Goal: Task Accomplishment & Management: Manage account settings

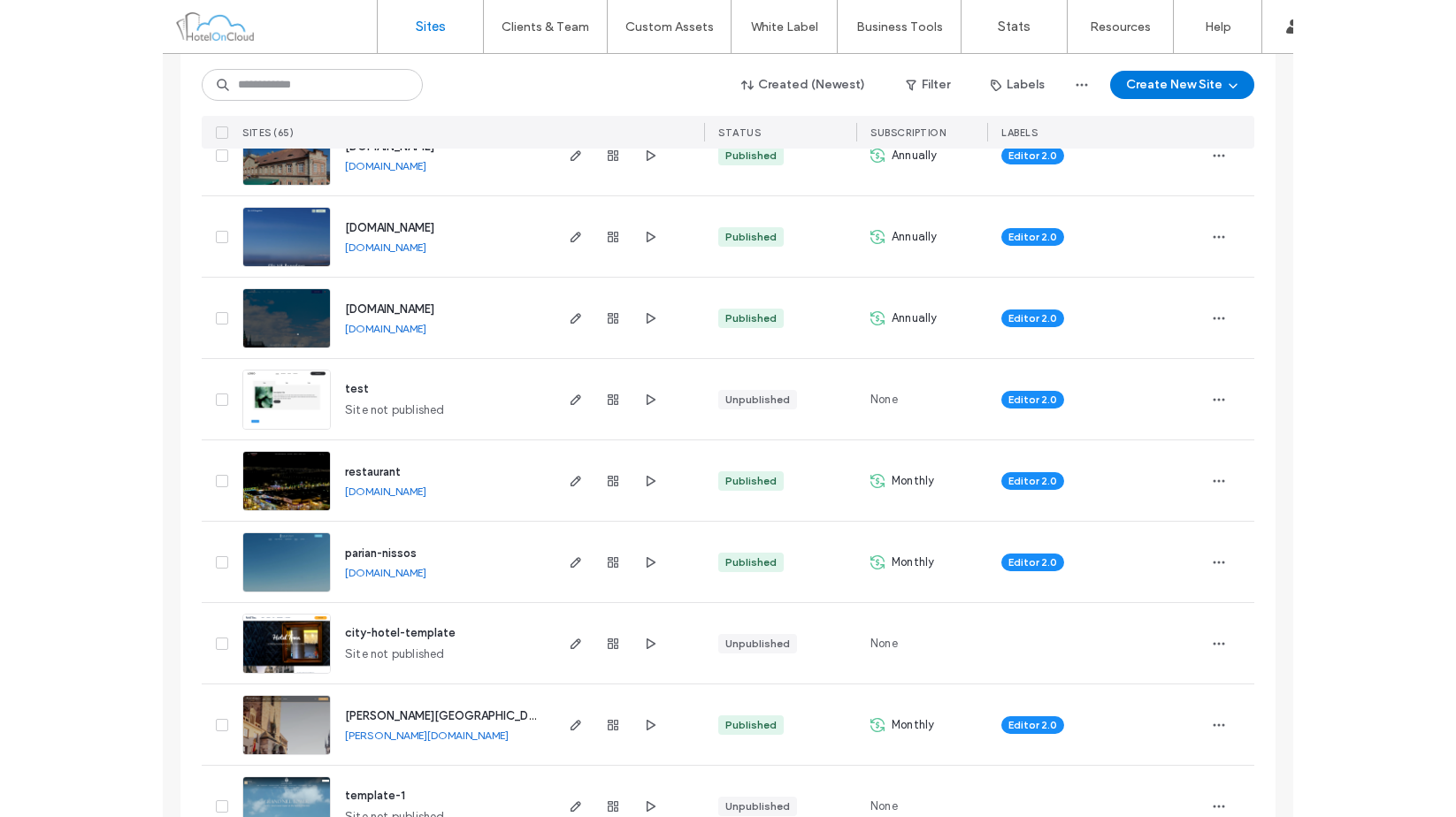
scroll to position [443, 0]
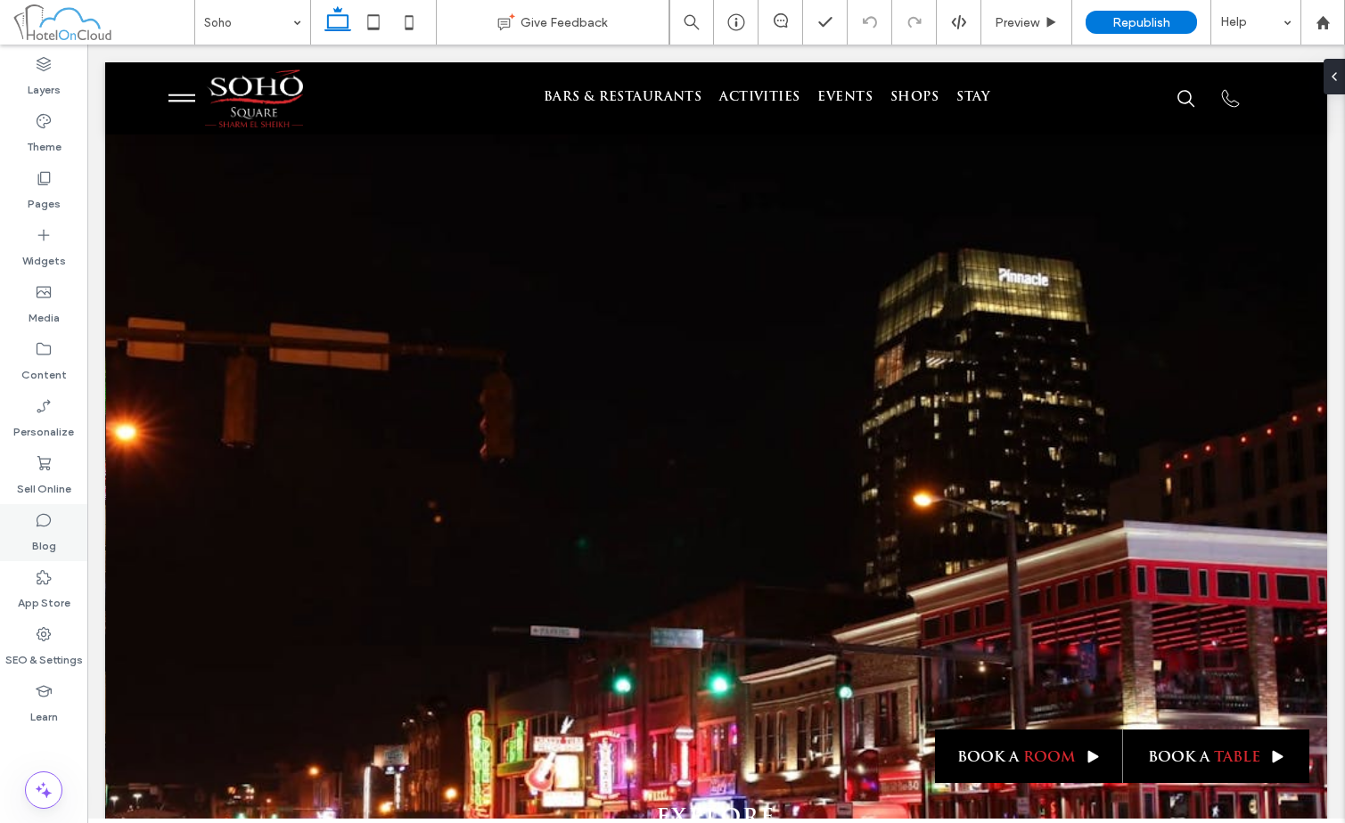
click at [62, 530] on div "Blog" at bounding box center [43, 532] width 87 height 57
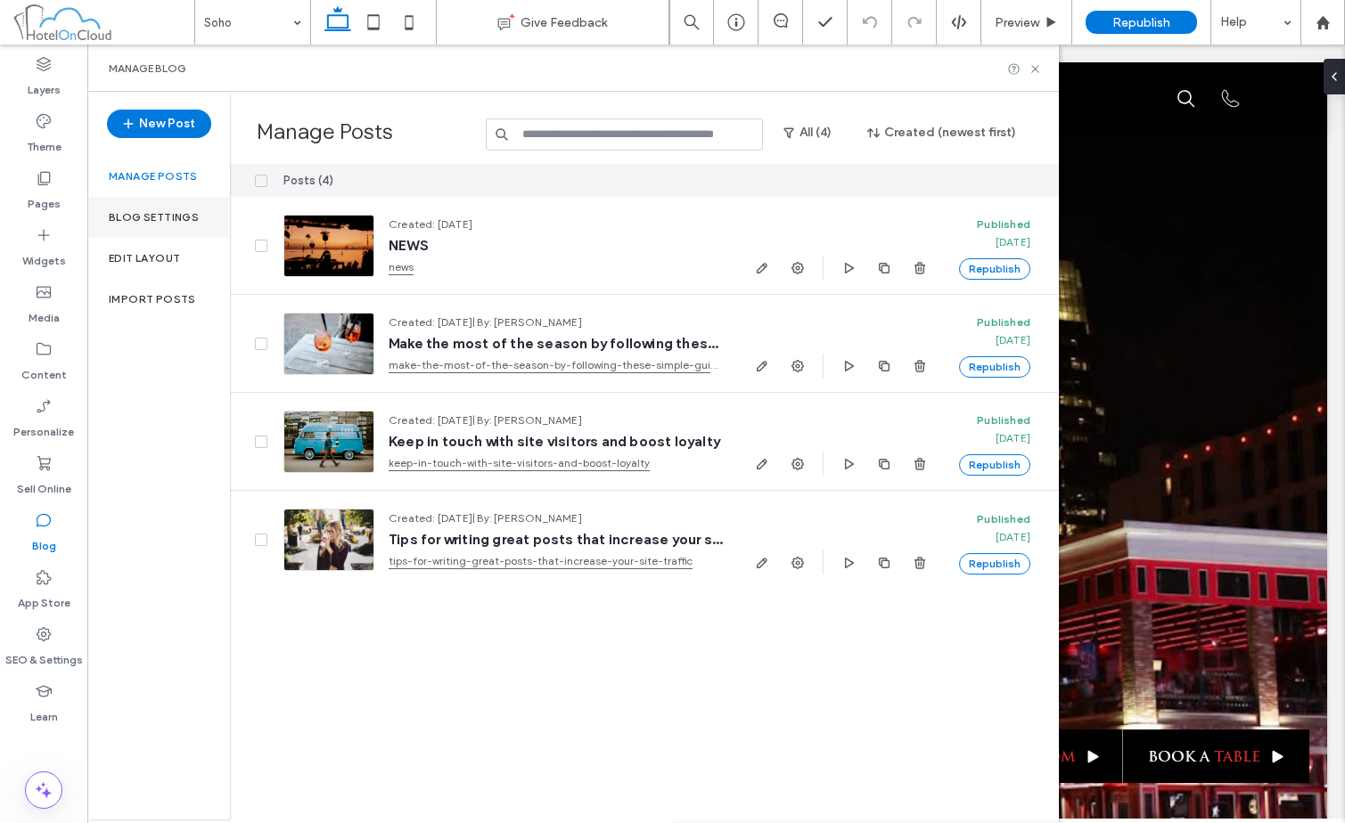
click at [168, 211] on label "Blog Settings" at bounding box center [154, 217] width 90 height 12
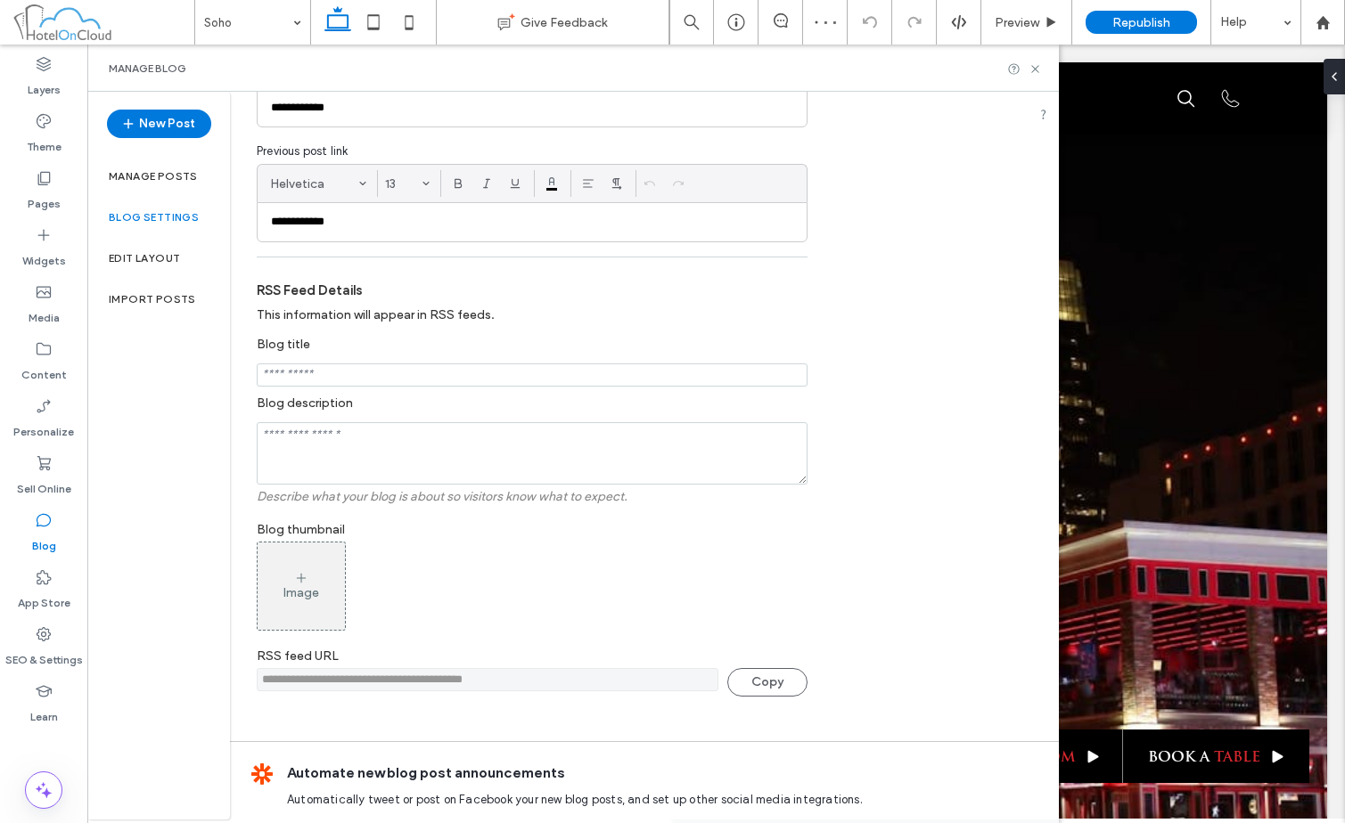
scroll to position [334, 0]
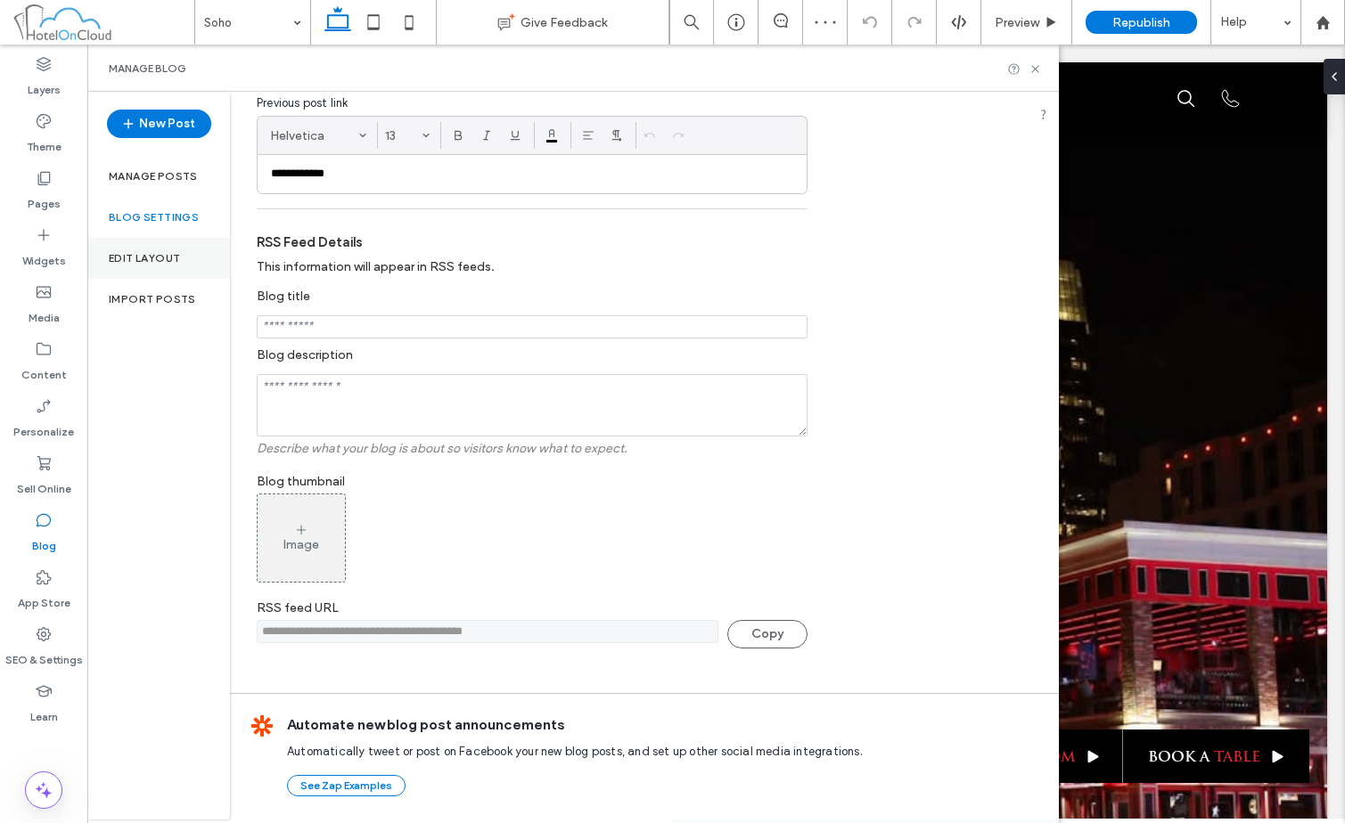
click at [173, 246] on div "Edit Layout" at bounding box center [158, 258] width 143 height 41
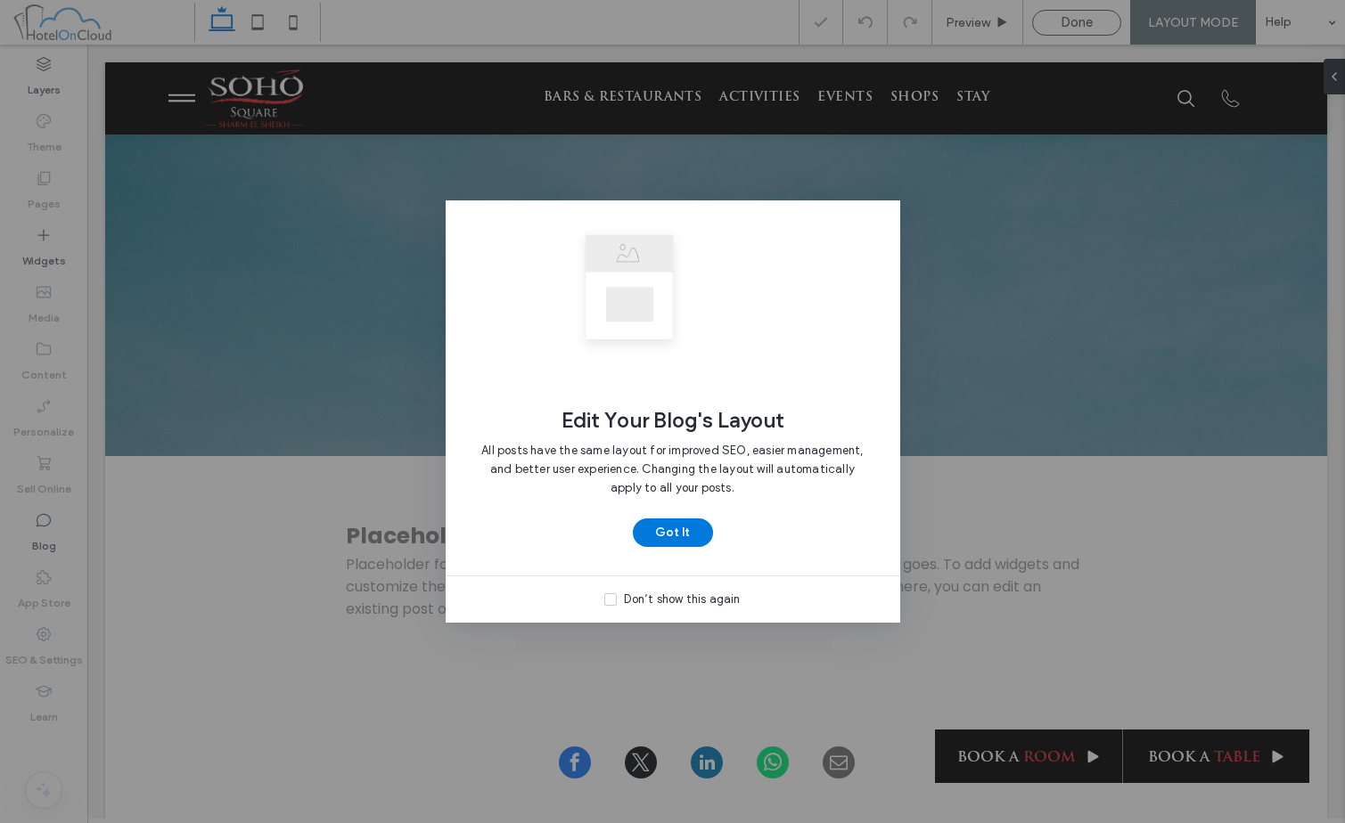
click at [657, 607] on div "Don’t show this again" at bounding box center [682, 600] width 116 height 18
click at [682, 524] on button "Got It" at bounding box center [673, 533] width 80 height 29
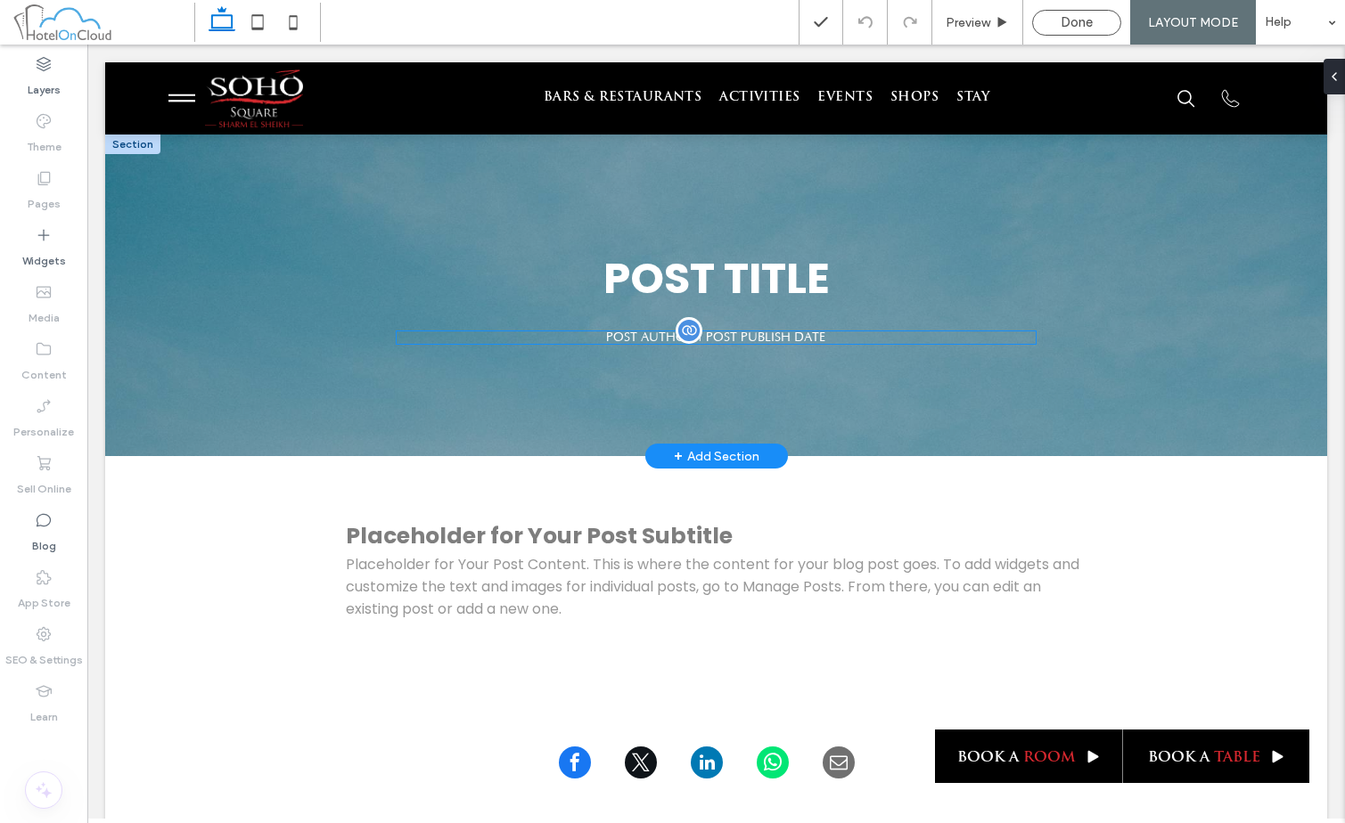
click at [703, 338] on div "POST AUTHOR | POST PUBLISH DATE" at bounding box center [716, 338] width 640 height 14
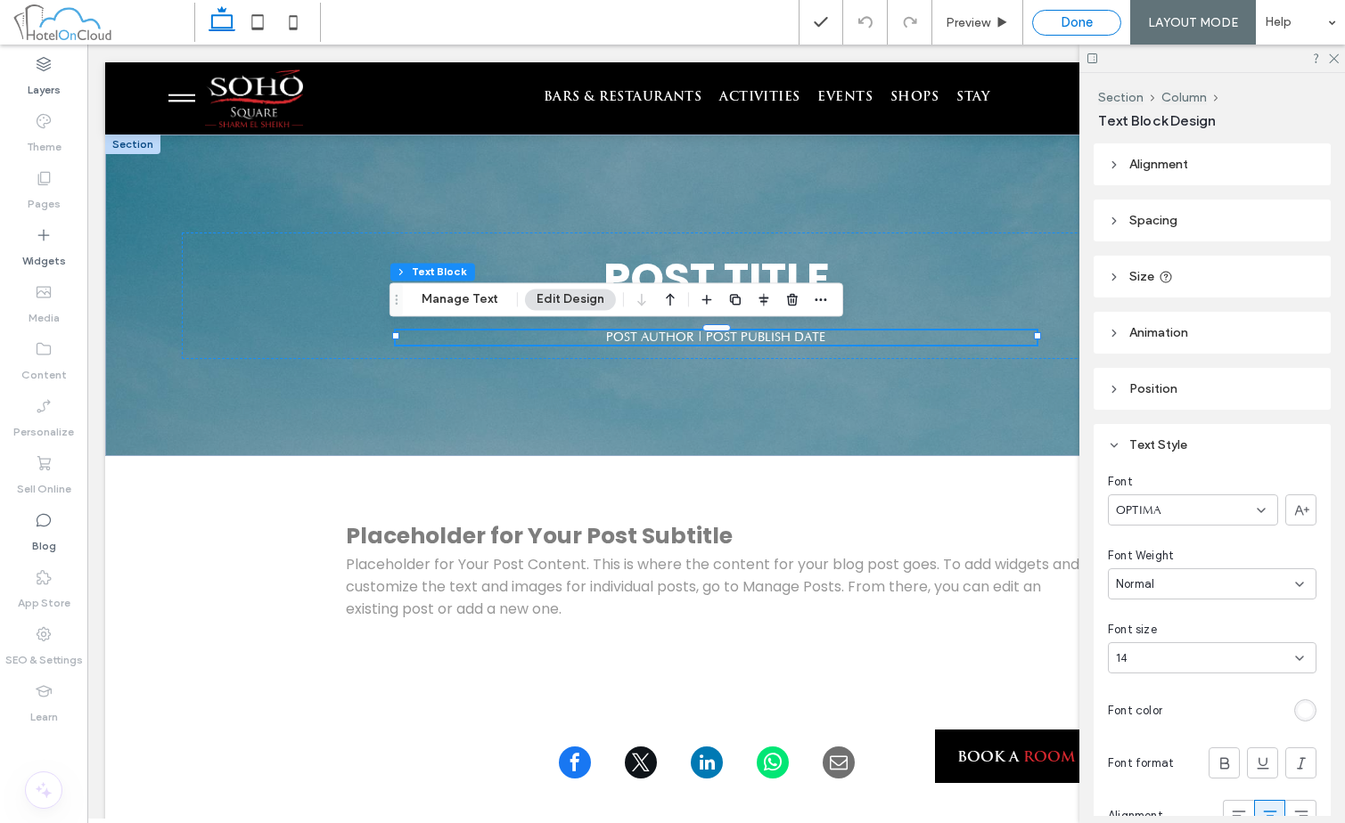
click at [1074, 29] on span "Done" at bounding box center [1077, 22] width 32 height 16
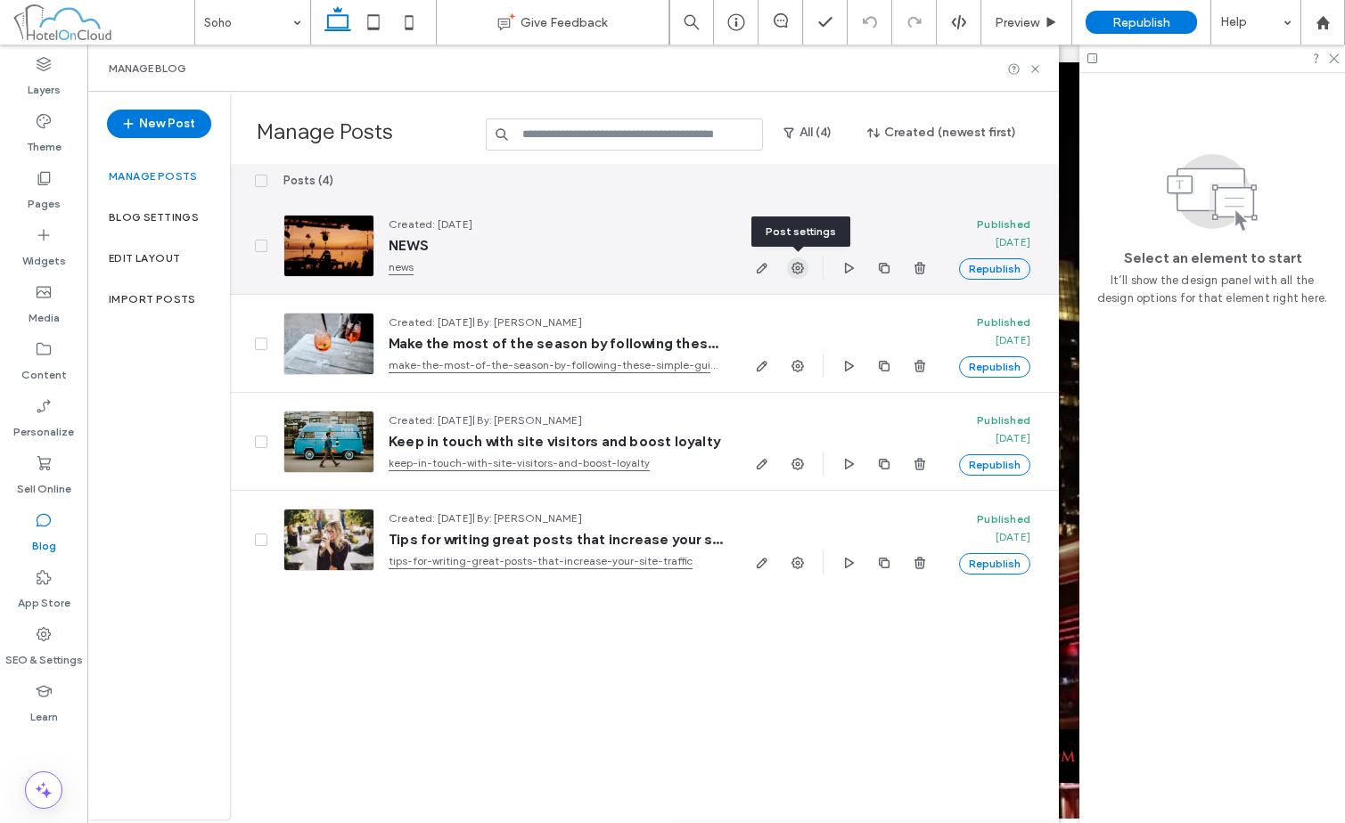
click at [792, 264] on icon "button" at bounding box center [797, 268] width 14 height 14
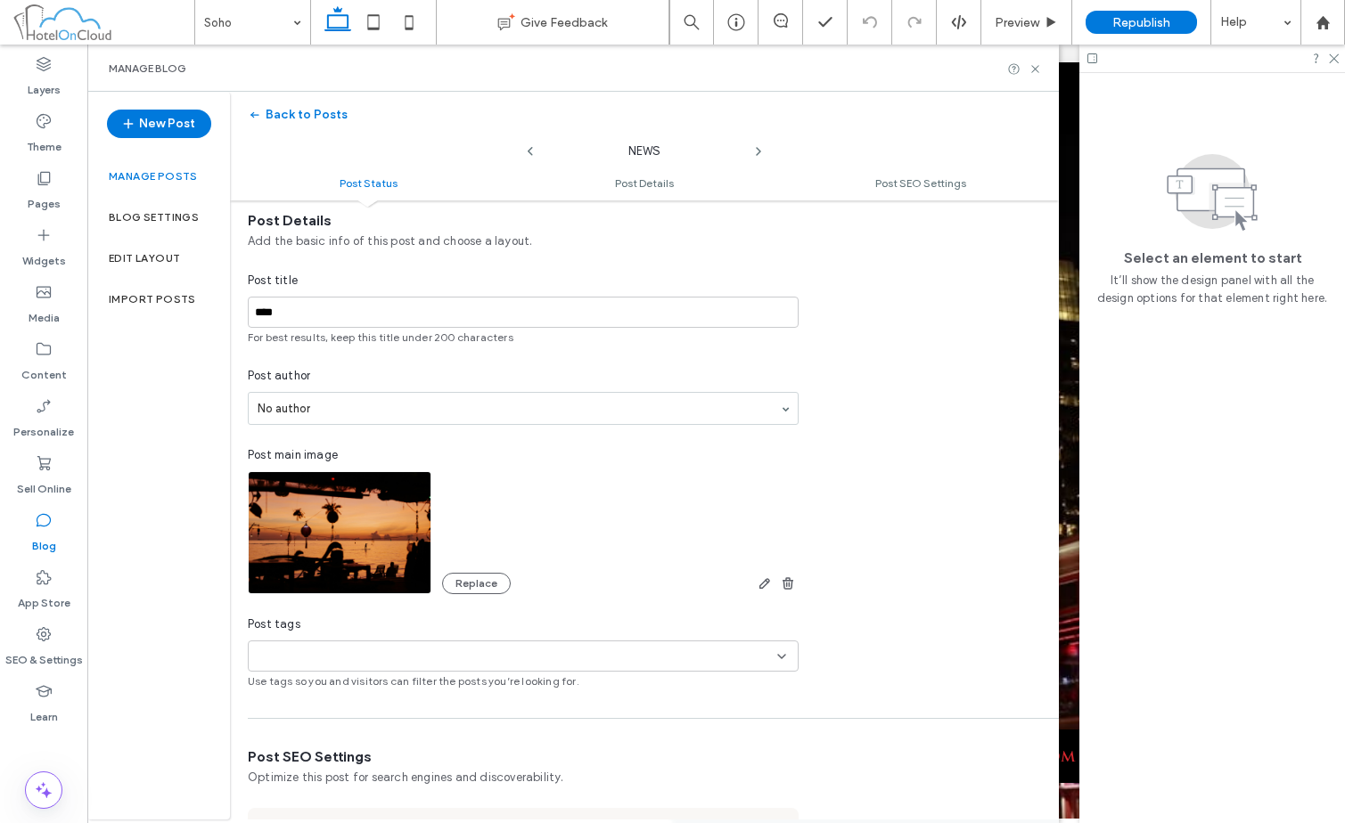
scroll to position [357, 0]
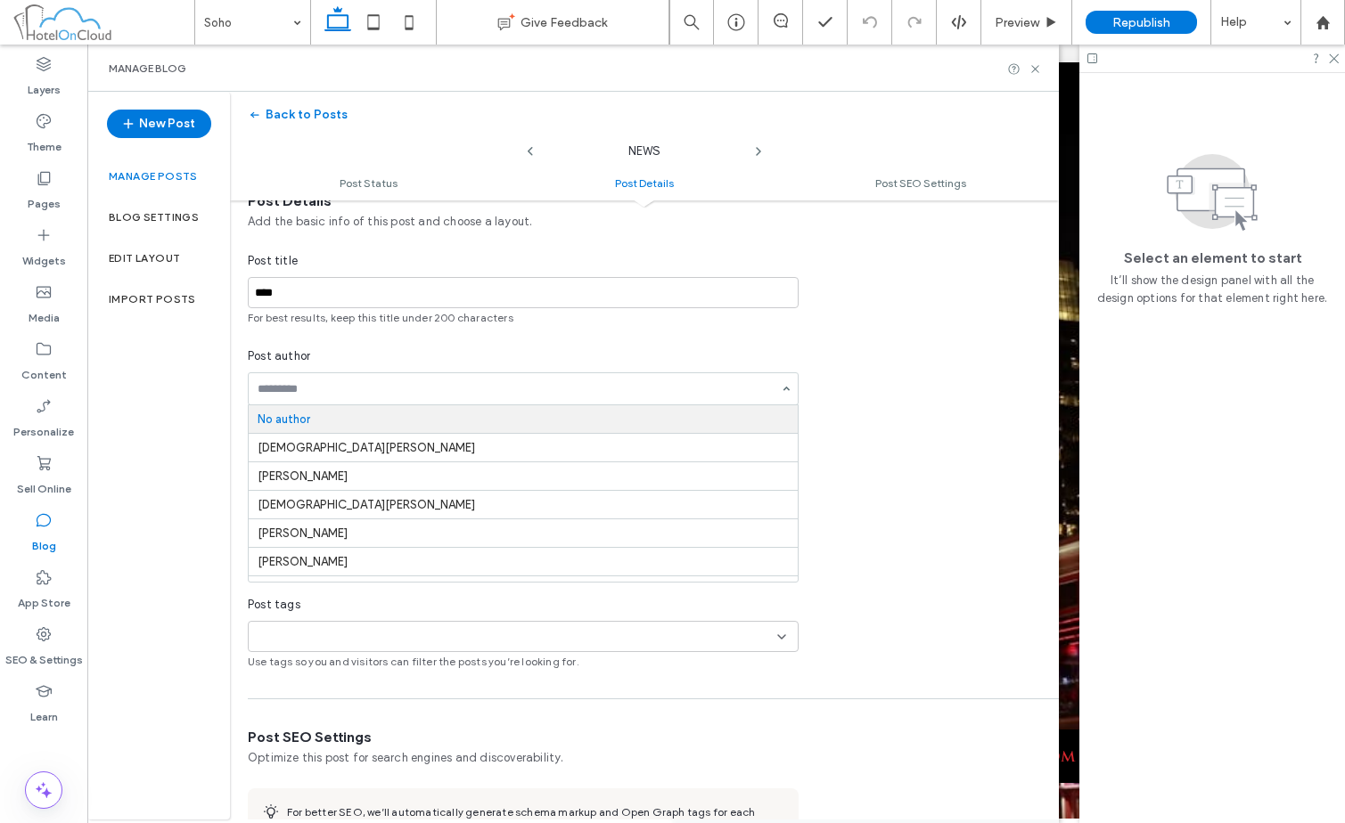
click at [777, 380] on div "No author Christos Bezianis Ioannis Psomadelis Christos Bezianis Kostas Doukas …" at bounding box center [523, 389] width 551 height 33
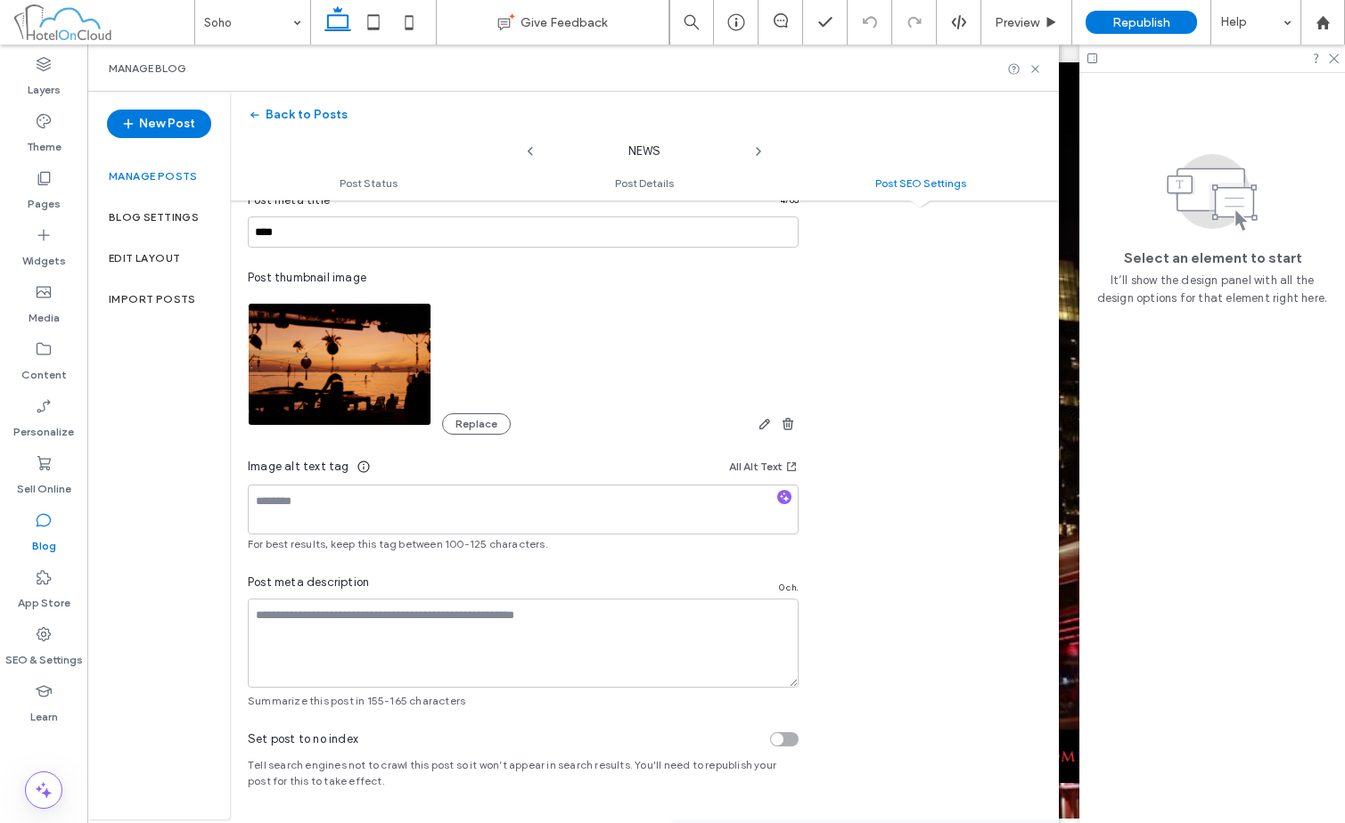
scroll to position [0, 0]
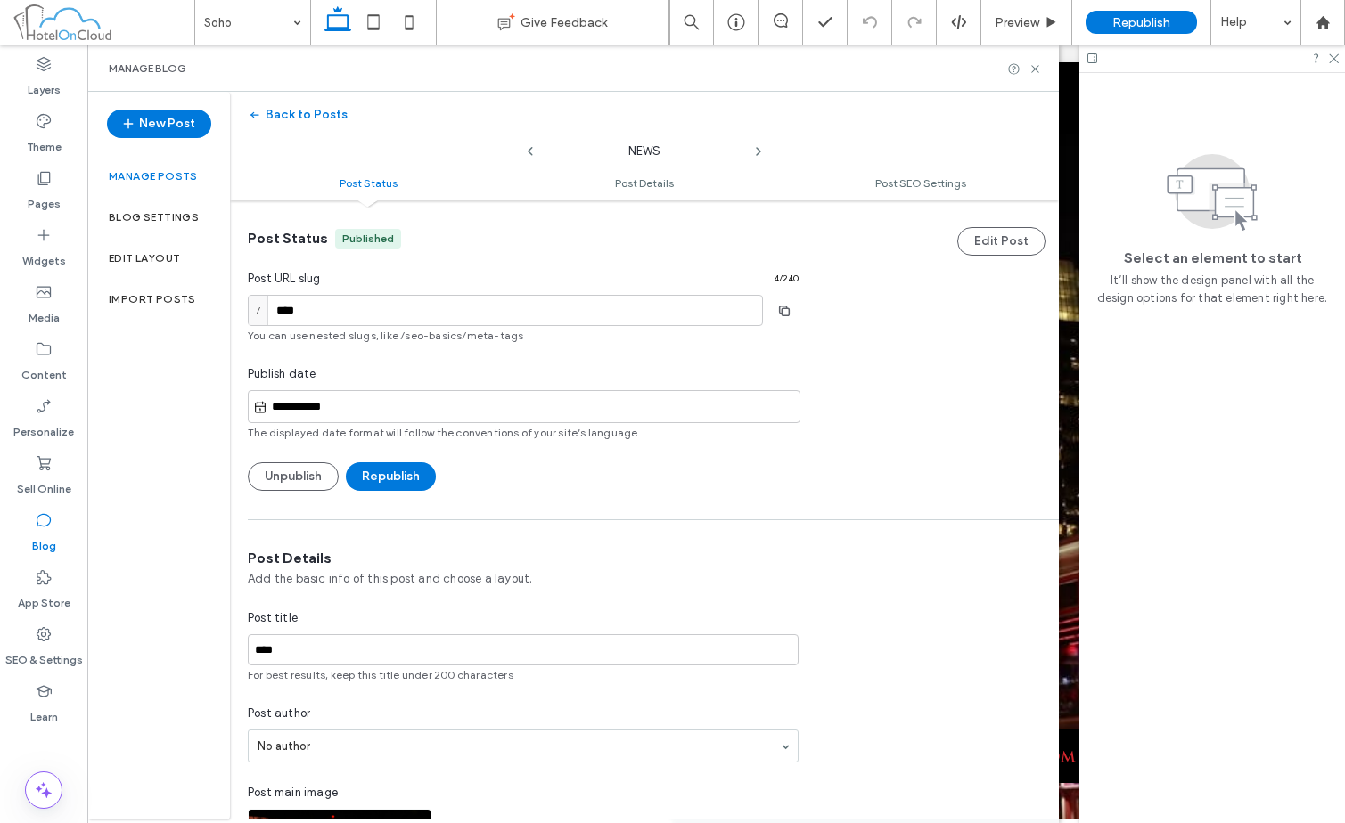
click at [758, 149] on use at bounding box center [759, 151] width 4 height 7
type input "**********"
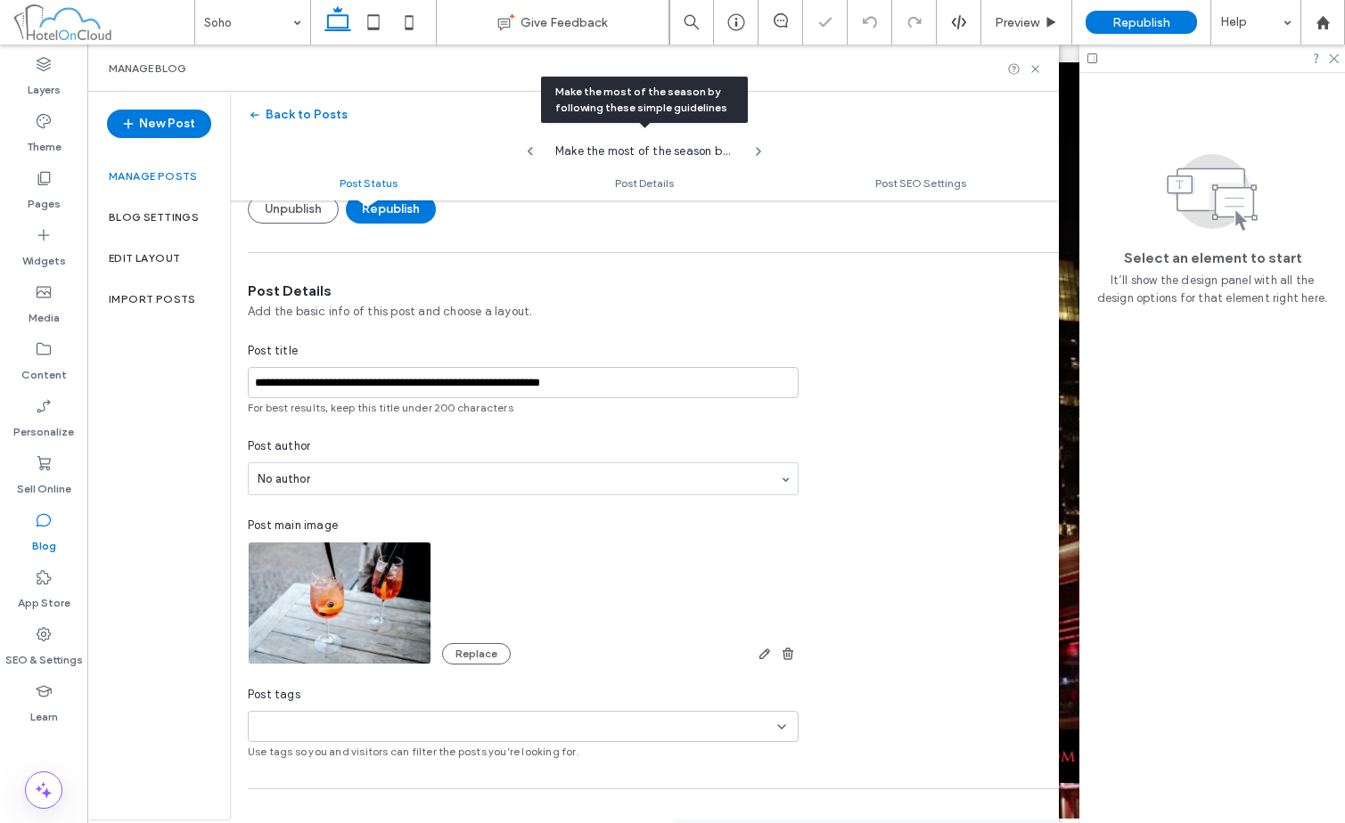
click at [751, 147] on icon at bounding box center [758, 151] width 14 height 14
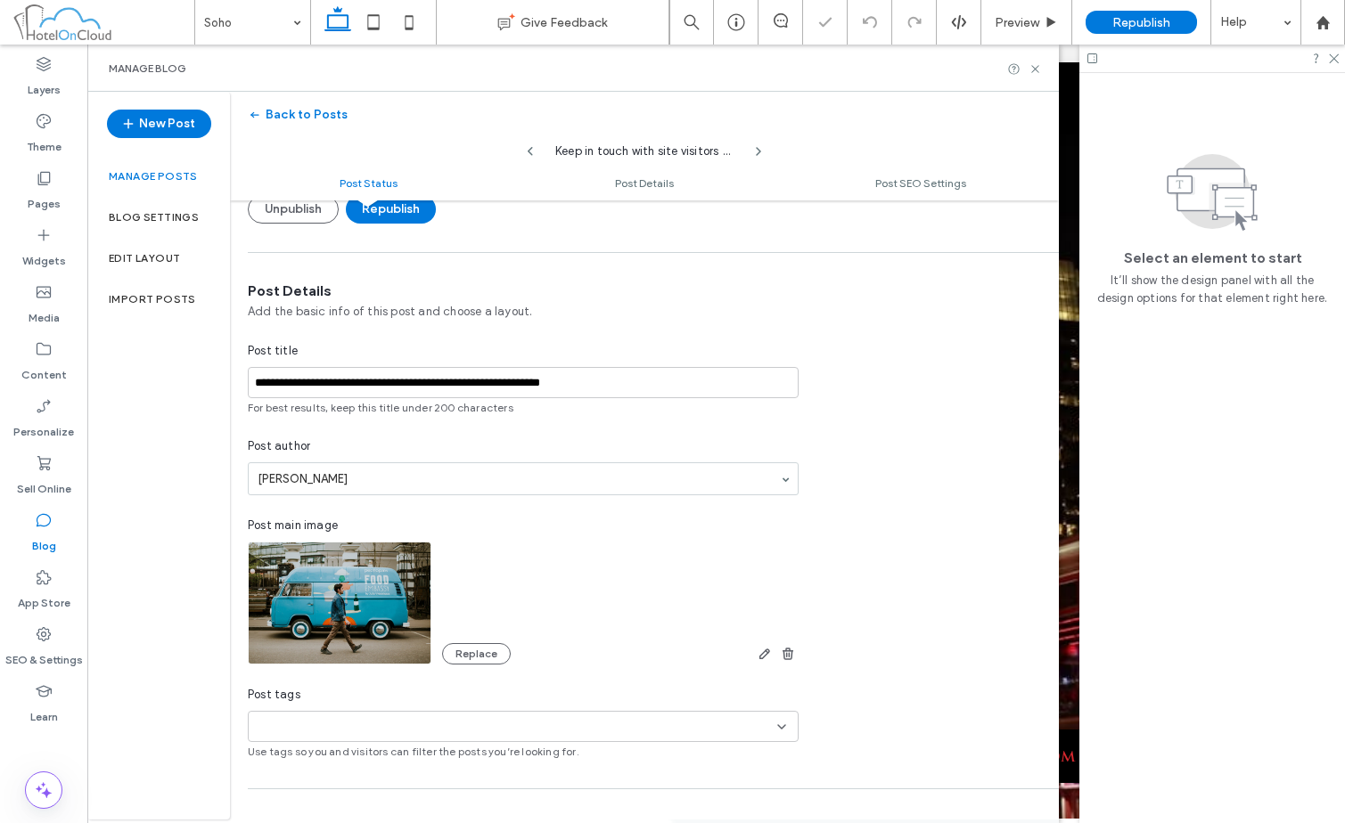
type input "**********"
click at [756, 150] on icon at bounding box center [758, 151] width 14 height 14
type input "**********"
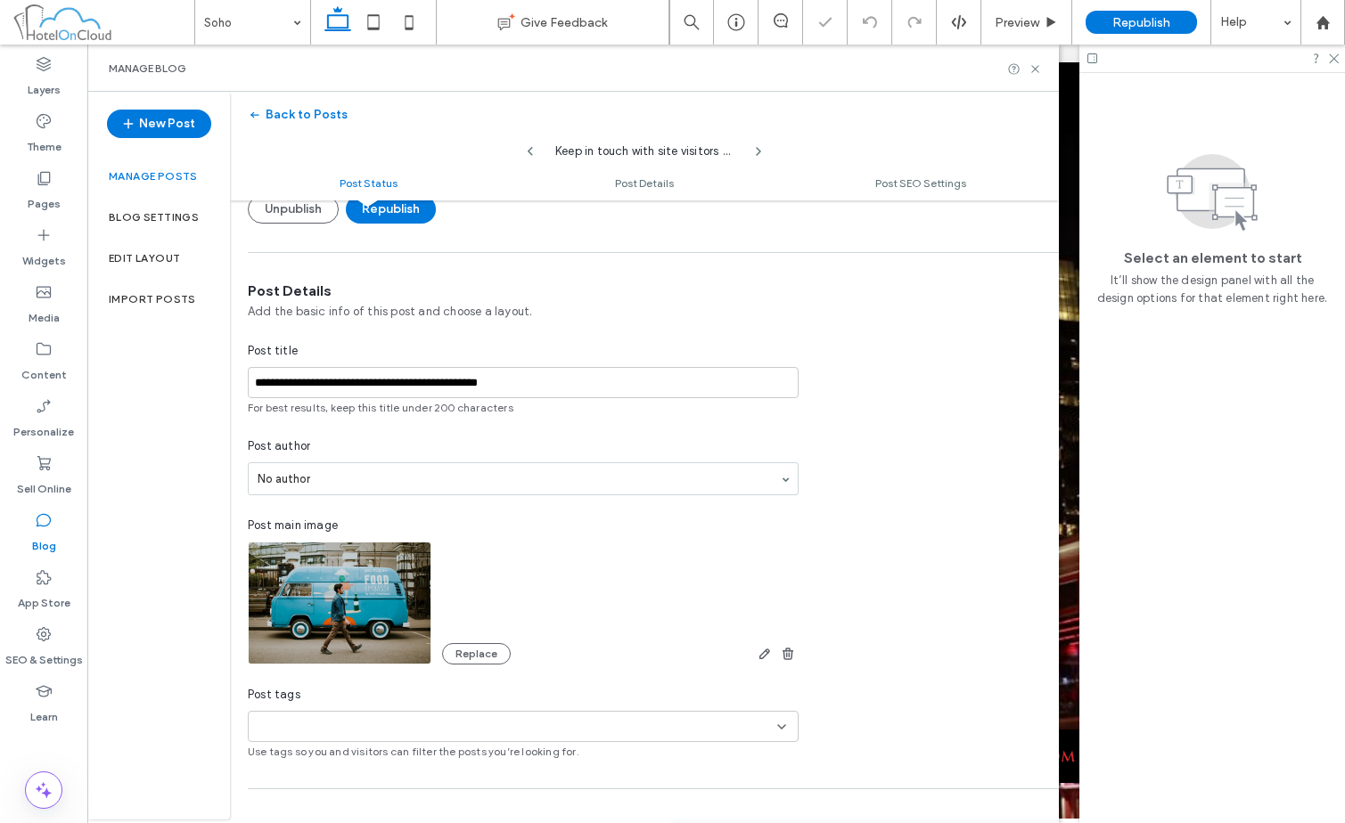
type input "**********"
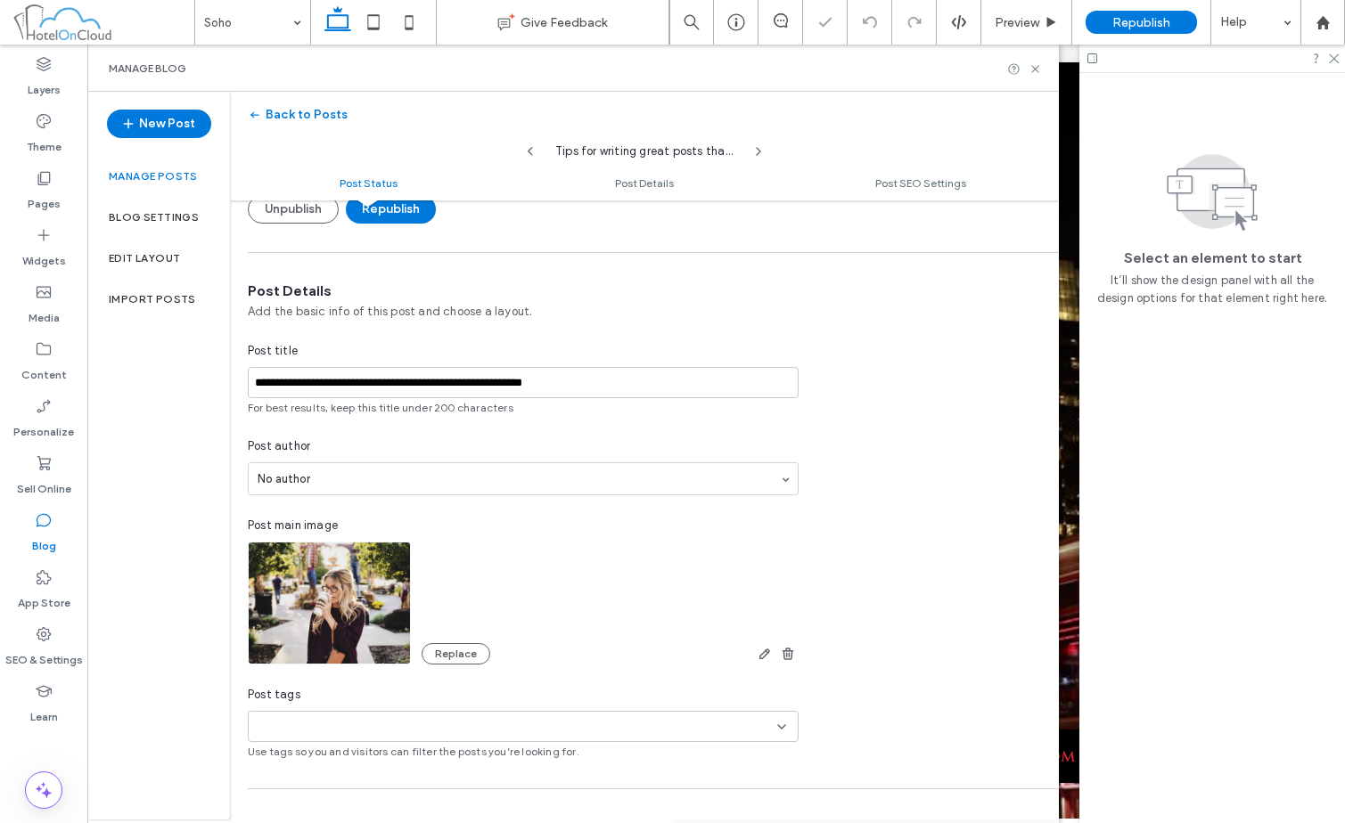
click at [897, 504] on div "**********" at bounding box center [644, 521] width 829 height 479
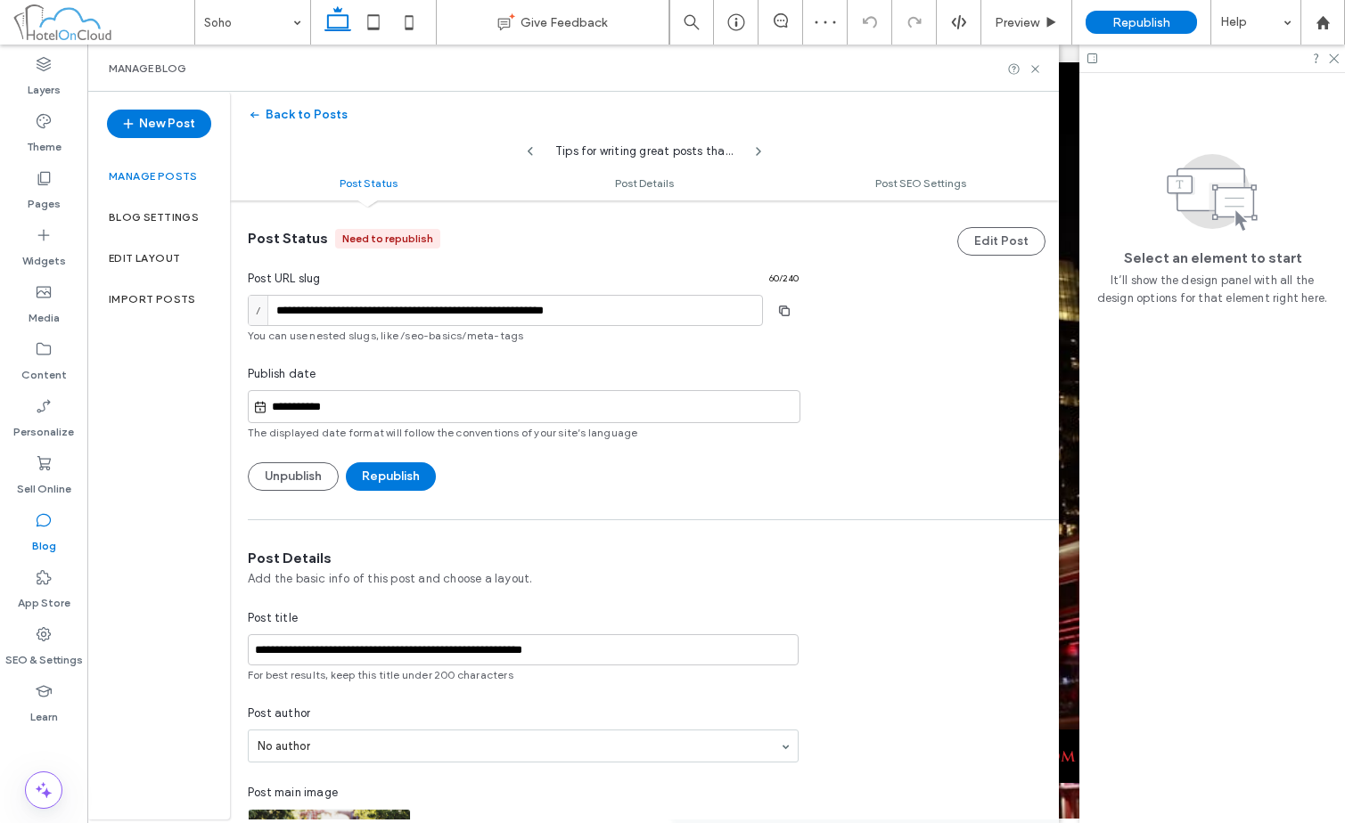
click at [529, 150] on use at bounding box center [530, 151] width 5 height 9
type input "**********"
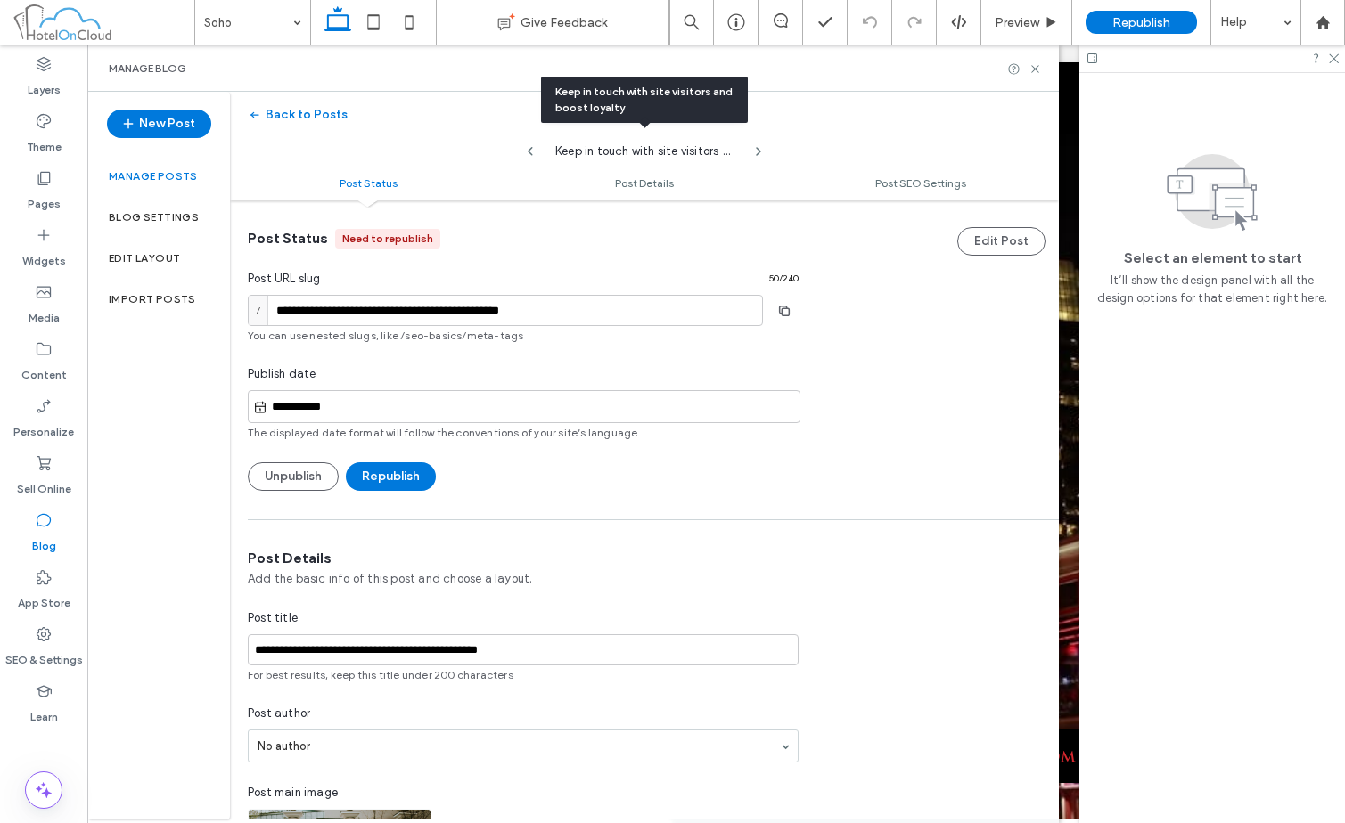
click at [537, 152] on div "Keep in touch with site visitors and boost loyalty" at bounding box center [644, 147] width 214 height 27
click at [534, 152] on icon at bounding box center [530, 151] width 14 height 14
type input "**********"
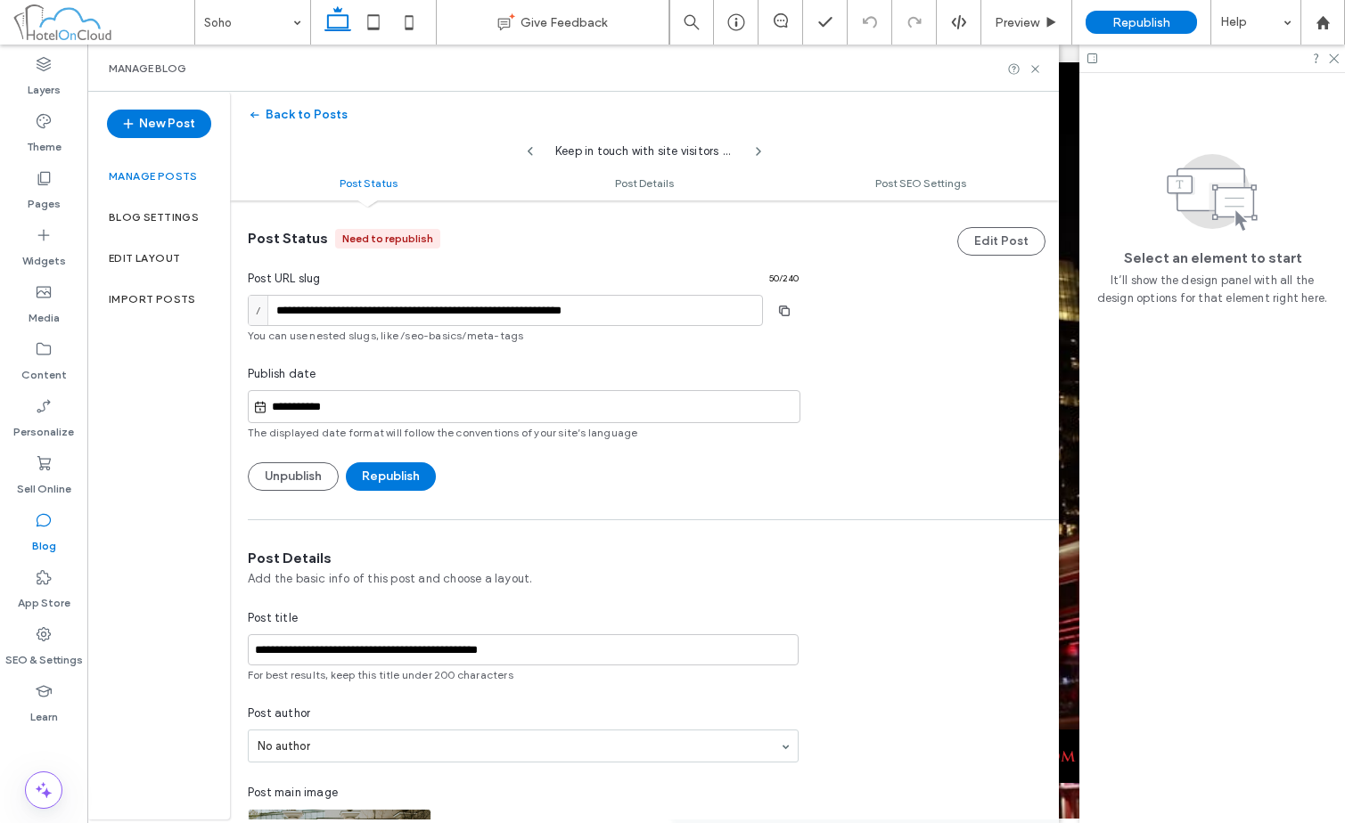
type input "**********"
click at [403, 479] on button "Republish" at bounding box center [391, 477] width 90 height 29
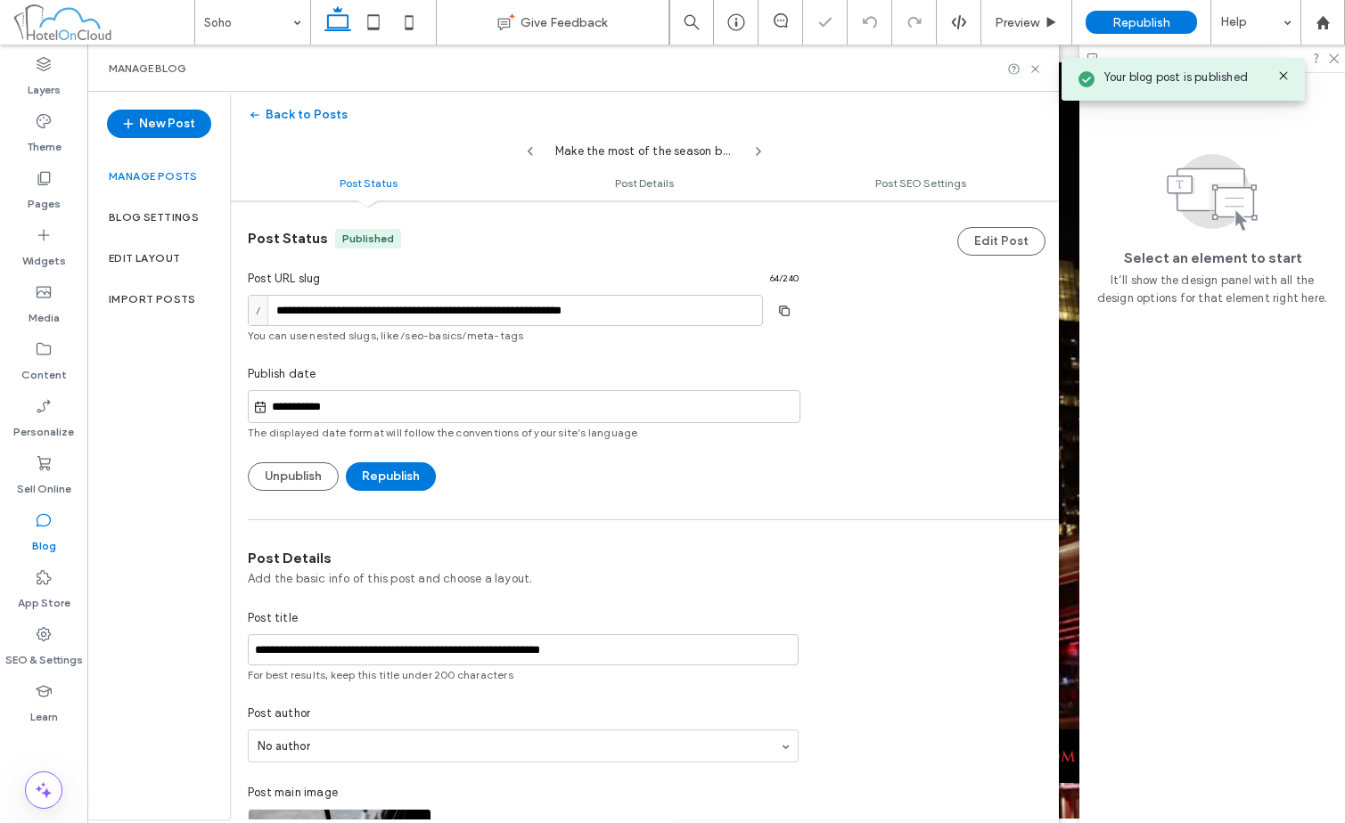
click at [530, 150] on use at bounding box center [530, 151] width 5 height 9
type input "****"
type input "**********"
type input "****"
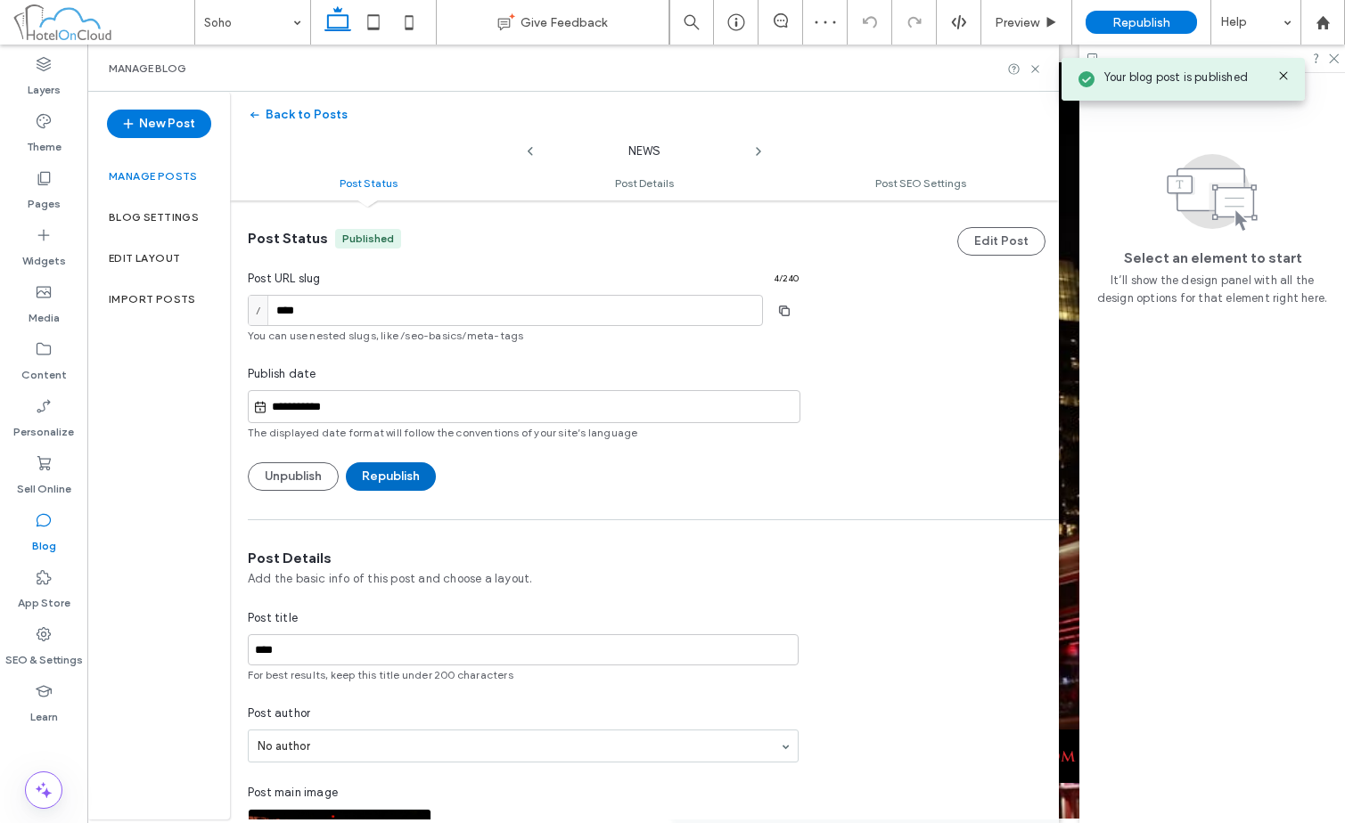
click at [423, 483] on button "Republish" at bounding box center [391, 477] width 90 height 29
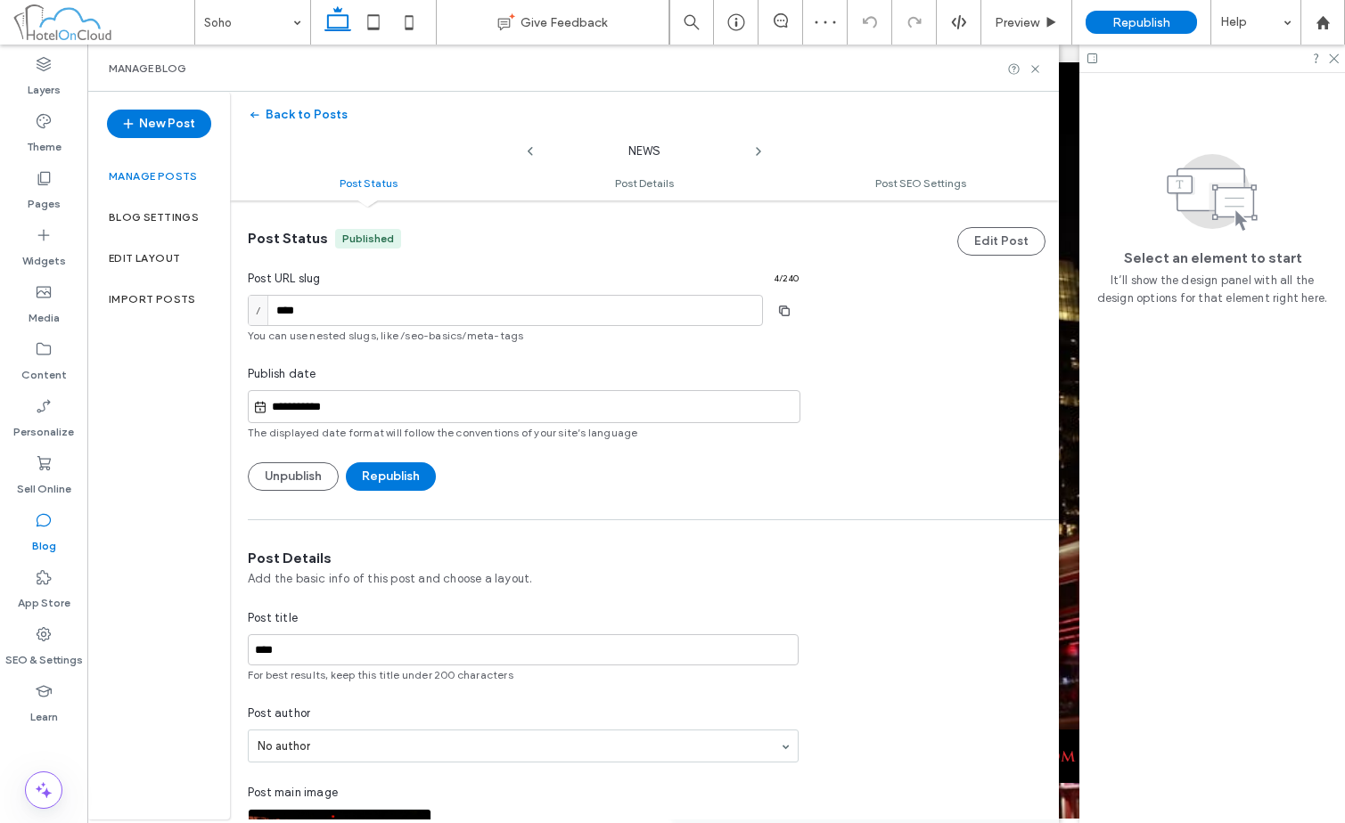
click at [761, 149] on icon at bounding box center [758, 151] width 14 height 14
type input "**********"
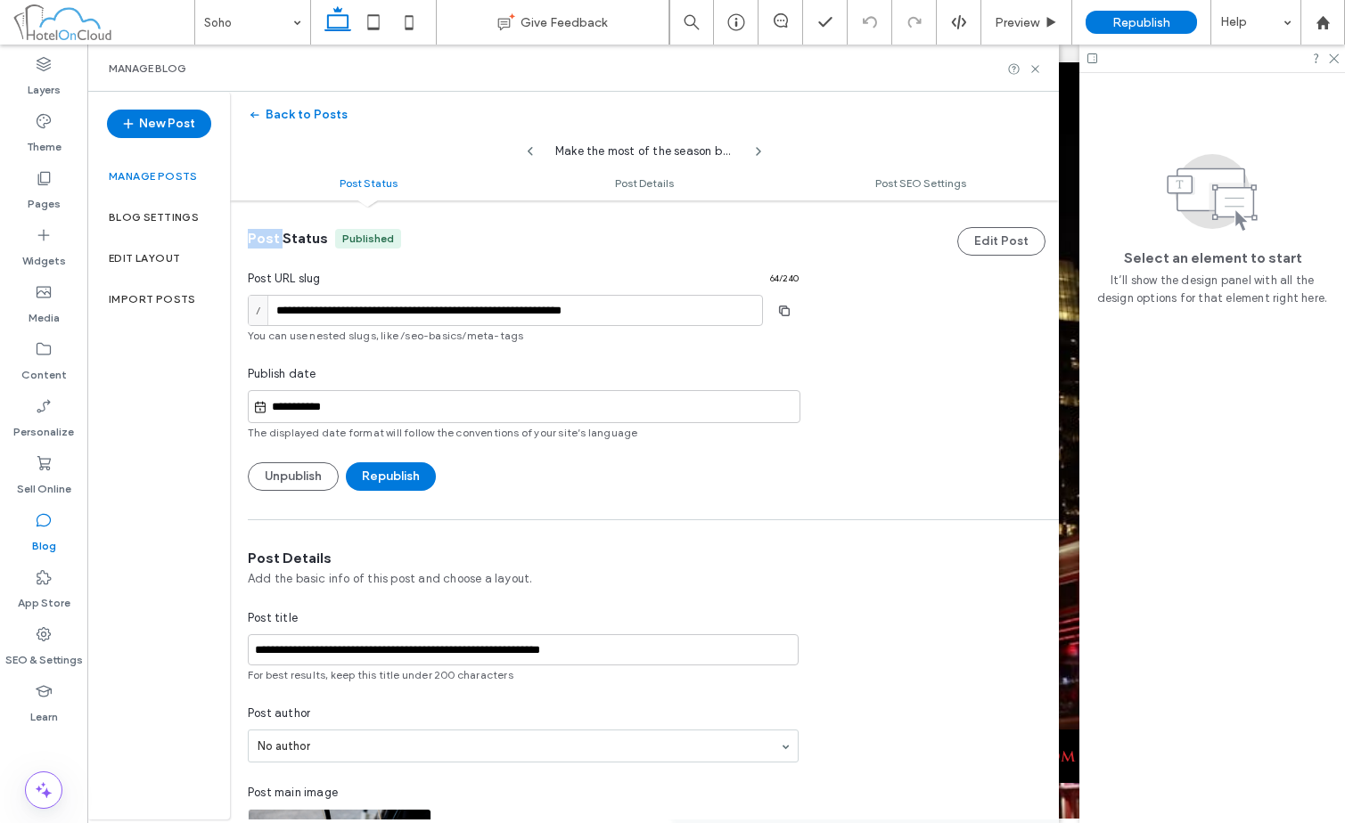
click at [761, 149] on icon at bounding box center [758, 151] width 14 height 14
type input "**********"
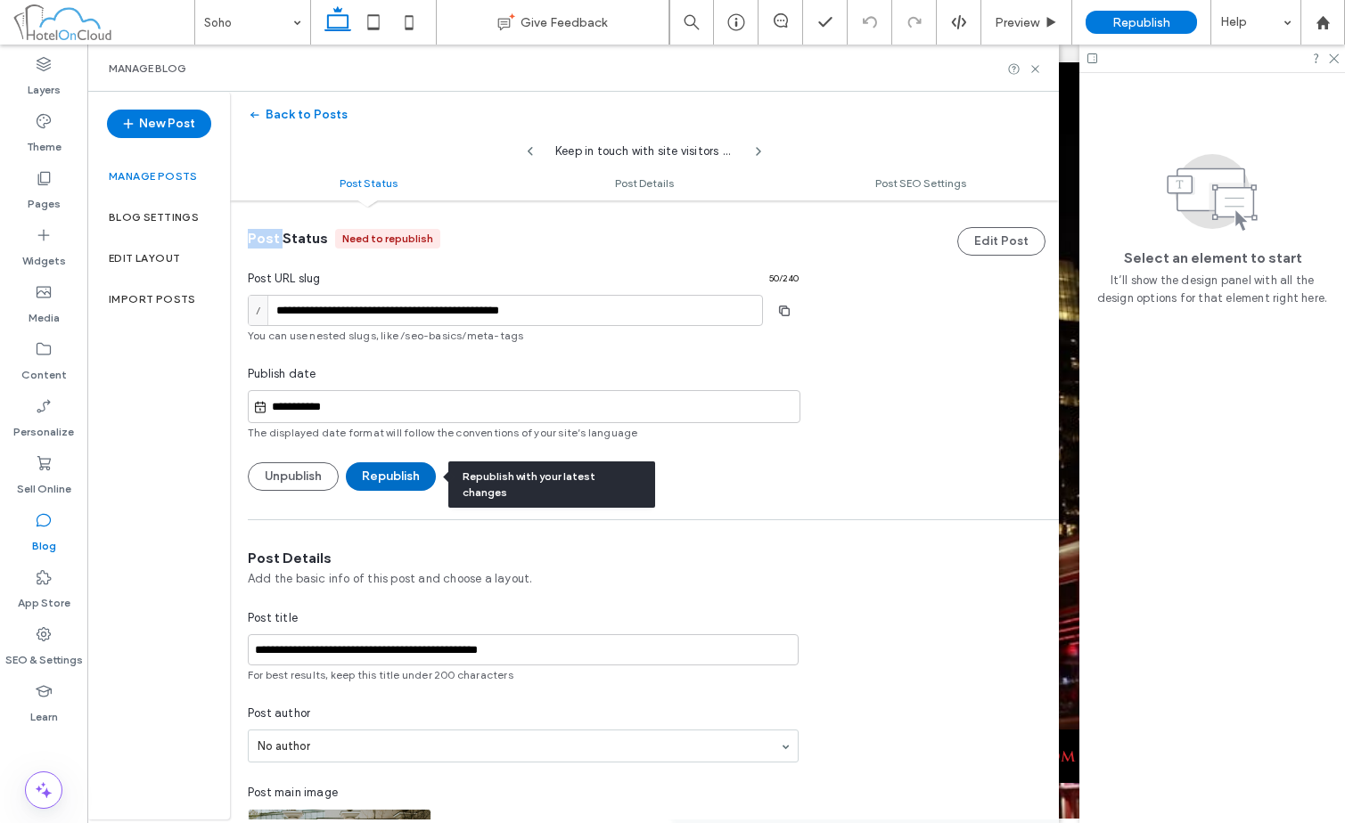
click at [408, 470] on button "Republish" at bounding box center [391, 477] width 90 height 29
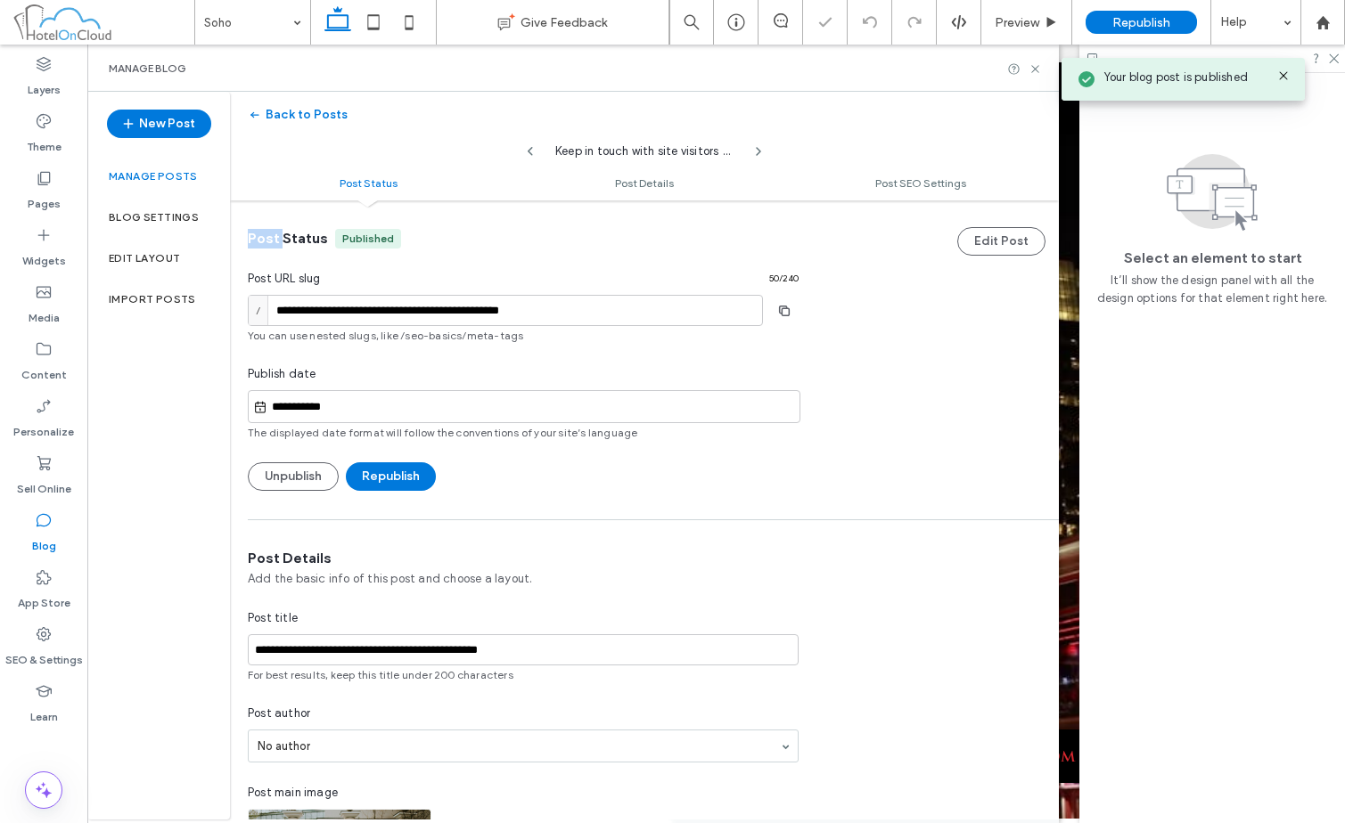
click at [758, 150] on use at bounding box center [759, 151] width 4 height 7
type input "**********"
click at [410, 477] on button "Republish" at bounding box center [391, 477] width 90 height 29
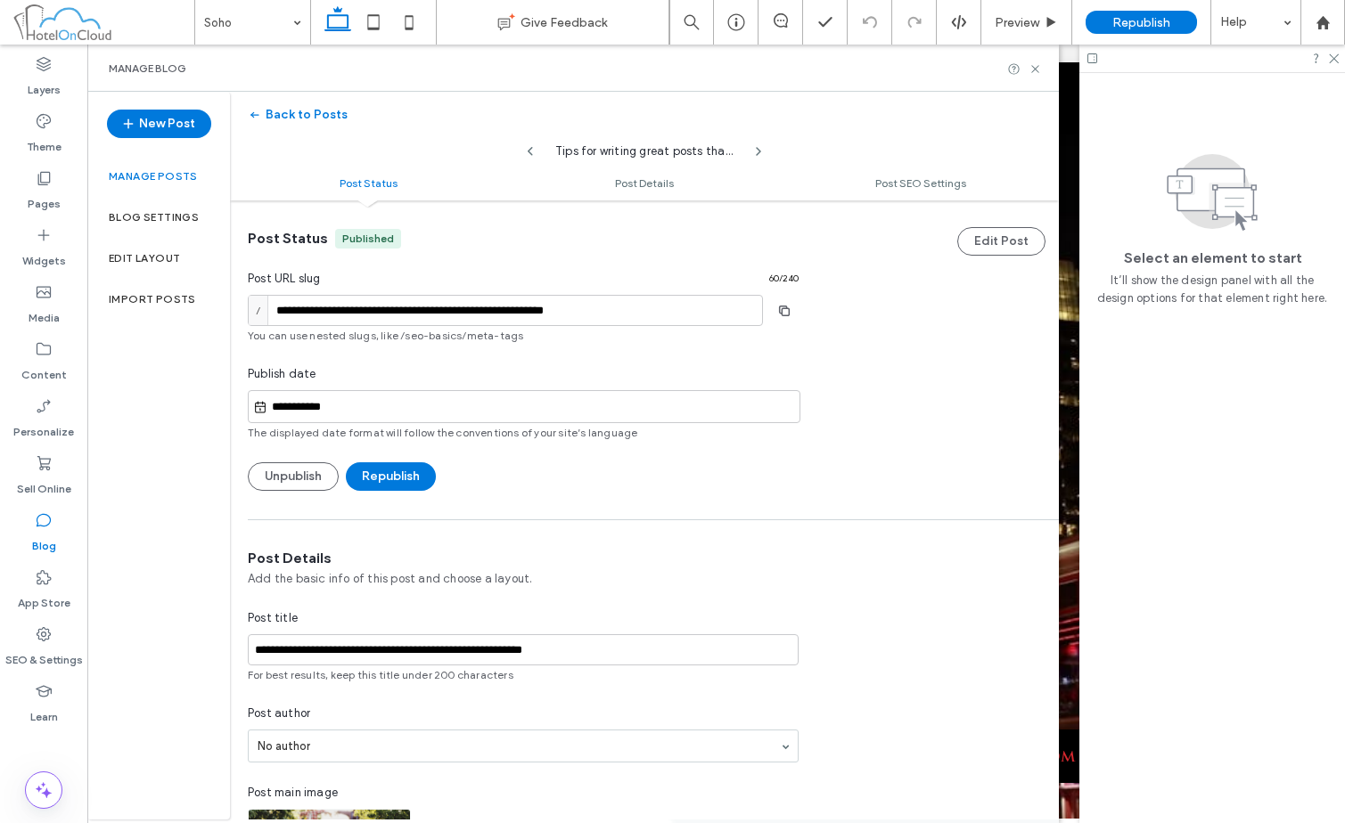
click at [756, 152] on icon at bounding box center [758, 151] width 14 height 14
type input "****"
type input "**********"
type input "****"
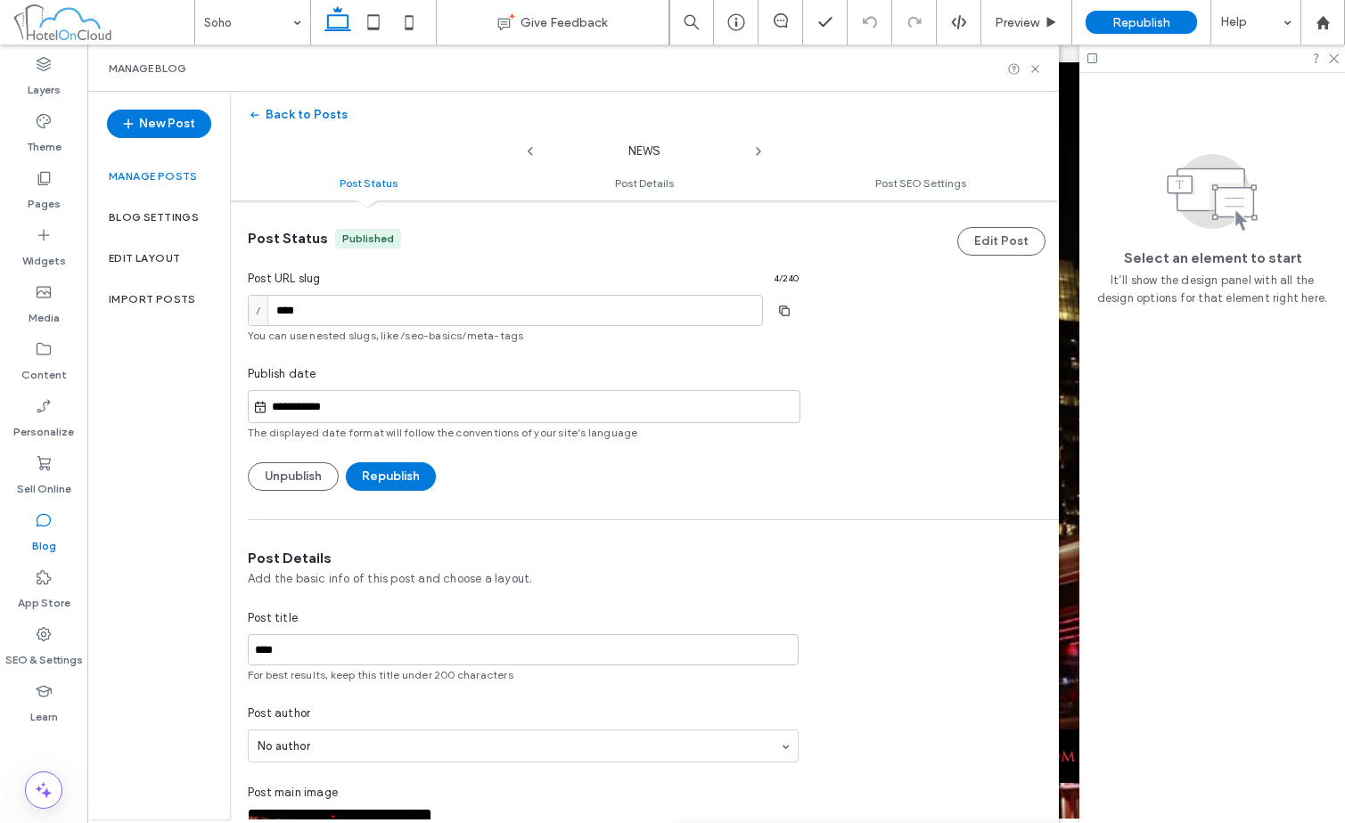
click at [435, 461] on div "**********" at bounding box center [523, 360] width 551 height 262
click at [409, 474] on button "Republish" at bounding box center [391, 477] width 90 height 29
click at [1033, 68] on icon at bounding box center [1034, 68] width 13 height 13
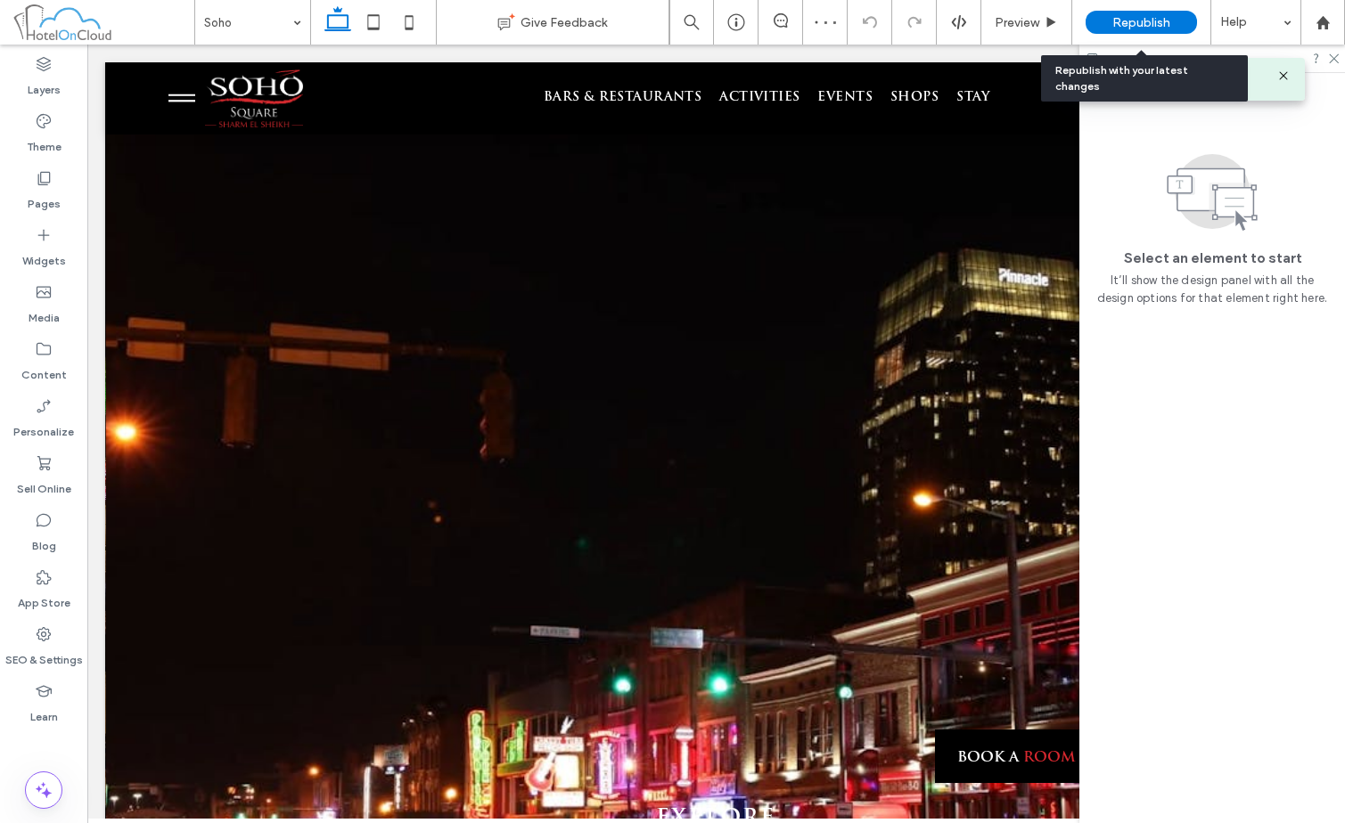
click at [1115, 13] on div "Republish" at bounding box center [1140, 22] width 111 height 23
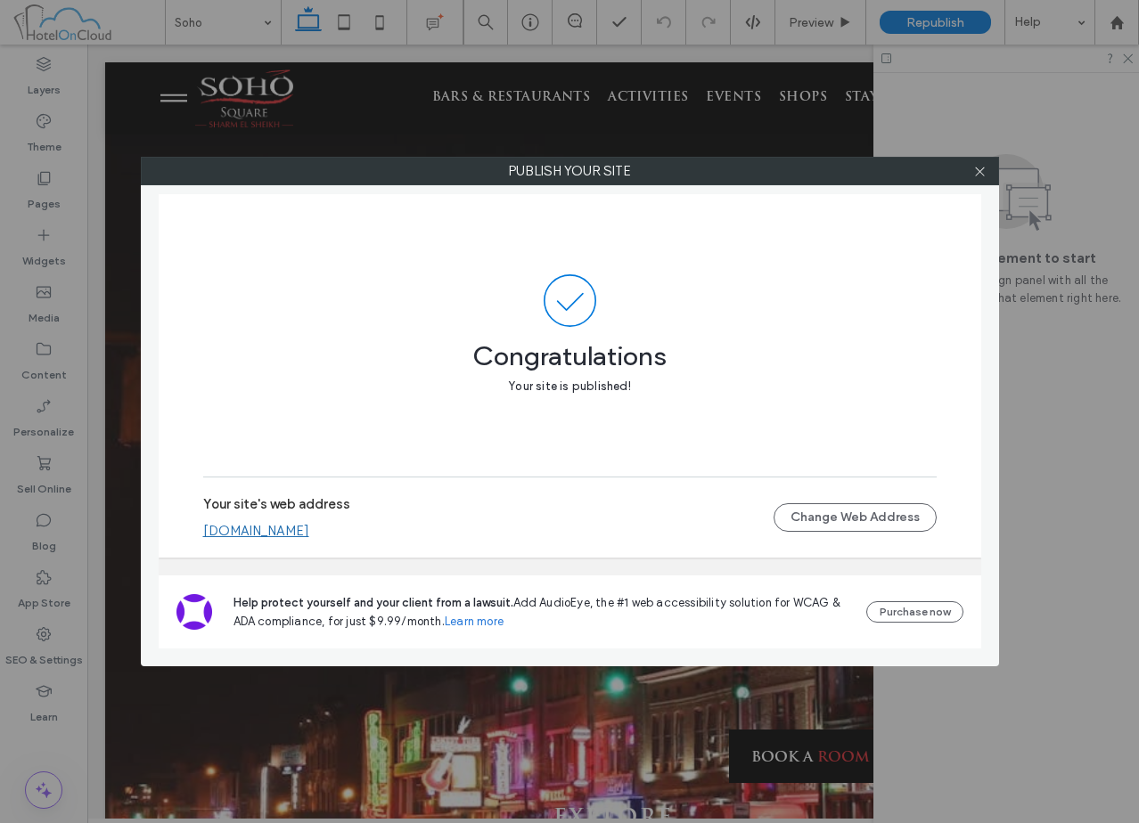
click at [602, 298] on span at bounding box center [569, 300] width 733 height 53
click at [978, 170] on icon at bounding box center [979, 171] width 13 height 13
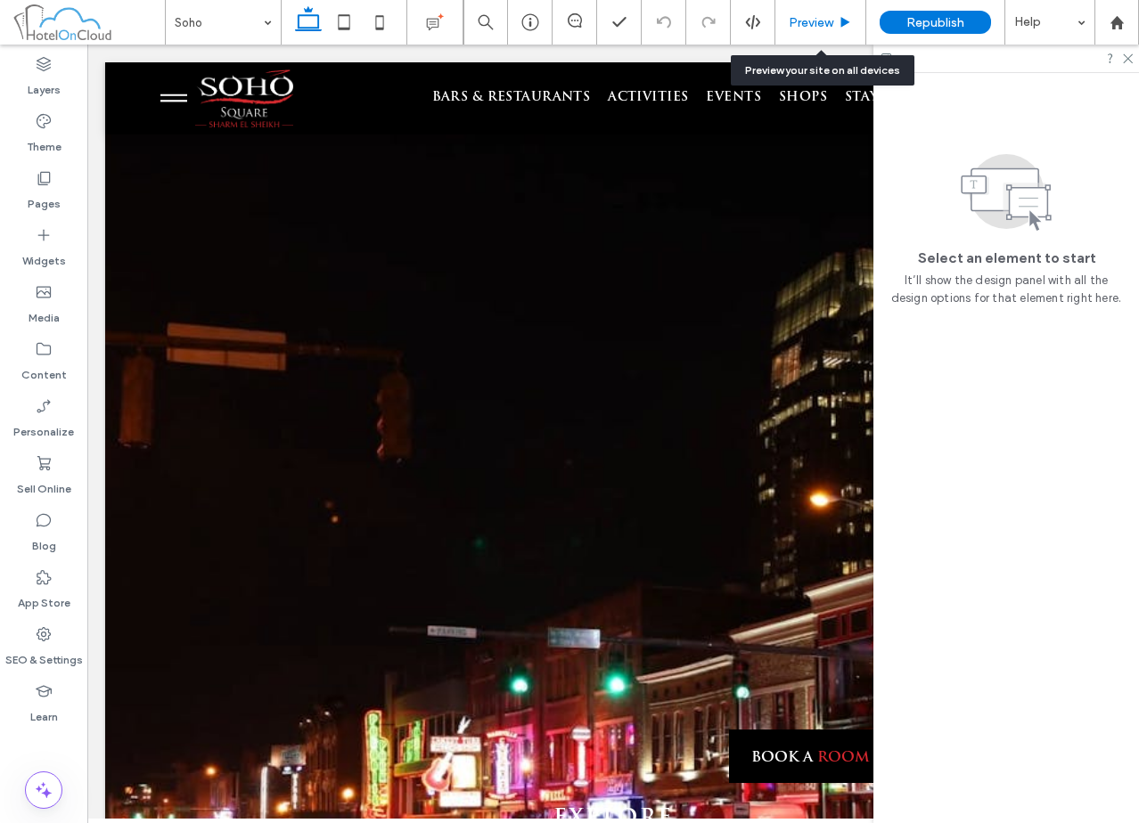
click at [817, 13] on div "Preview" at bounding box center [820, 22] width 91 height 45
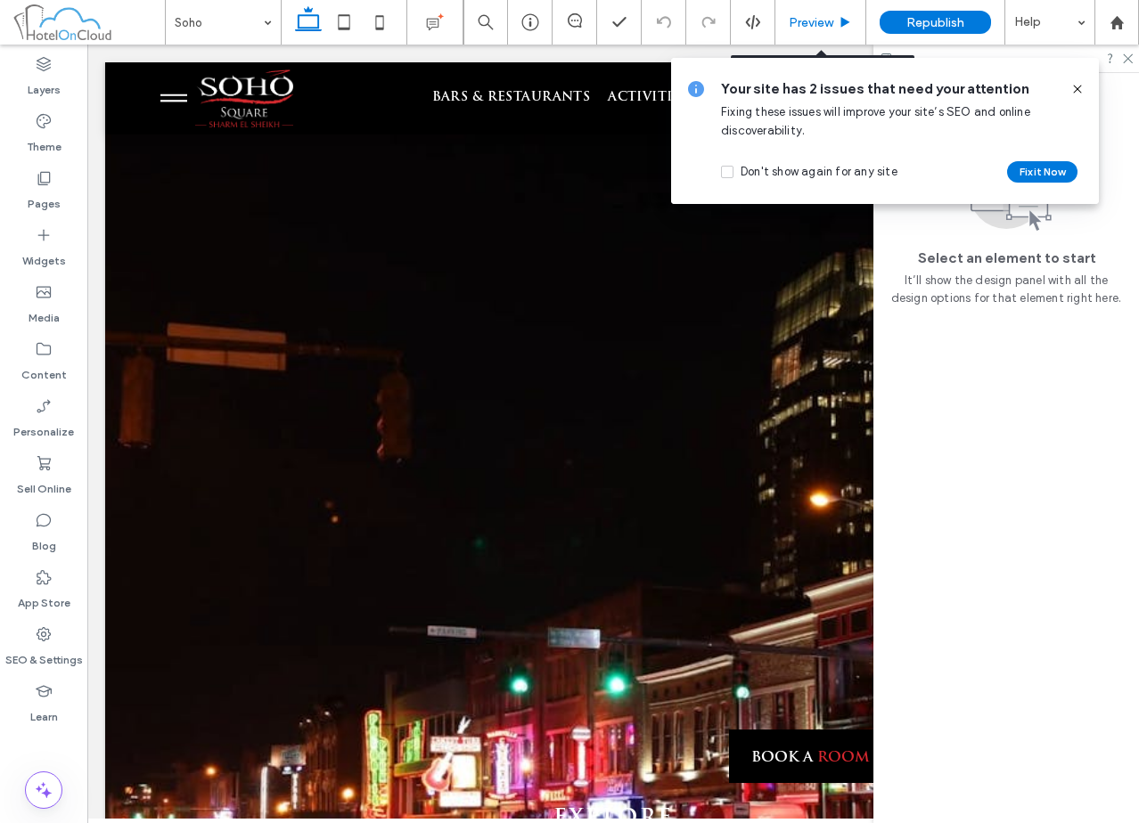
click at [799, 24] on span "Preview" at bounding box center [811, 22] width 45 height 15
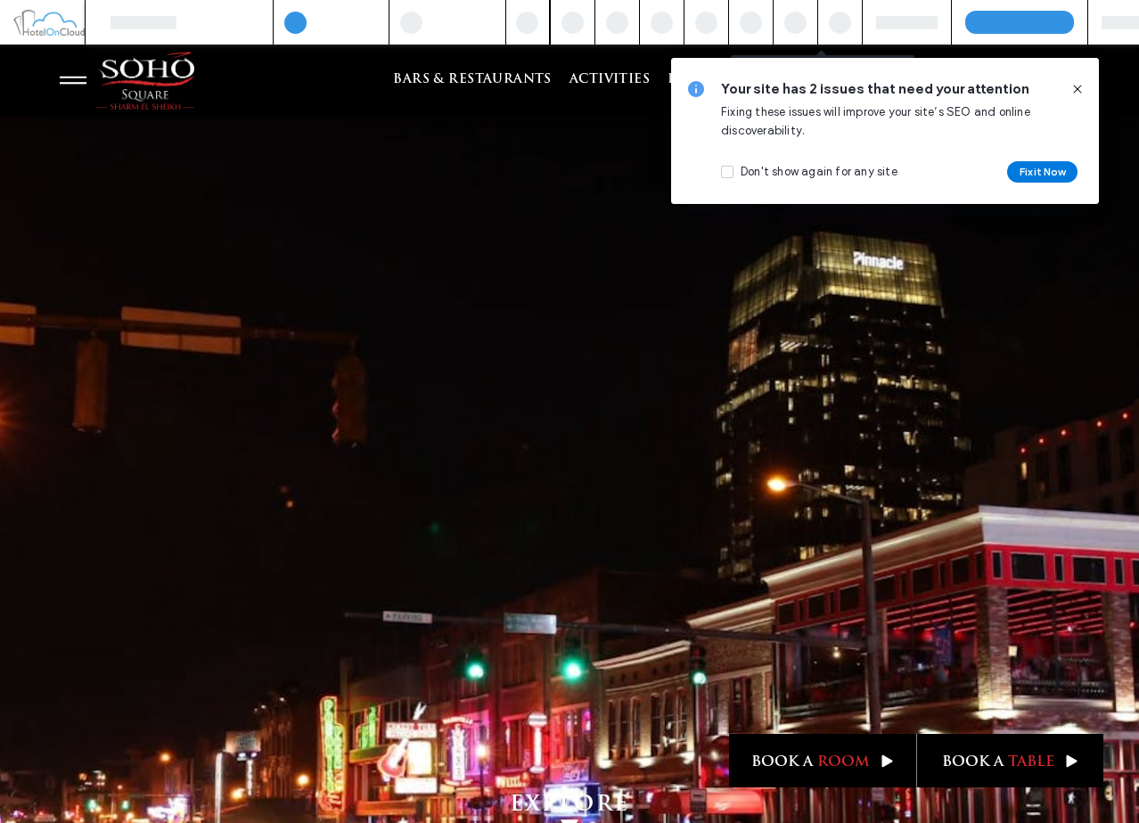
click at [799, 24] on div at bounding box center [795, 23] width 22 height 22
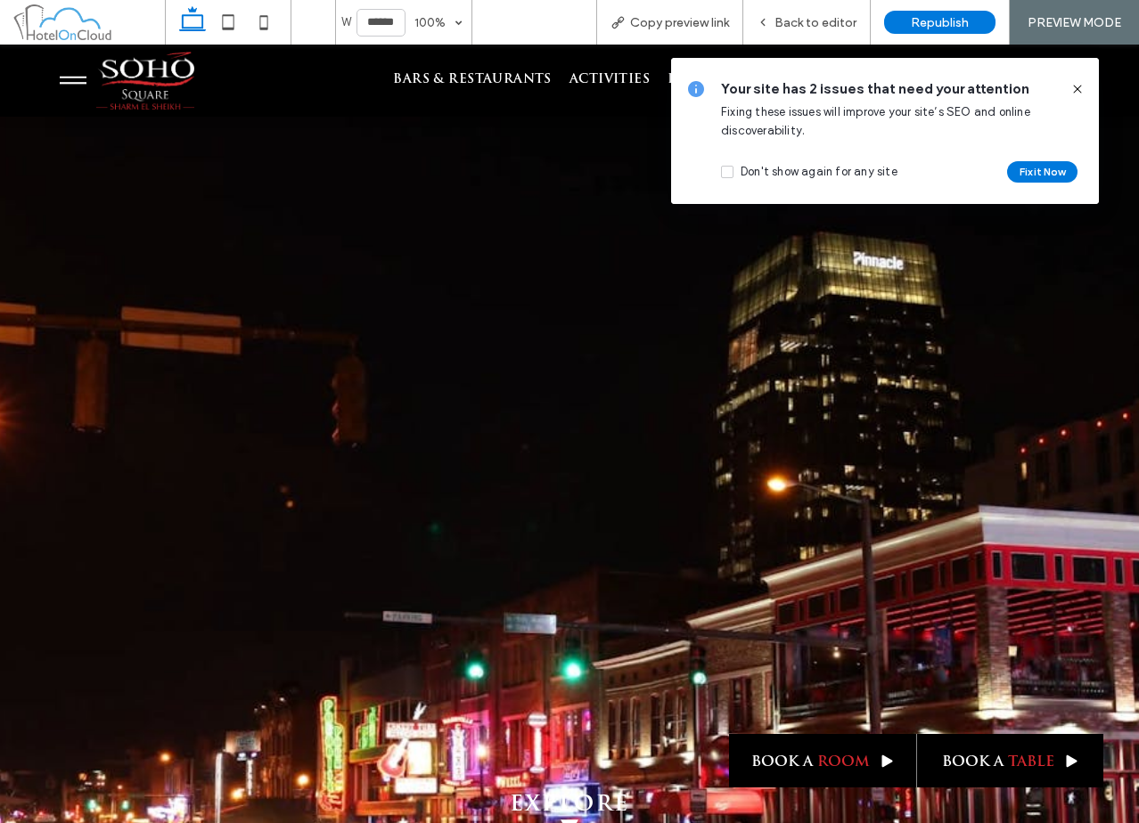
click at [61, 84] on icon at bounding box center [73, 84] width 27 height 2
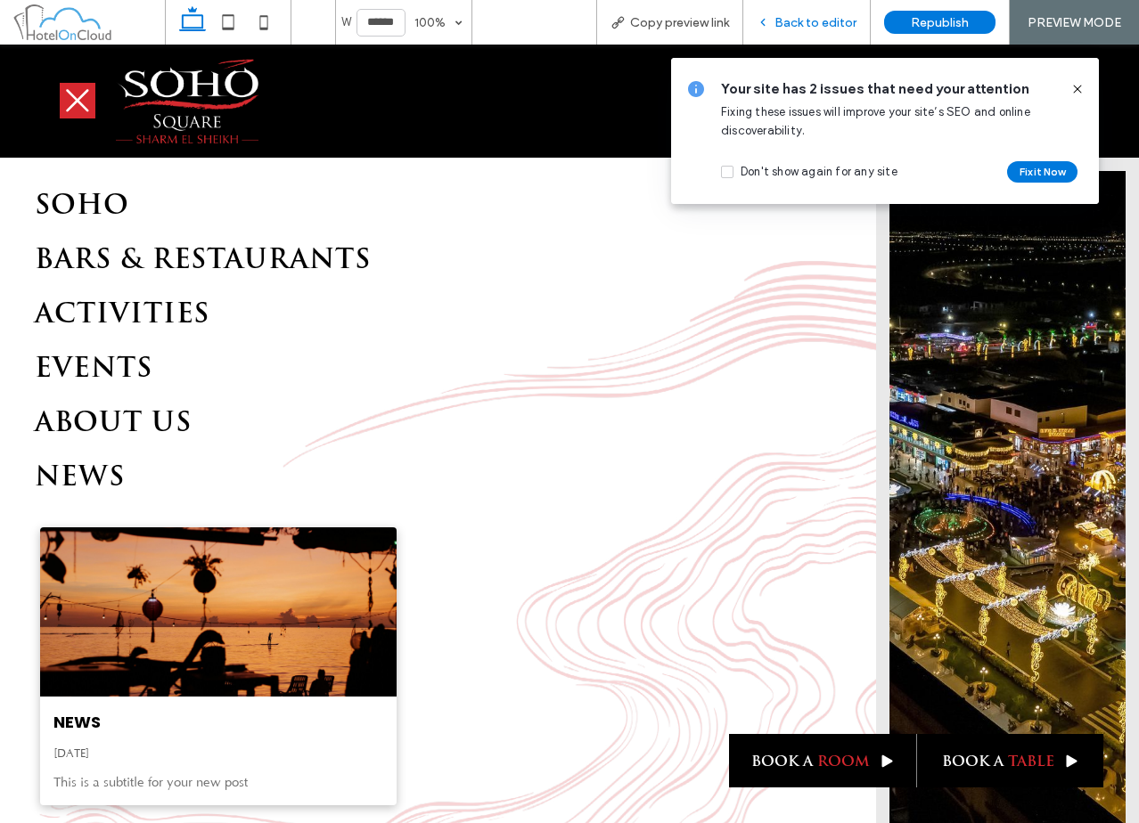
click at [818, 29] on span "Back to editor" at bounding box center [815, 22] width 82 height 15
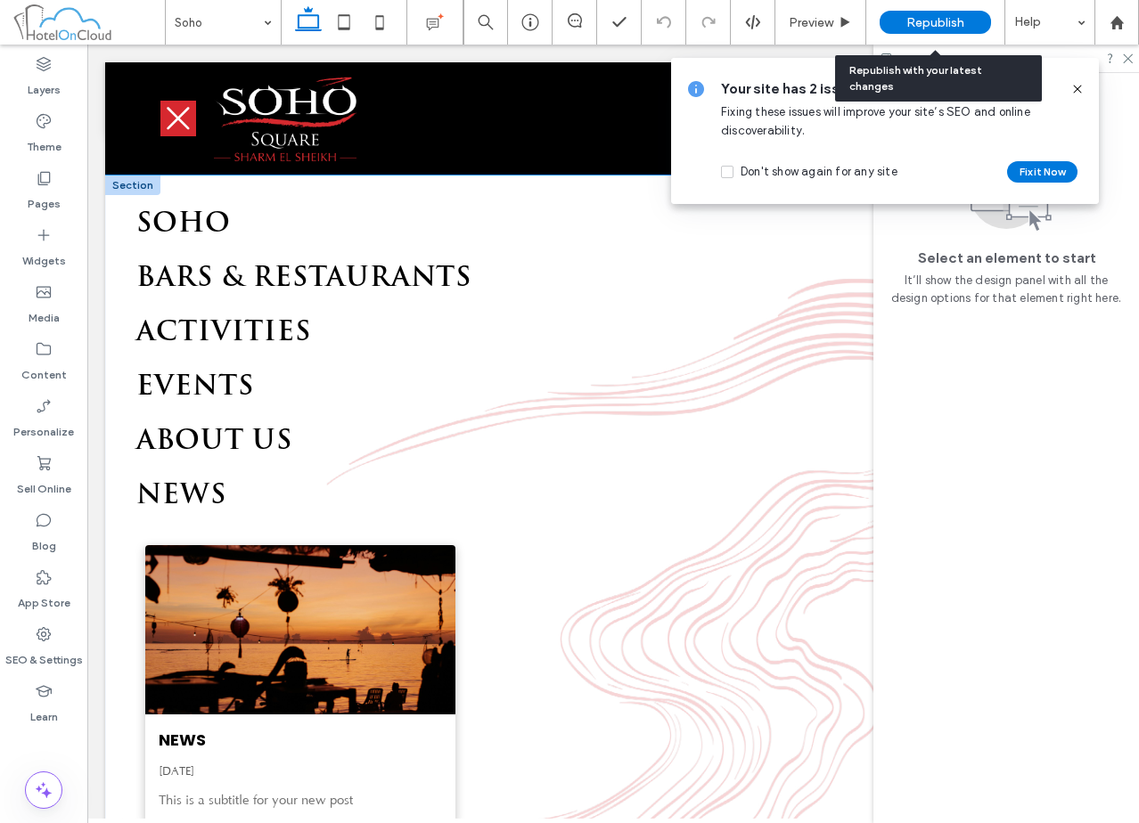
click at [336, 629] on div at bounding box center [300, 629] width 329 height 179
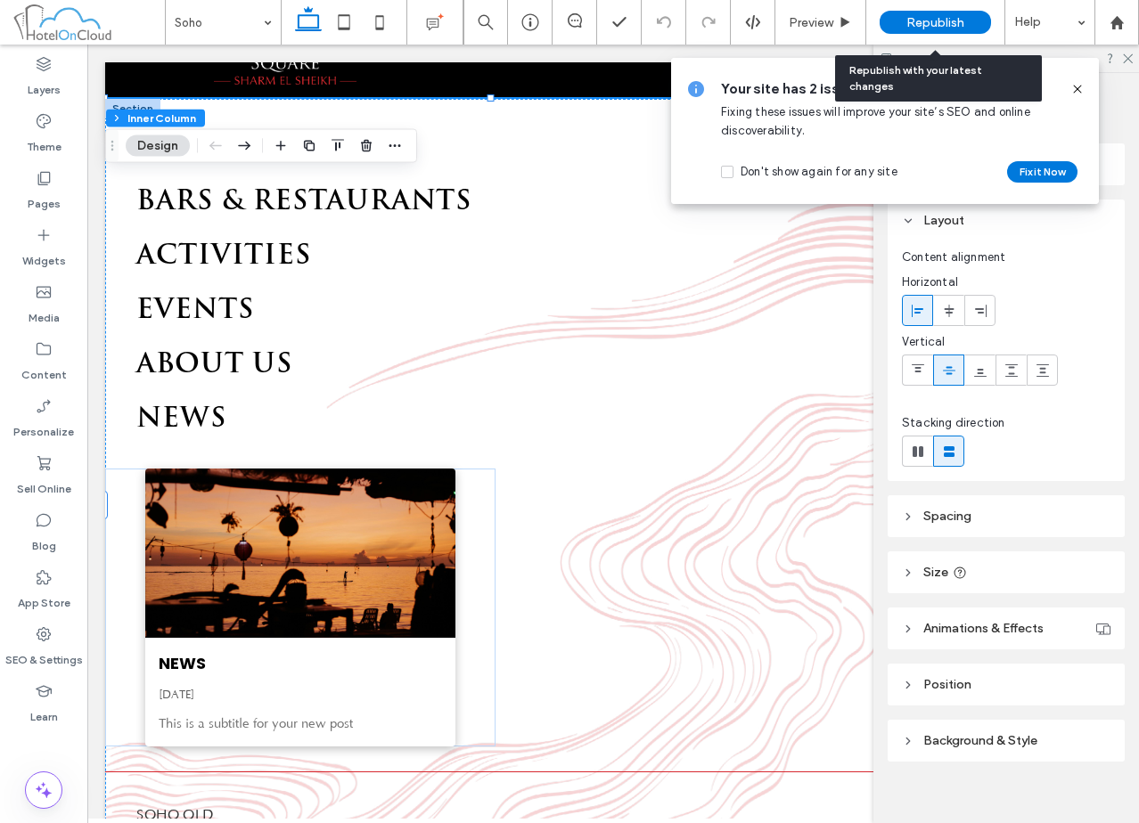
scroll to position [178, 0]
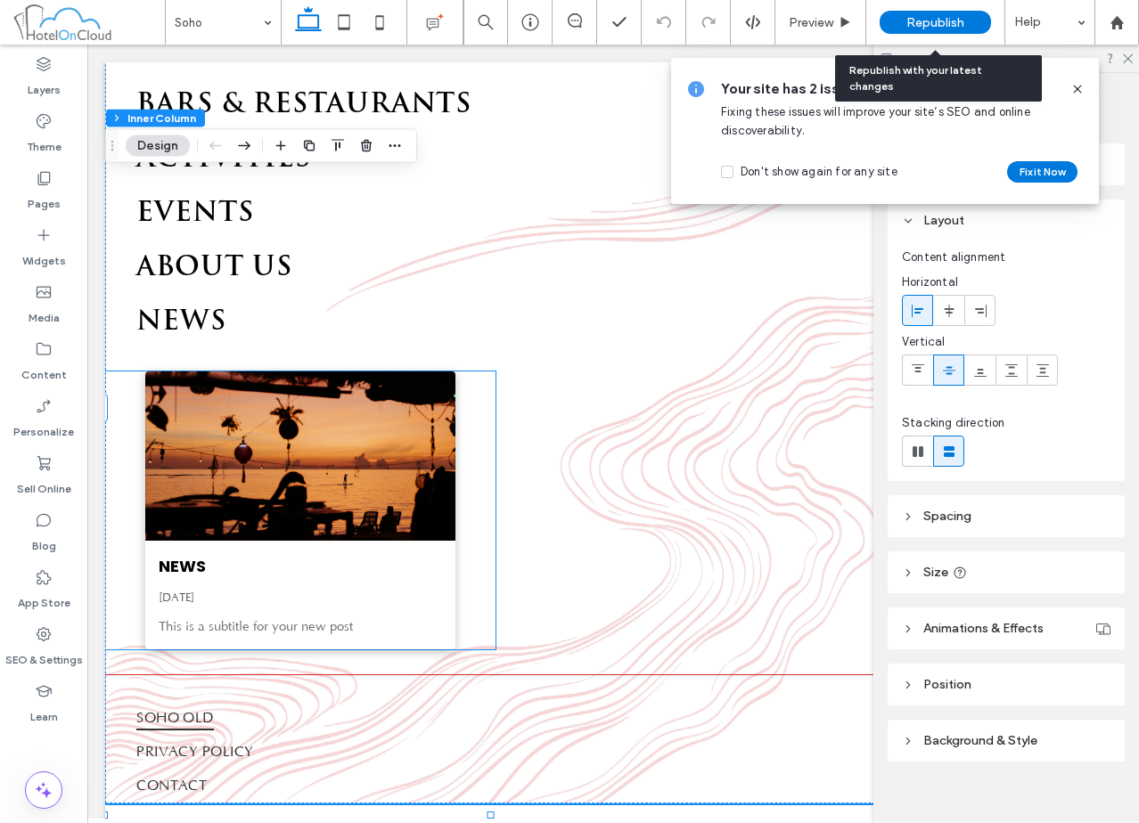
click at [463, 537] on div "NEWS August 7, 2025 This is a subtitle for your new post" at bounding box center [300, 511] width 390 height 278
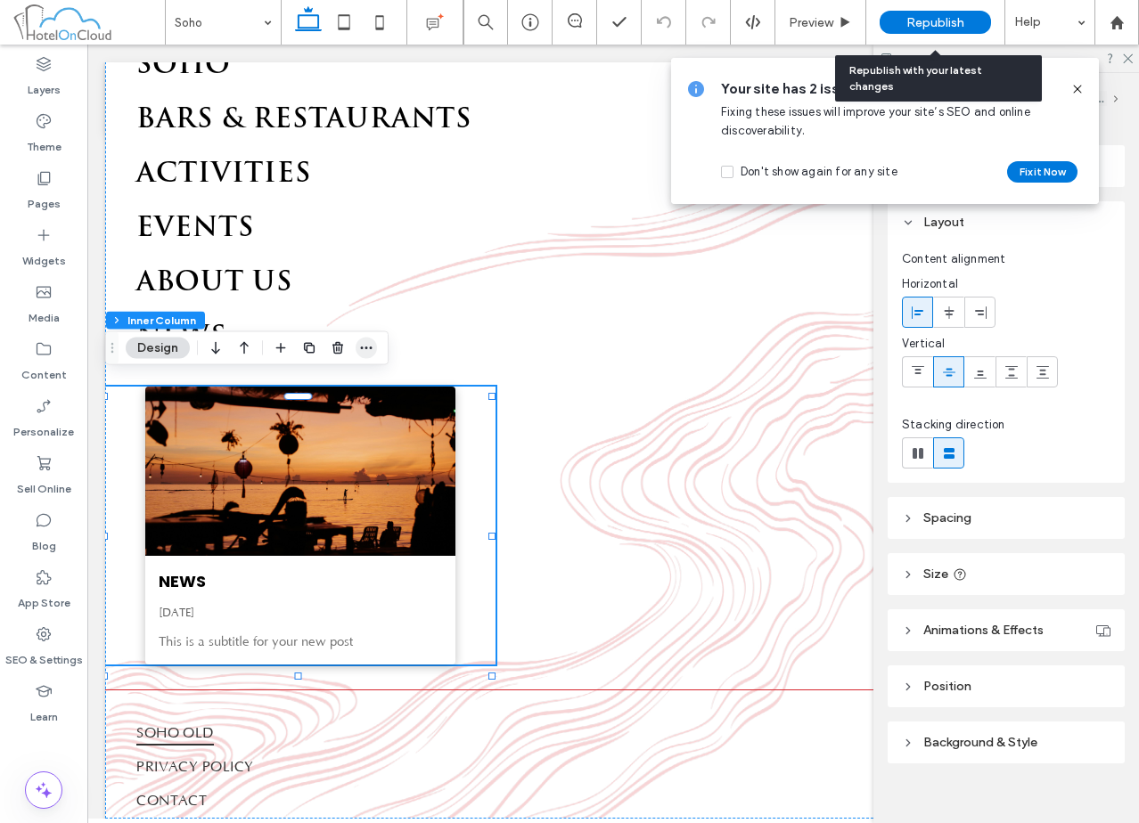
click at [367, 348] on use "button" at bounding box center [367, 348] width 12 height 3
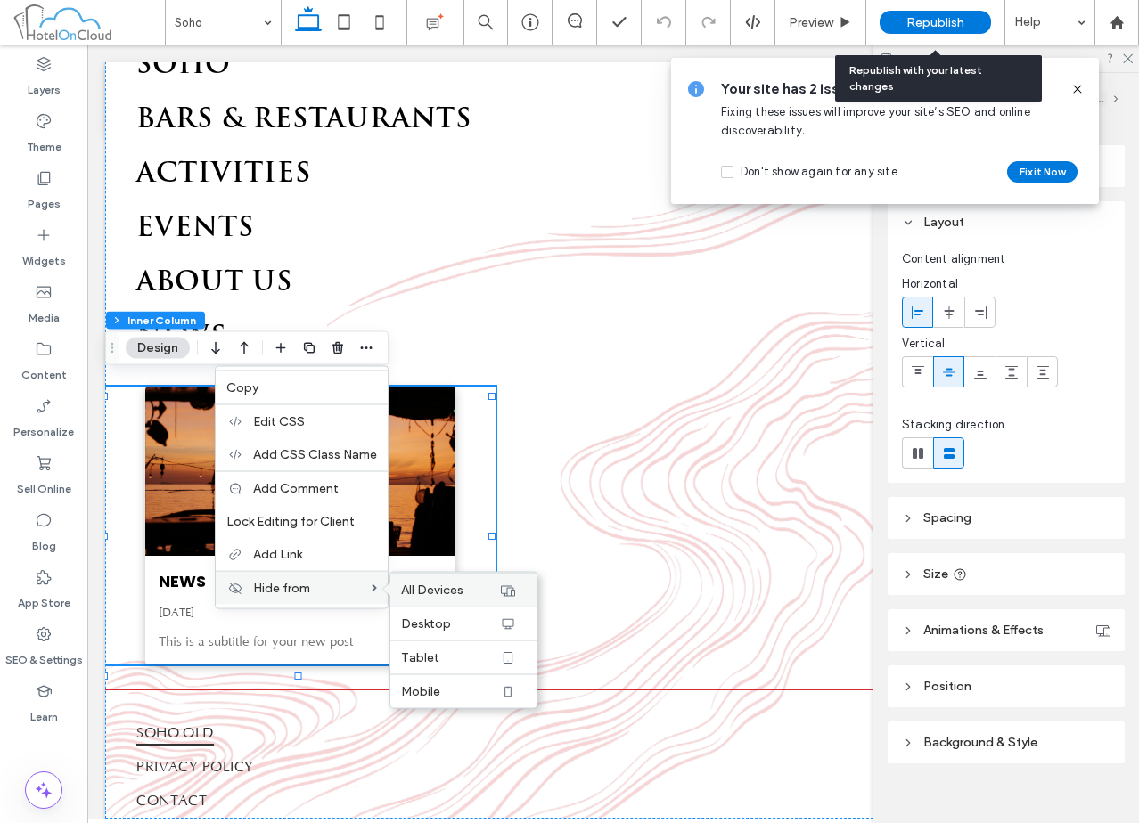
click at [443, 585] on span "All Devices" at bounding box center [432, 590] width 62 height 15
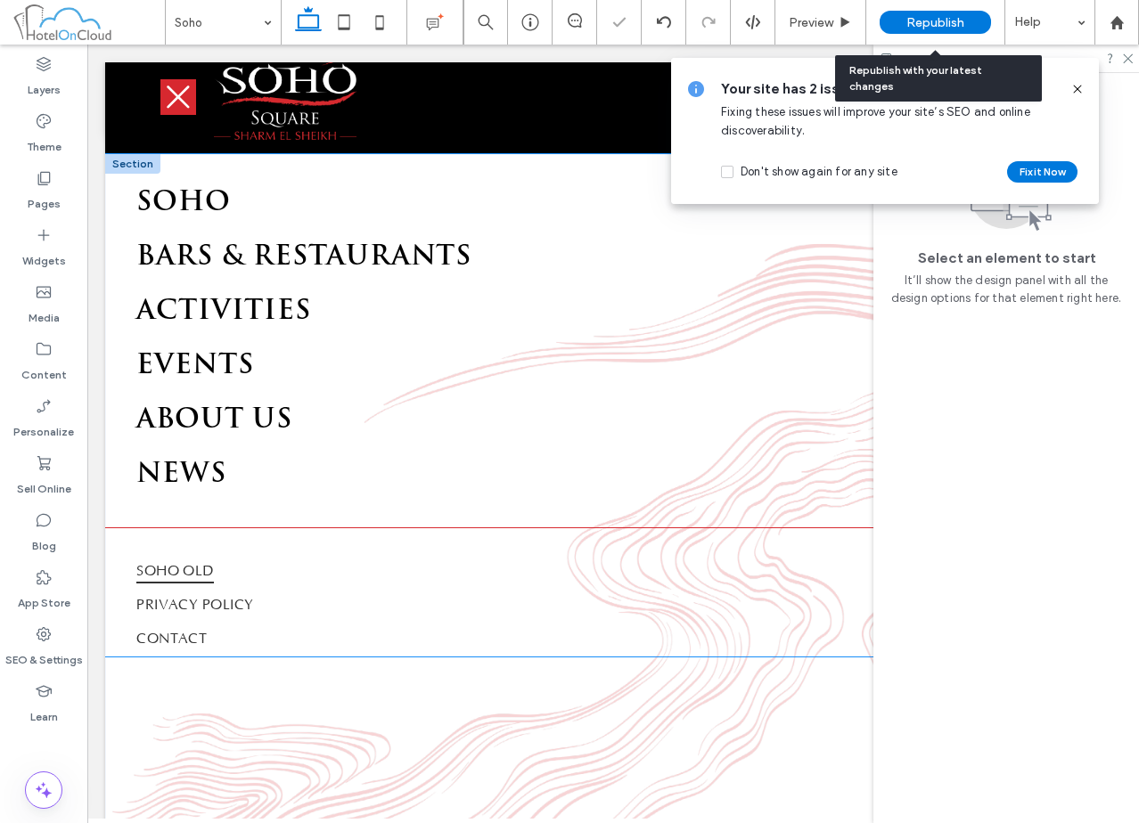
scroll to position [0, 0]
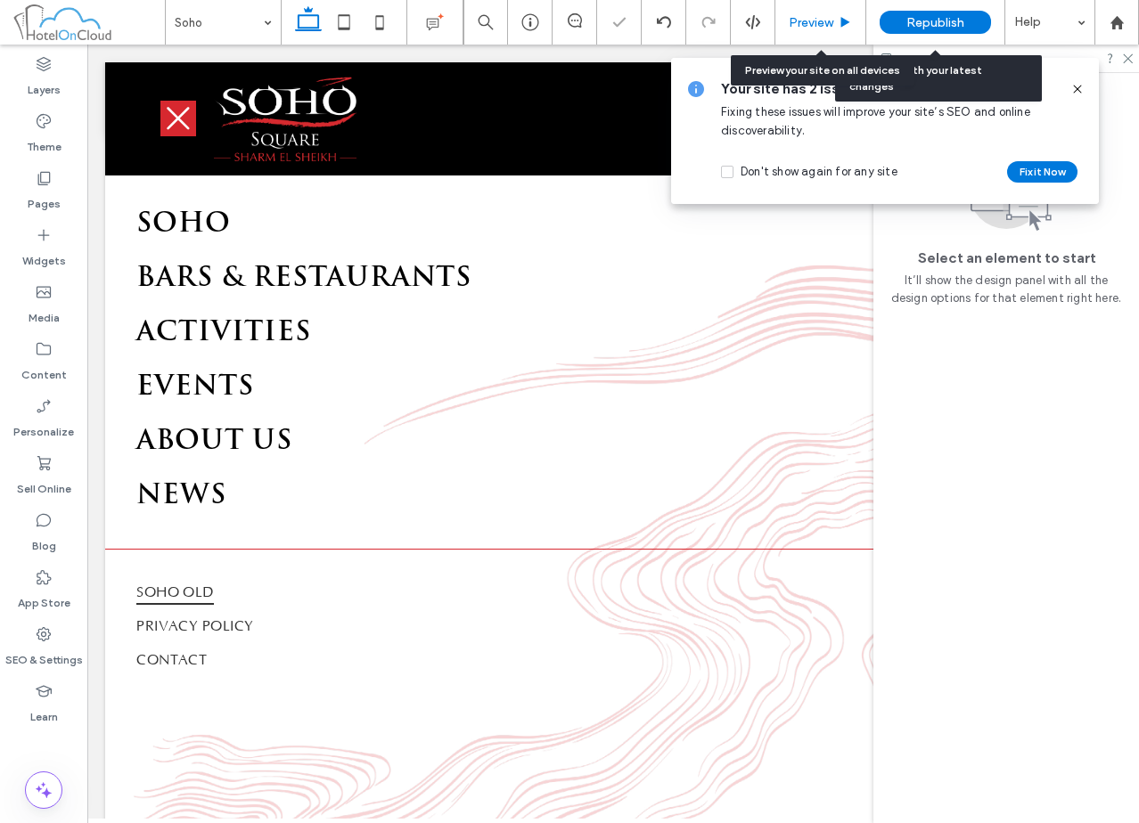
click at [814, 22] on span "Preview" at bounding box center [811, 22] width 45 height 15
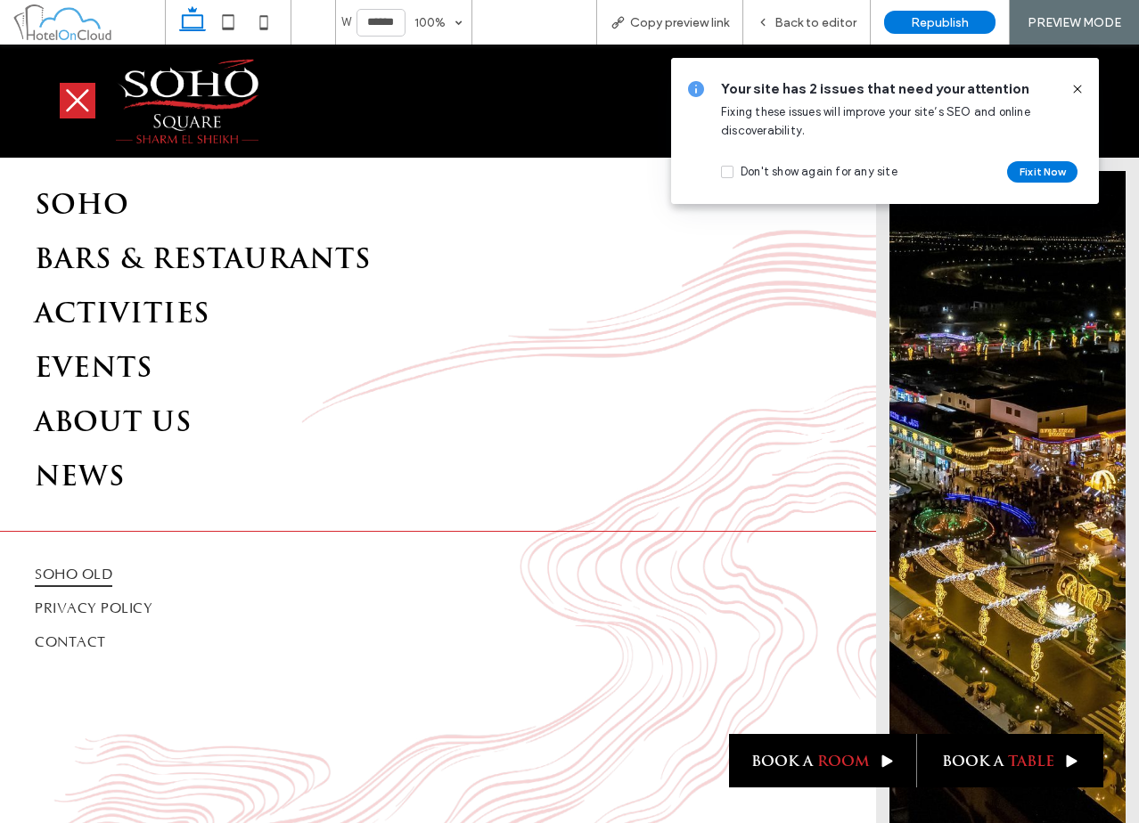
drag, startPoint x: 1076, startPoint y: 85, endPoint x: 1072, endPoint y: 44, distance: 41.1
click at [1076, 85] on icon at bounding box center [1077, 89] width 14 height 14
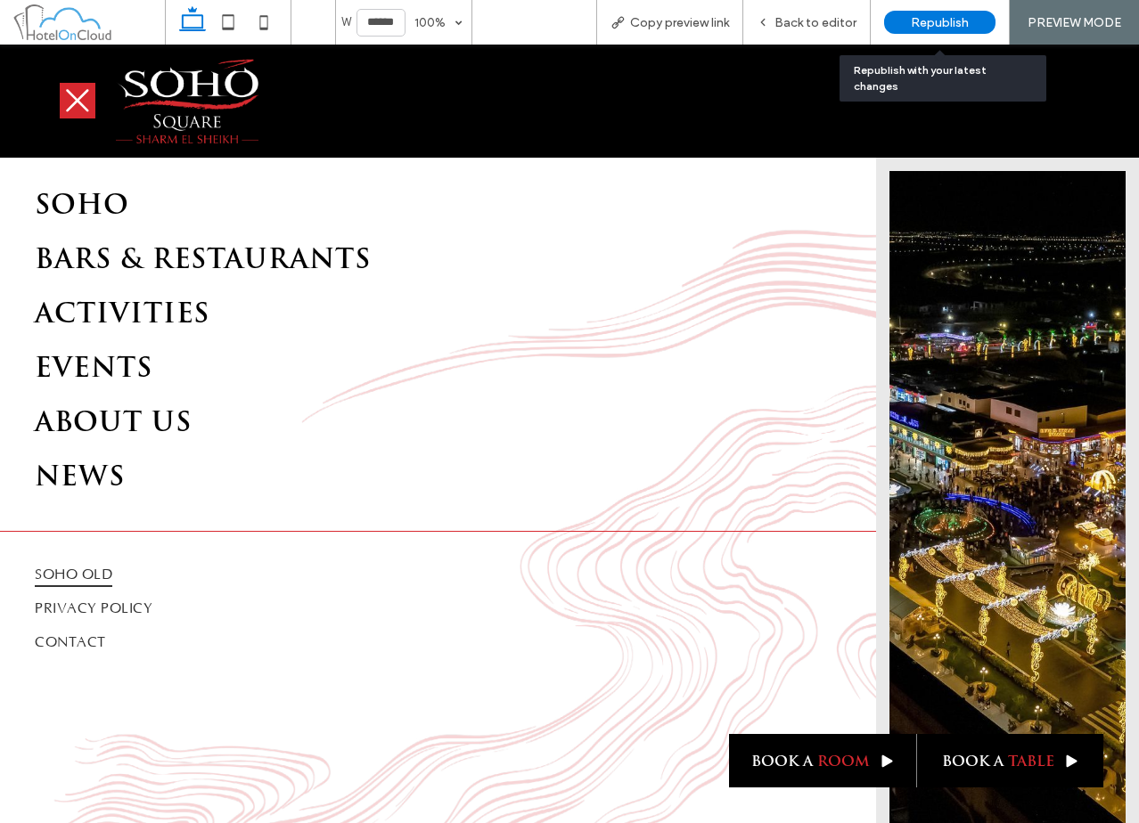
click at [916, 17] on span "Republish" at bounding box center [940, 22] width 58 height 15
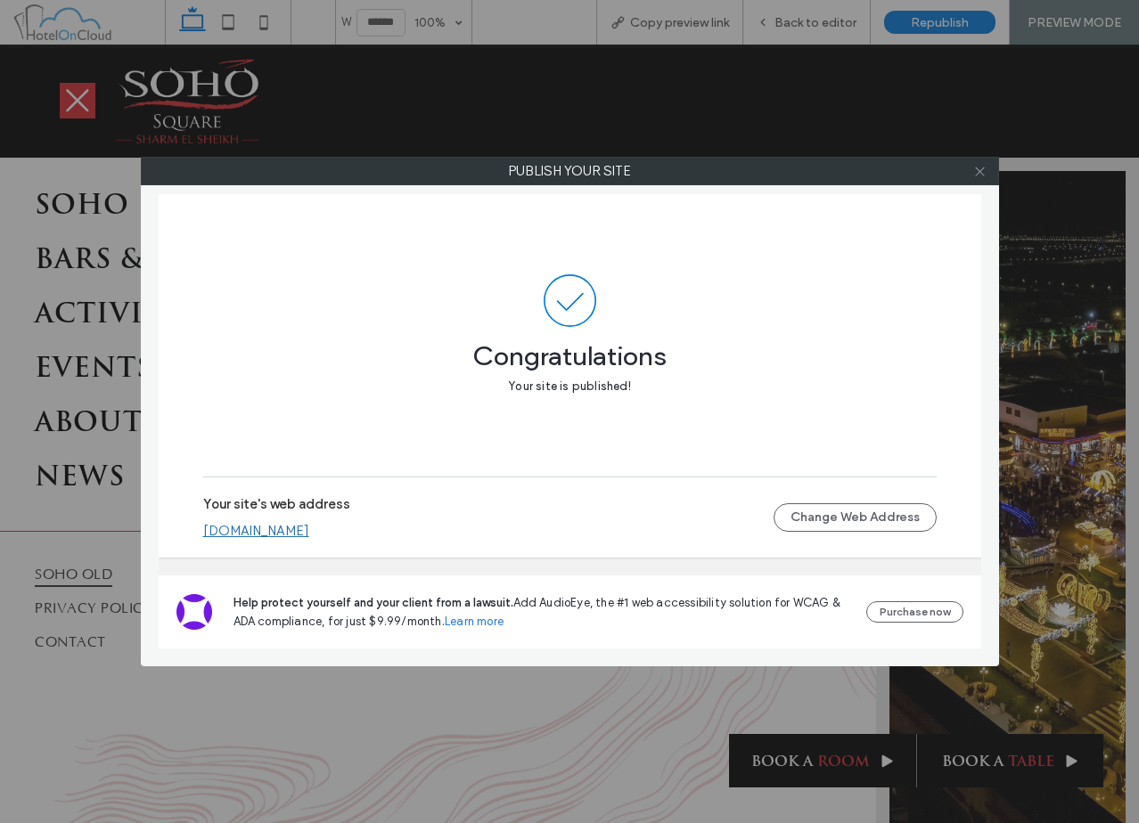
click at [986, 174] on icon at bounding box center [979, 171] width 13 height 13
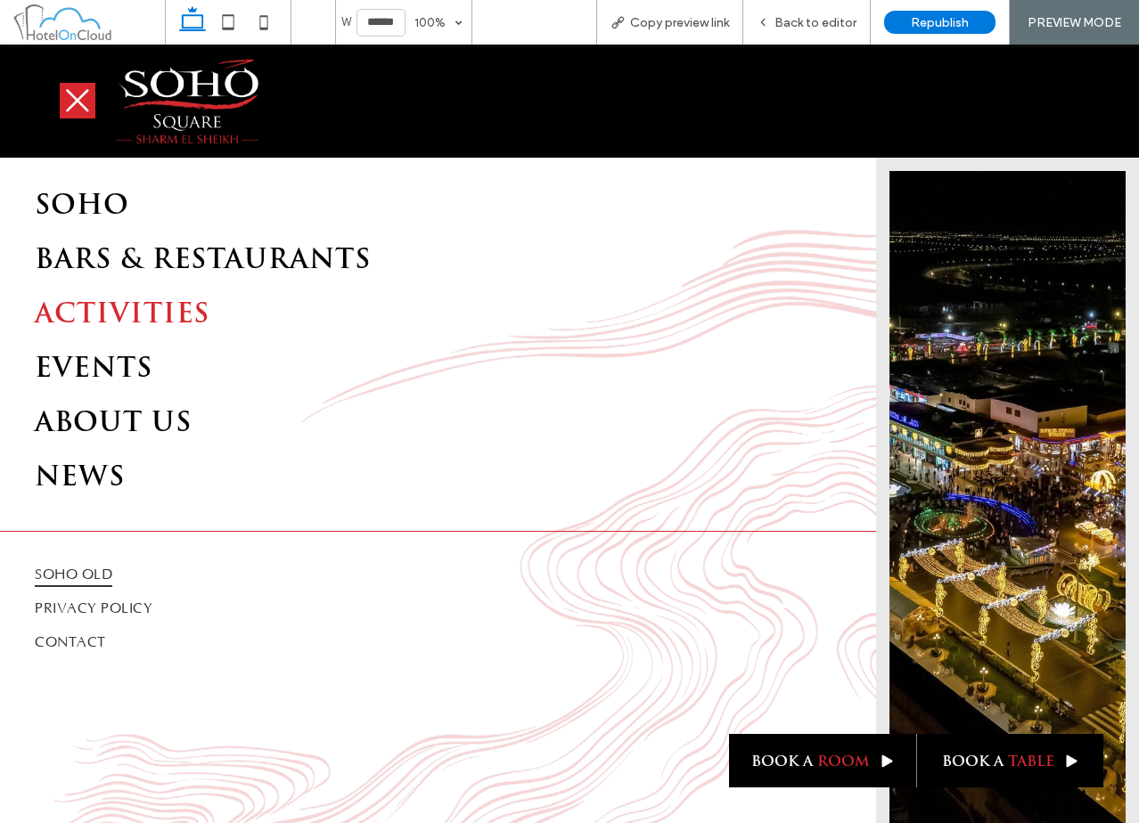
click at [120, 319] on span "ACTIVITIES" at bounding box center [122, 315] width 175 height 33
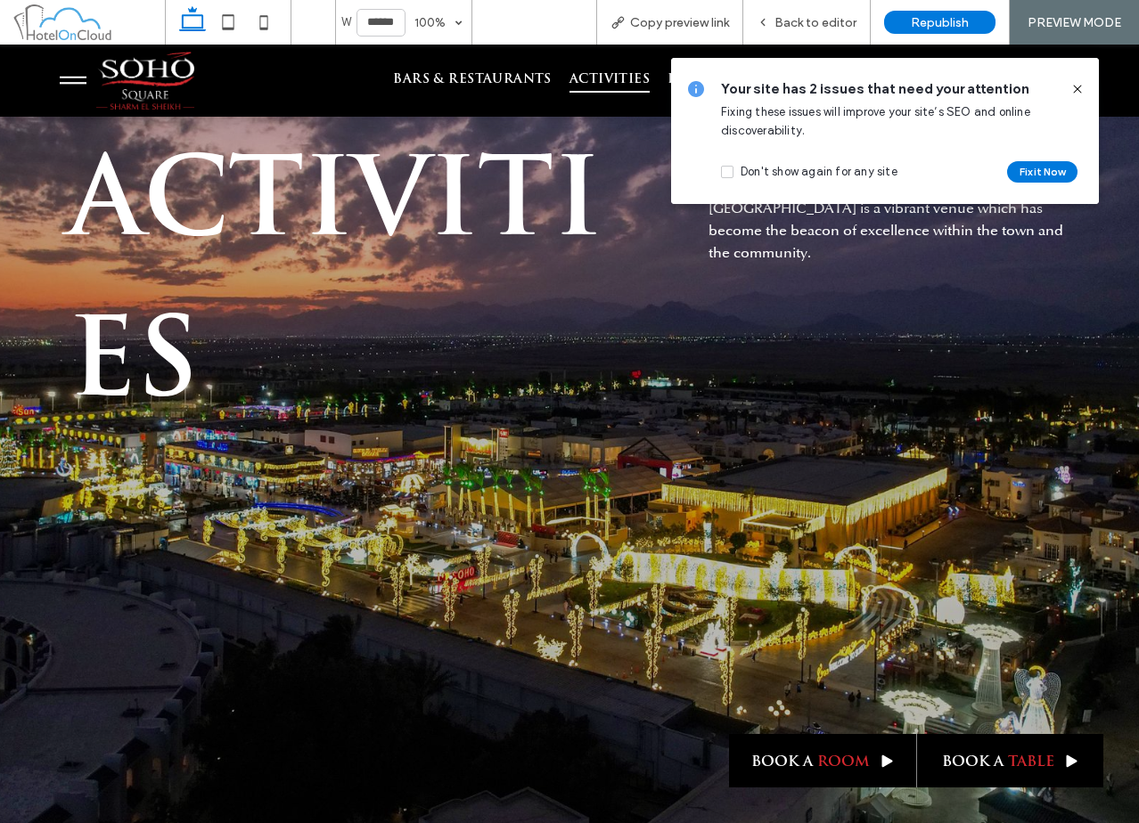
click at [1079, 87] on use at bounding box center [1077, 89] width 8 height 8
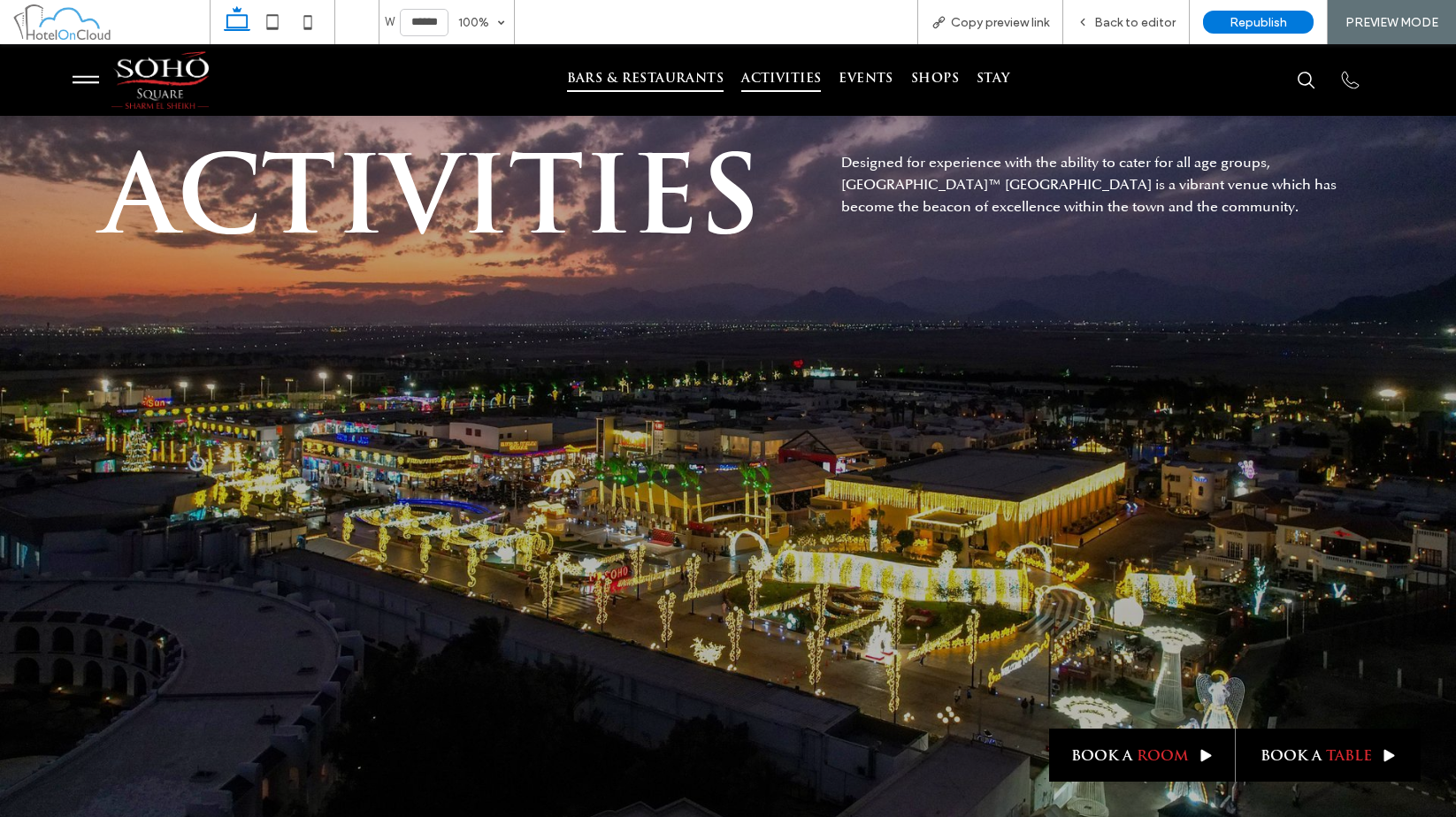
click at [691, 78] on span "BARS & RESTAURANTS" at bounding box center [645, 80] width 158 height 25
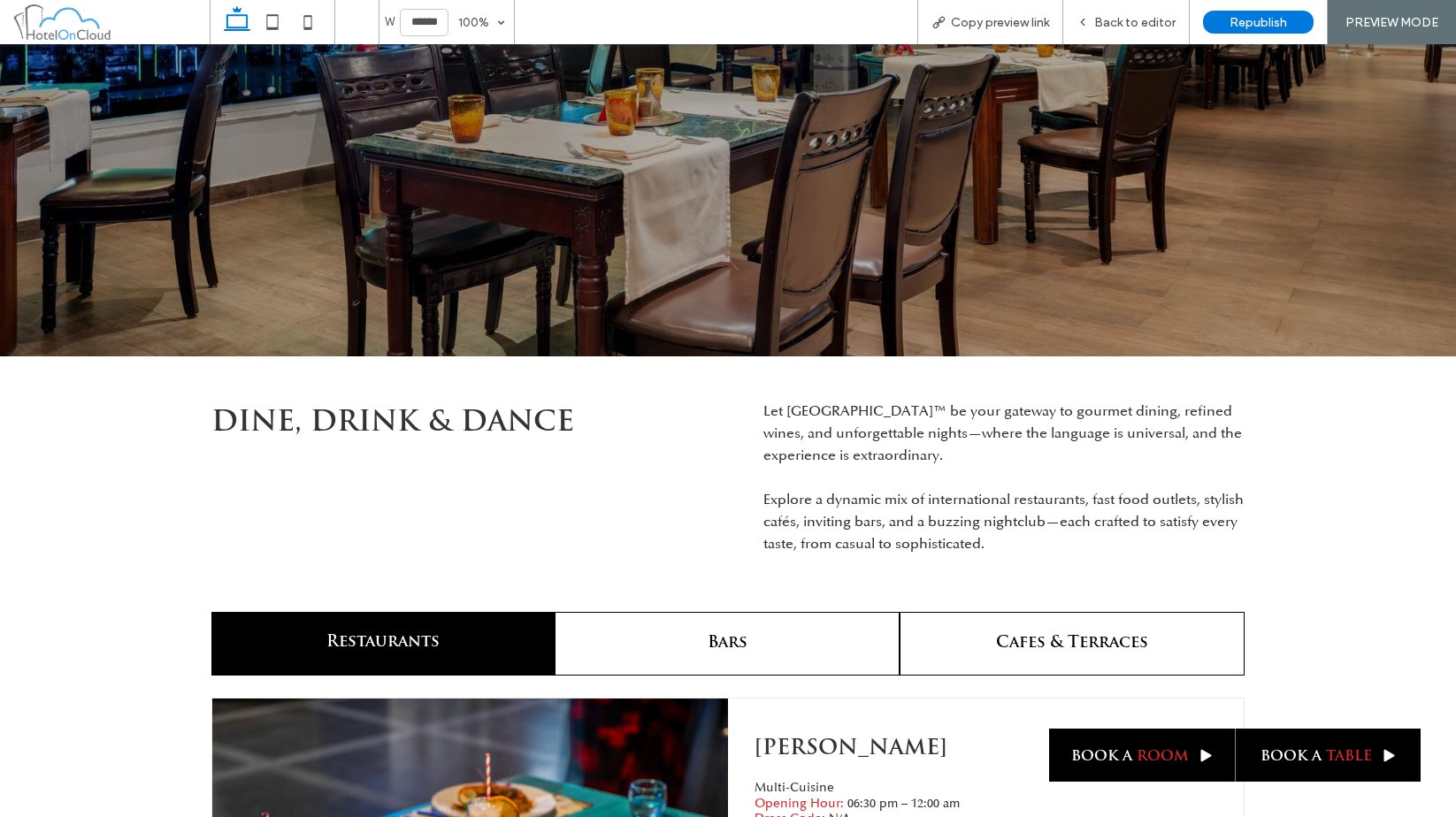
scroll to position [796, 0]
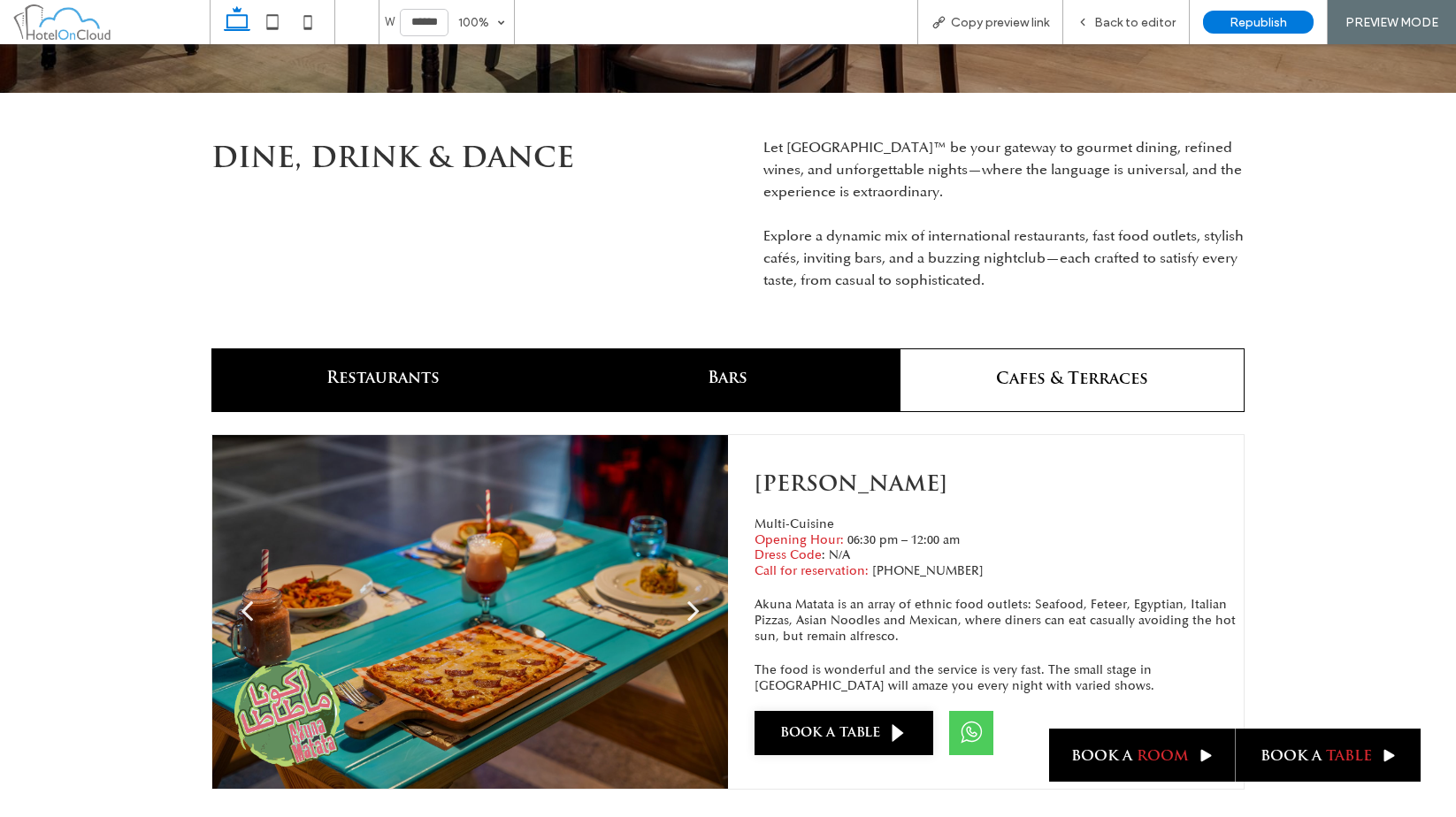
click at [696, 370] on h4 "Bars" at bounding box center [727, 380] width 323 height 20
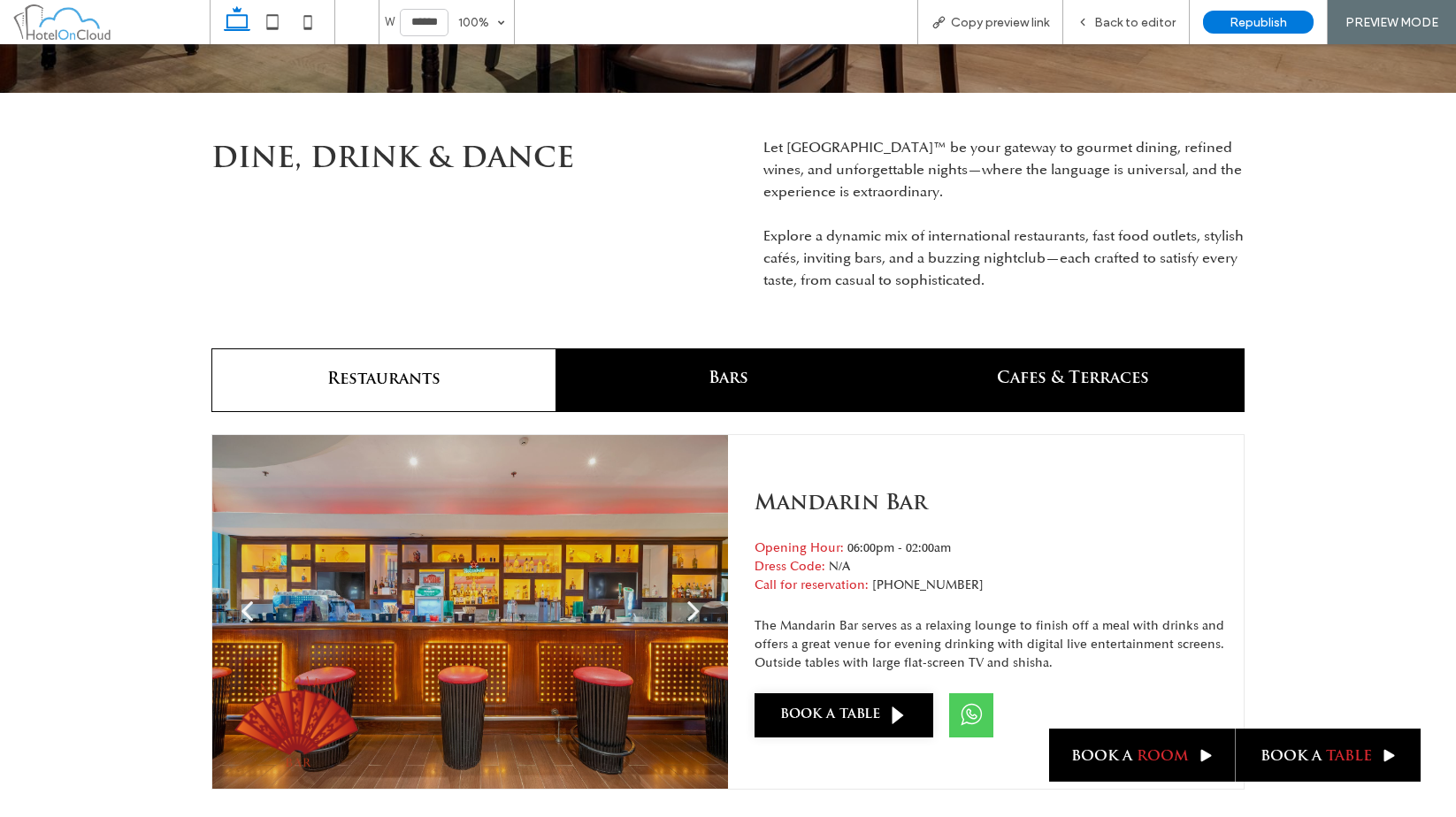
click at [983, 379] on h4 "Cafes & Terraces" at bounding box center [1072, 380] width 323 height 20
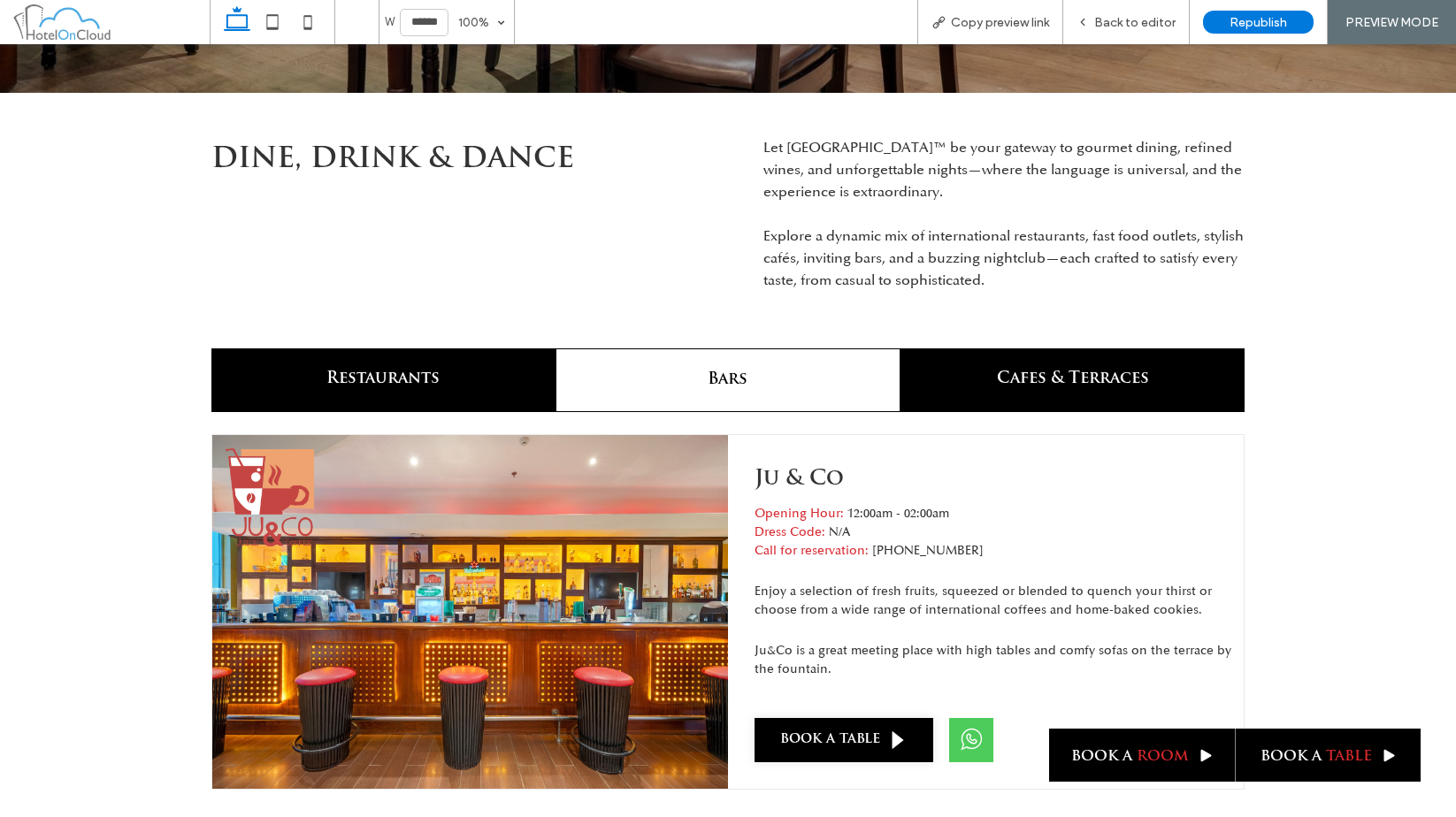
click at [281, 385] on h4 "Restaurants" at bounding box center [383, 380] width 323 height 20
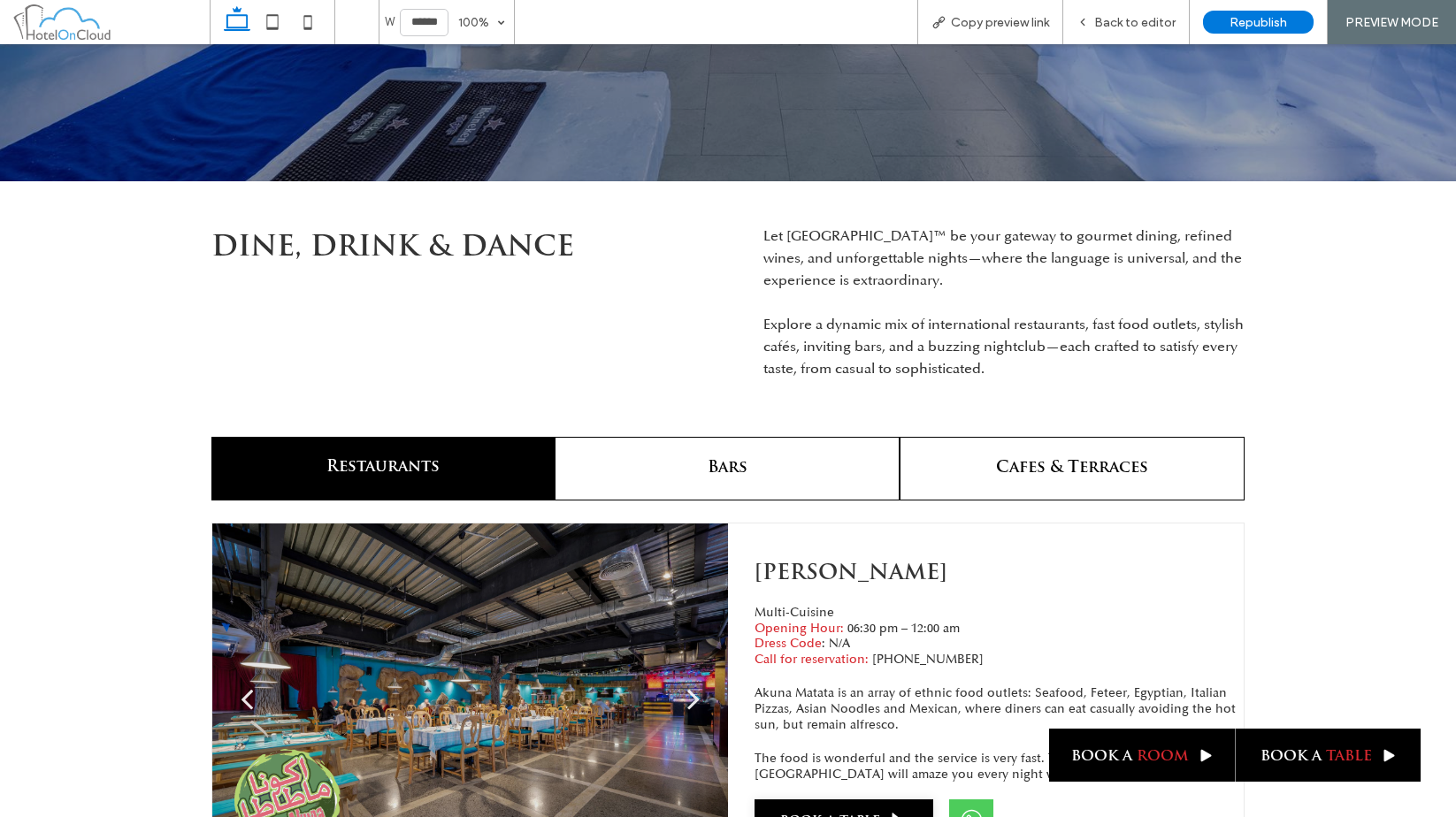
scroll to position [0, 0]
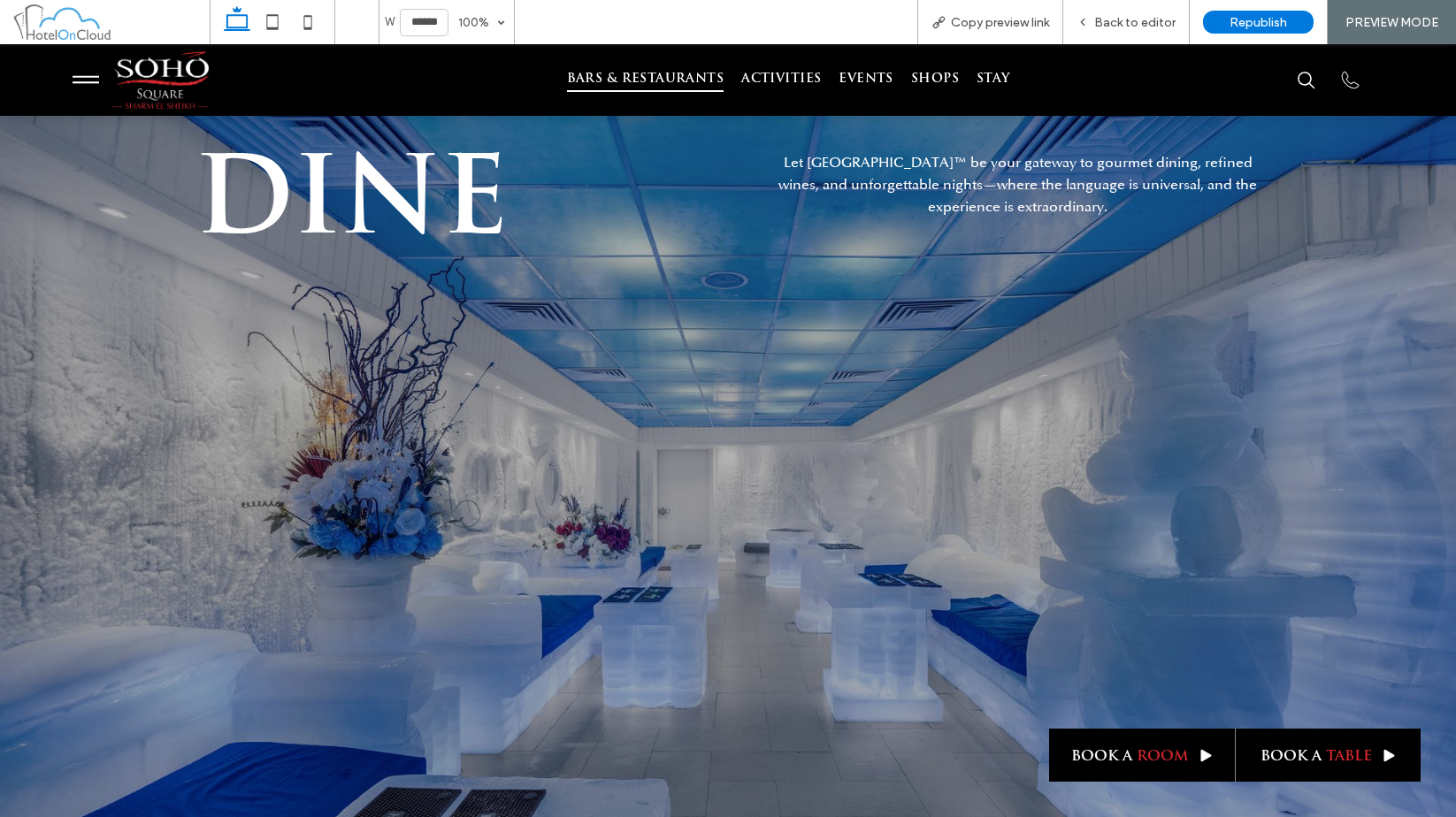
click at [268, 337] on div "DINE Let SOHO Square™ be your gateway to gourmet dining, refined wines, and unf…" at bounding box center [728, 502] width 1281 height 773
click at [1145, 26] on span "Back to editor" at bounding box center [1134, 22] width 81 height 15
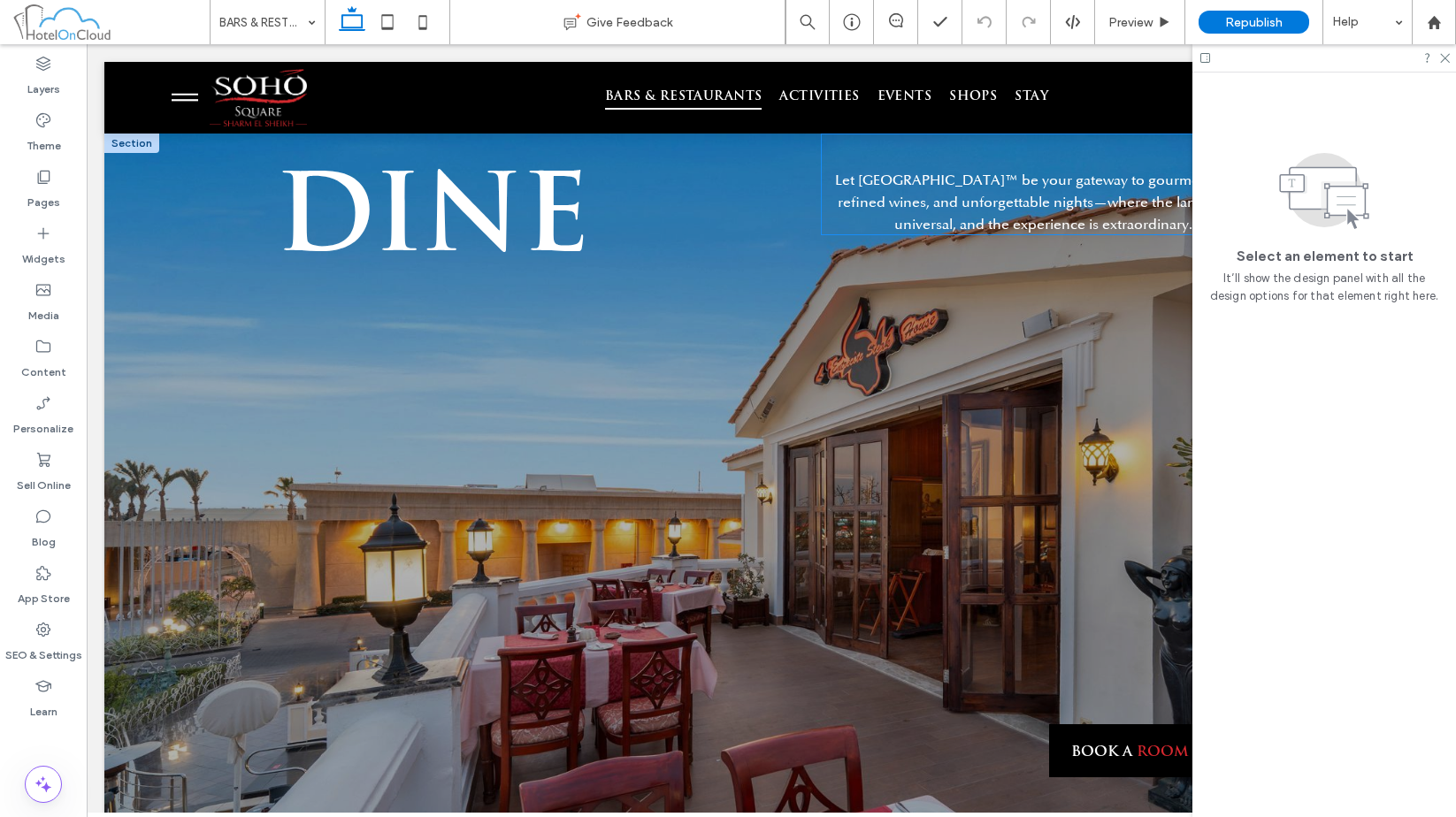
click at [1009, 210] on p "Let SOHO Square™ be your gateway to gourmet dining, refined wines, and unforget…" at bounding box center [1043, 202] width 446 height 67
click at [1009, 210] on div "Let SOHO Square™ be your gateway to gourmet dining, refined wines, and unforget…" at bounding box center [1043, 185] width 446 height 101
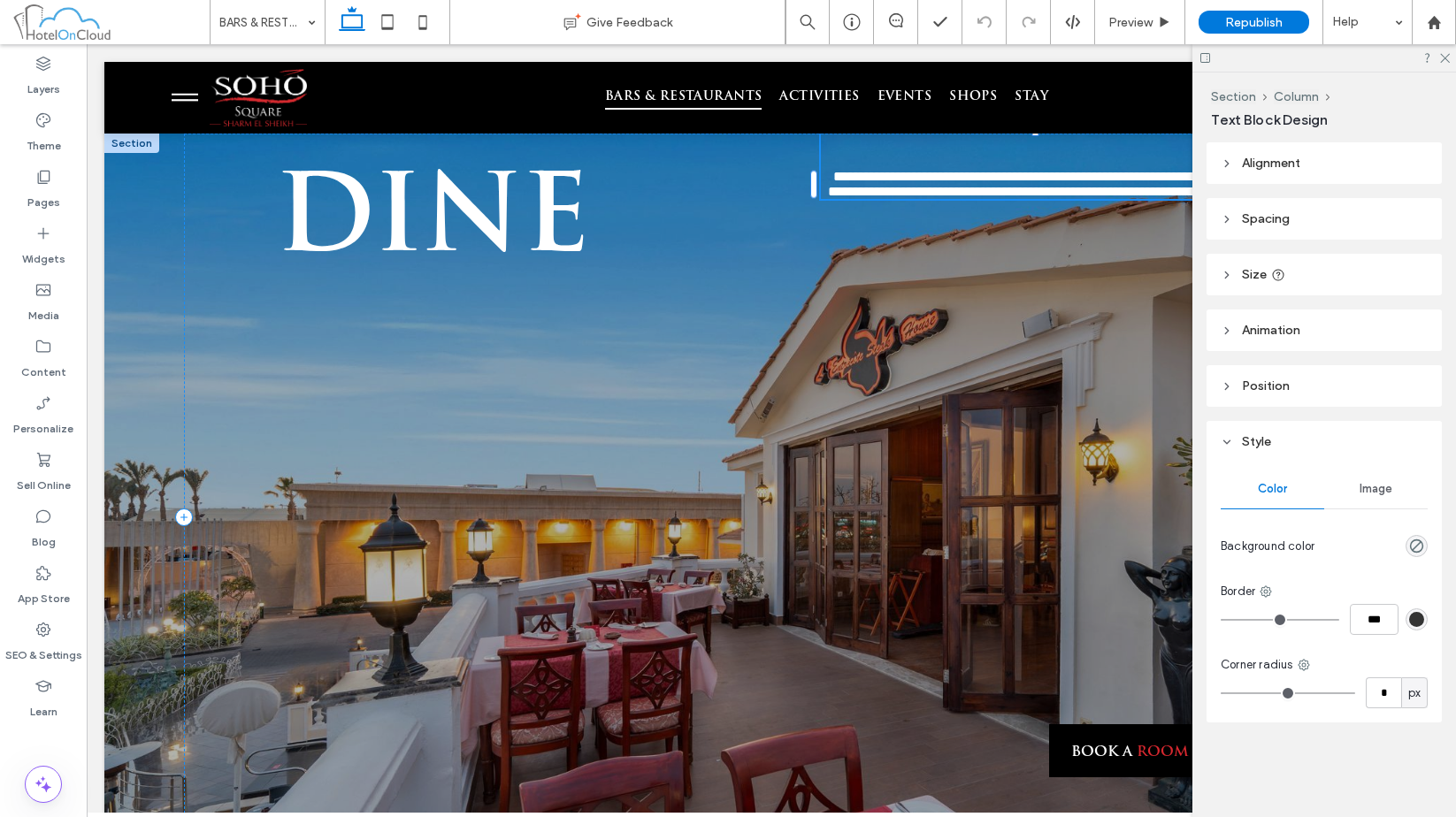
type input "**********"
type input "**"
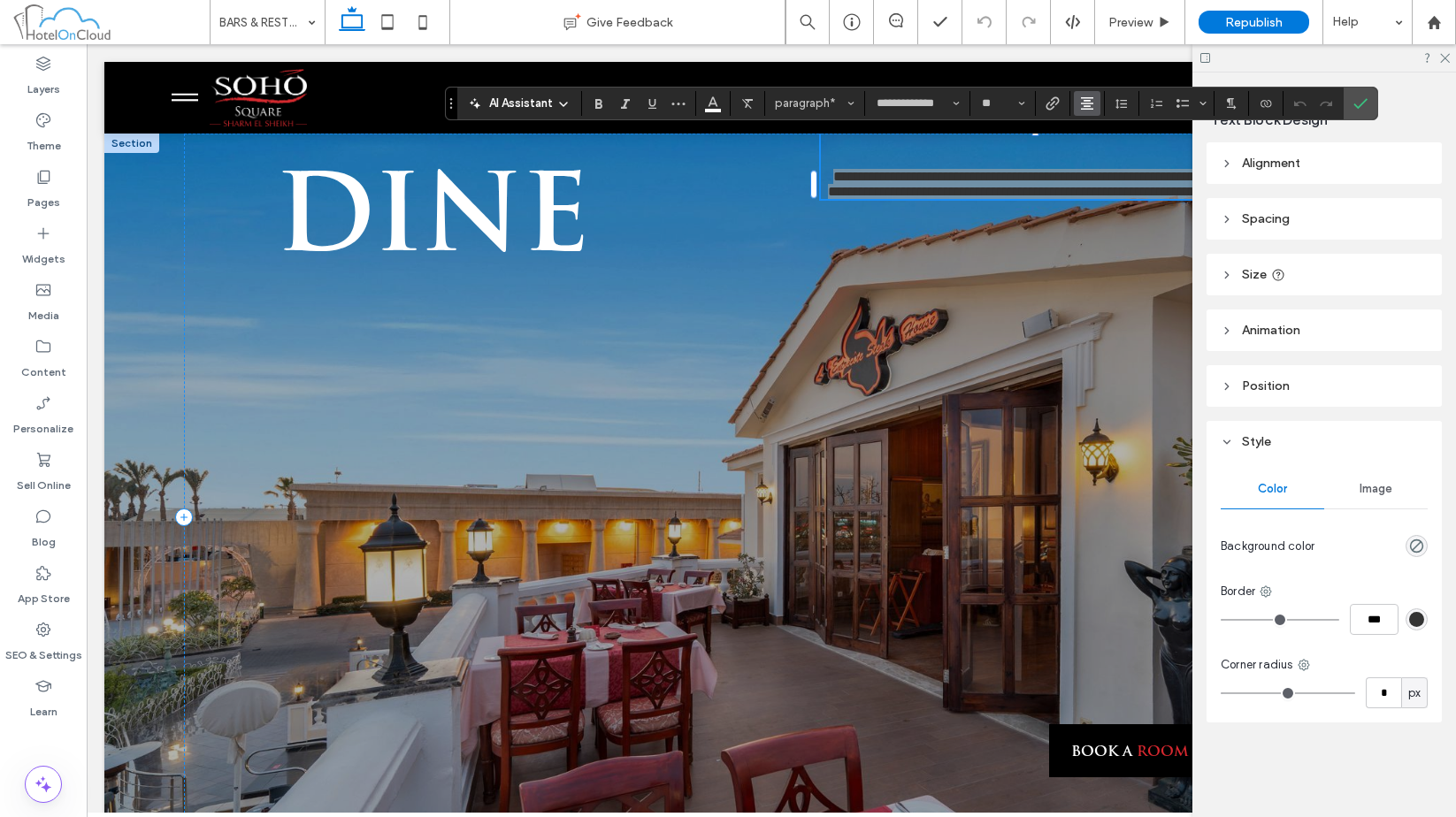
click at [1091, 101] on icon "Alignment" at bounding box center [1087, 103] width 14 height 14
click at [1094, 139] on icon "ui.textEditor.alignment.left" at bounding box center [1101, 132] width 14 height 14
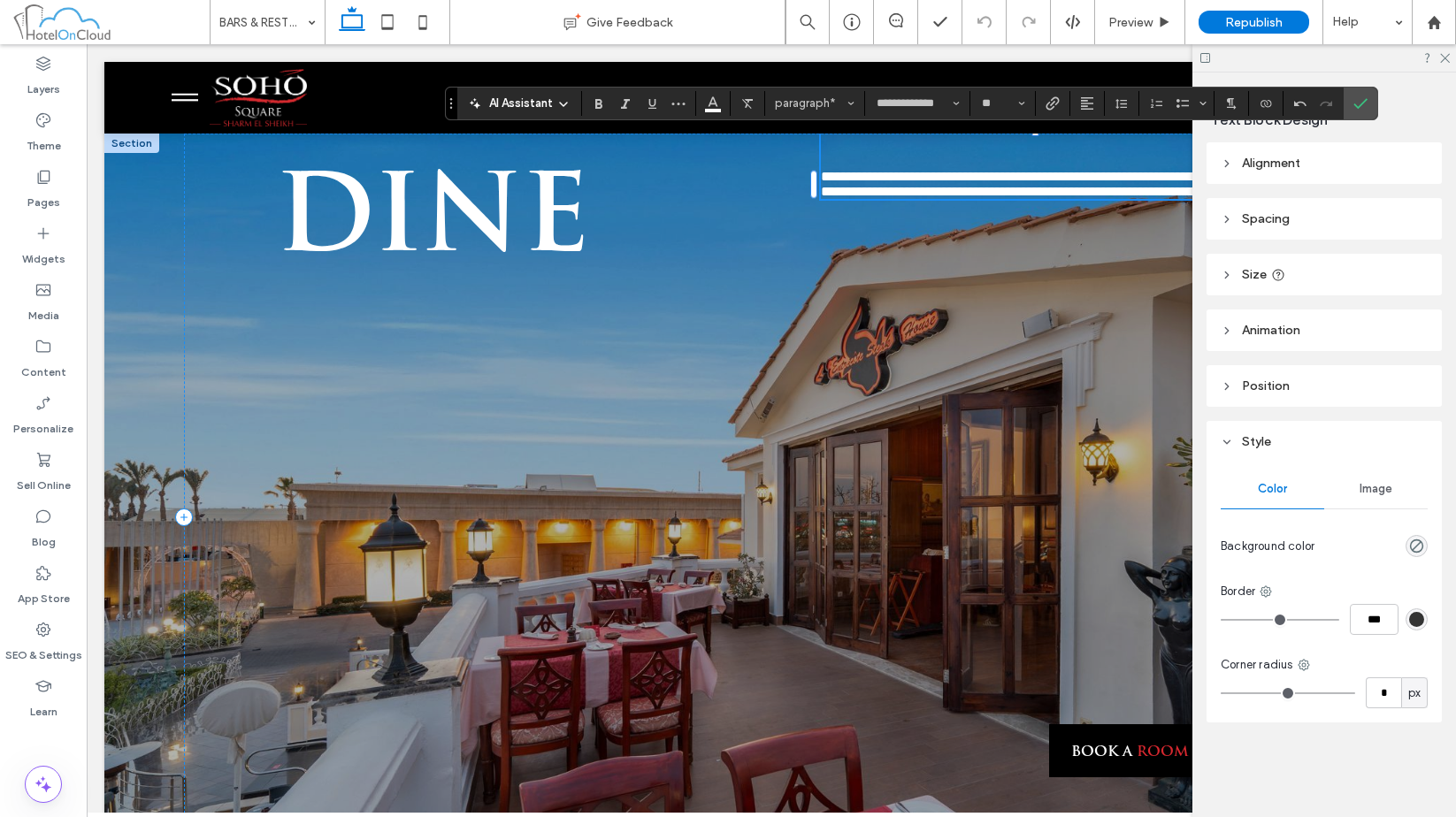
click at [1137, 160] on div "**********" at bounding box center [1043, 167] width 446 height 66
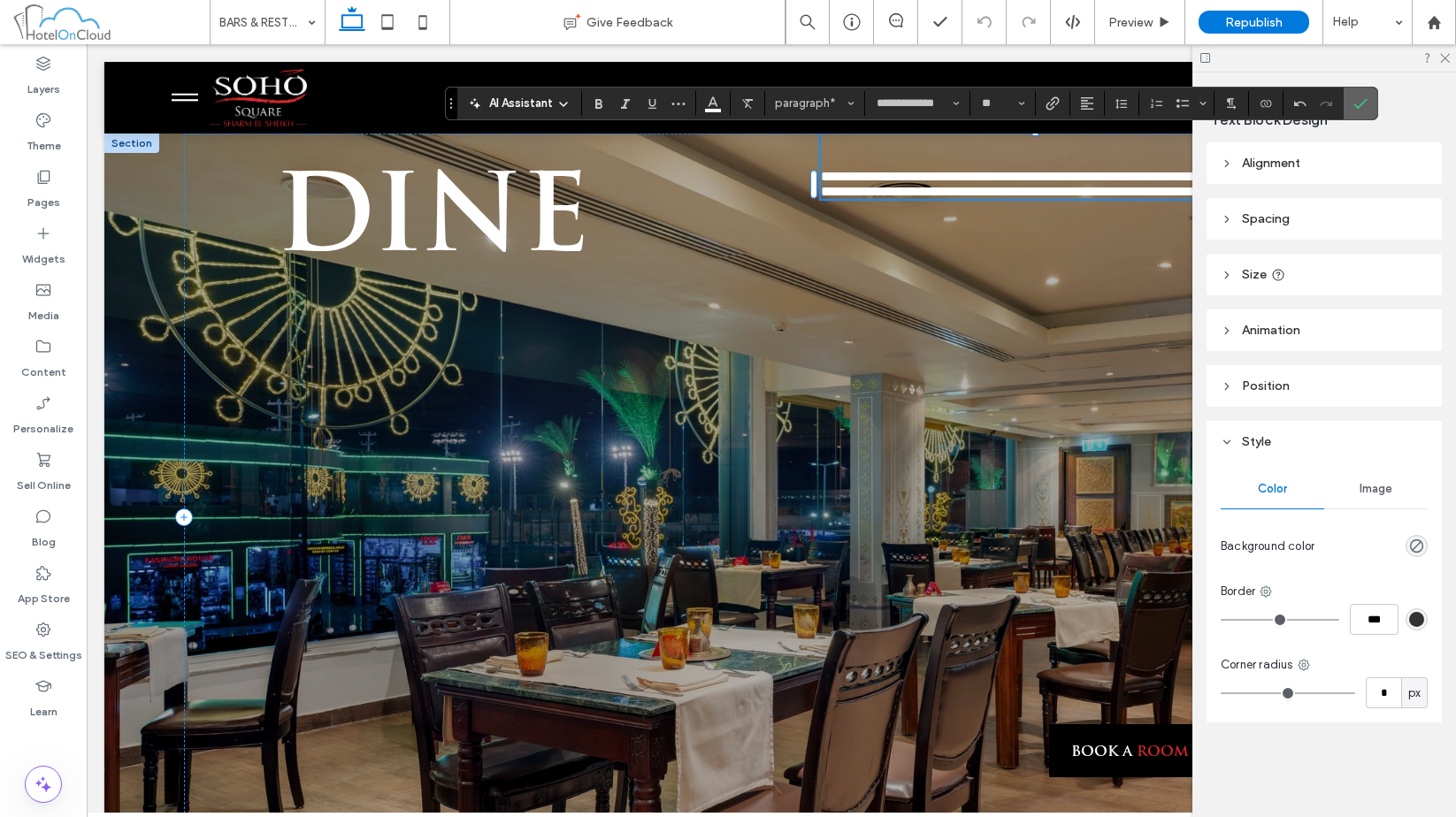
click at [1334, 103] on icon "Confirm" at bounding box center [1361, 103] width 14 height 14
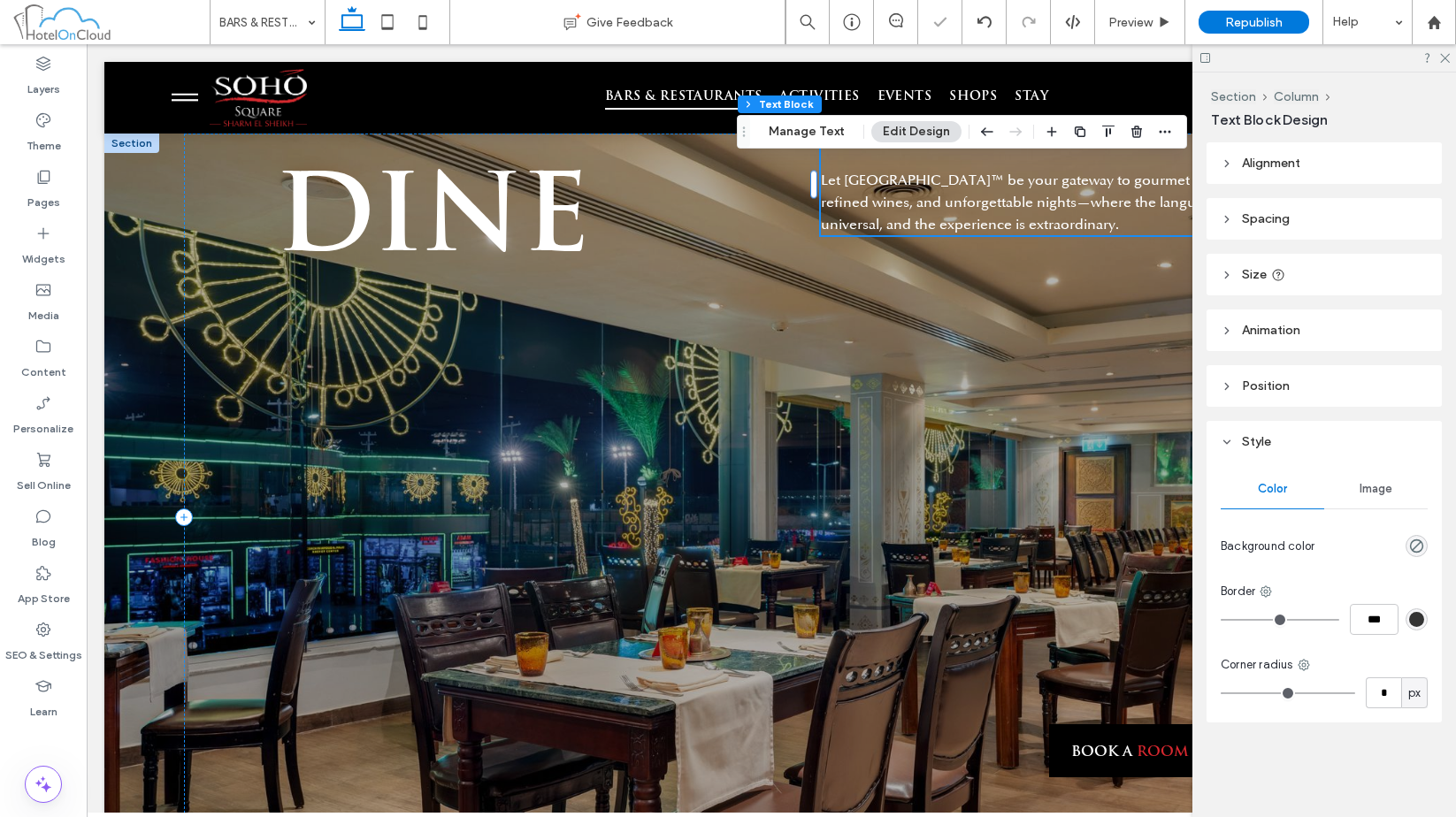
click at [1328, 223] on header "Spacing" at bounding box center [1324, 219] width 235 height 42
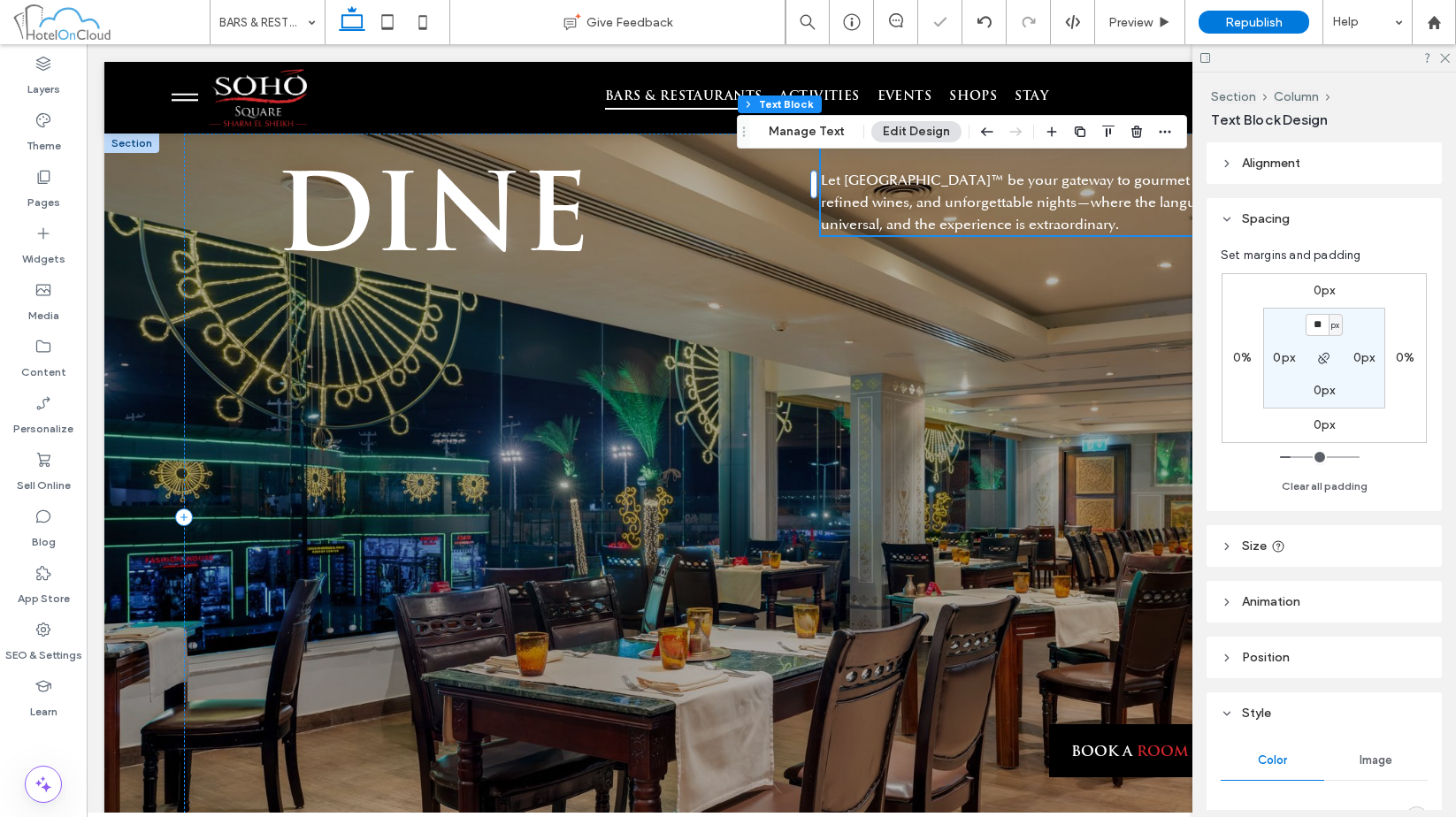
click at [1328, 223] on header "Spacing" at bounding box center [1324, 219] width 235 height 42
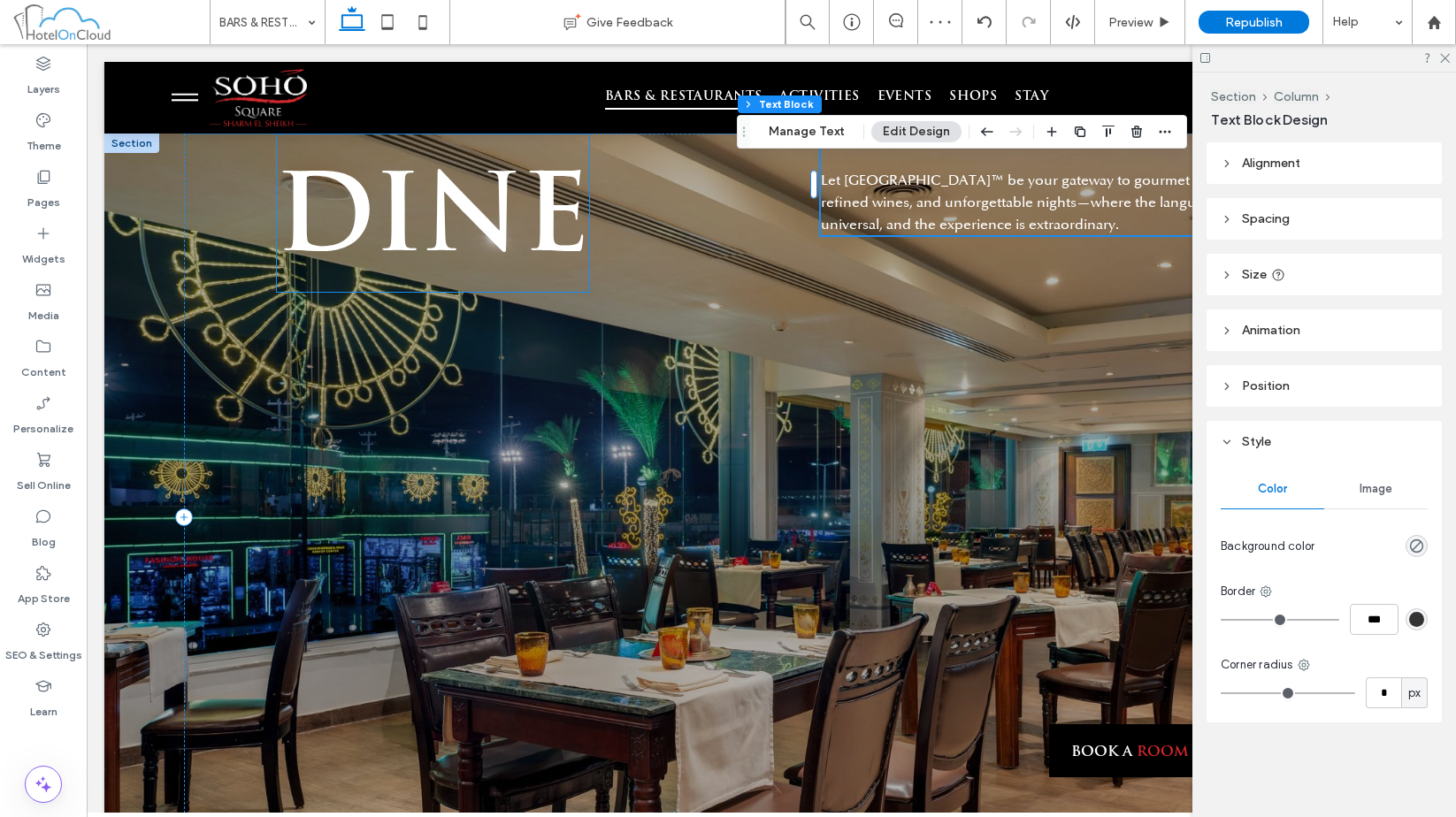
click at [416, 205] on span "DINE" at bounding box center [433, 223] width 314 height 106
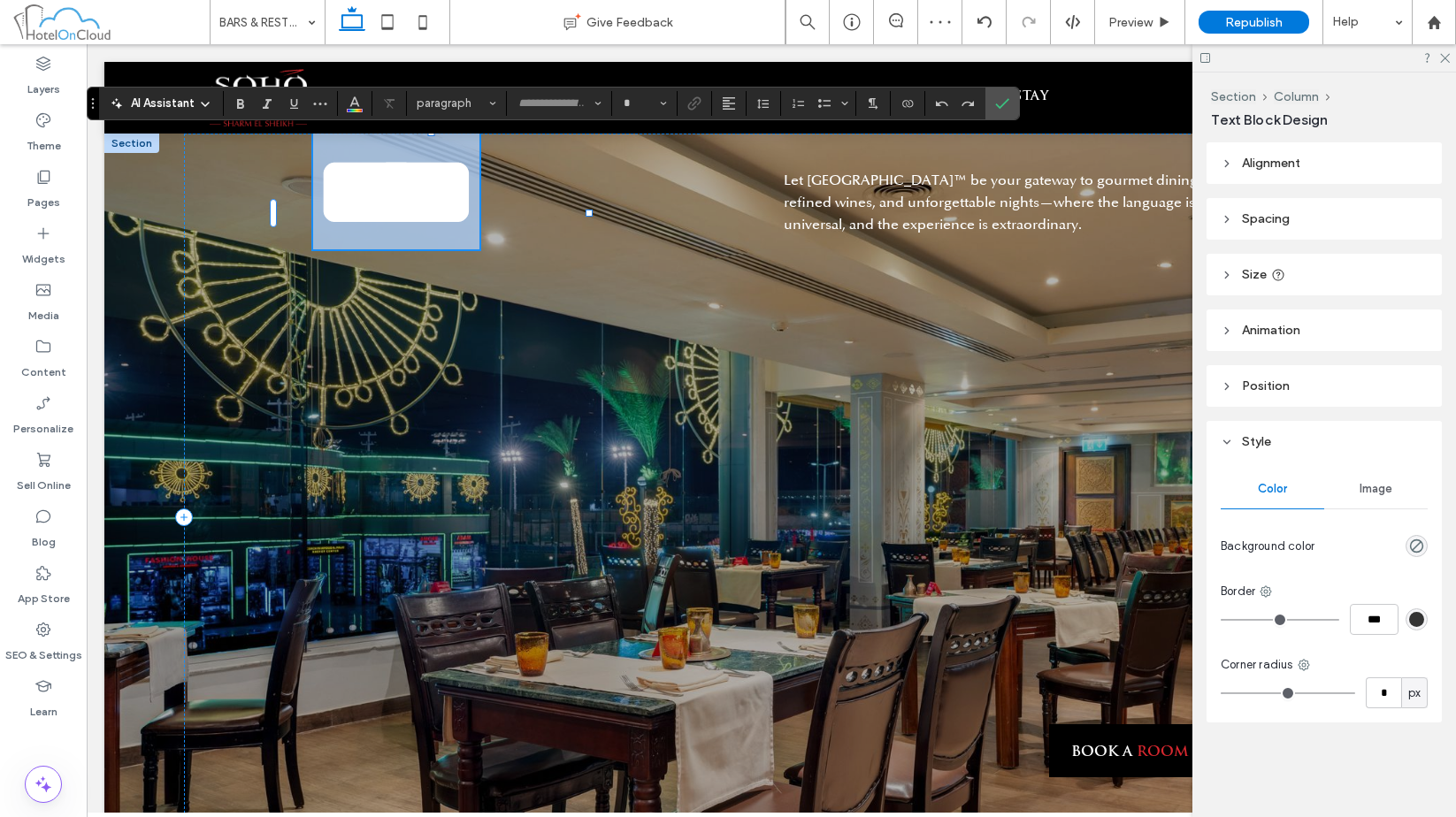
type input "**********"
type input "***"
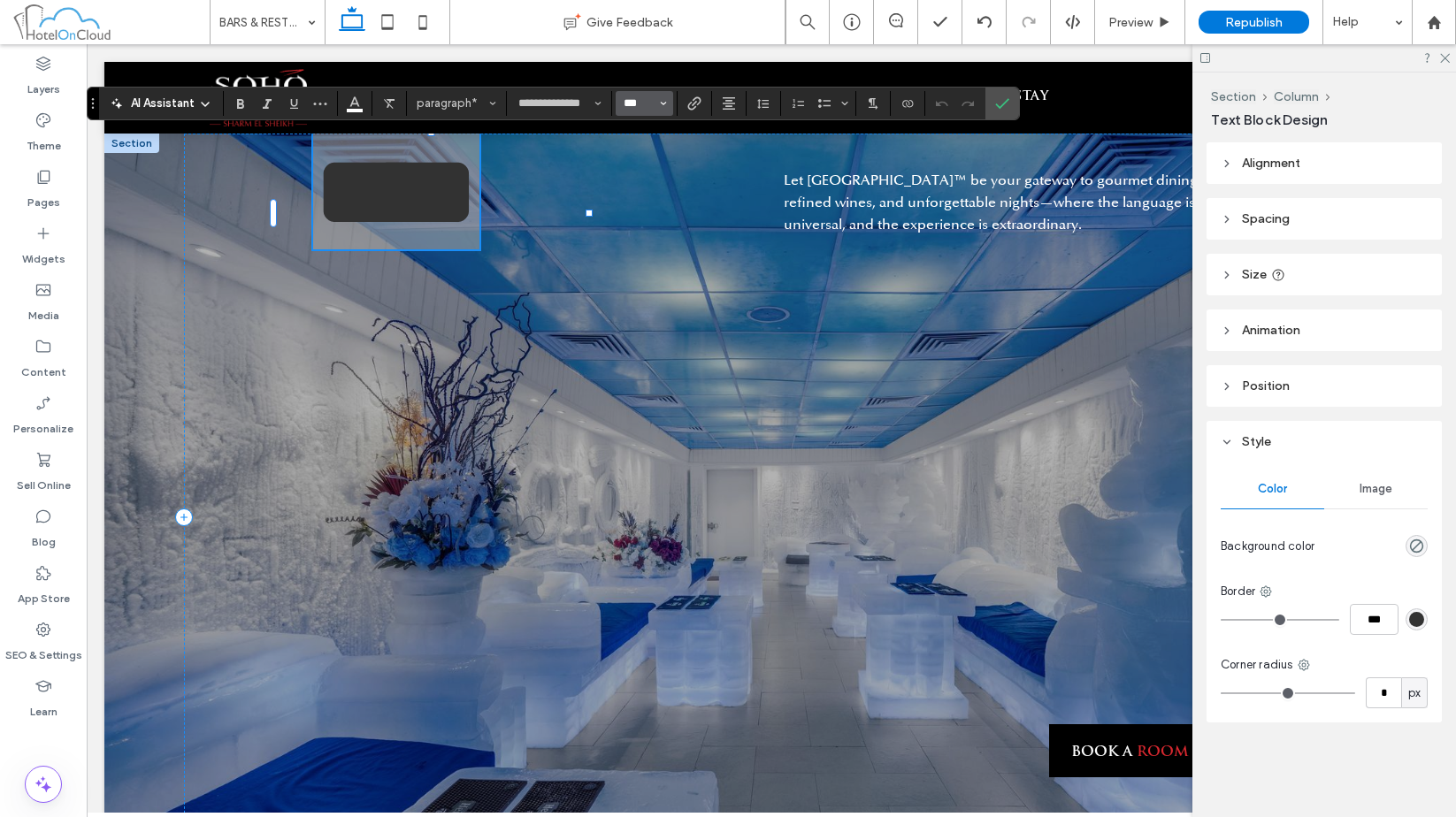
click at [643, 105] on input "***" at bounding box center [639, 103] width 35 height 14
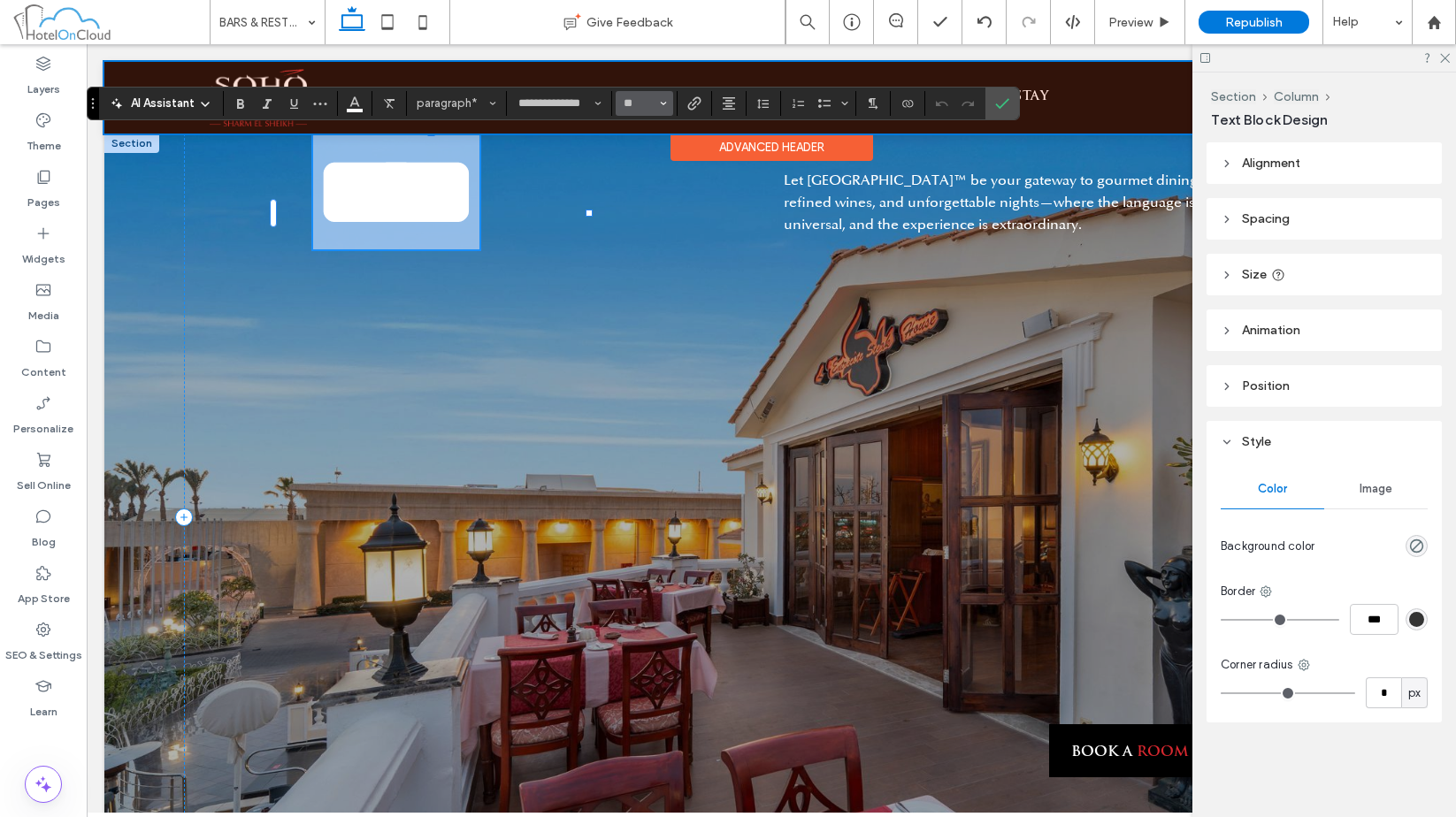
type input "**"
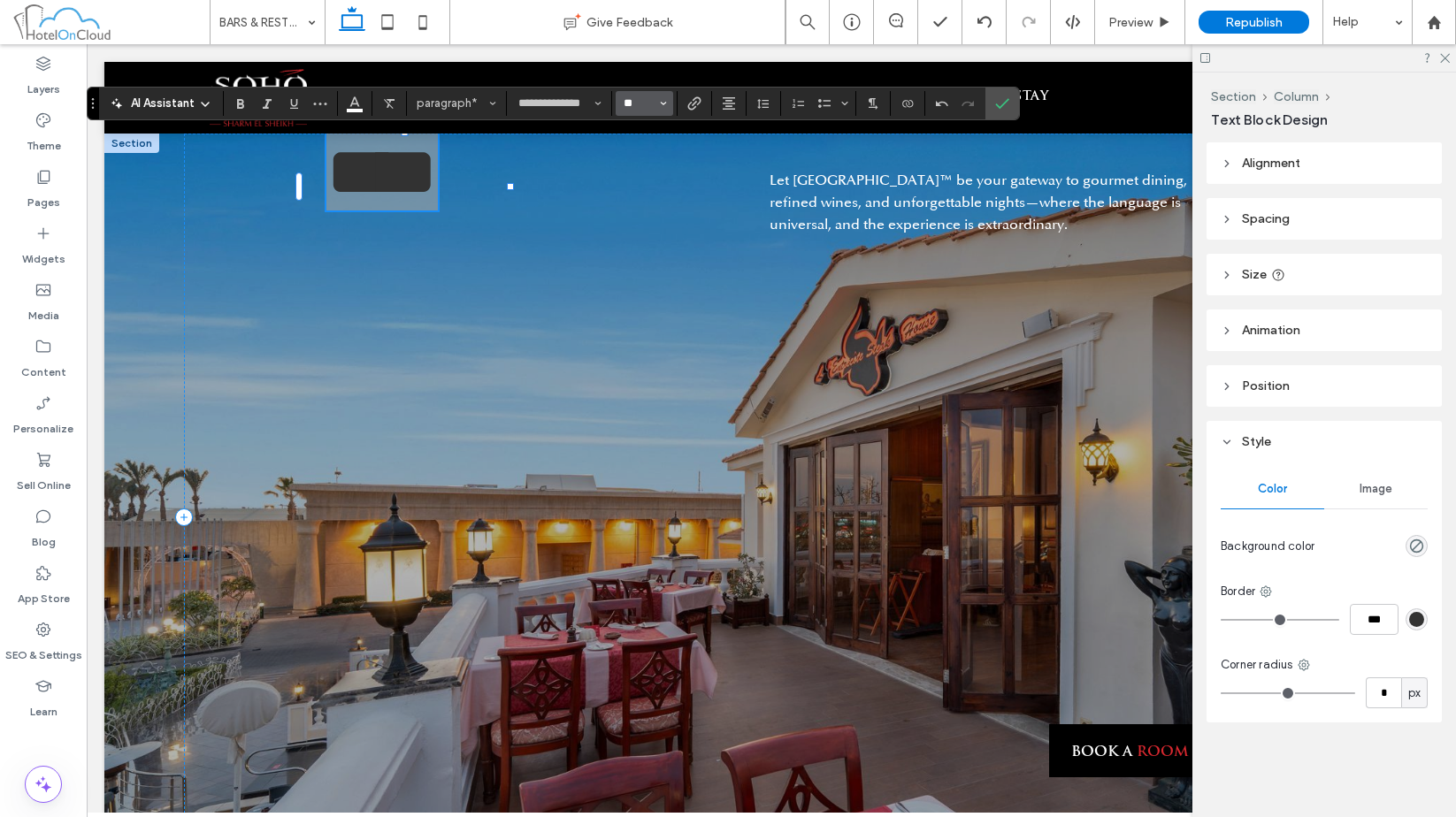
click at [652, 109] on input "**" at bounding box center [639, 103] width 35 height 14
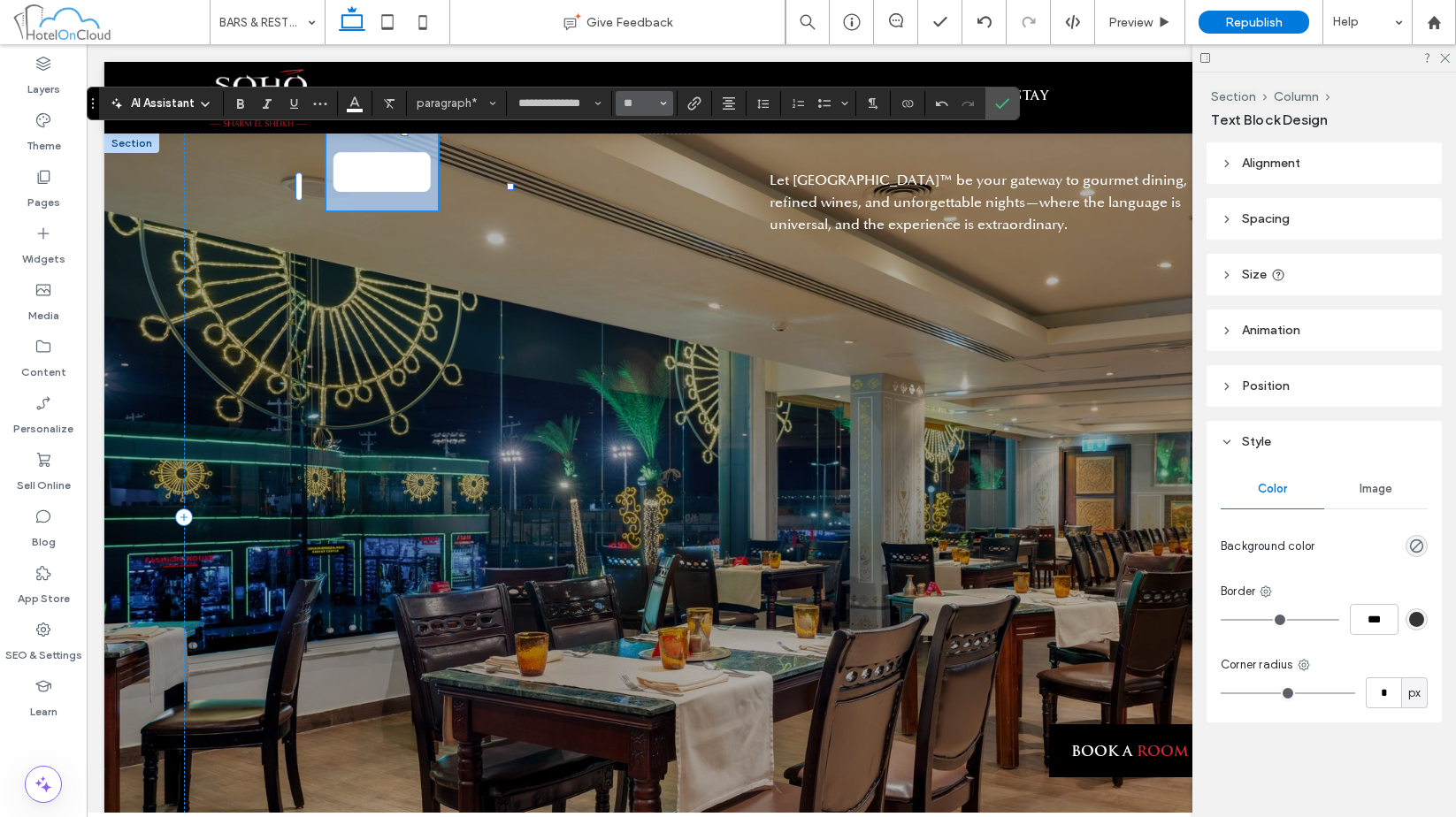
type input "**"
click at [652, 109] on input "**" at bounding box center [639, 103] width 35 height 14
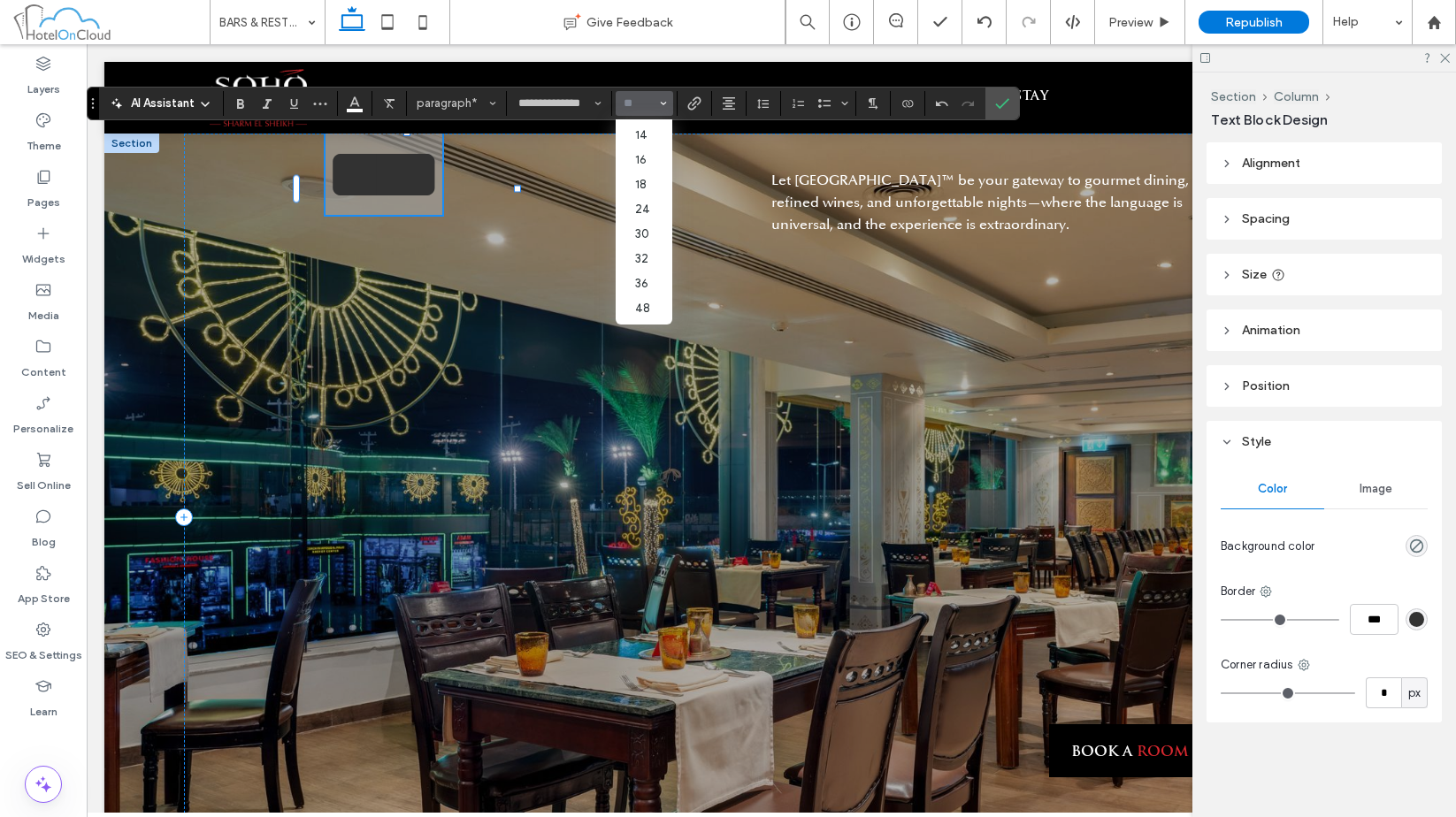
scroll to position [204, 0]
click at [654, 277] on label "72" at bounding box center [643, 287] width 57 height 25
type input "**"
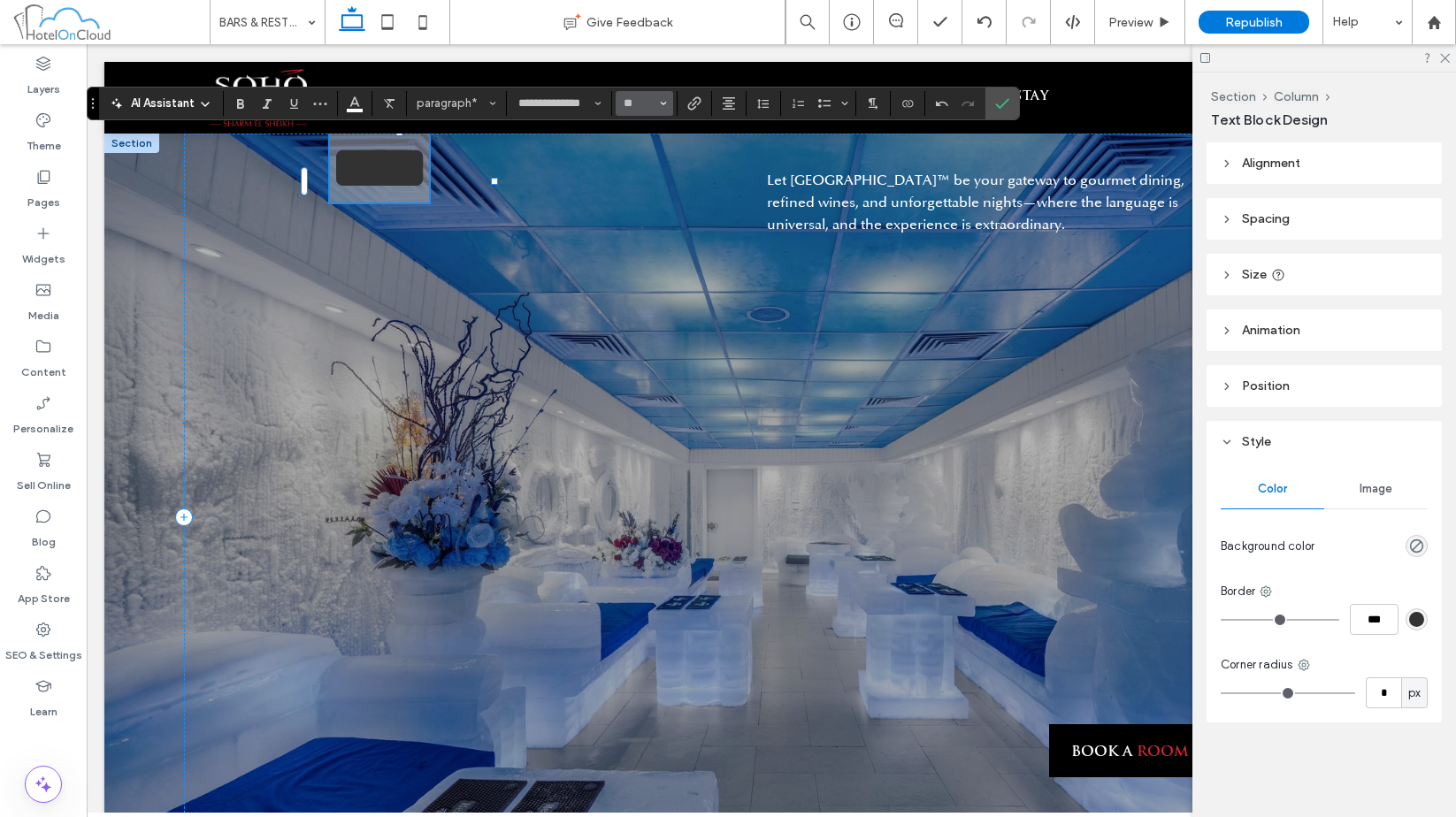
click at [639, 93] on button "**" at bounding box center [644, 103] width 58 height 25
click at [649, 102] on input "Size-input" at bounding box center [639, 103] width 35 height 14
type input "**"
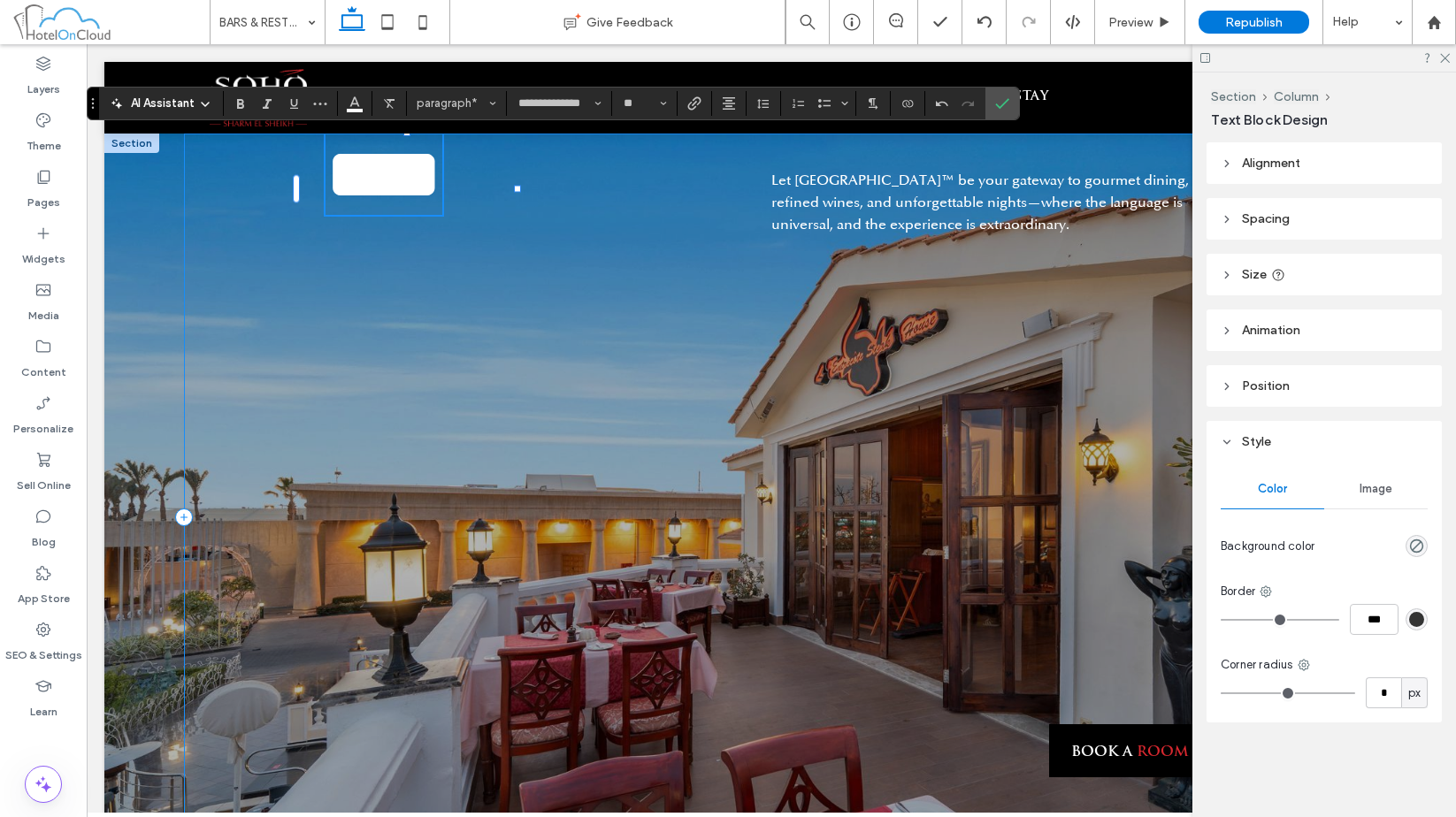
click at [696, 350] on div "**** Let SOHO Square™ be your gateway to gourmet dining, refined wines, and unf…" at bounding box center [770, 518] width 1174 height 768
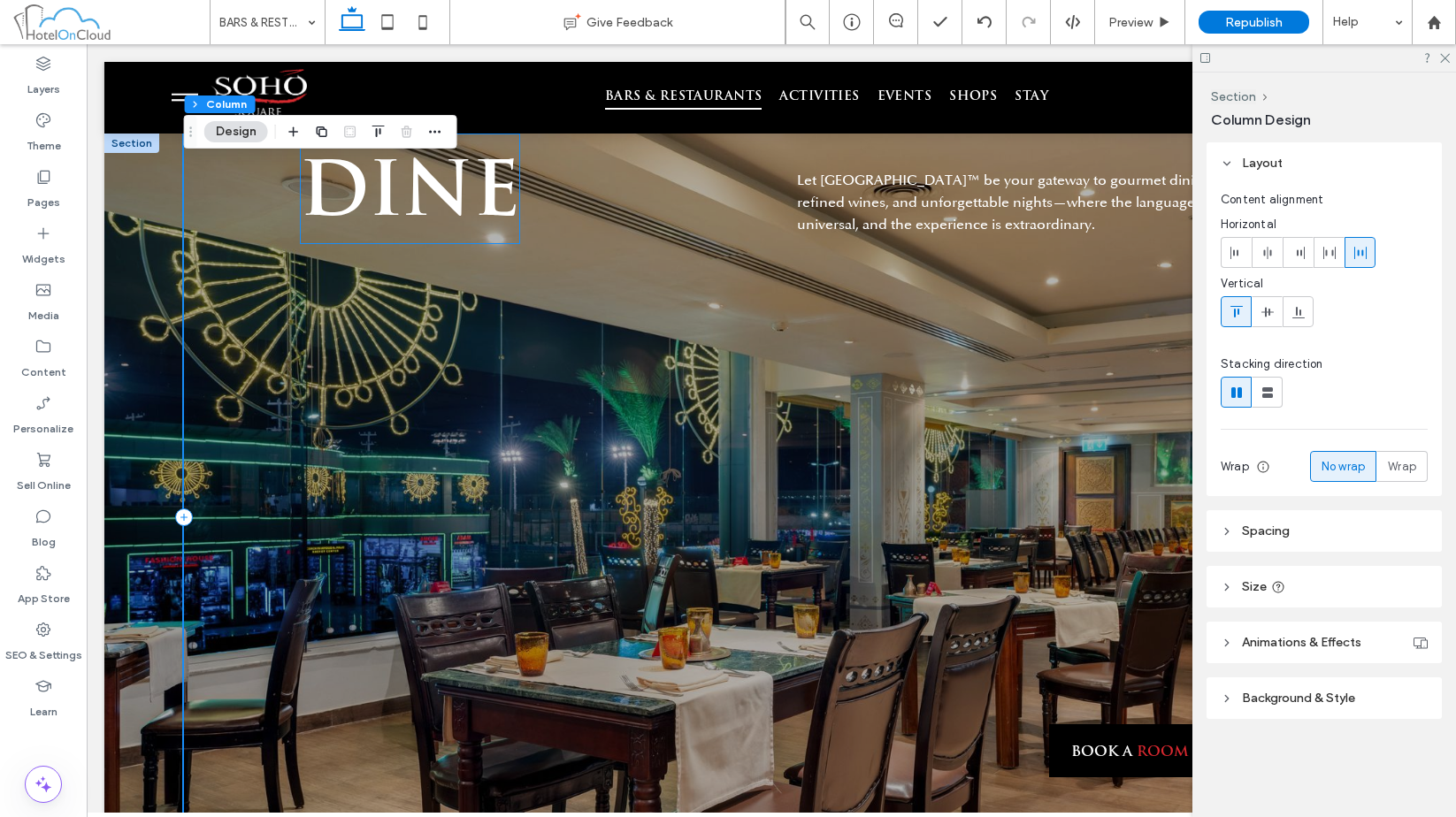
click at [463, 175] on span "DINE" at bounding box center [410, 196] width 220 height 74
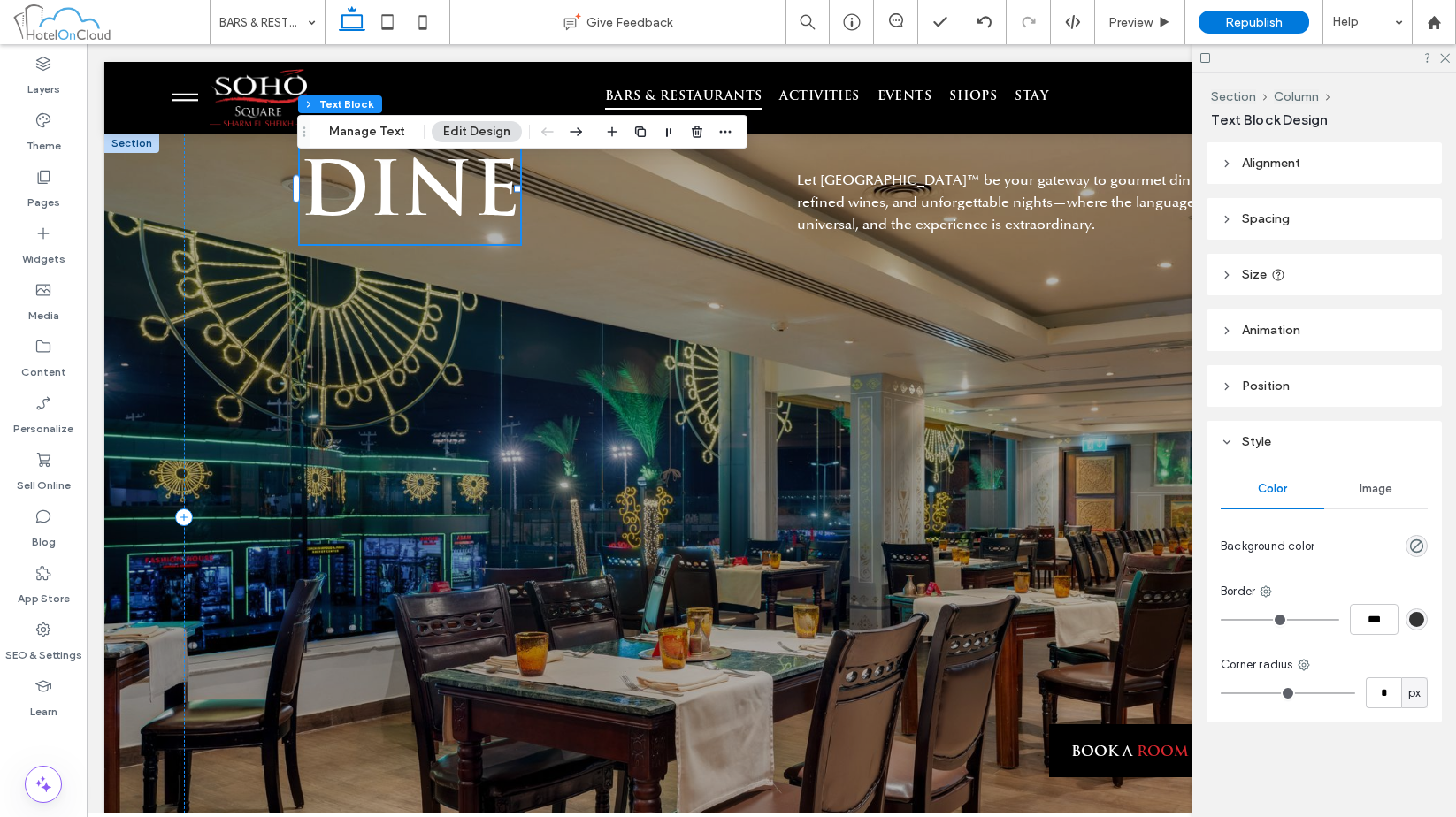
click at [1334, 229] on header "Spacing" at bounding box center [1324, 219] width 235 height 42
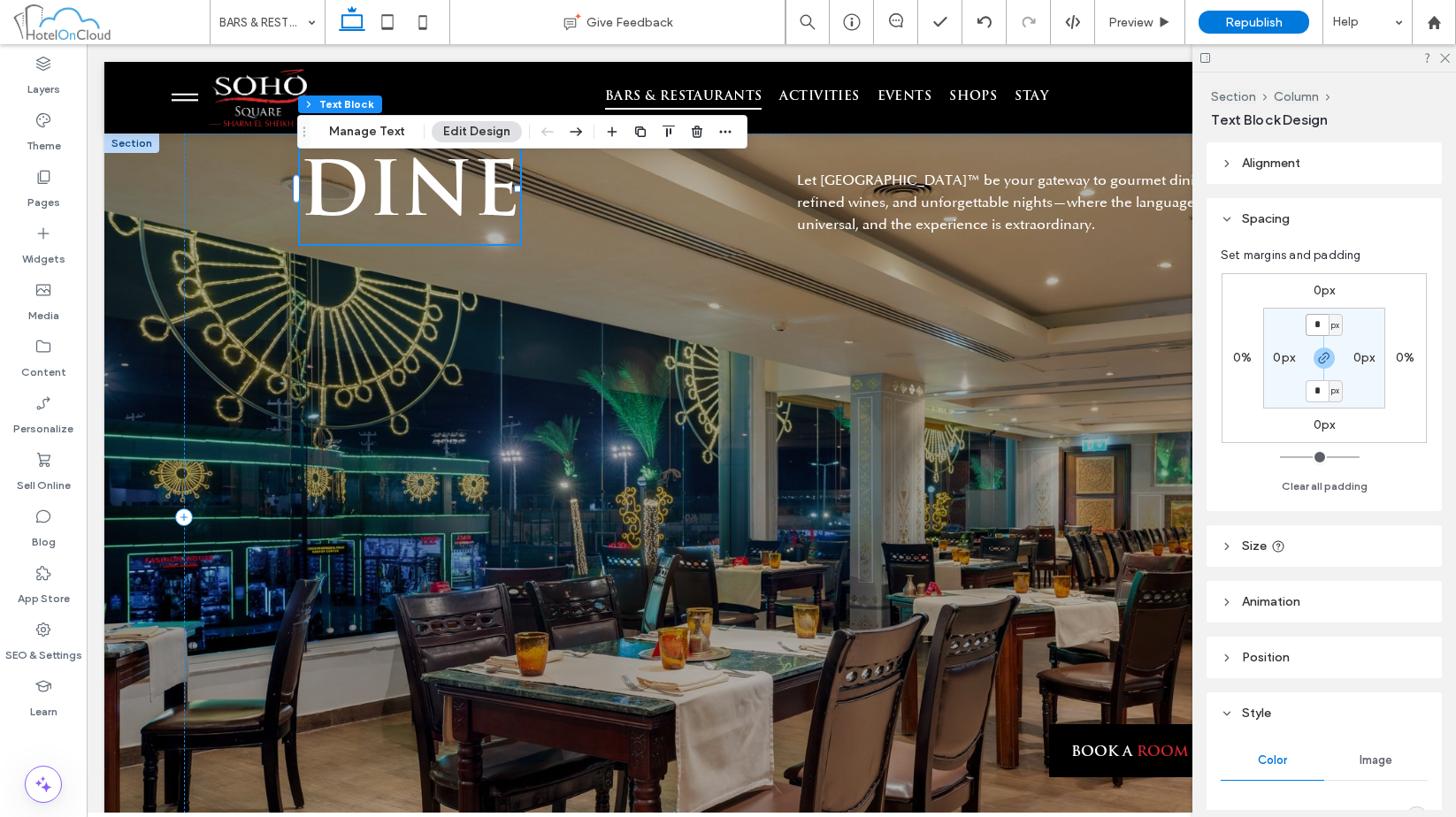
click at [1315, 326] on input "*" at bounding box center [1316, 325] width 23 height 22
click at [1320, 360] on icon "button" at bounding box center [1324, 358] width 14 height 14
click at [1317, 330] on input "*" at bounding box center [1316, 325] width 23 height 22
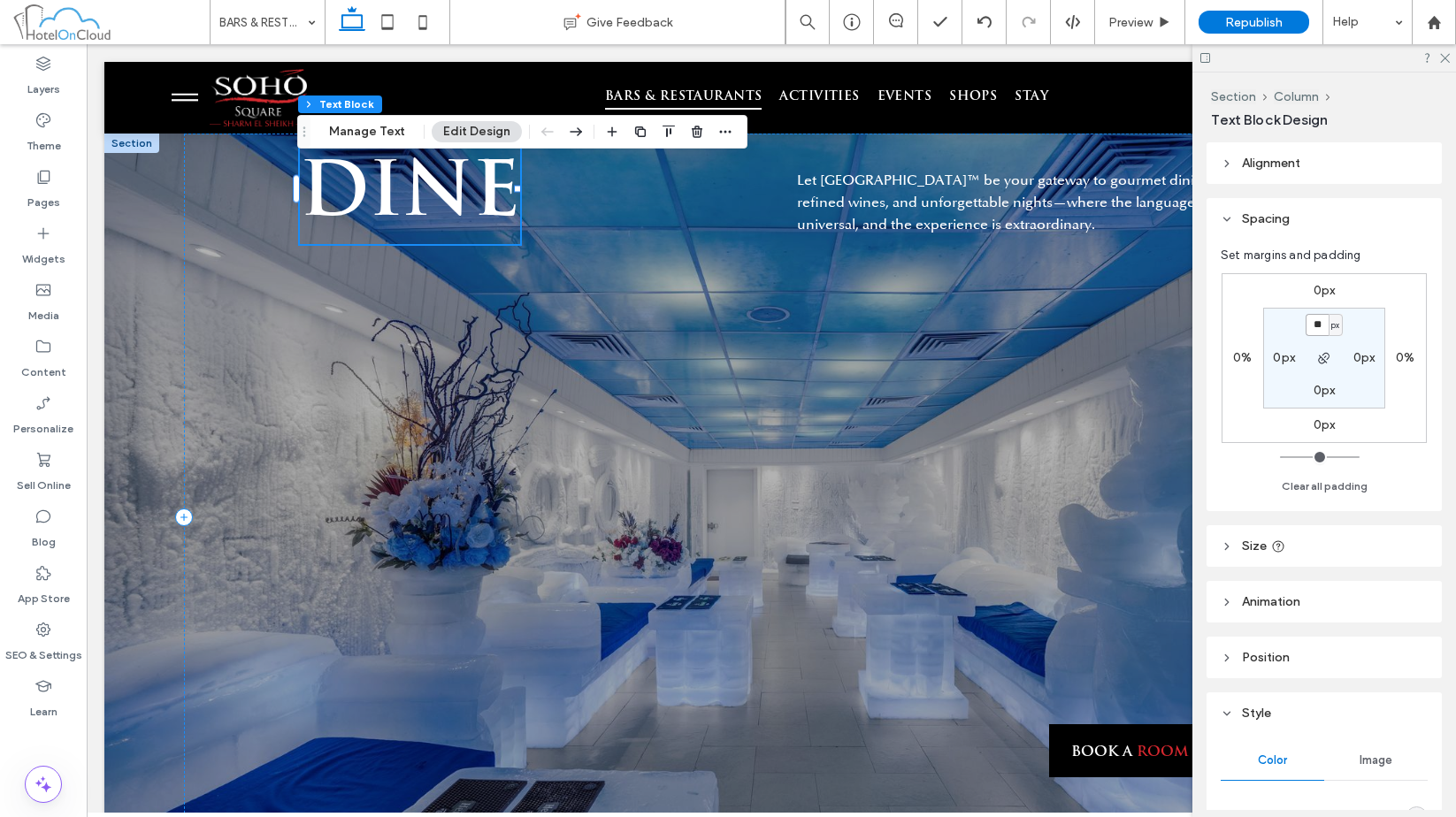
type input "**"
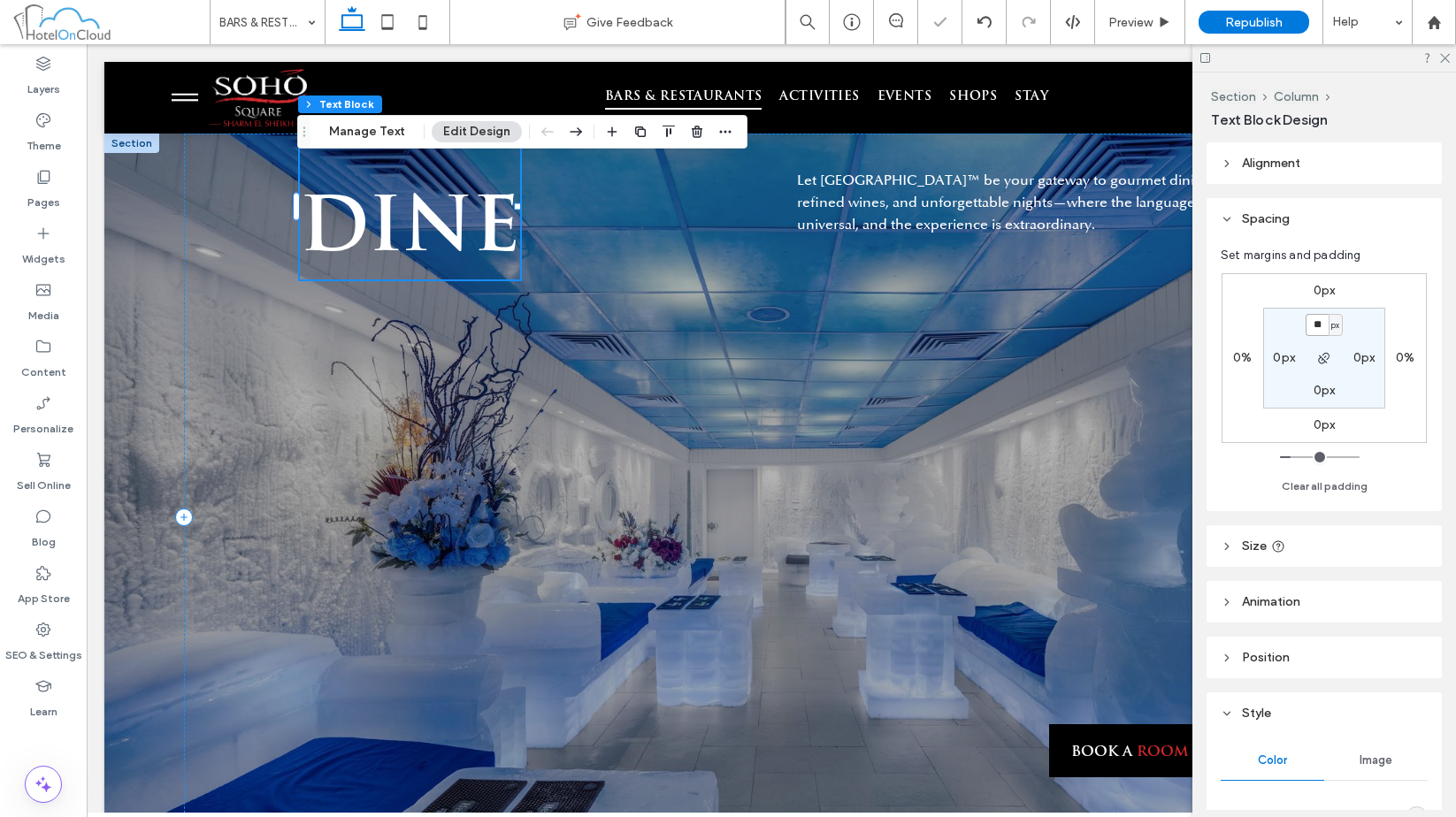
type input "**"
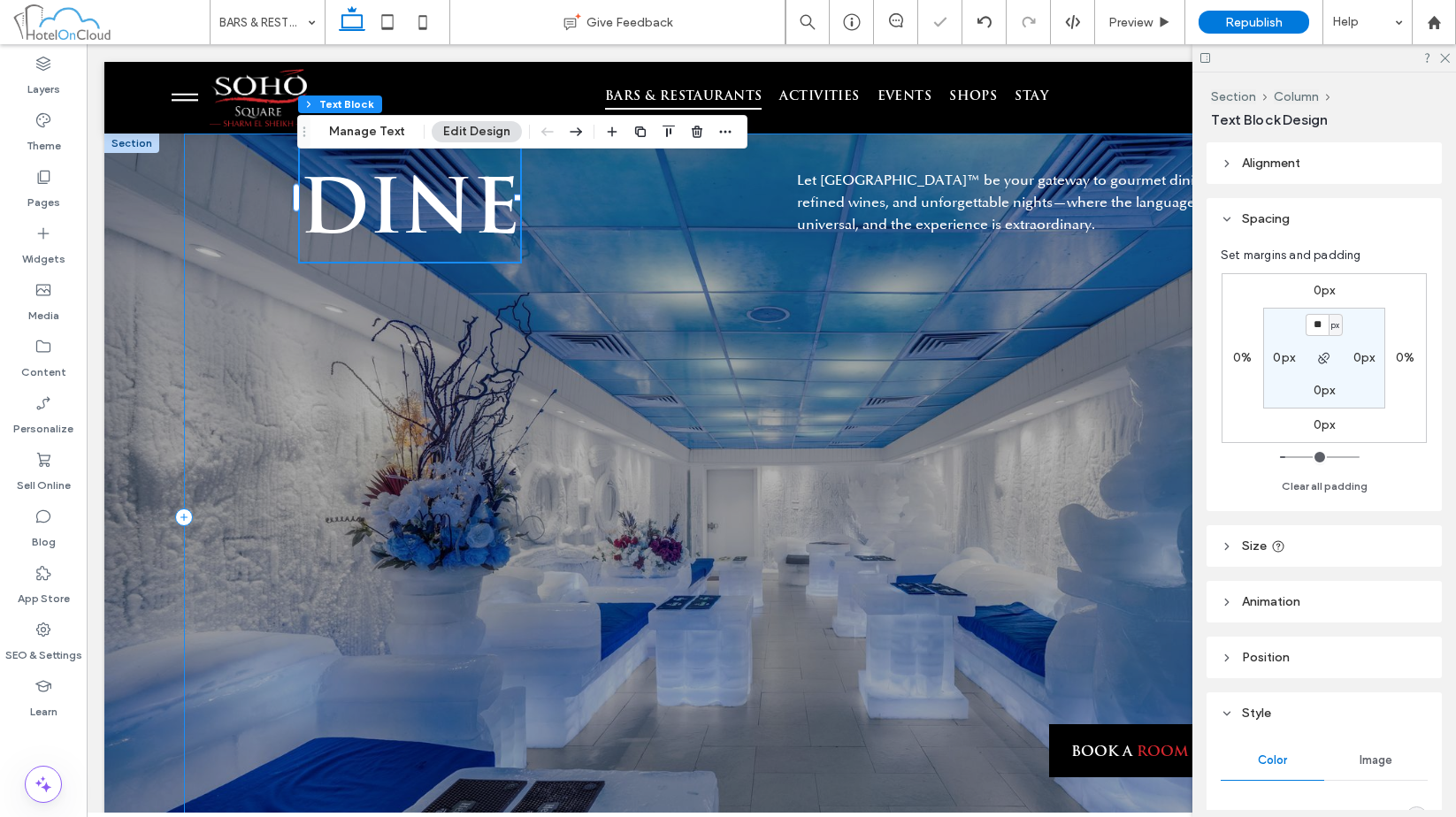
click at [793, 577] on div "DINE Let SOHO Square™ be your gateway to gourmet dining, refined wines, and unf…" at bounding box center [770, 518] width 1174 height 768
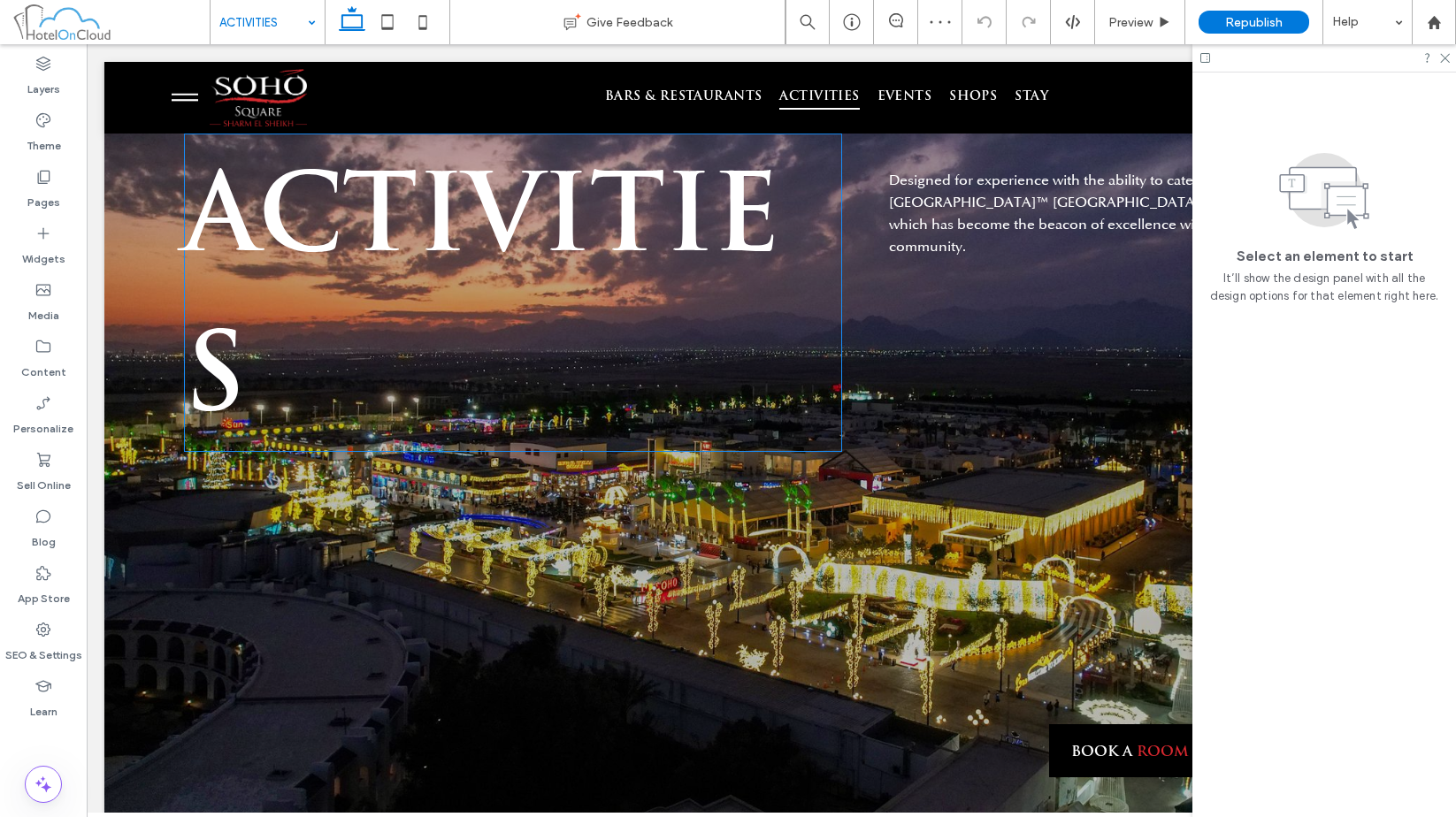
click at [389, 210] on span "ACTIVITIES" at bounding box center [481, 303] width 596 height 265
click at [389, 210] on div "ACTIVITIES" at bounding box center [512, 293] width 658 height 319
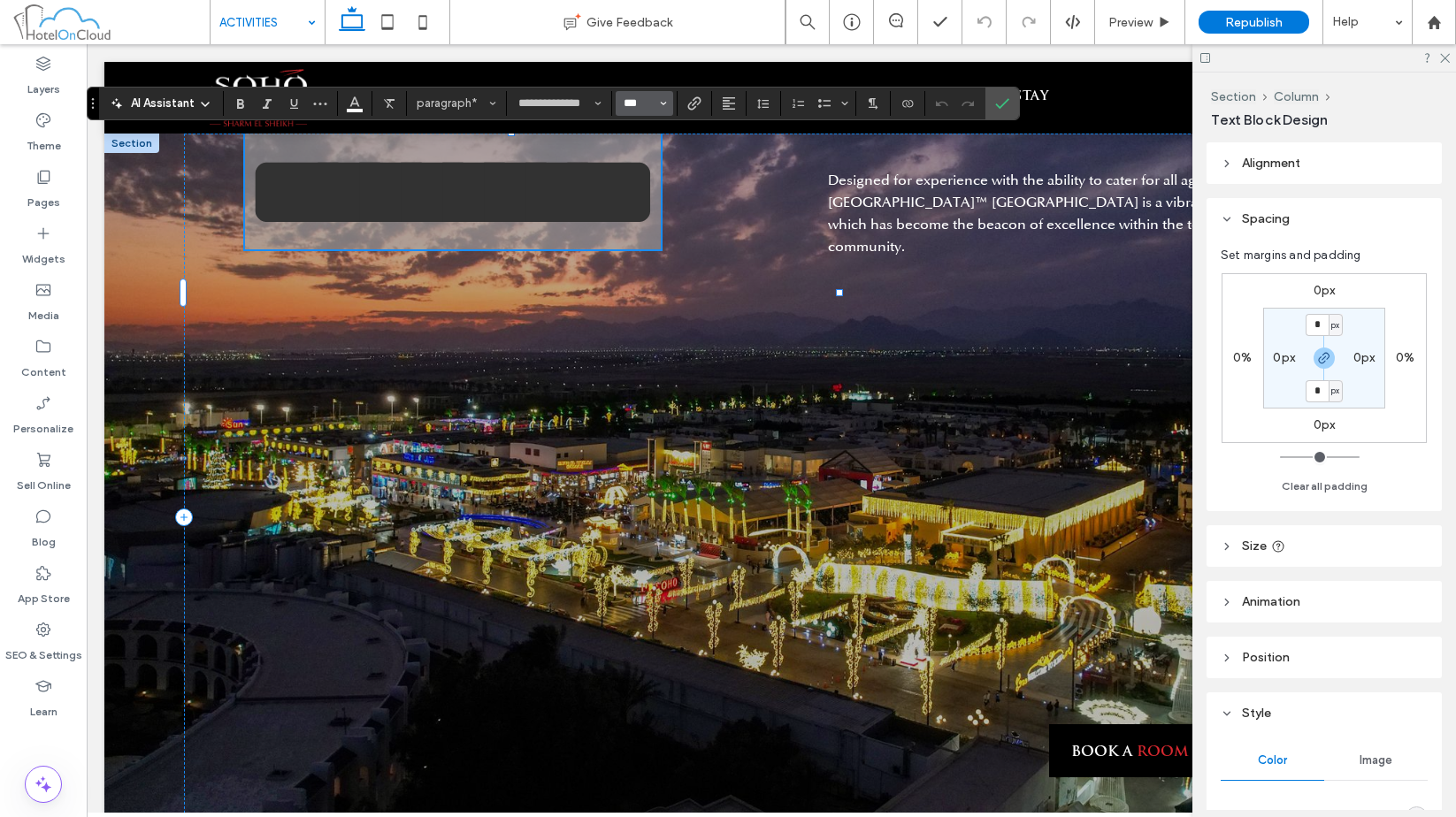
click at [650, 105] on input "***" at bounding box center [639, 103] width 35 height 14
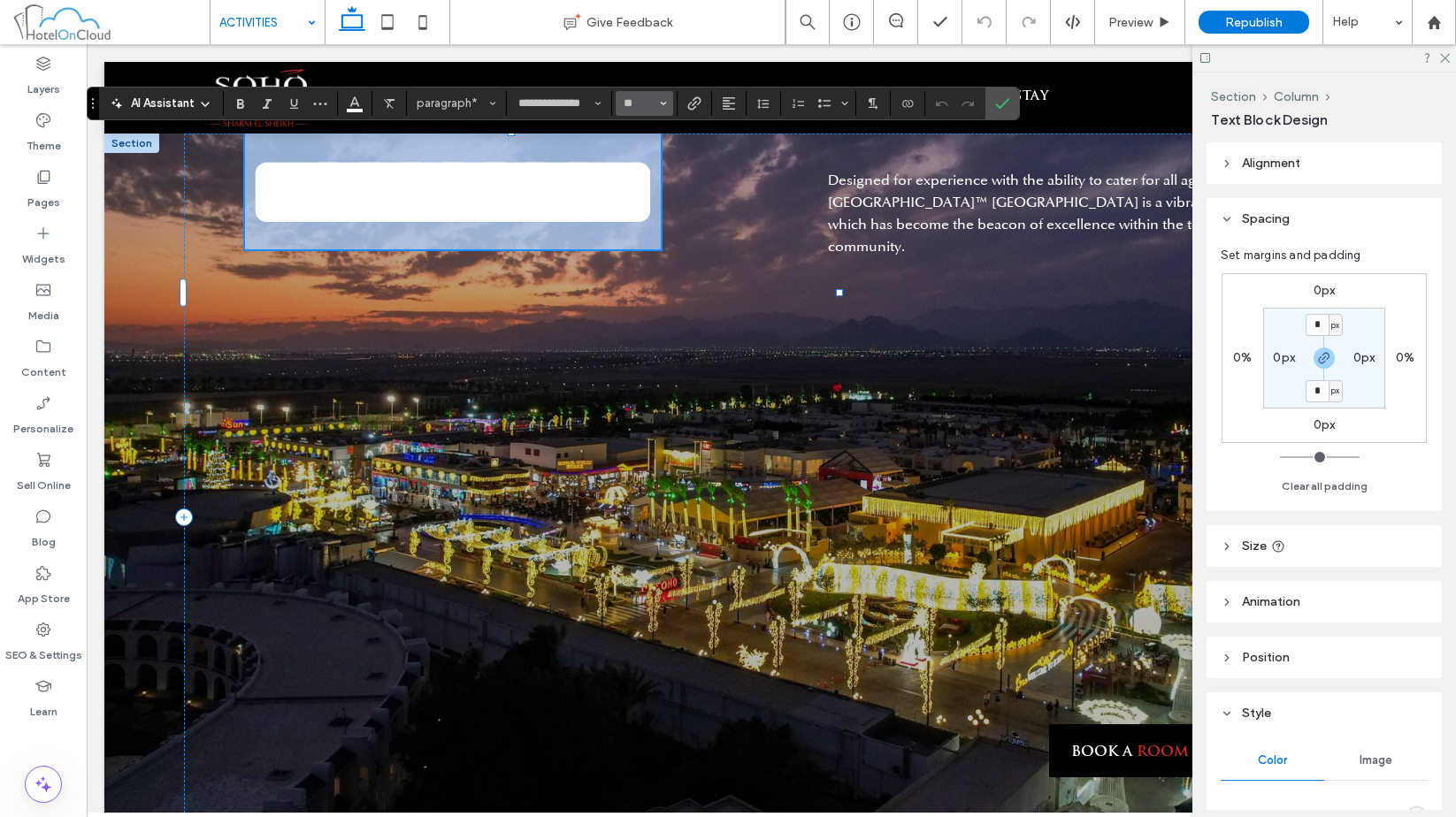
type input "**"
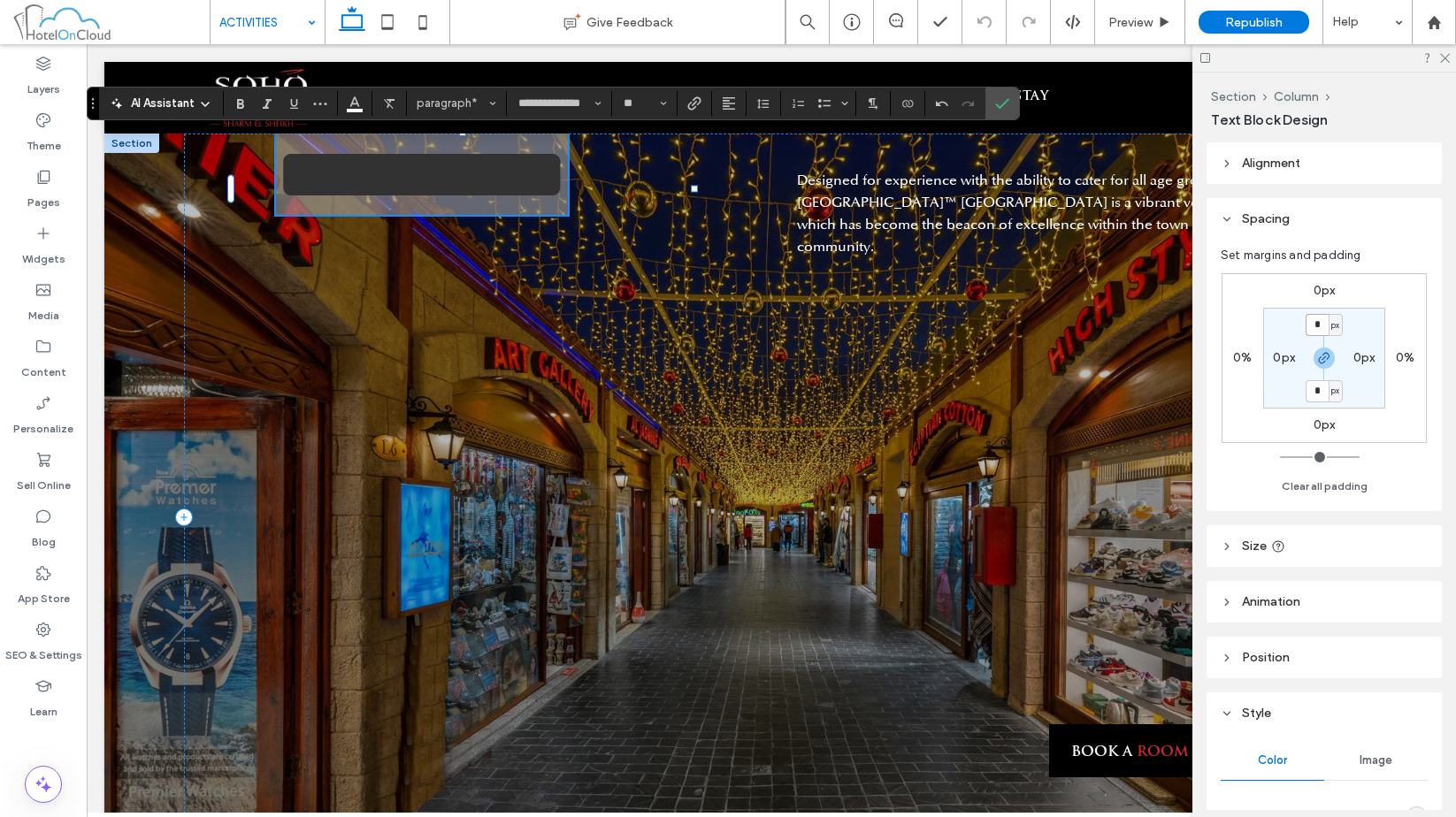
click at [1313, 326] on input "*" at bounding box center [1316, 325] width 23 height 22
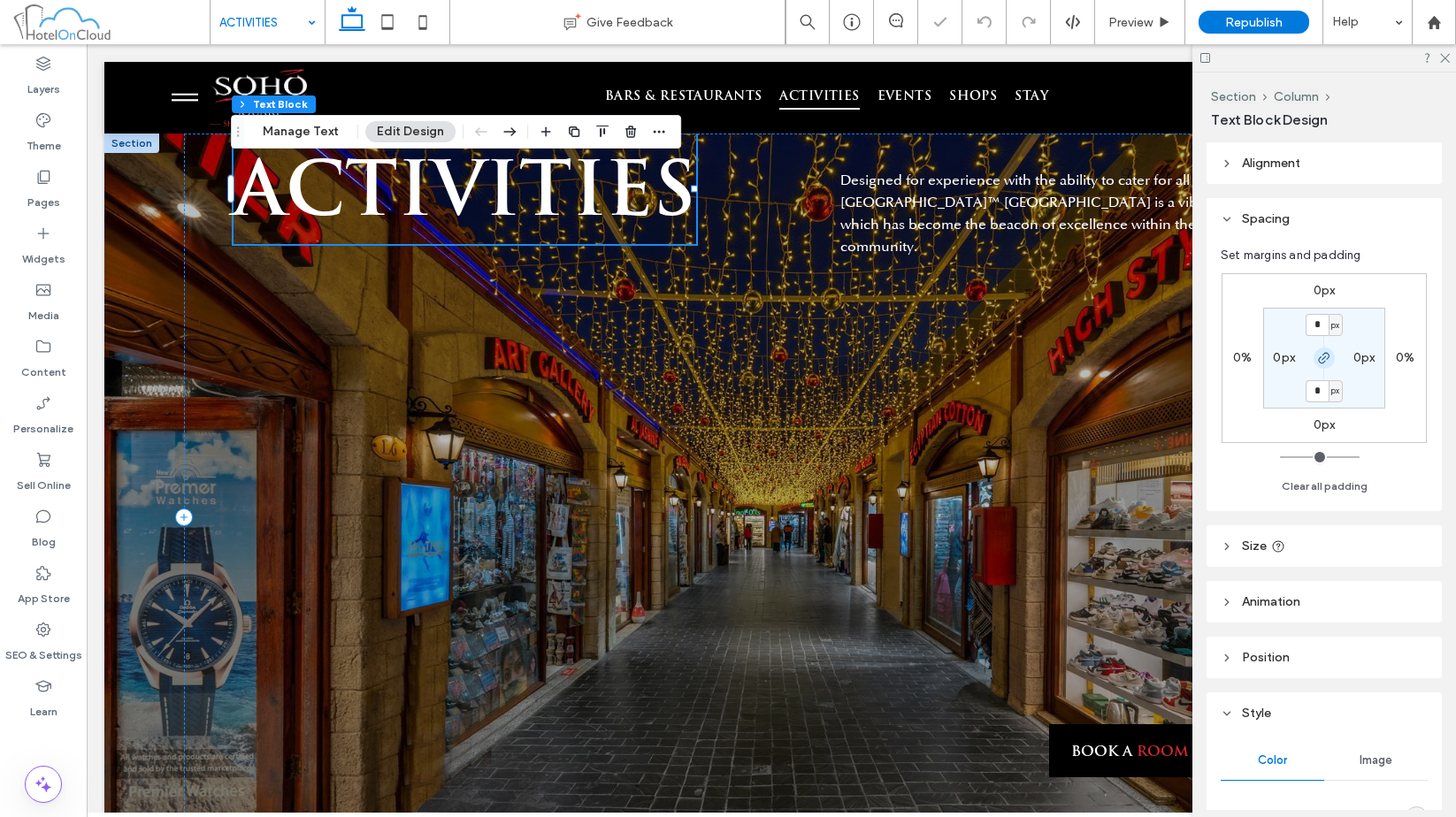
click at [1321, 358] on icon "button" at bounding box center [1324, 358] width 14 height 14
click at [1314, 320] on input "*" at bounding box center [1316, 325] width 23 height 22
type input "**"
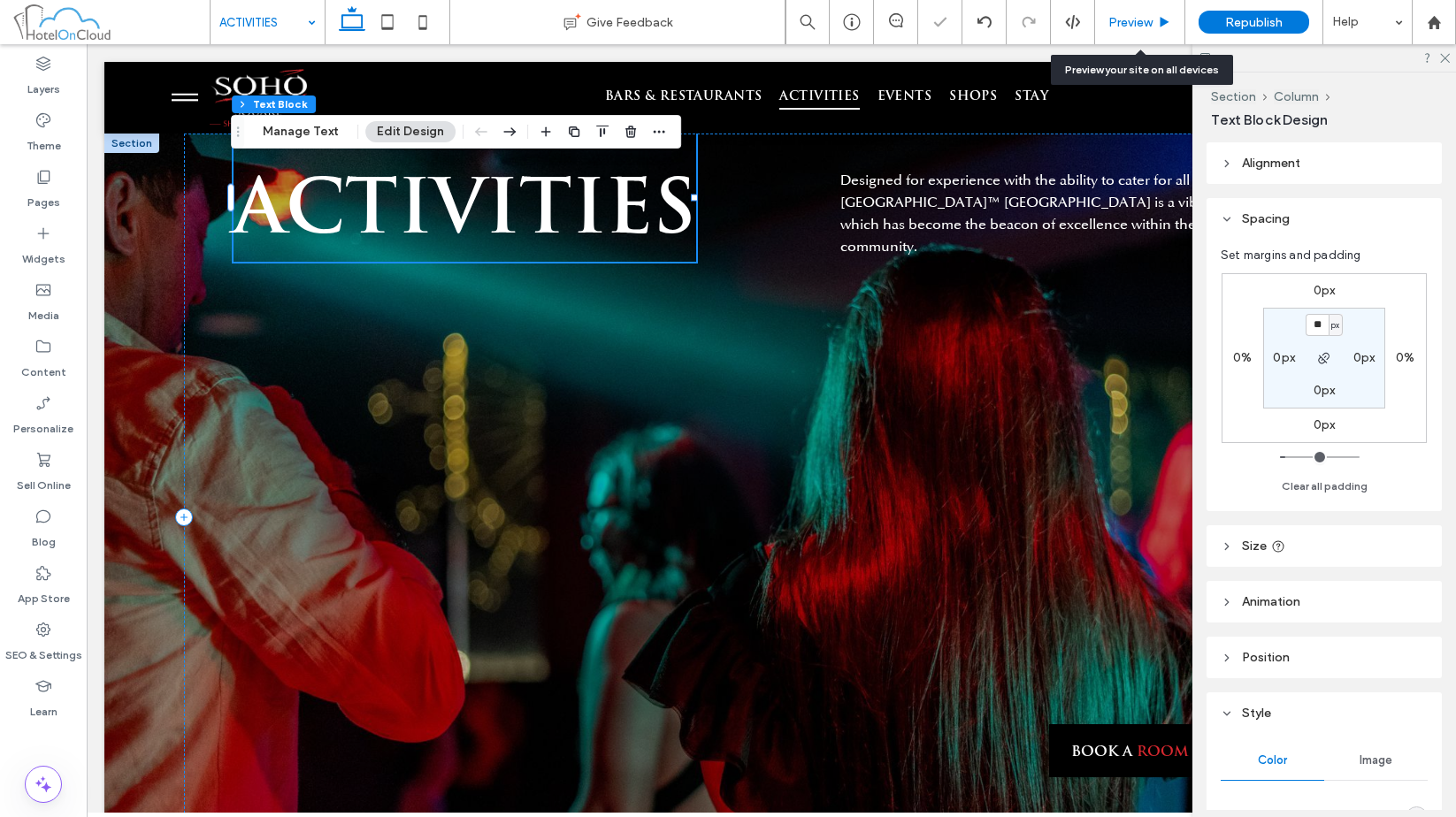
click at [1150, 25] on span "Preview" at bounding box center [1130, 22] width 45 height 15
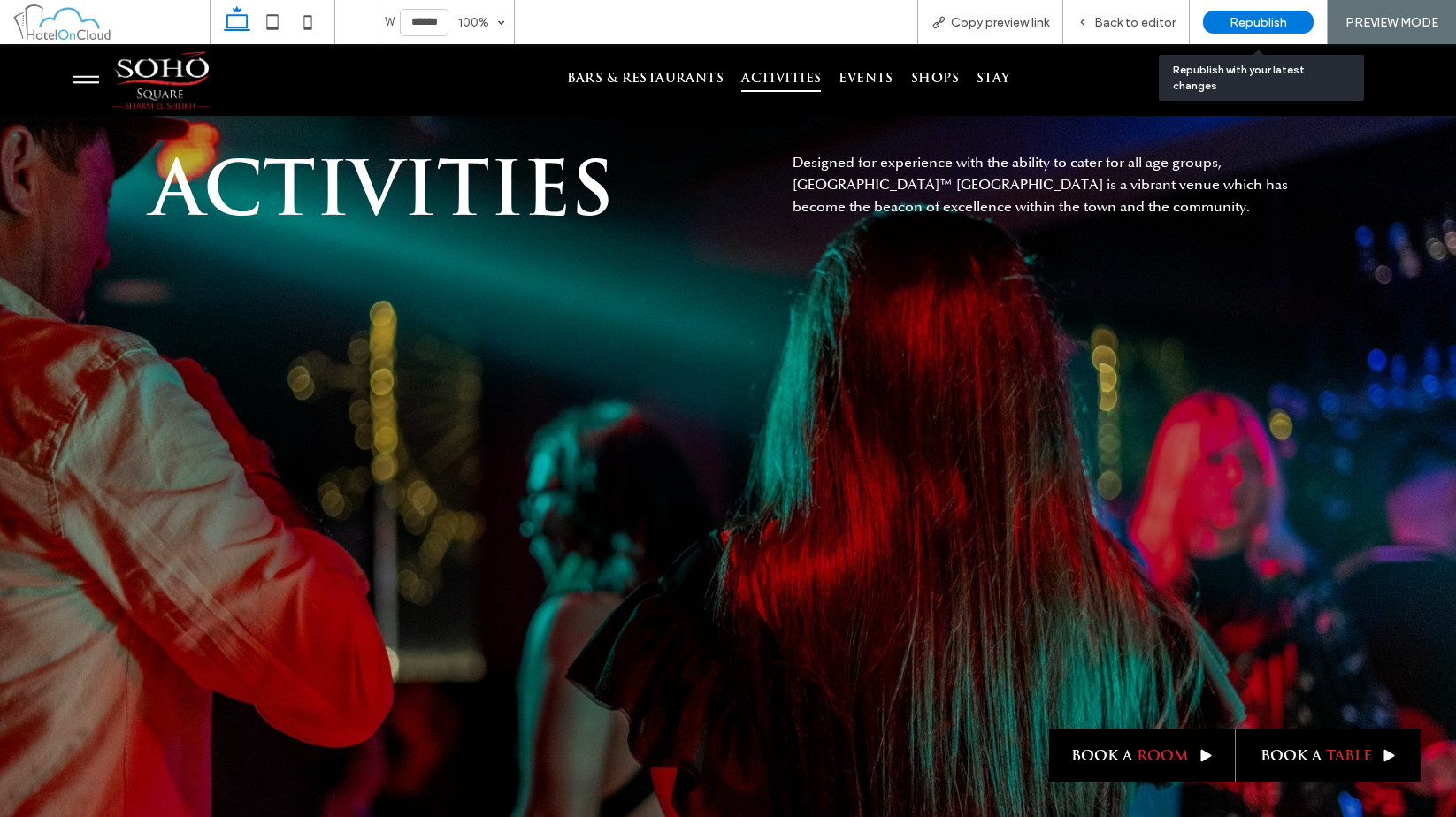
click at [1276, 26] on span "Republish" at bounding box center [1258, 22] width 58 height 15
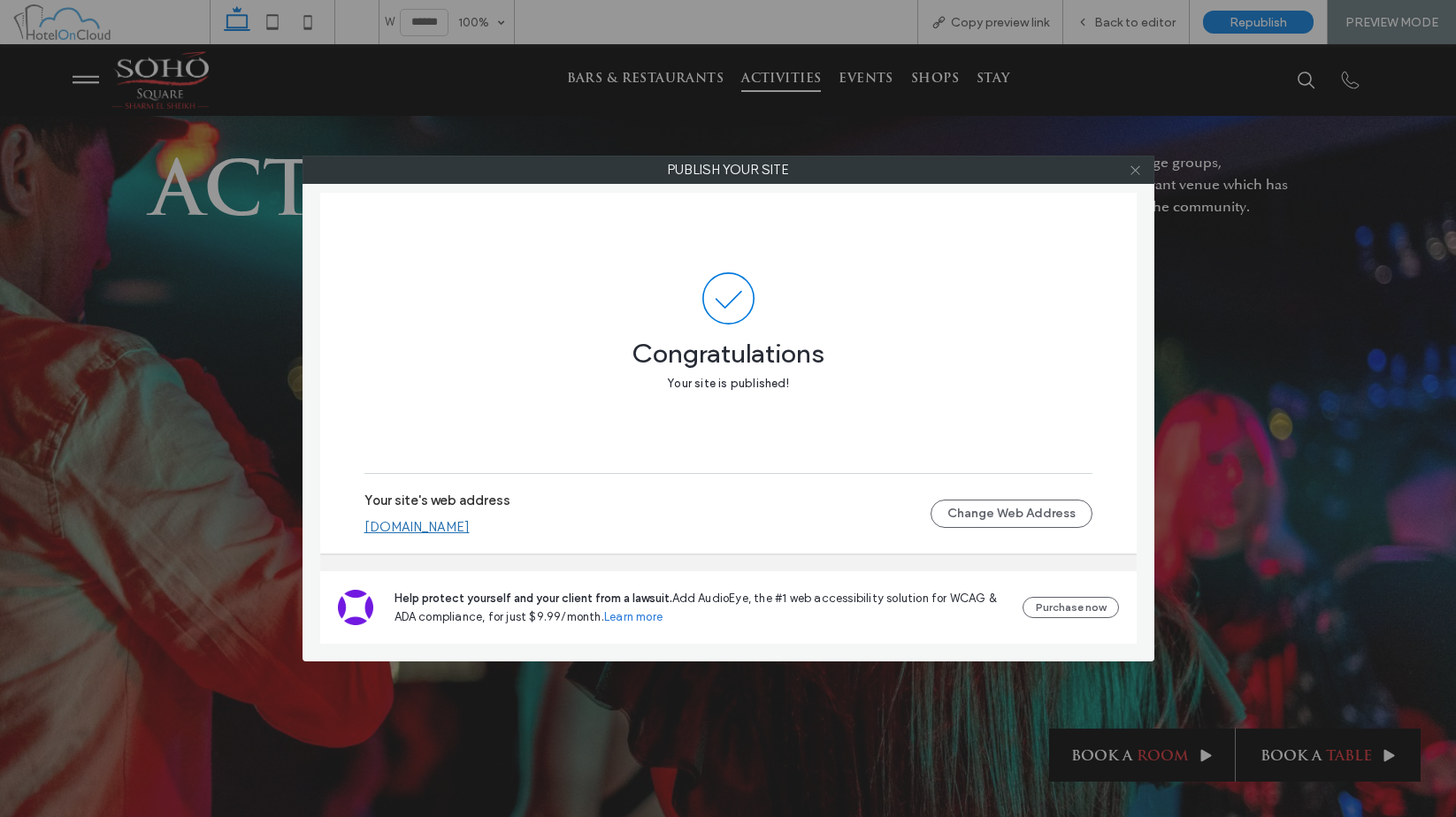
click at [1132, 169] on icon at bounding box center [1134, 170] width 13 height 13
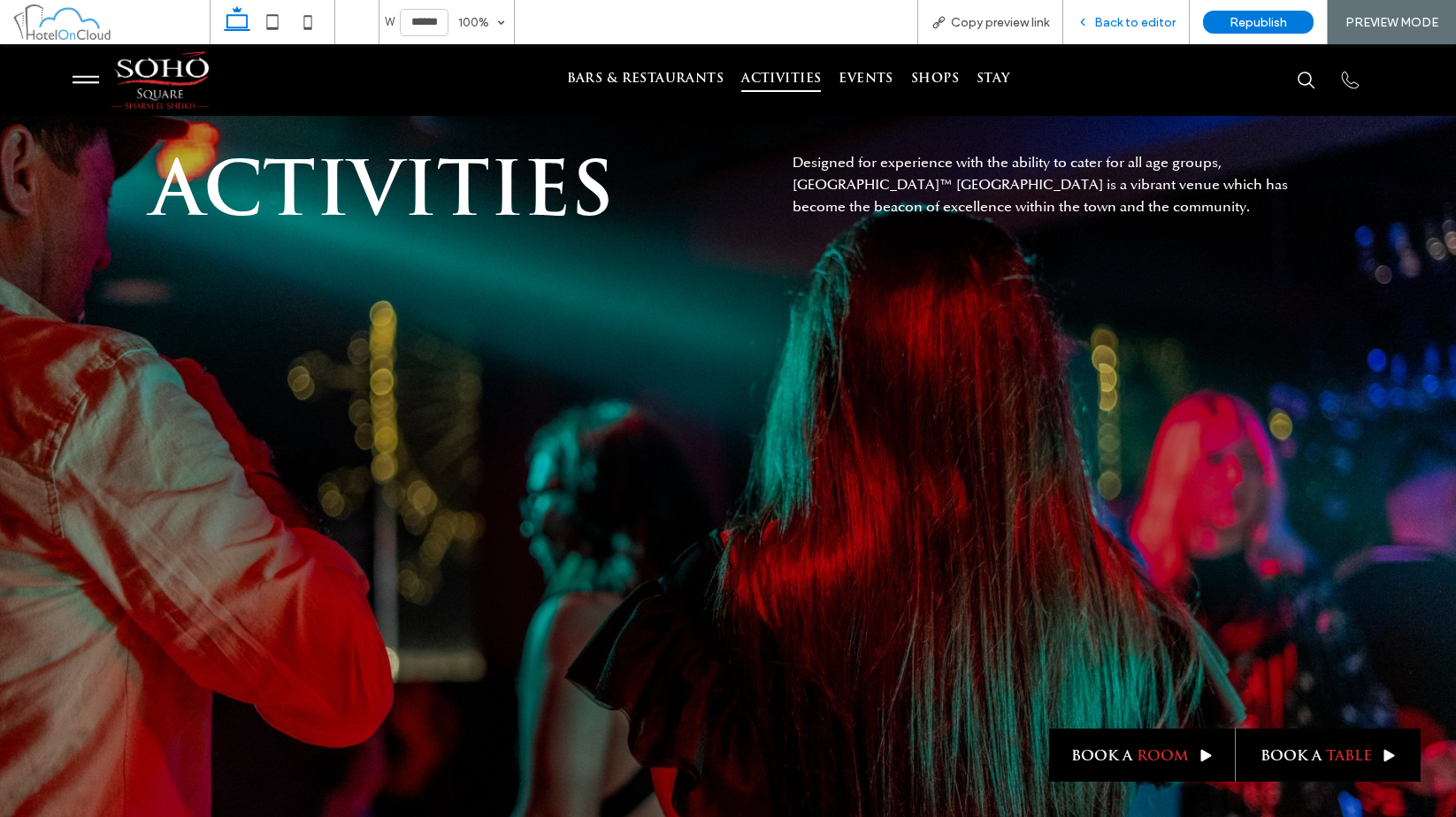
click at [1126, 28] on span "Back to editor" at bounding box center [1134, 22] width 81 height 15
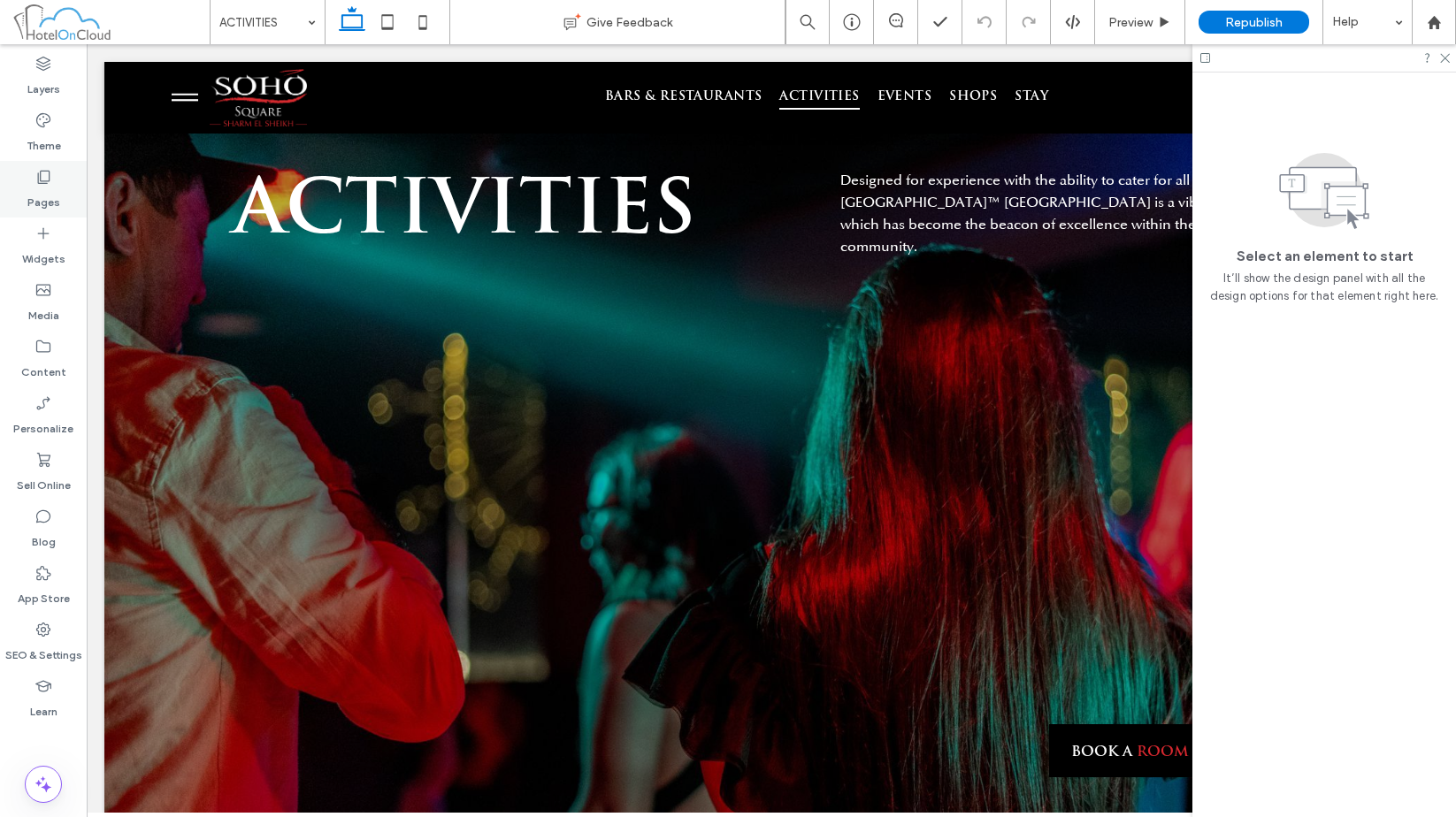
click at [53, 191] on label "Pages" at bounding box center [44, 198] width 33 height 25
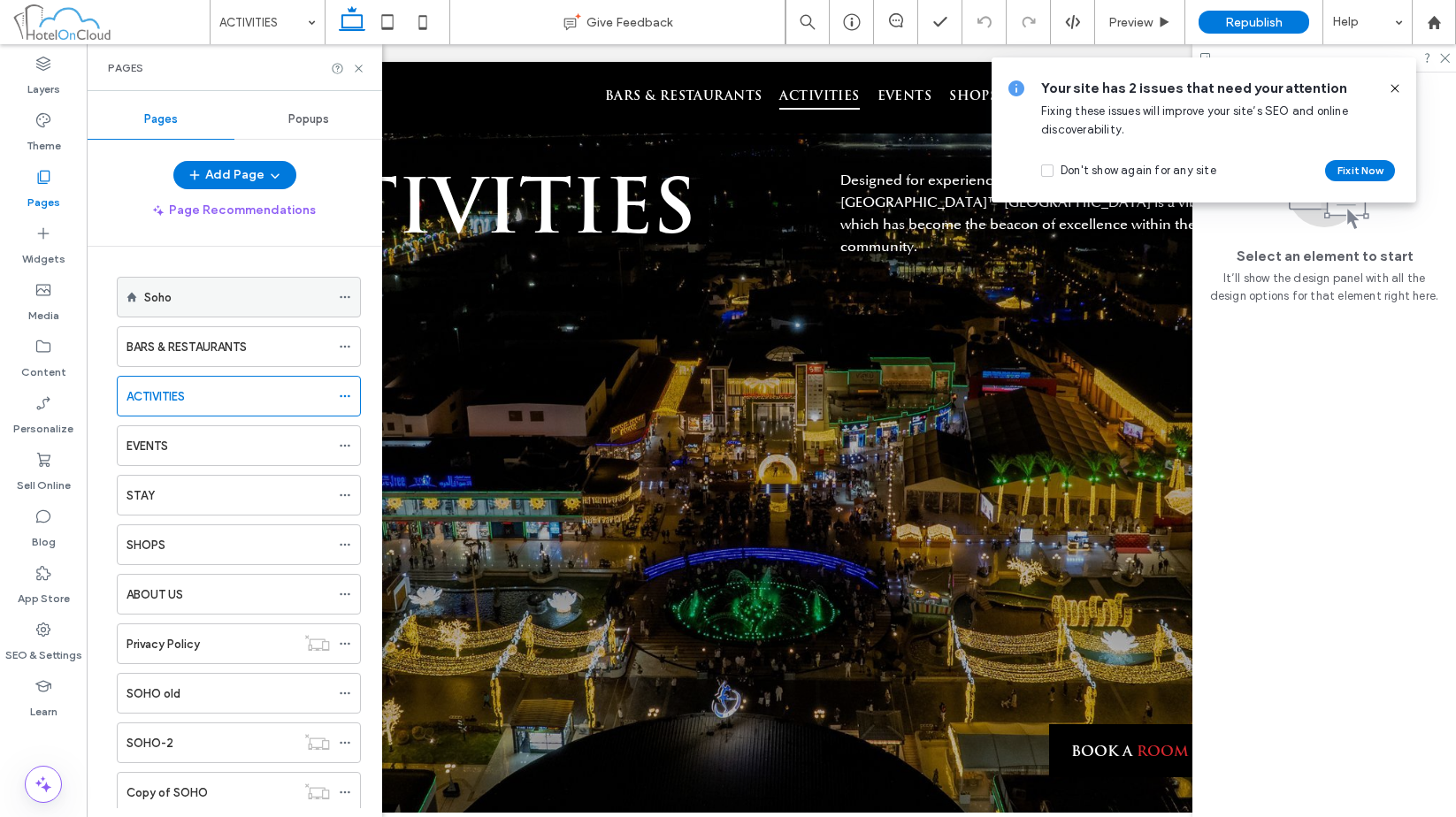
click at [175, 305] on div "Soho" at bounding box center [236, 298] width 186 height 19
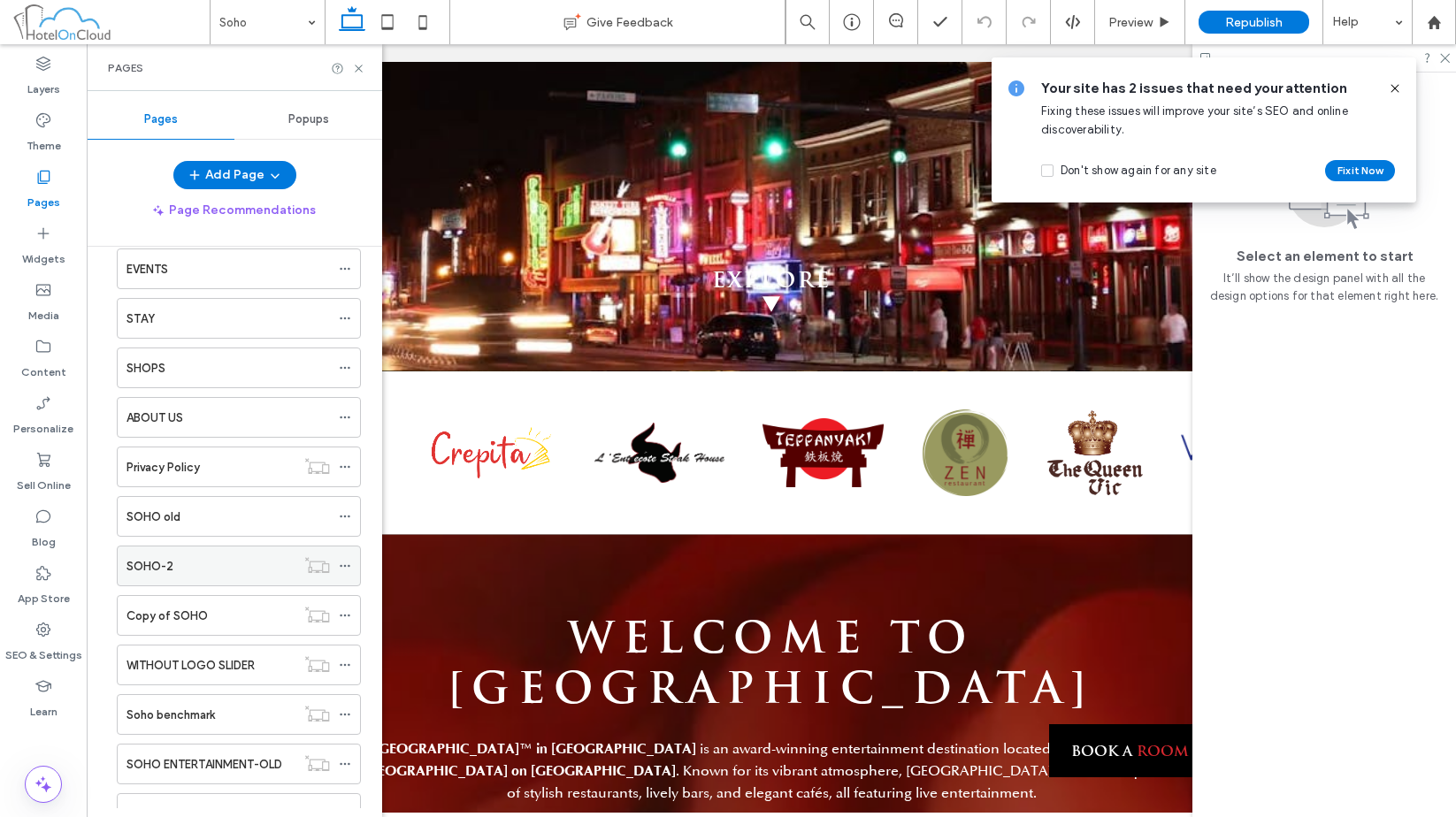
scroll to position [247, 0]
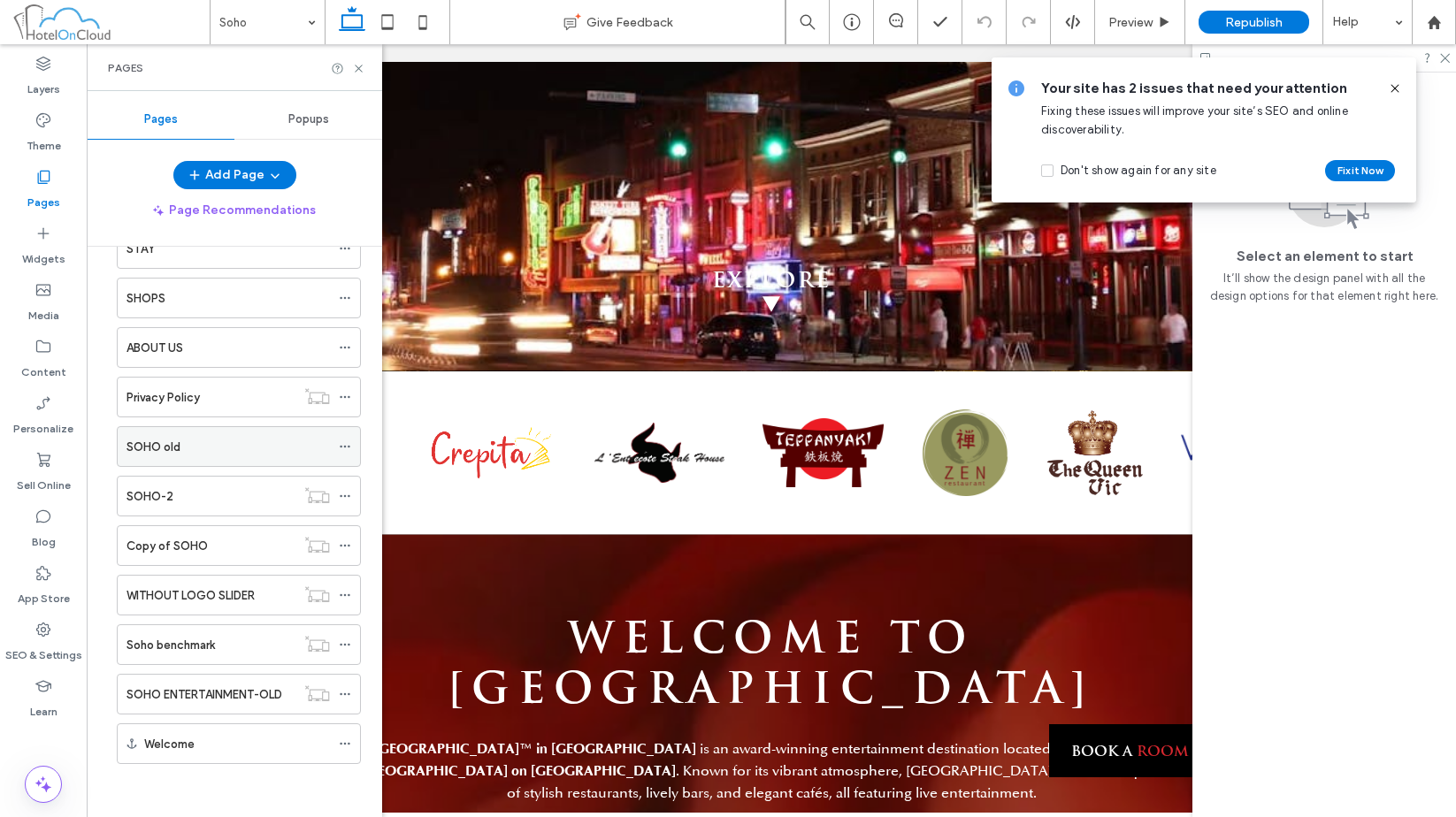
click at [346, 443] on icon at bounding box center [344, 447] width 12 height 12
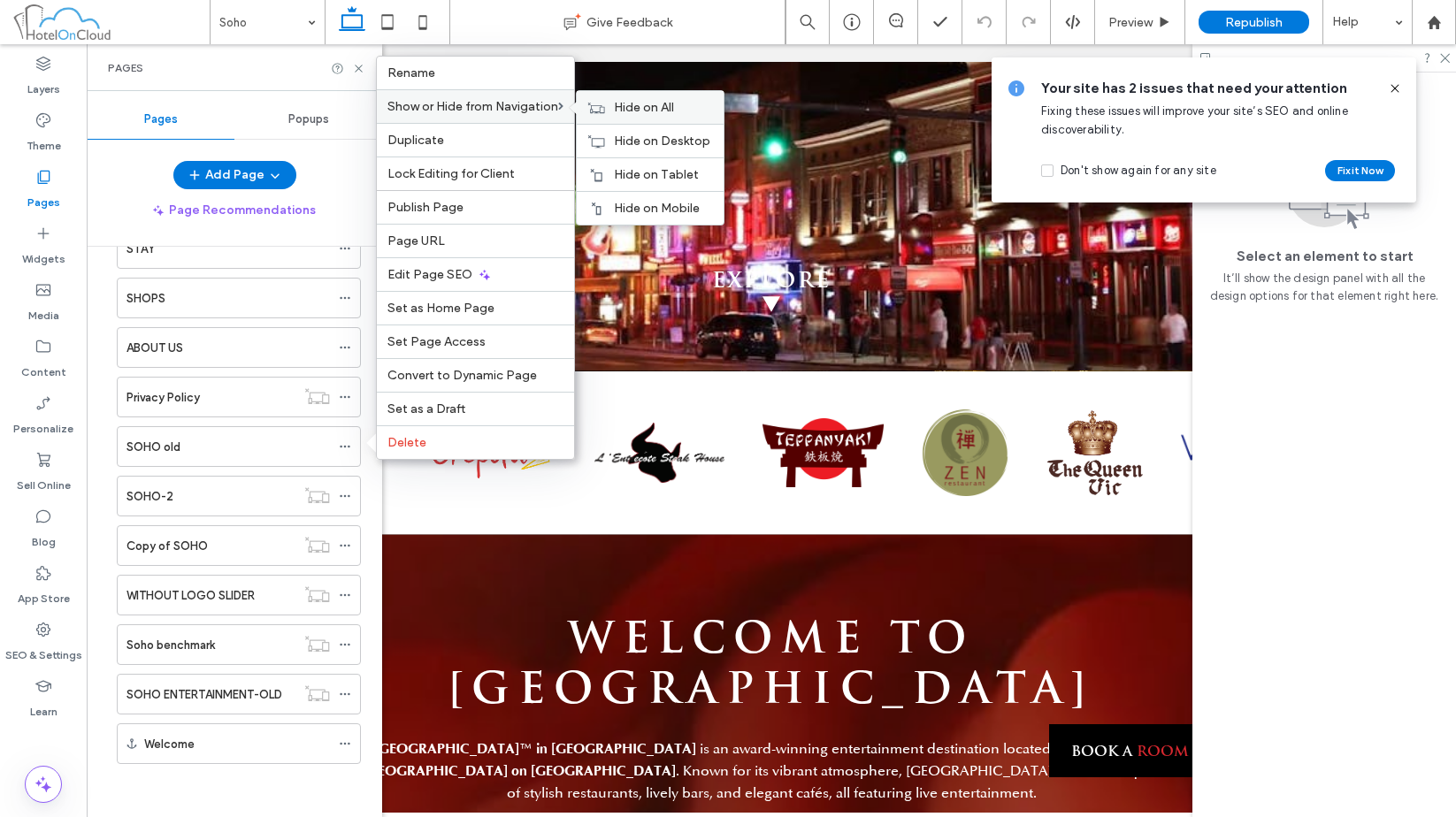
click at [667, 112] on span "Hide on All" at bounding box center [643, 107] width 61 height 15
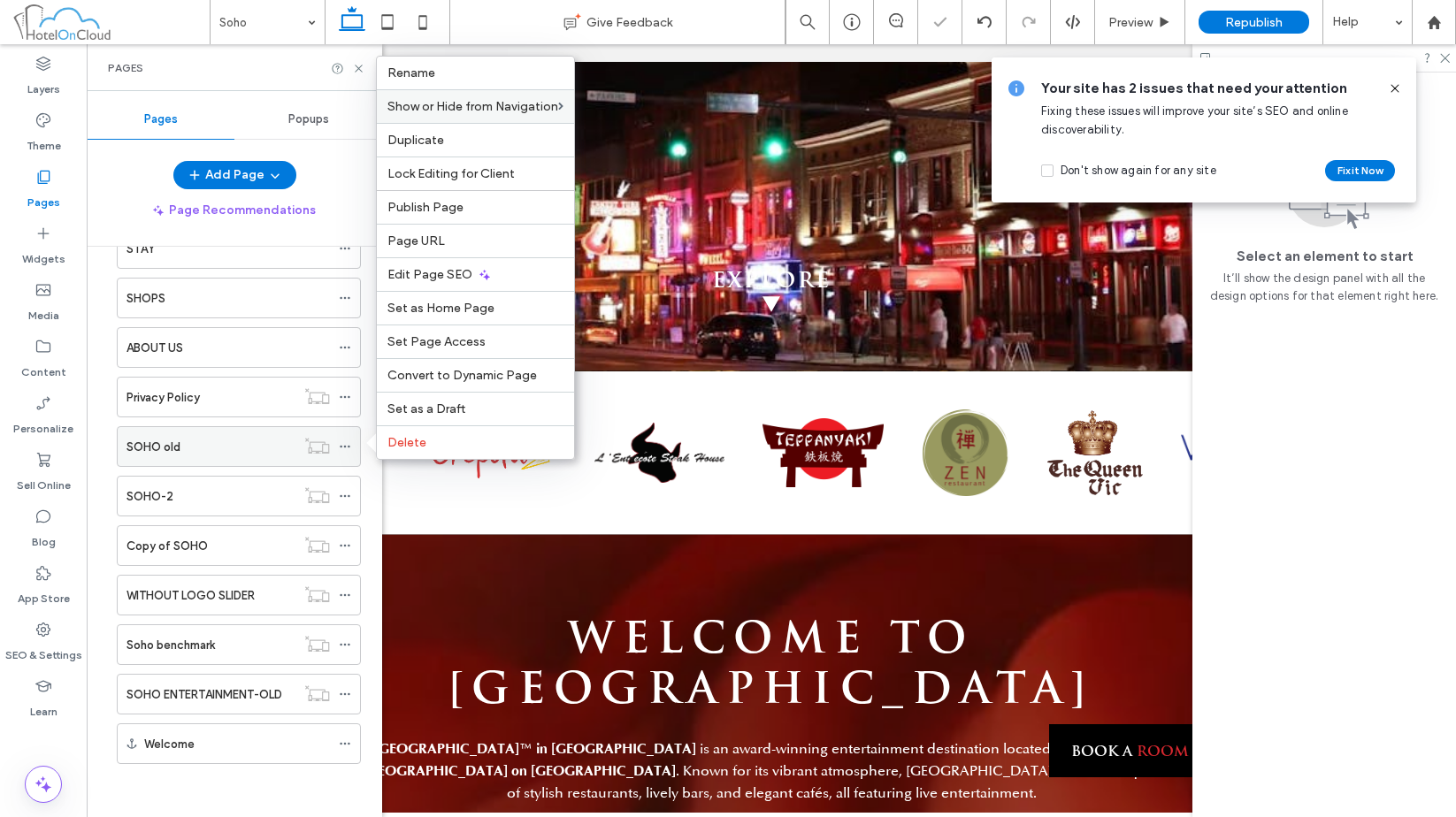
click at [247, 446] on div "SOHO old" at bounding box center [210, 447] width 169 height 19
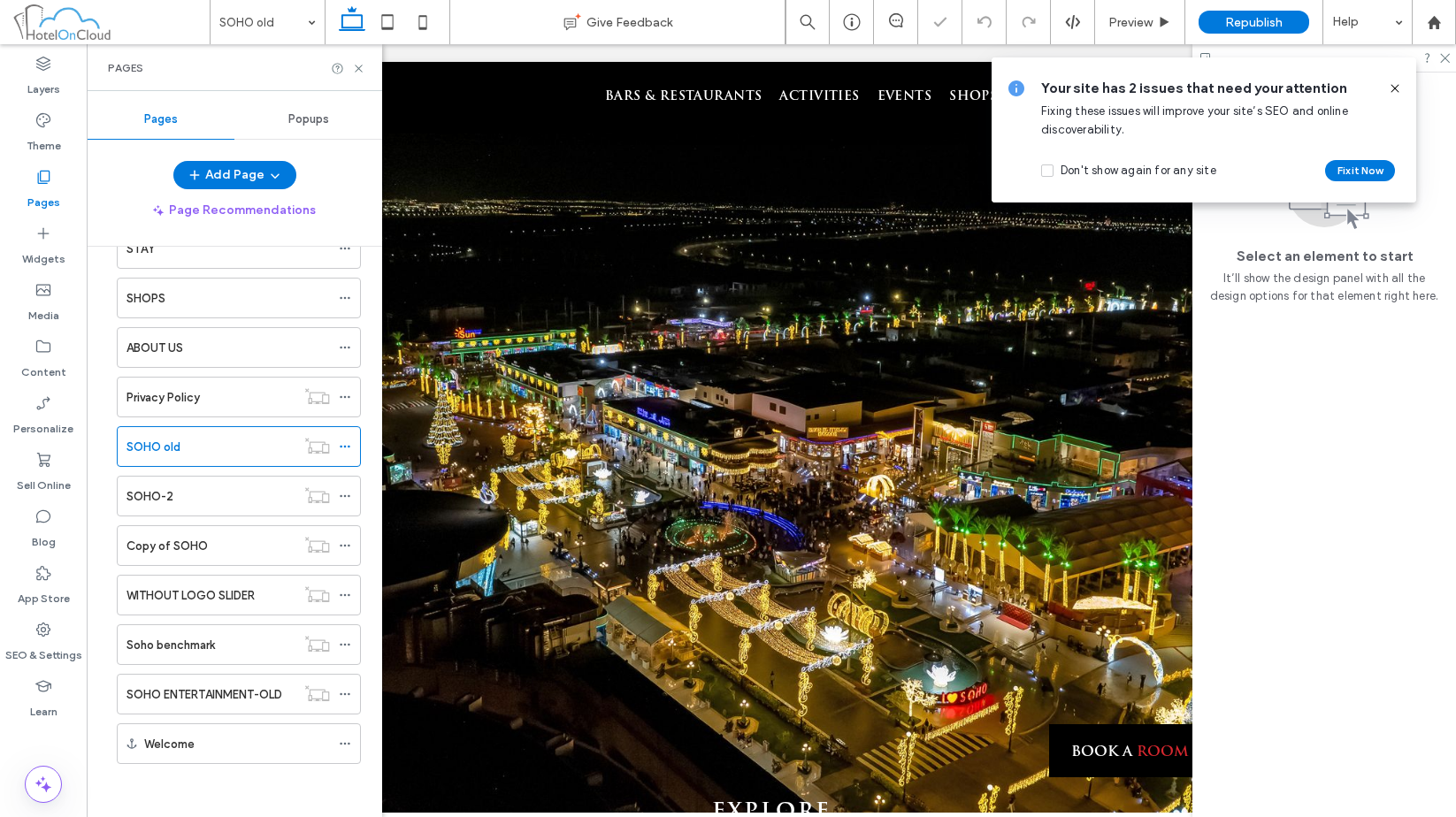
scroll to position [443, 0]
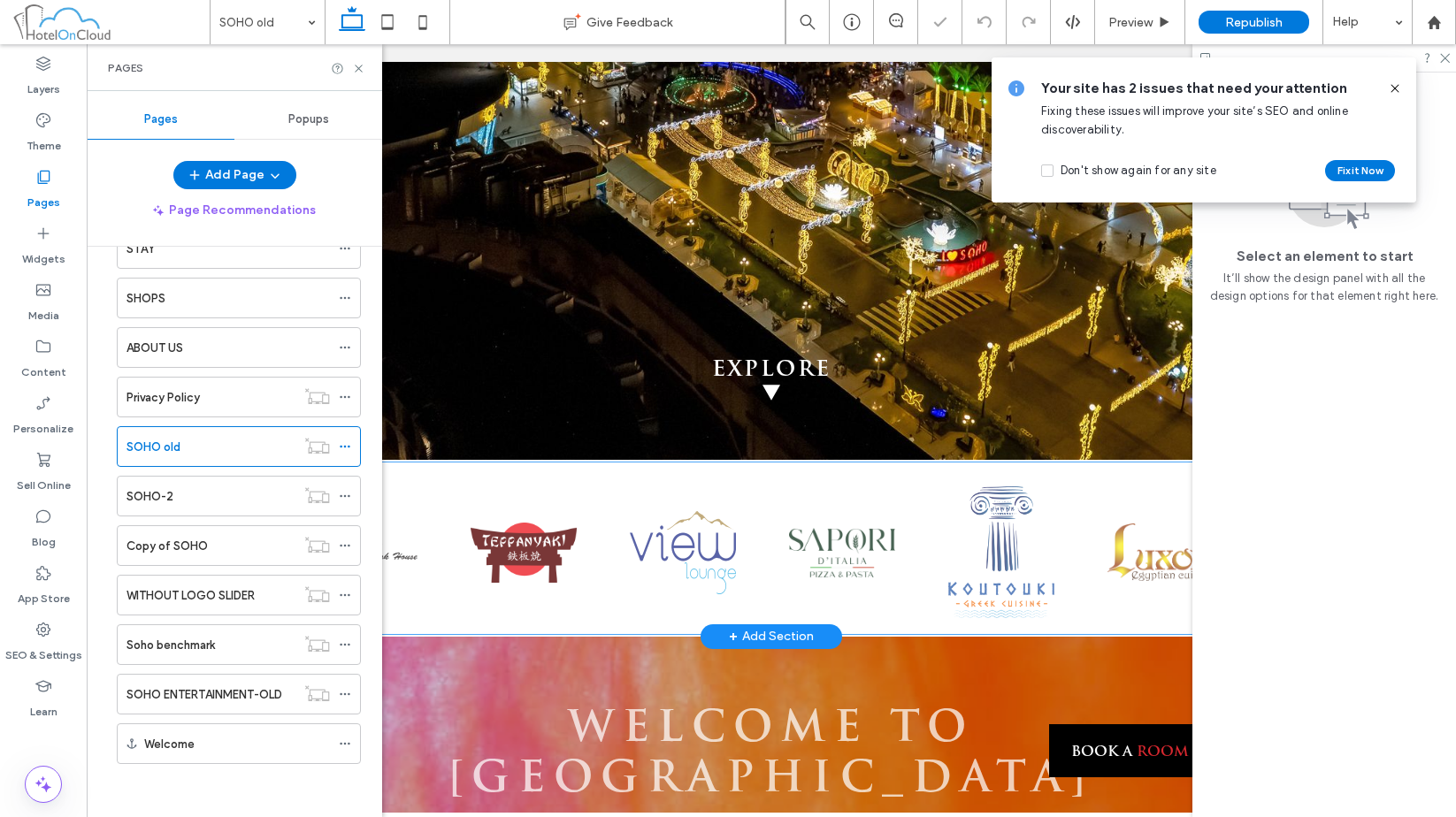
click at [687, 477] on div at bounding box center [1399, 556] width 2548 height 157
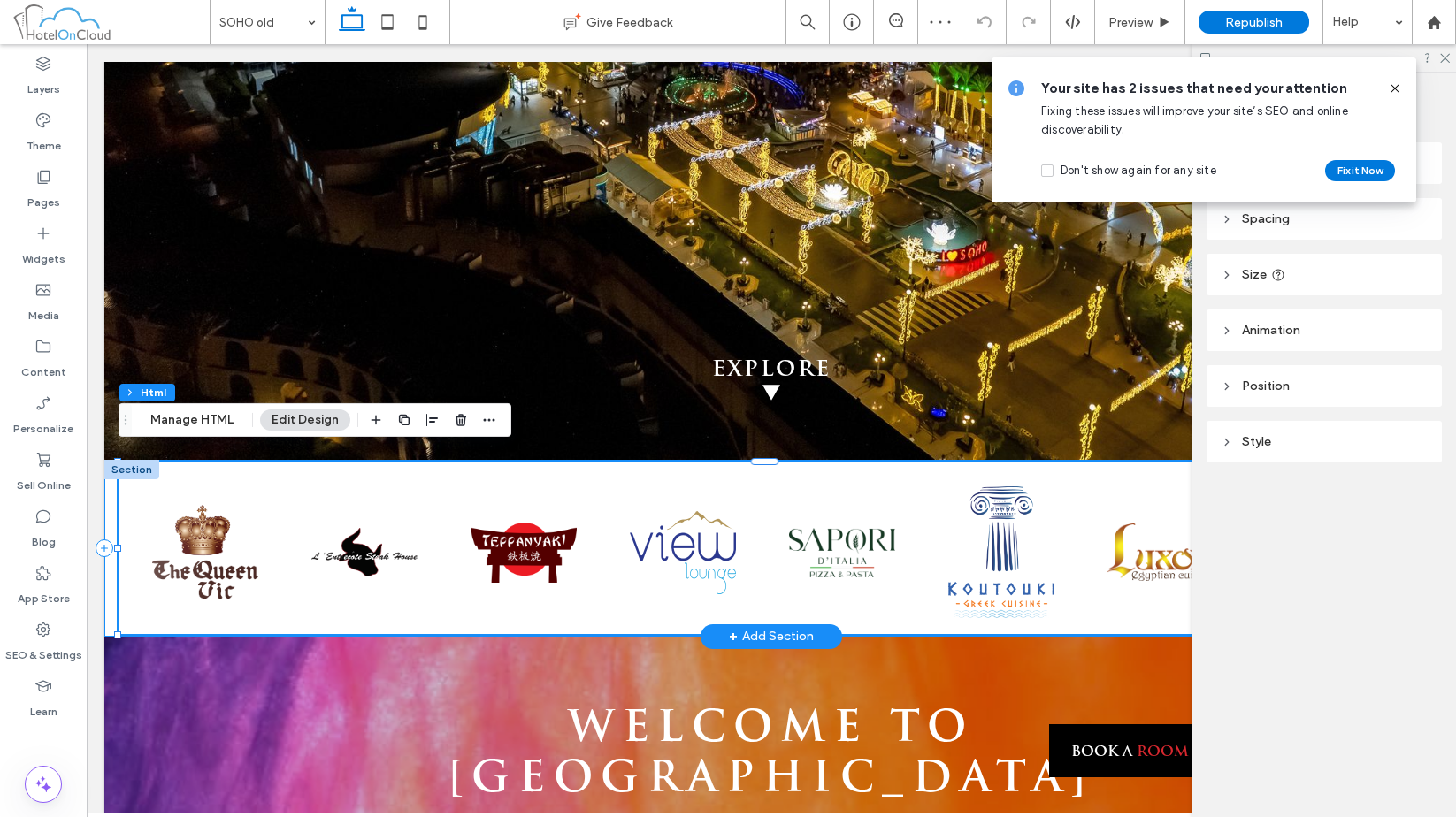
click at [110, 490] on div at bounding box center [771, 548] width 1334 height 177
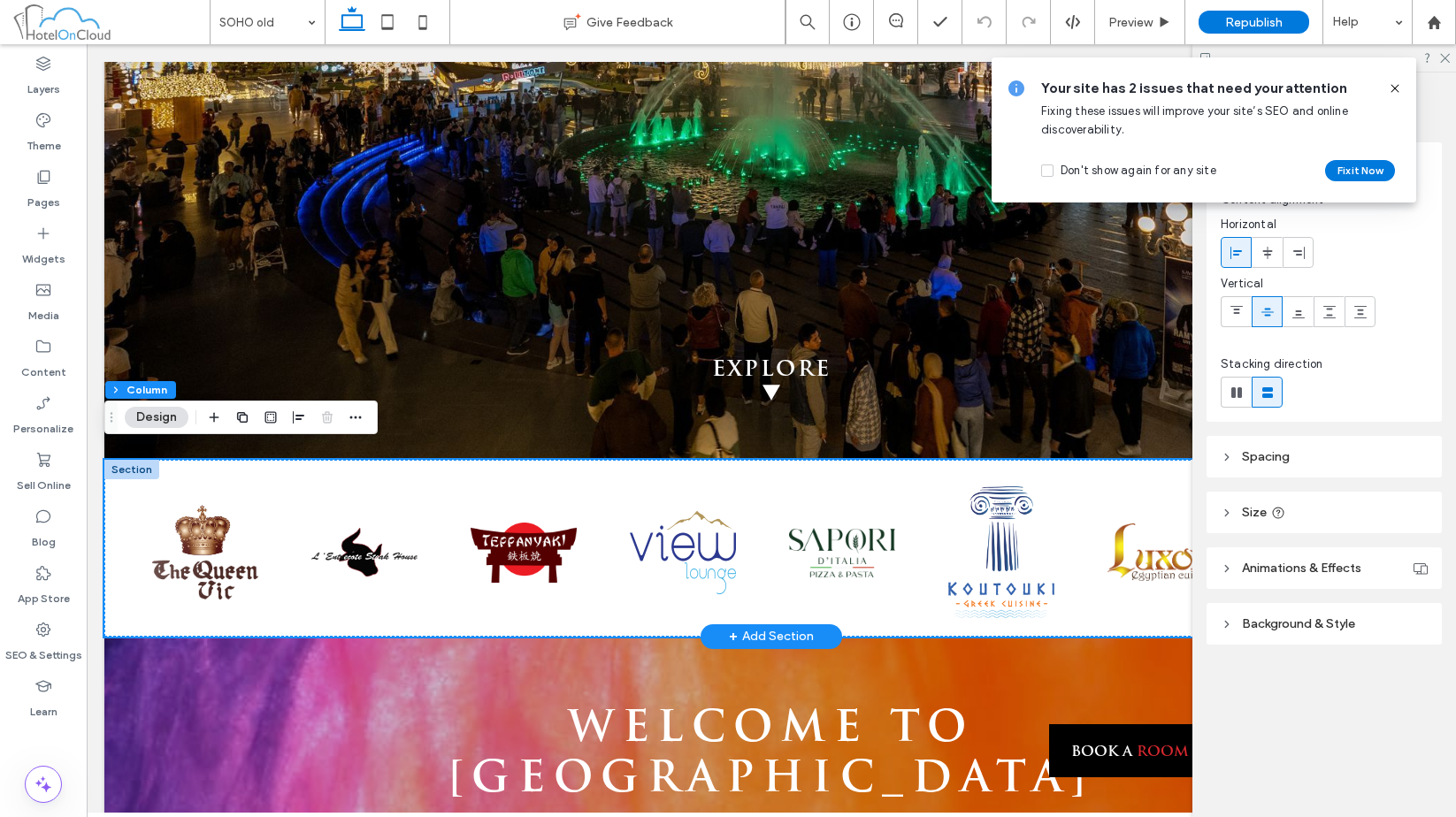
click at [144, 464] on div at bounding box center [131, 470] width 55 height 20
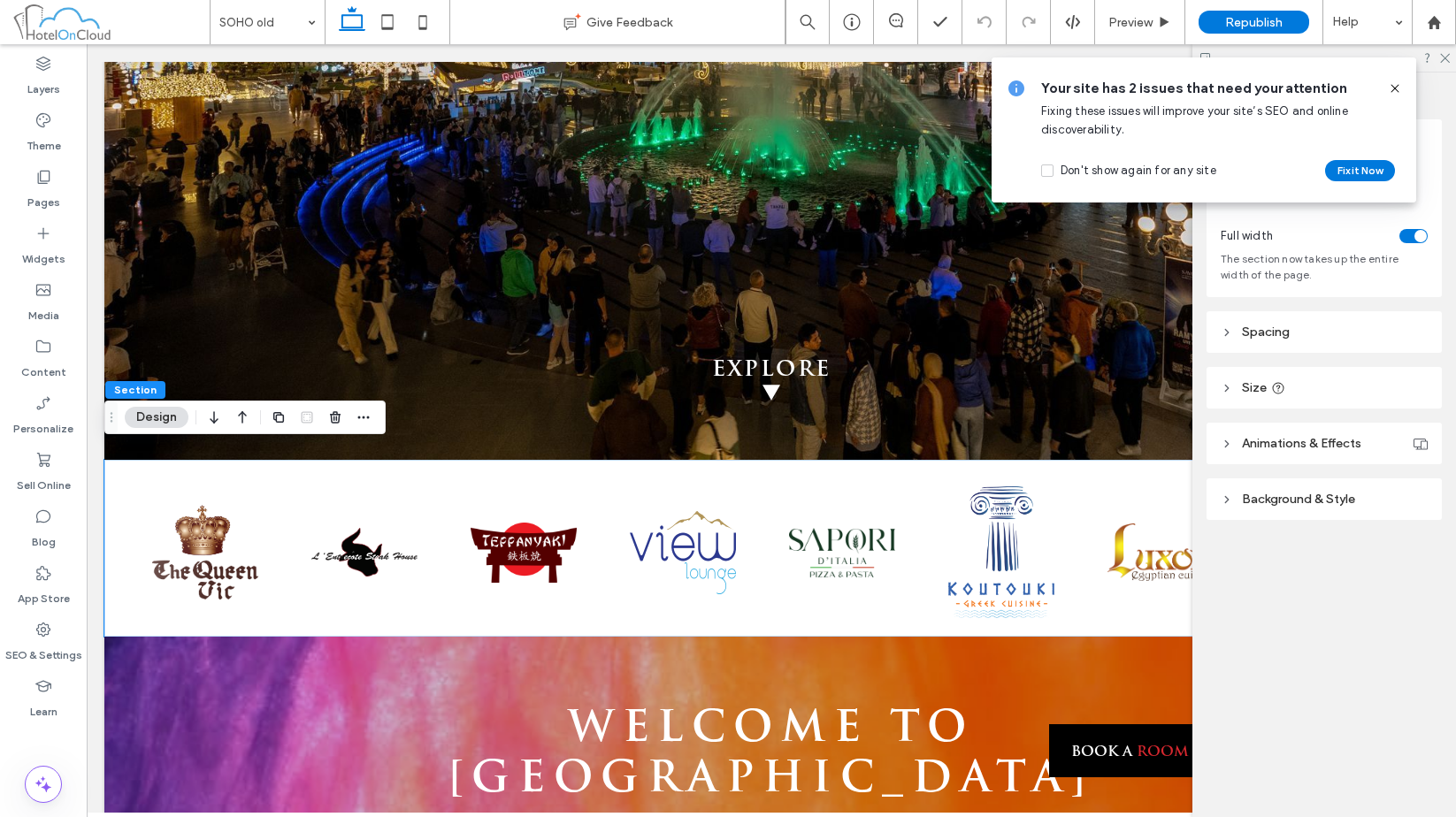
click at [380, 412] on div "Section Design" at bounding box center [244, 418] width 281 height 34
click at [367, 417] on use "button" at bounding box center [364, 417] width 12 height 3
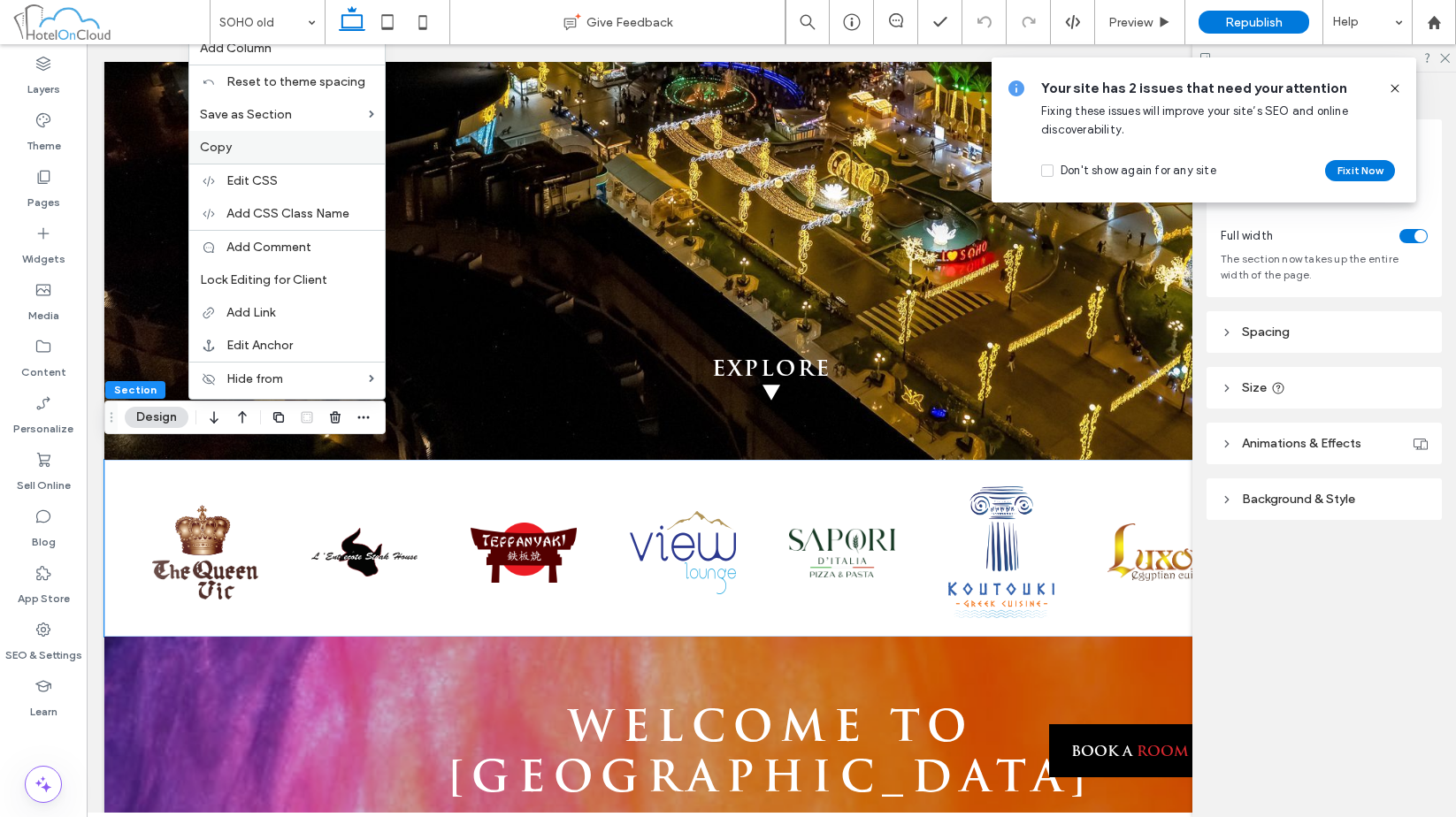
click at [231, 155] on div "Copy" at bounding box center [287, 147] width 196 height 33
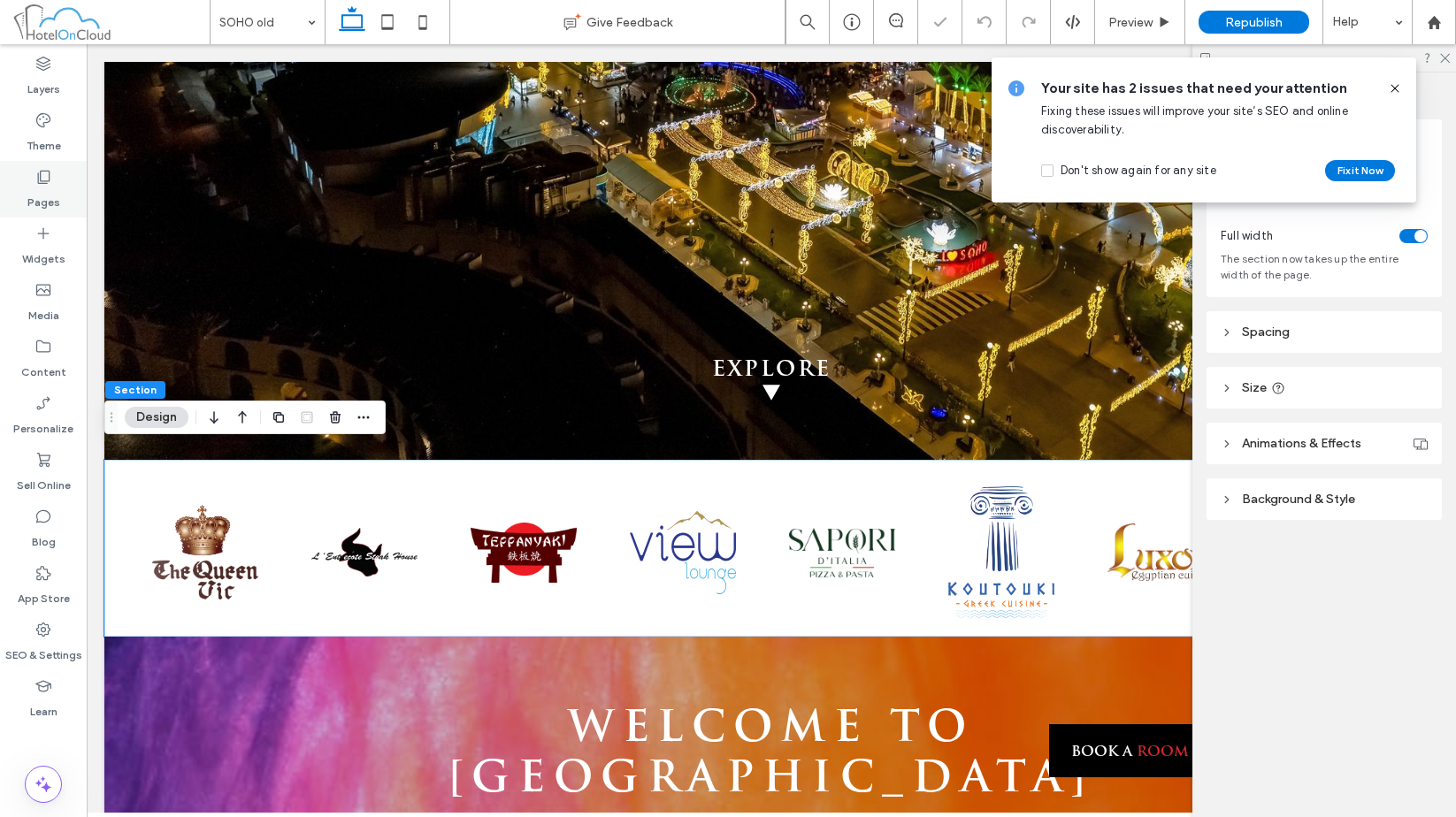
click at [50, 181] on use at bounding box center [44, 177] width 12 height 13
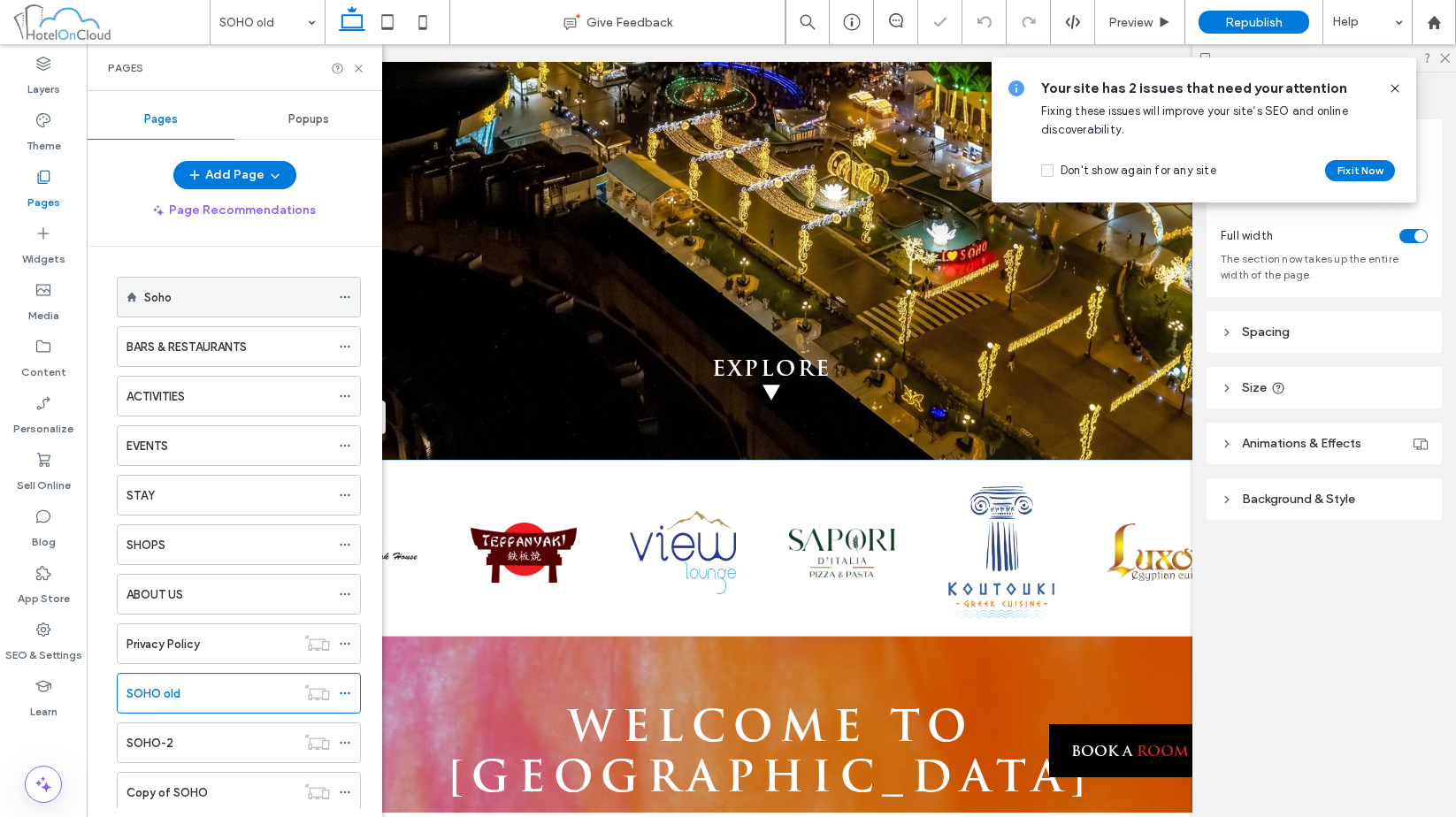
click at [209, 296] on div "Soho" at bounding box center [236, 298] width 186 height 19
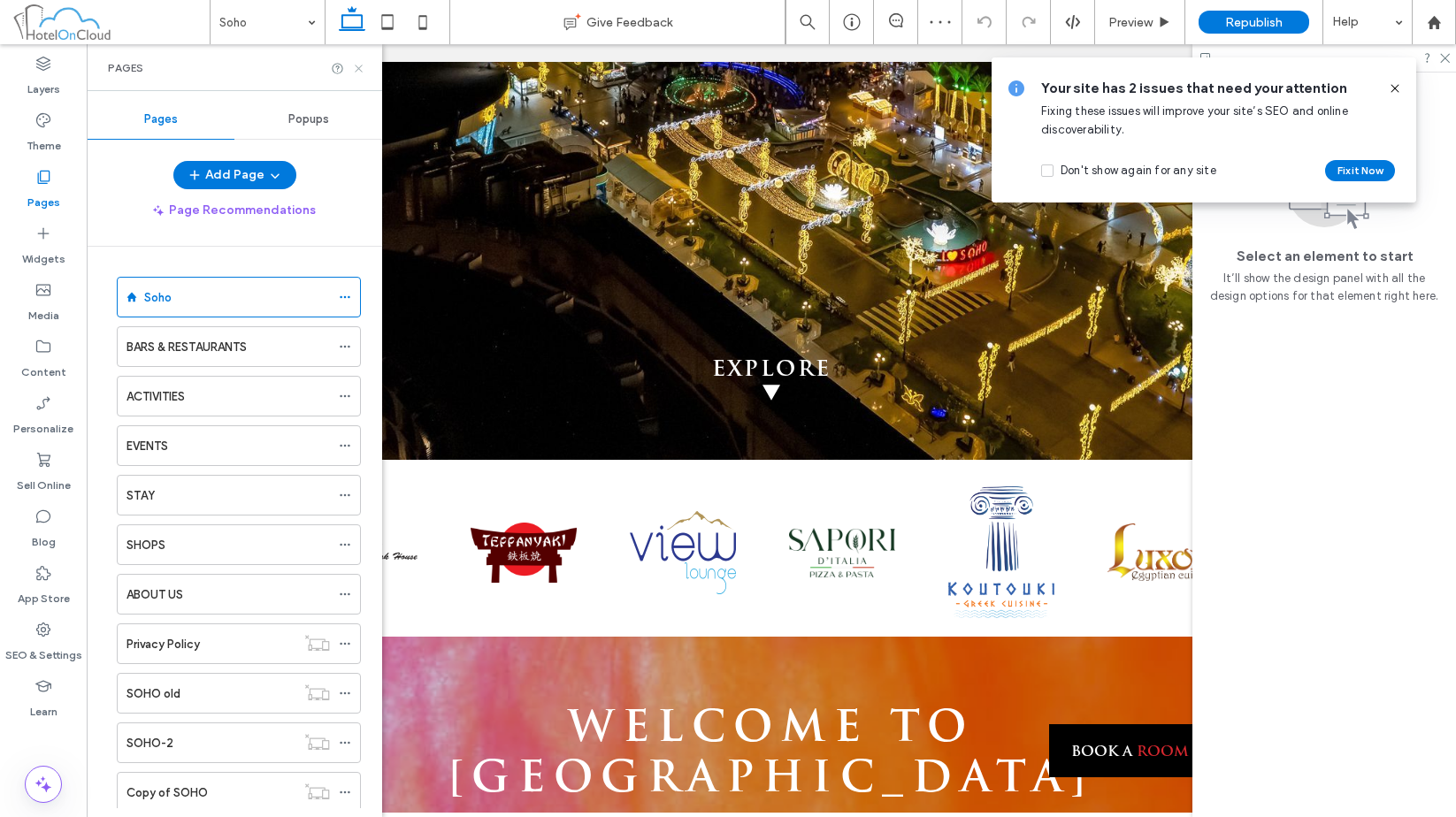
click at [357, 68] on icon at bounding box center [358, 68] width 13 height 13
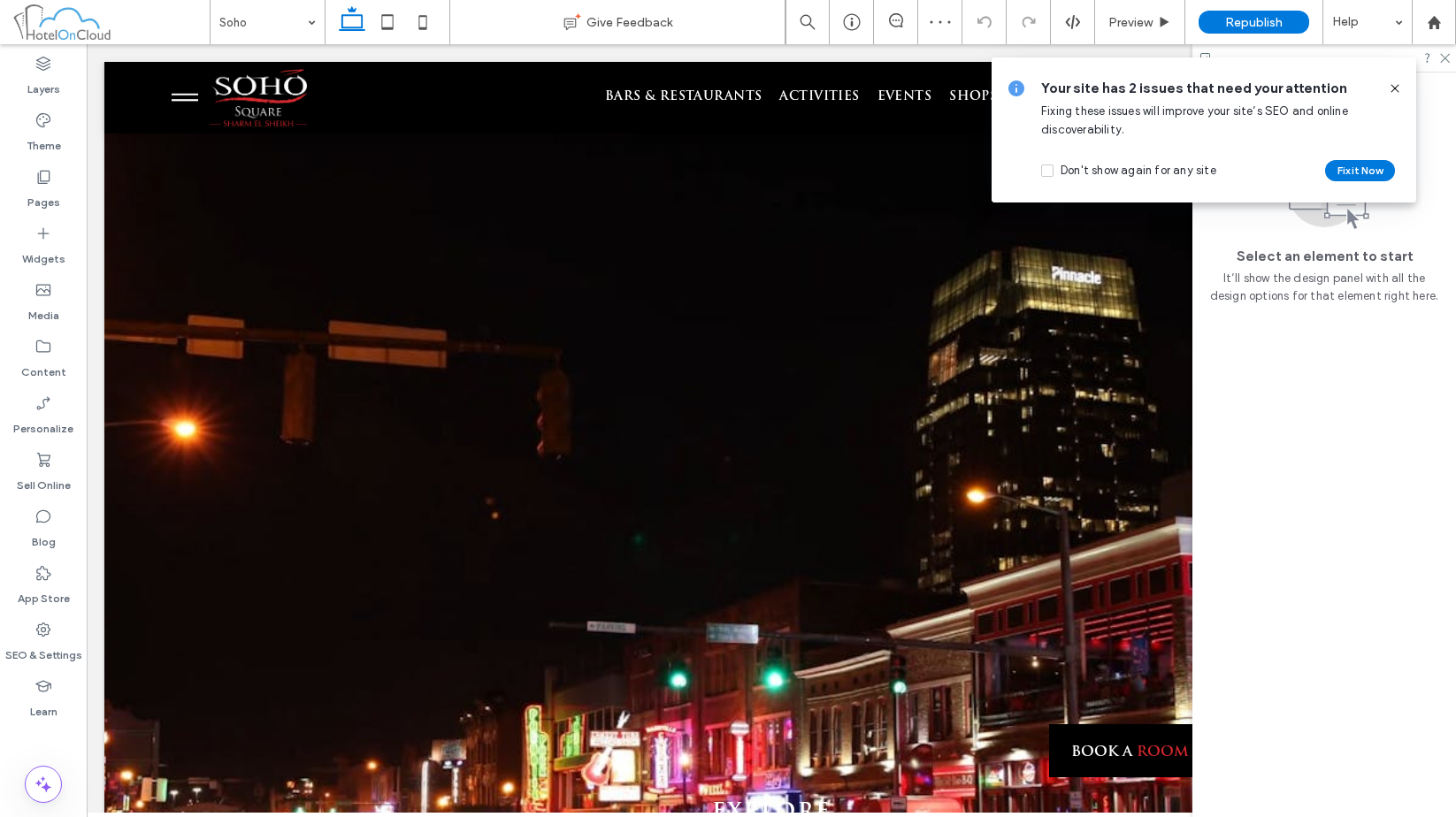
scroll to position [619, 0]
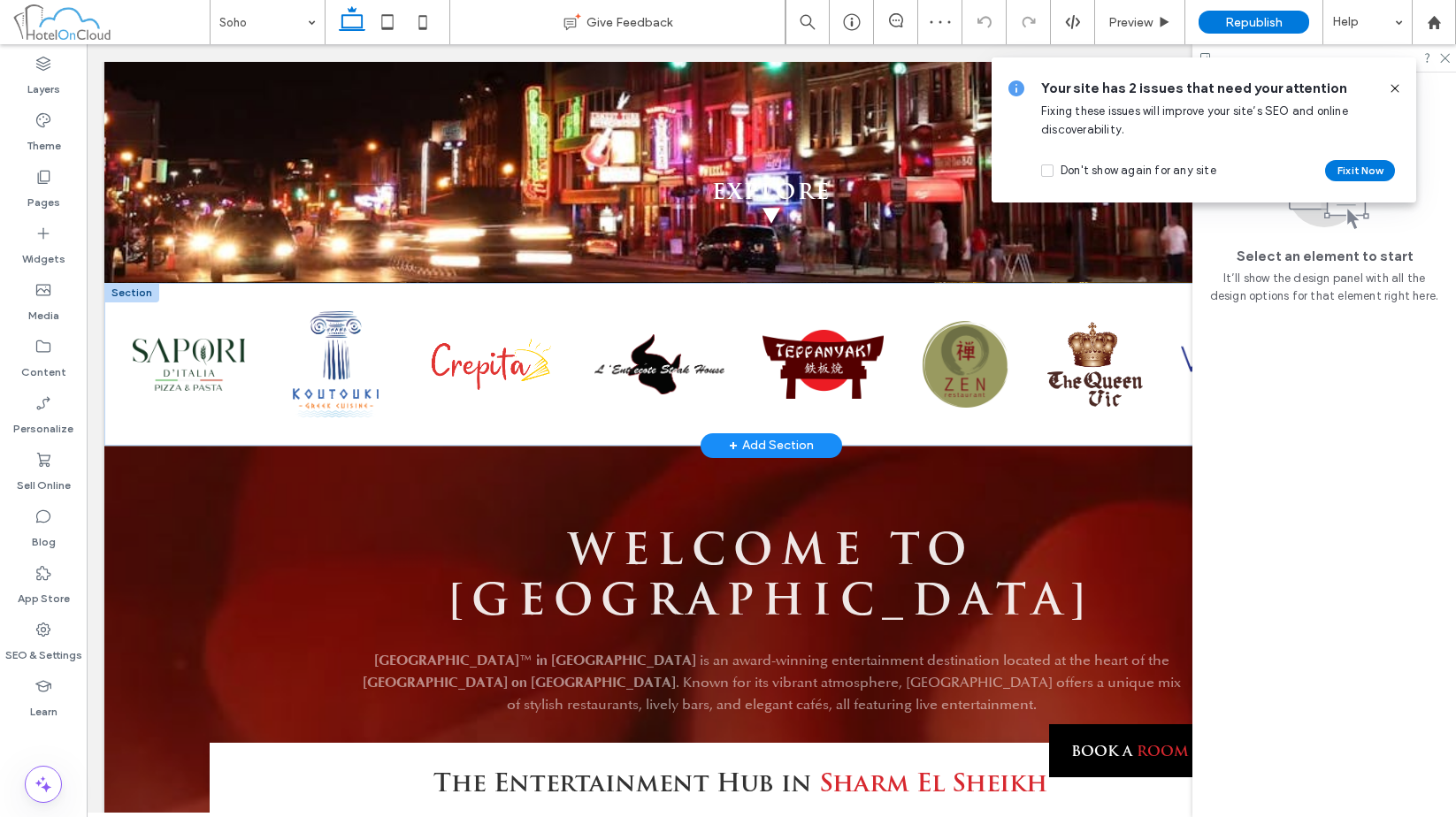
click at [136, 283] on div at bounding box center [131, 293] width 55 height 20
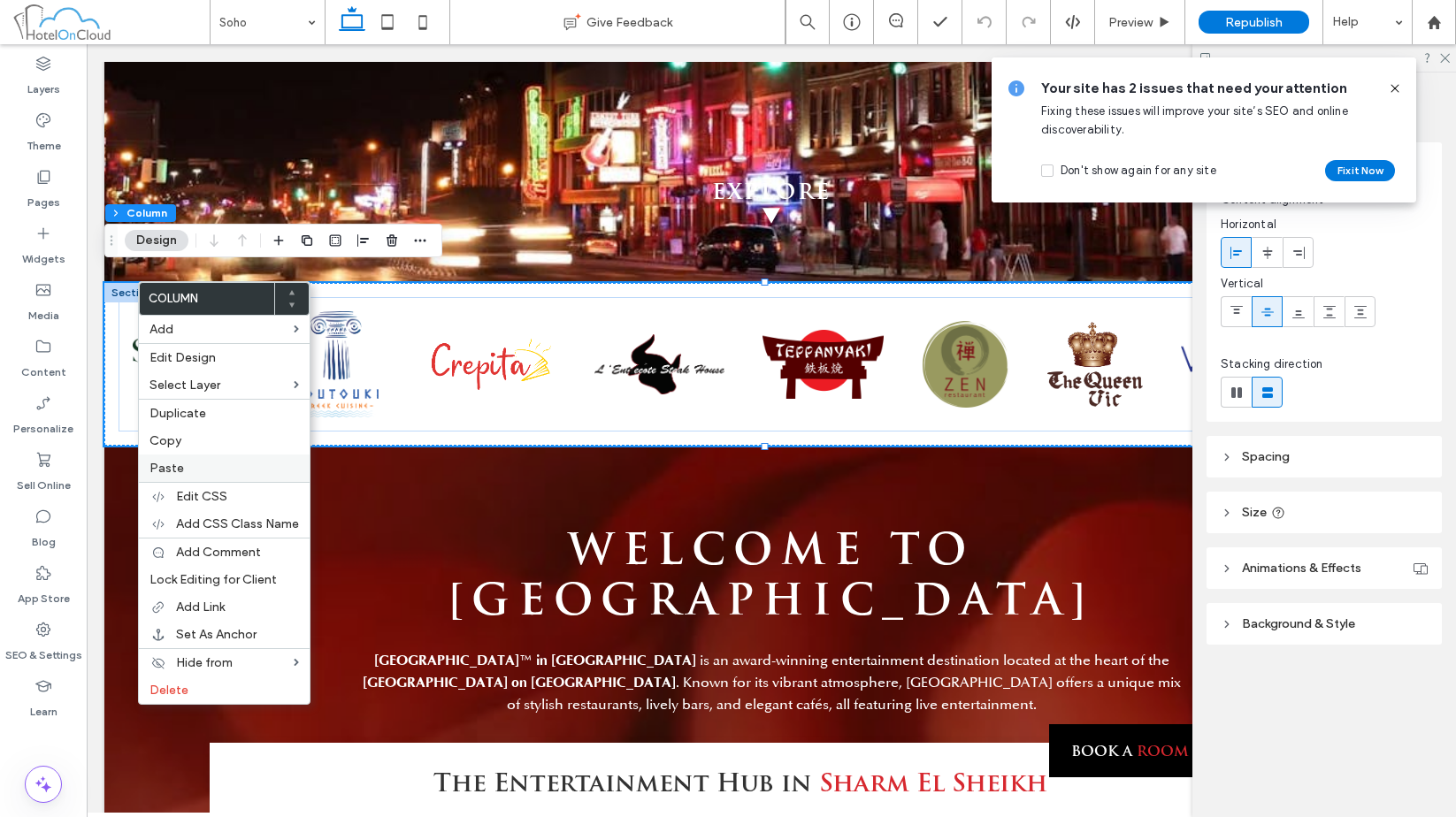
click at [197, 473] on label "Paste" at bounding box center [224, 468] width 150 height 15
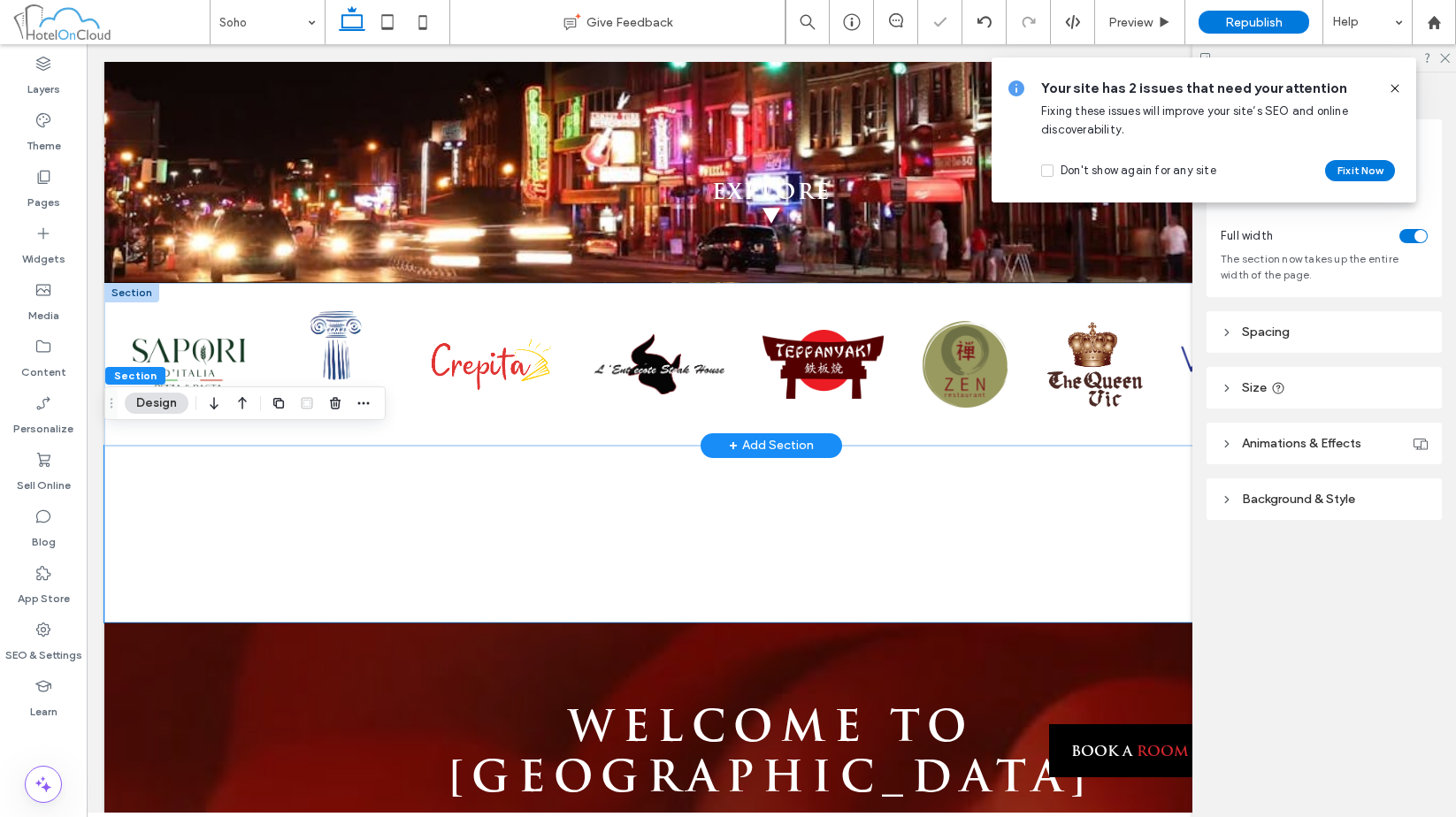
click at [141, 283] on div at bounding box center [131, 293] width 55 height 20
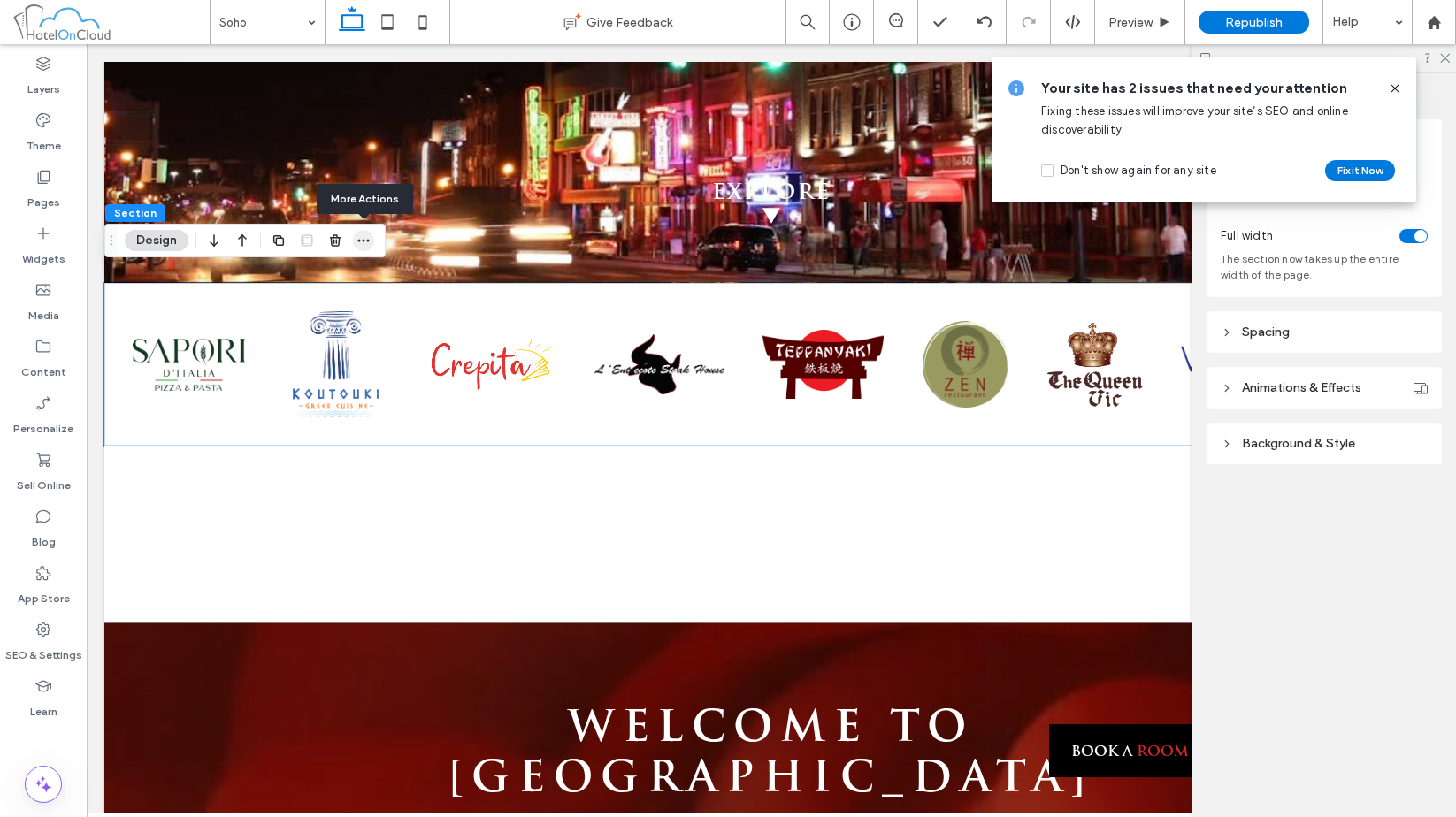
click at [361, 236] on icon "button" at bounding box center [363, 240] width 14 height 14
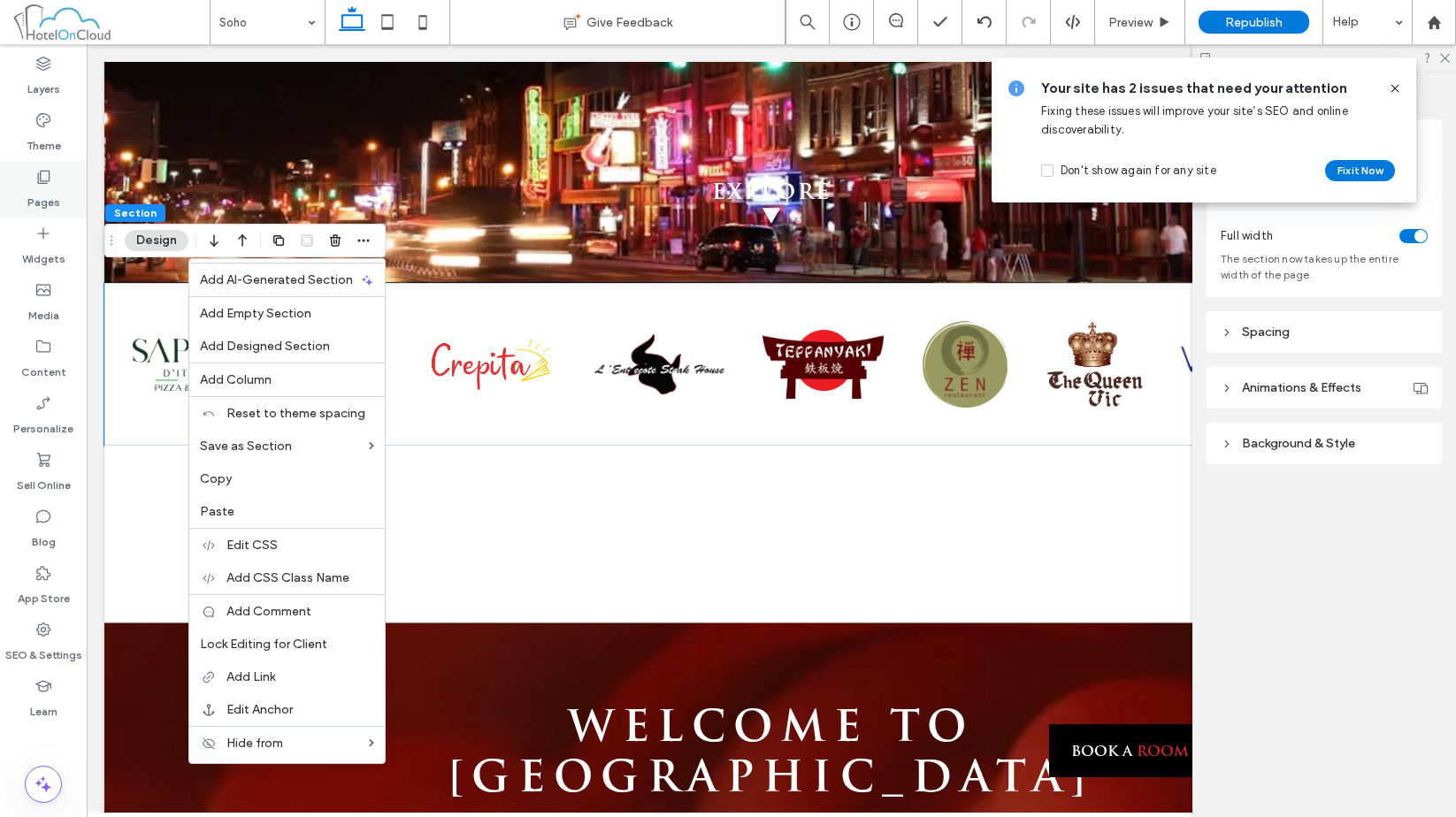
click at [55, 194] on label "Pages" at bounding box center [44, 198] width 33 height 25
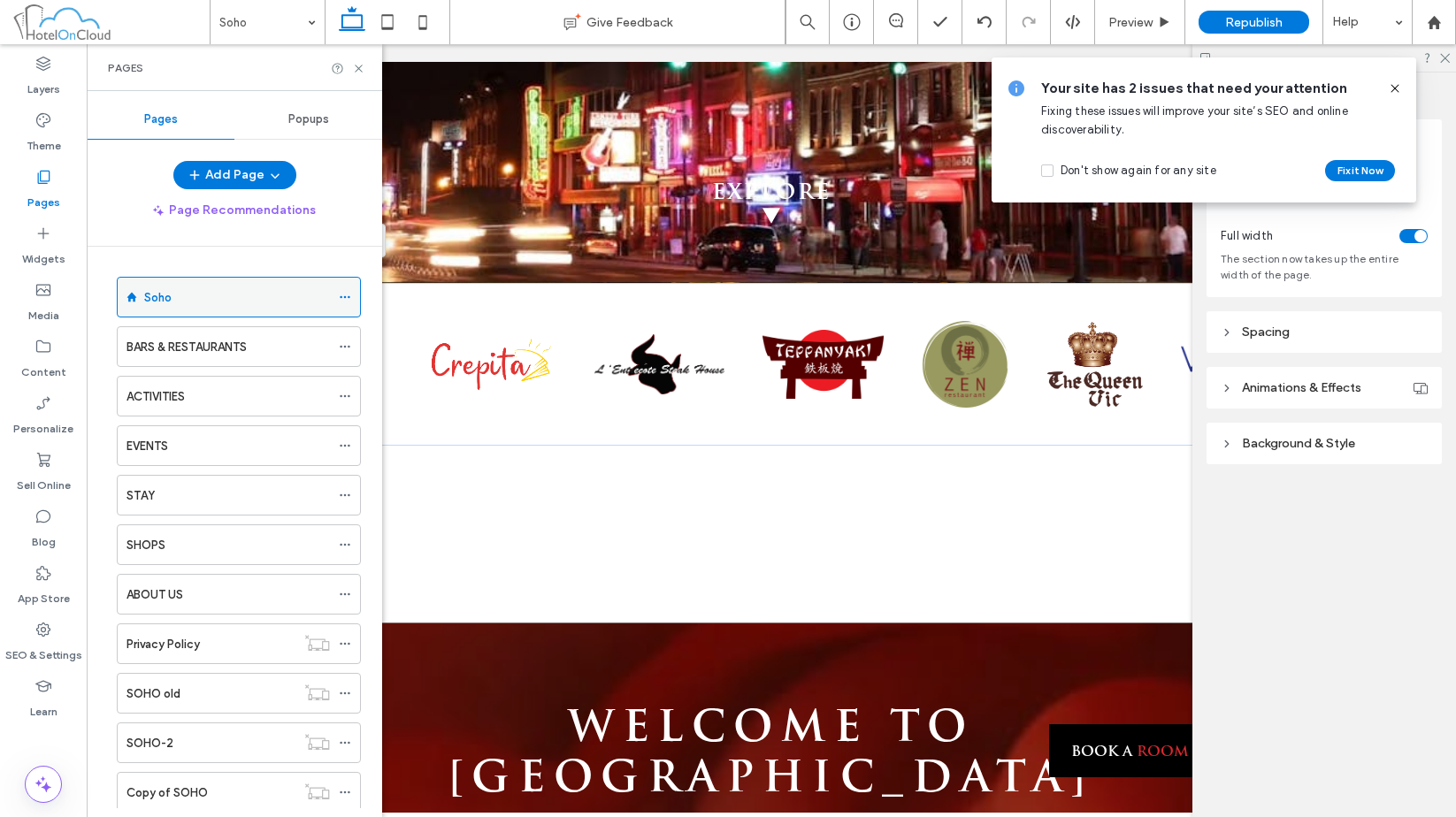
click at [345, 297] on use at bounding box center [344, 298] width 10 height 3
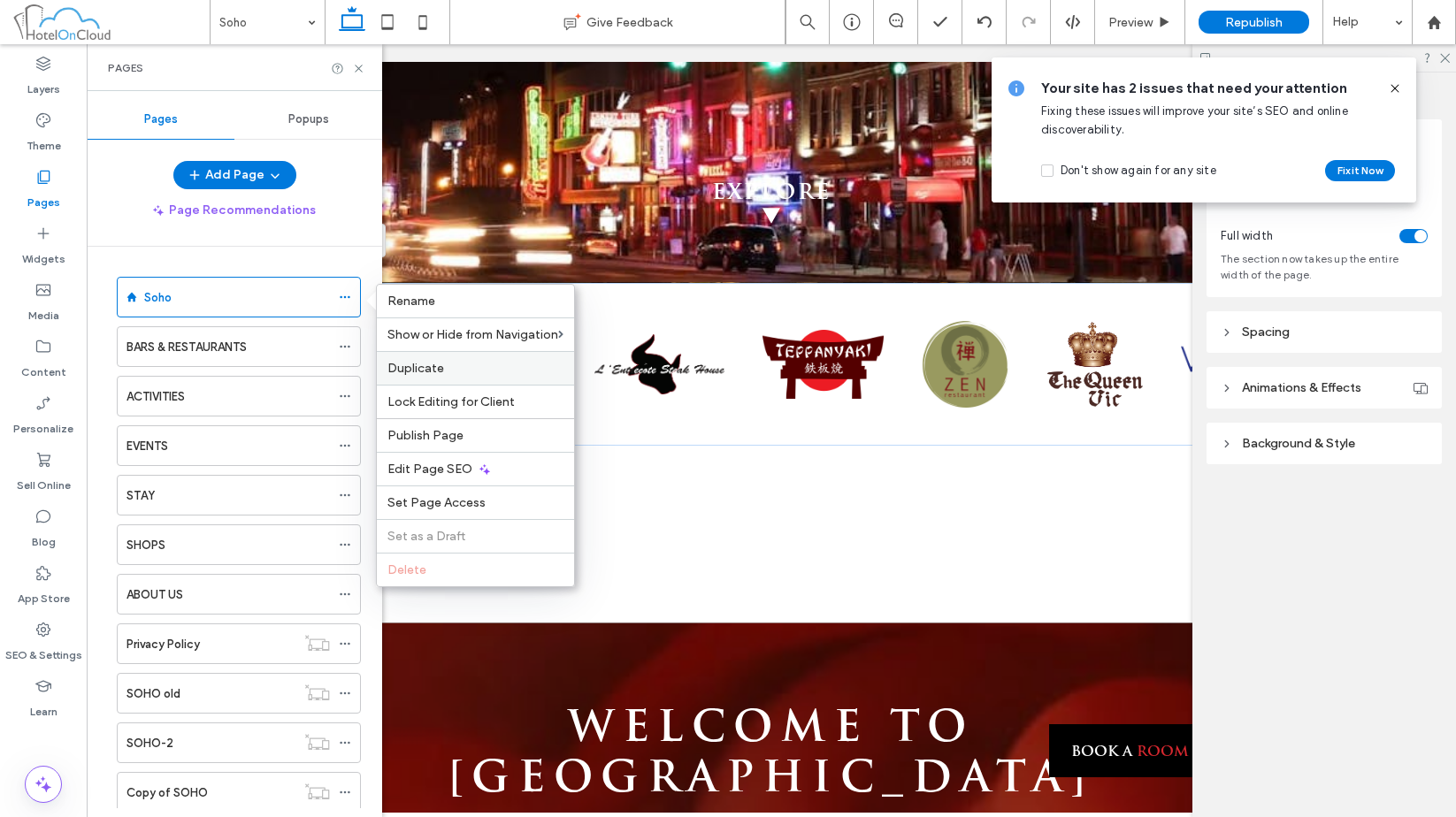
click at [427, 373] on span "Duplicate" at bounding box center [415, 368] width 57 height 15
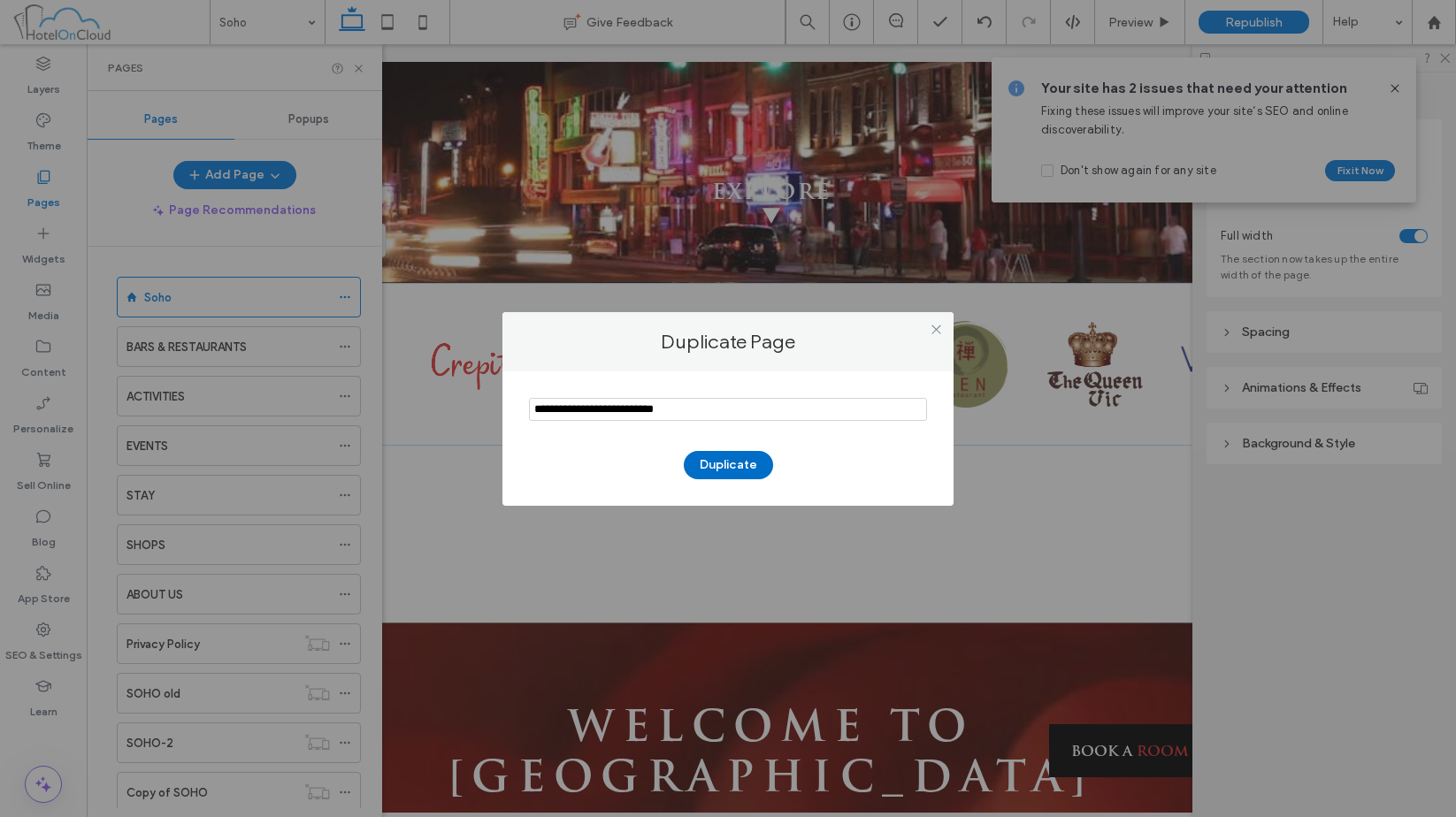
type input "**********"
click at [712, 459] on button "Duplicate" at bounding box center [728, 466] width 89 height 29
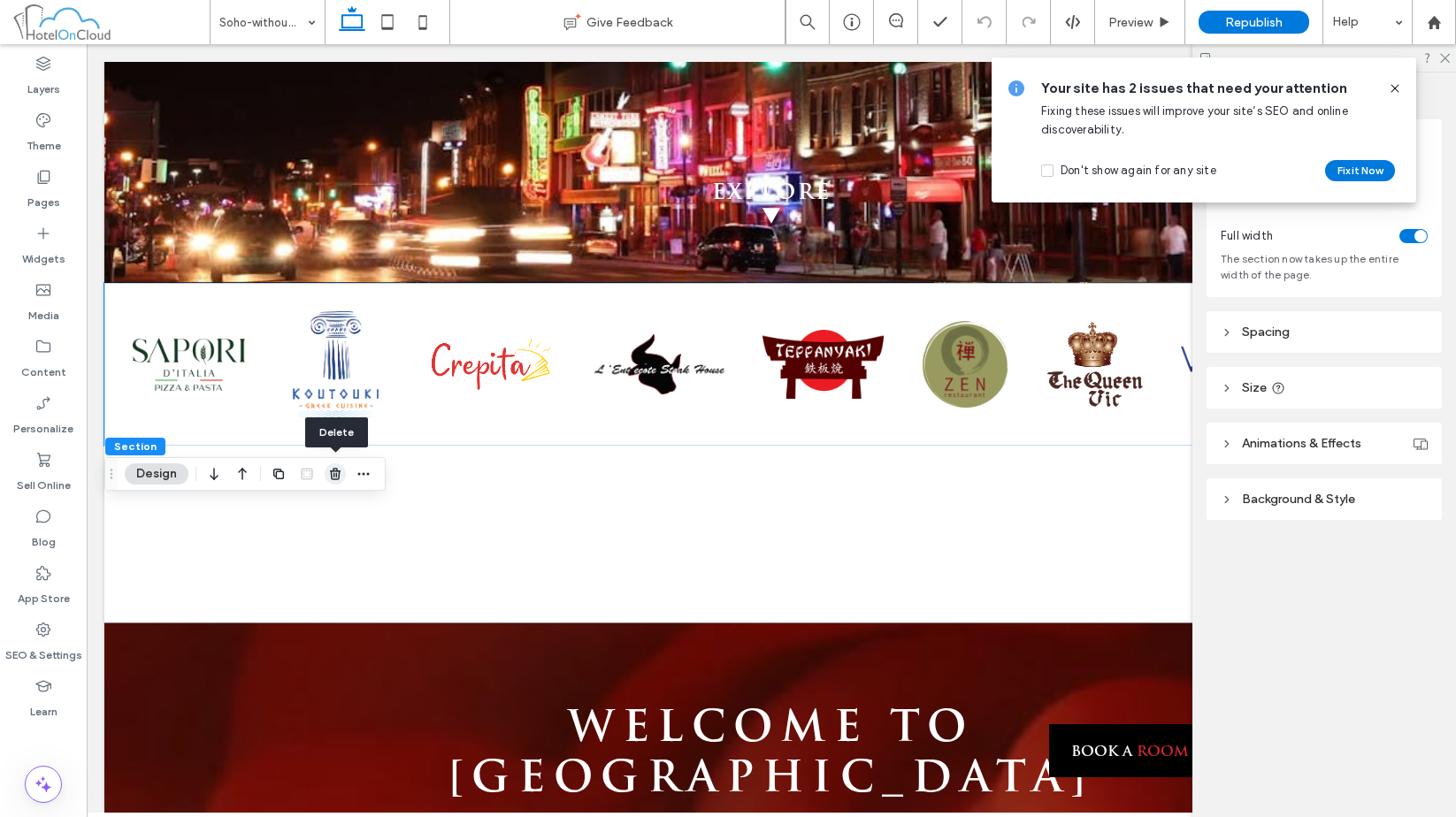
click at [335, 476] on icon "button" at bounding box center [335, 475] width 14 height 14
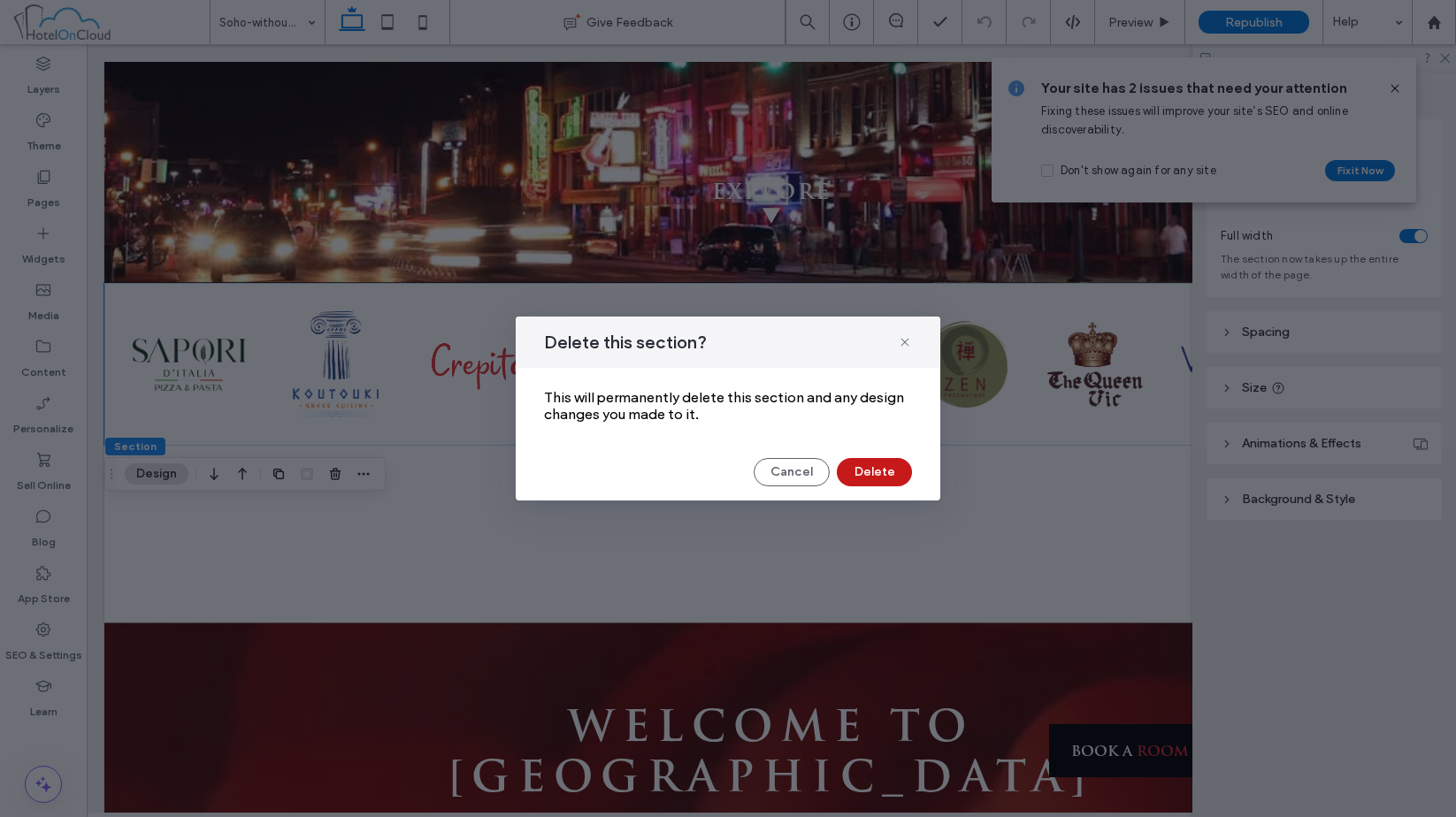
click at [892, 470] on button "Delete" at bounding box center [874, 473] width 75 height 29
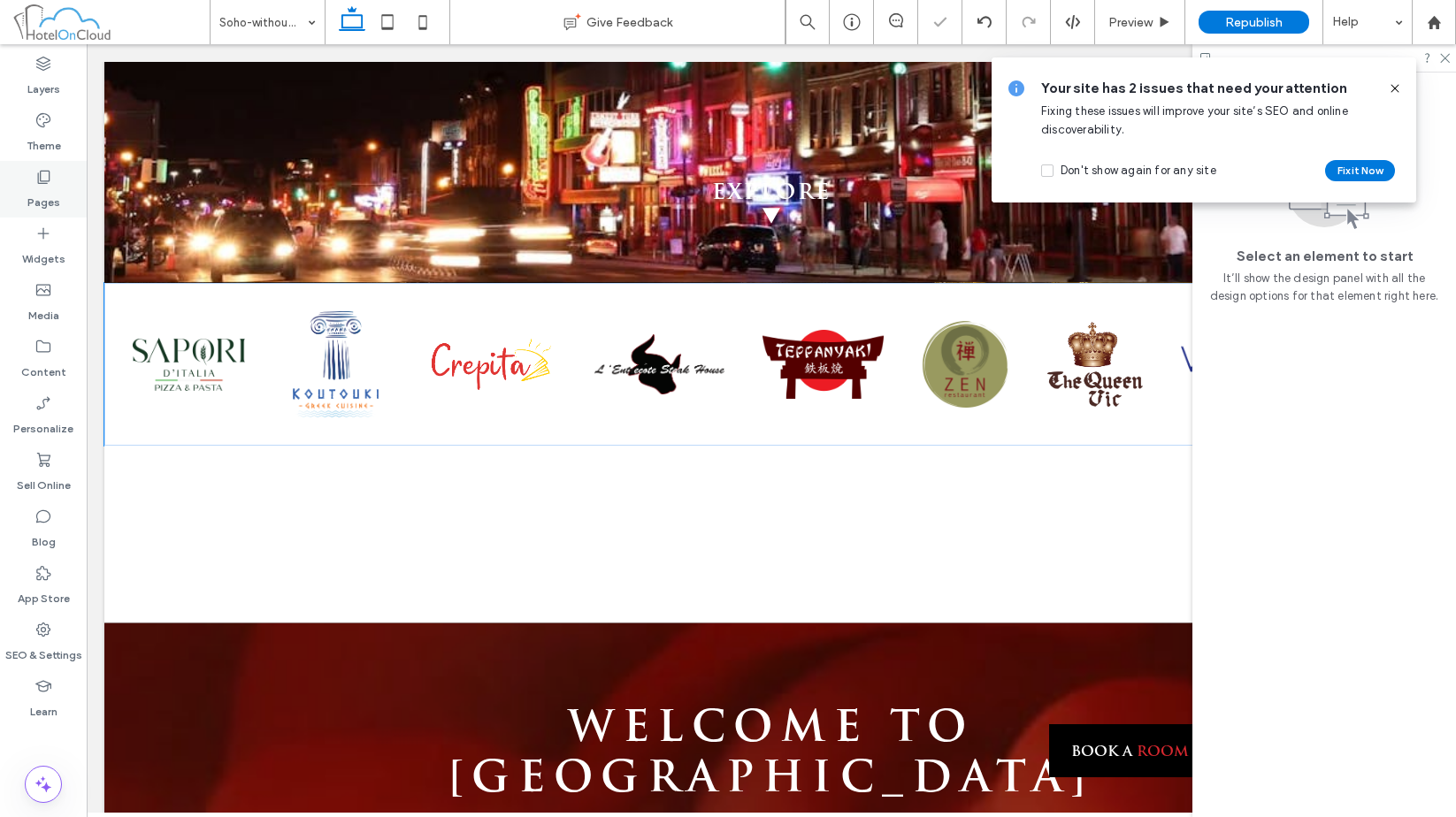
click at [41, 199] on label "Pages" at bounding box center [44, 198] width 33 height 25
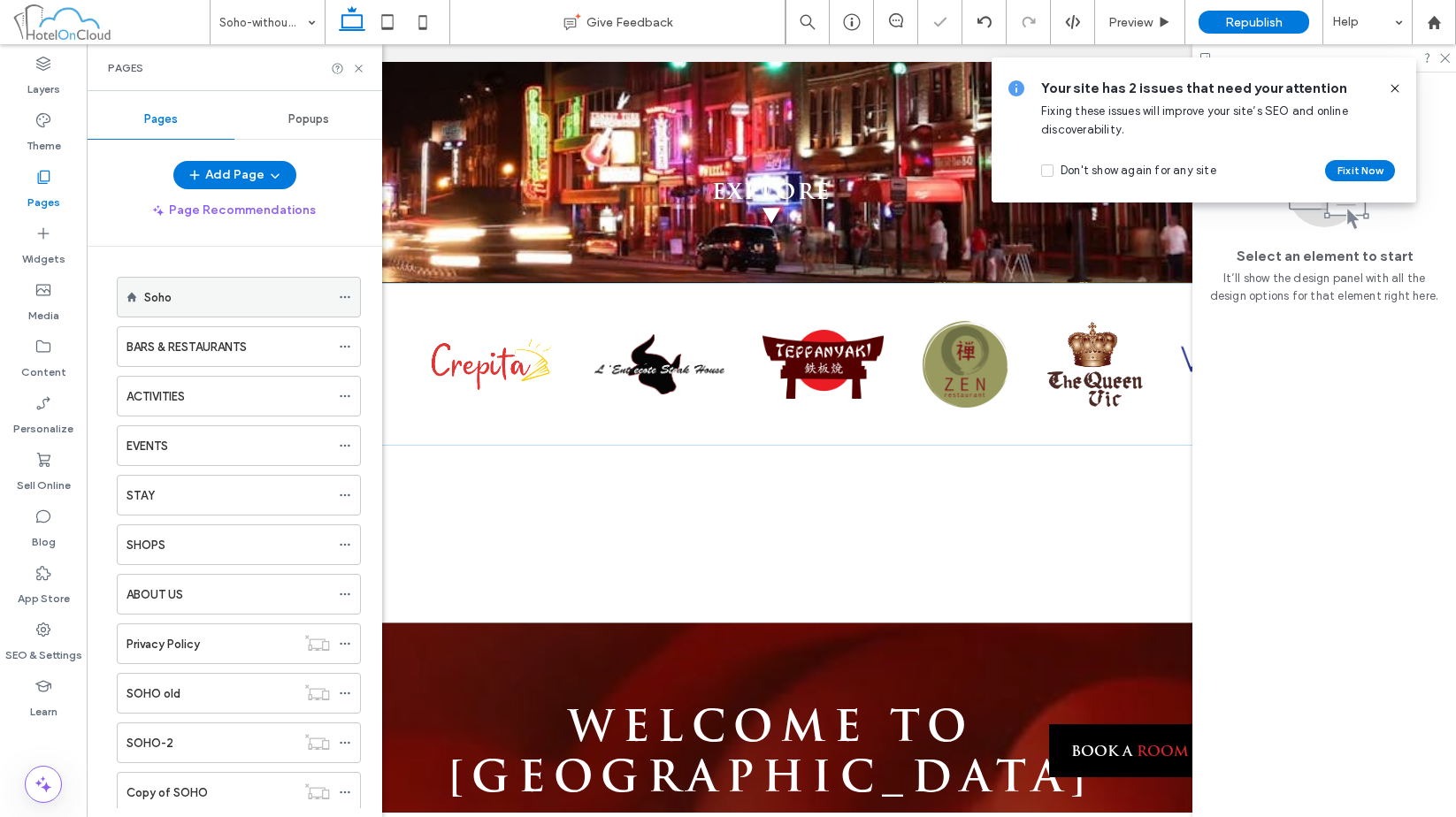
click at [227, 311] on div "Soho" at bounding box center [236, 297] width 186 height 39
click at [361, 66] on div "Soho Give Feedback Preview Republish Help Design Panel Site Comments Team & Cli…" at bounding box center [728, 408] width 1456 height 817
click at [357, 65] on icon at bounding box center [358, 68] width 13 height 13
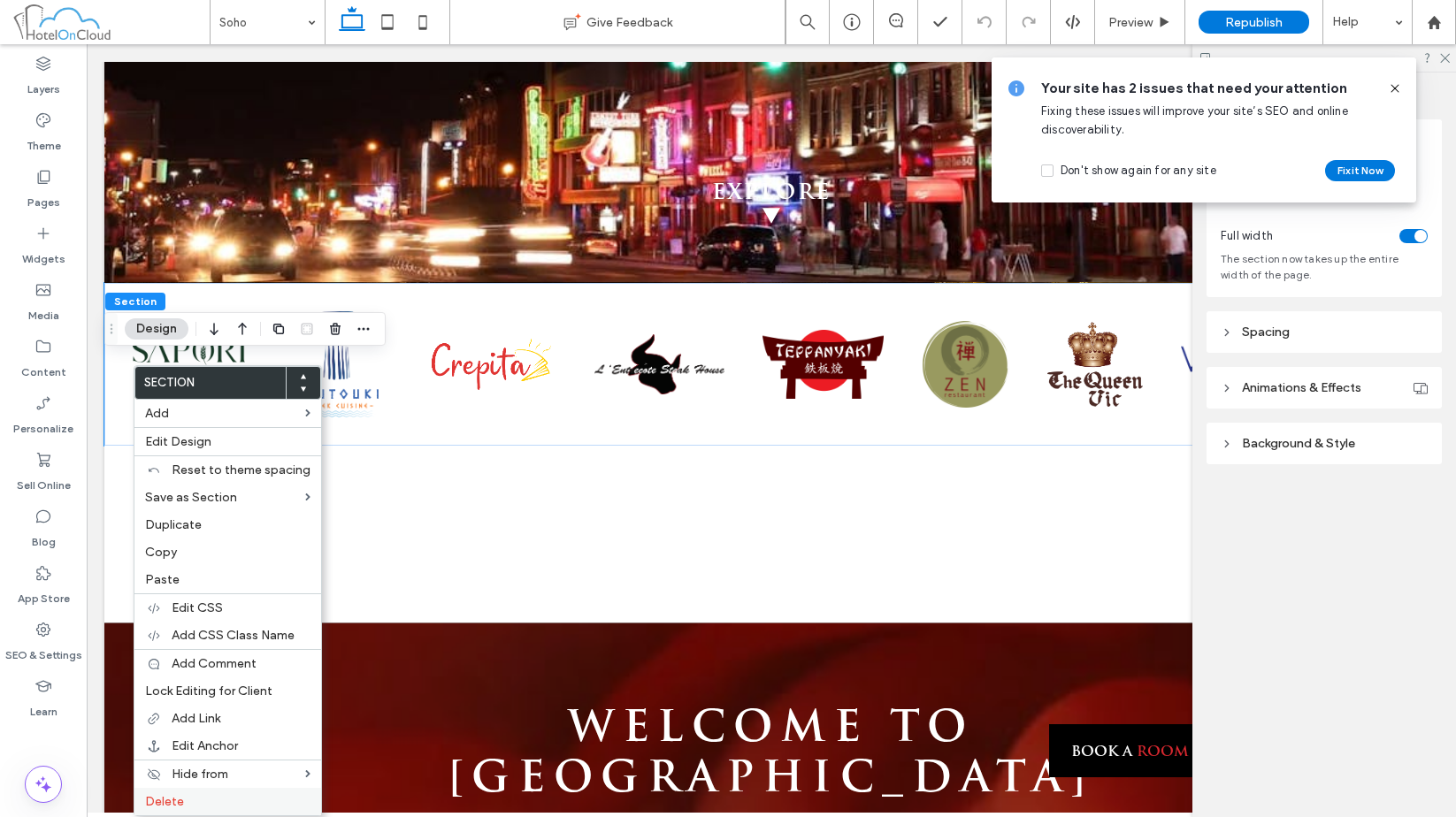
click at [197, 802] on label "Delete" at bounding box center [227, 801] width 166 height 15
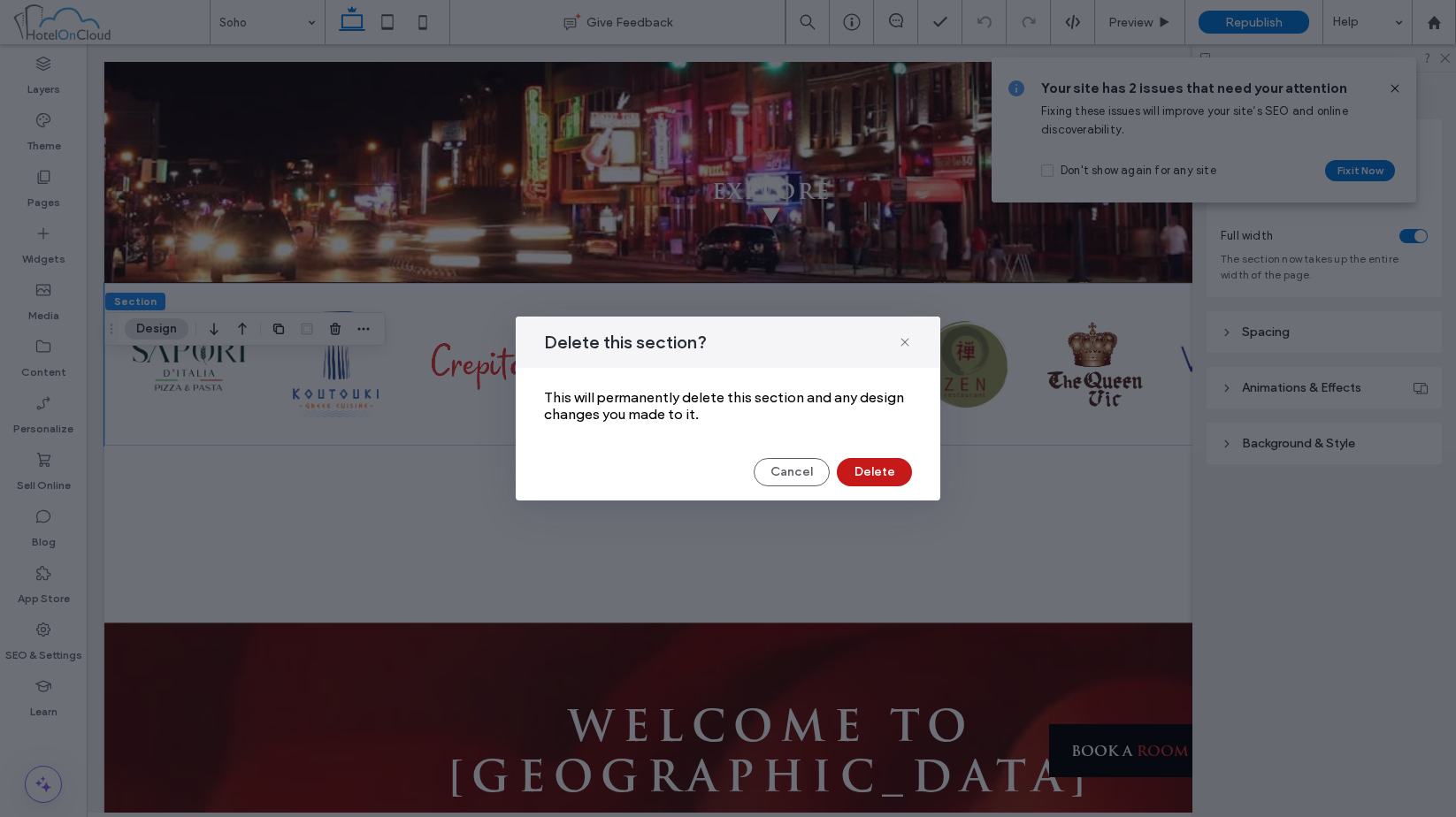
click at [877, 477] on button "Delete" at bounding box center [874, 473] width 75 height 29
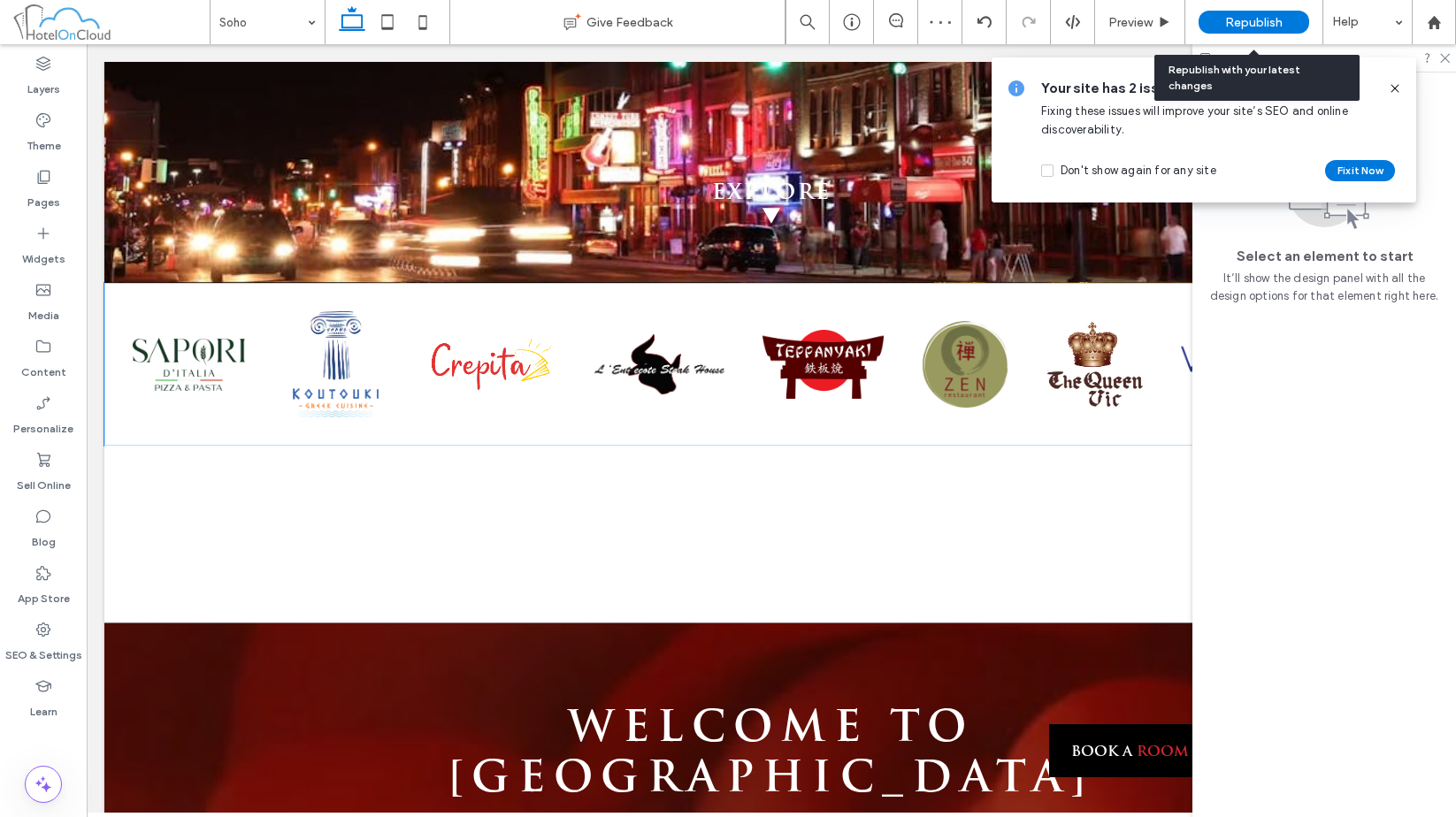
click at [1272, 29] on span "Republish" at bounding box center [1254, 22] width 58 height 15
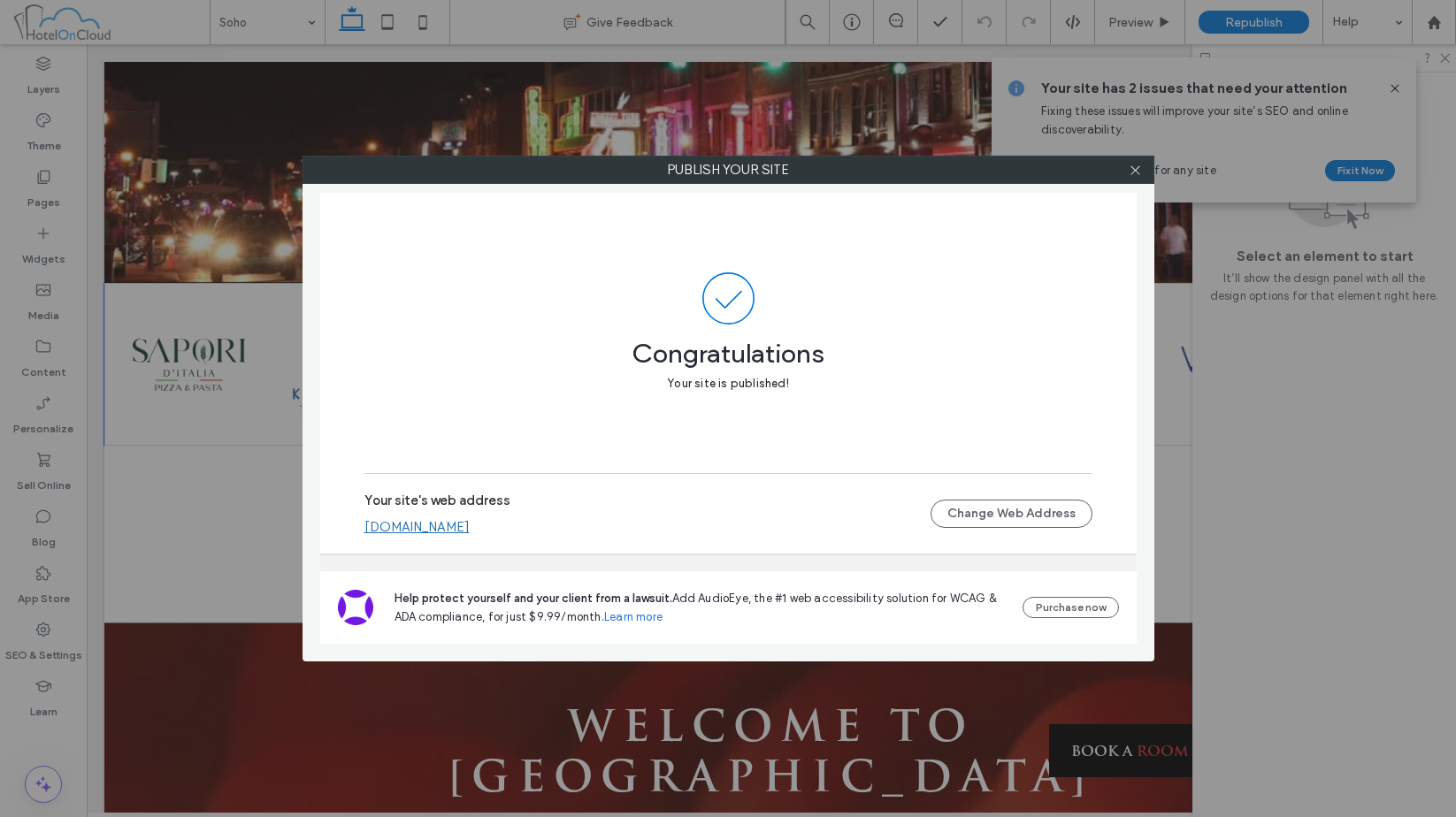
click at [1312, 386] on div "Publish your site Congratulations Your site is published! Your site's web addre…" at bounding box center [728, 408] width 1456 height 817
click at [1140, 173] on icon at bounding box center [1134, 170] width 13 height 13
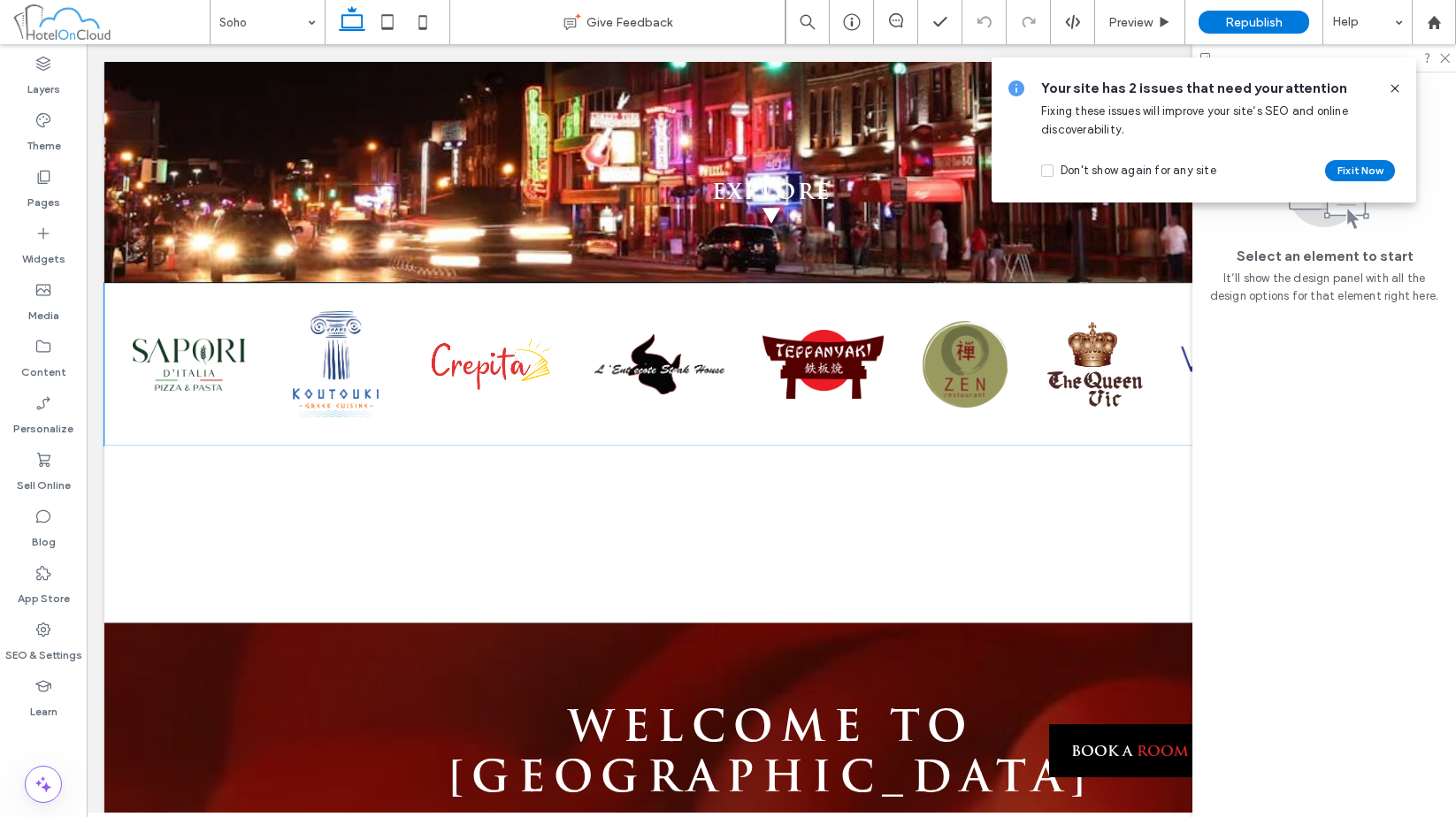
click at [1401, 91] on icon at bounding box center [1394, 88] width 14 height 14
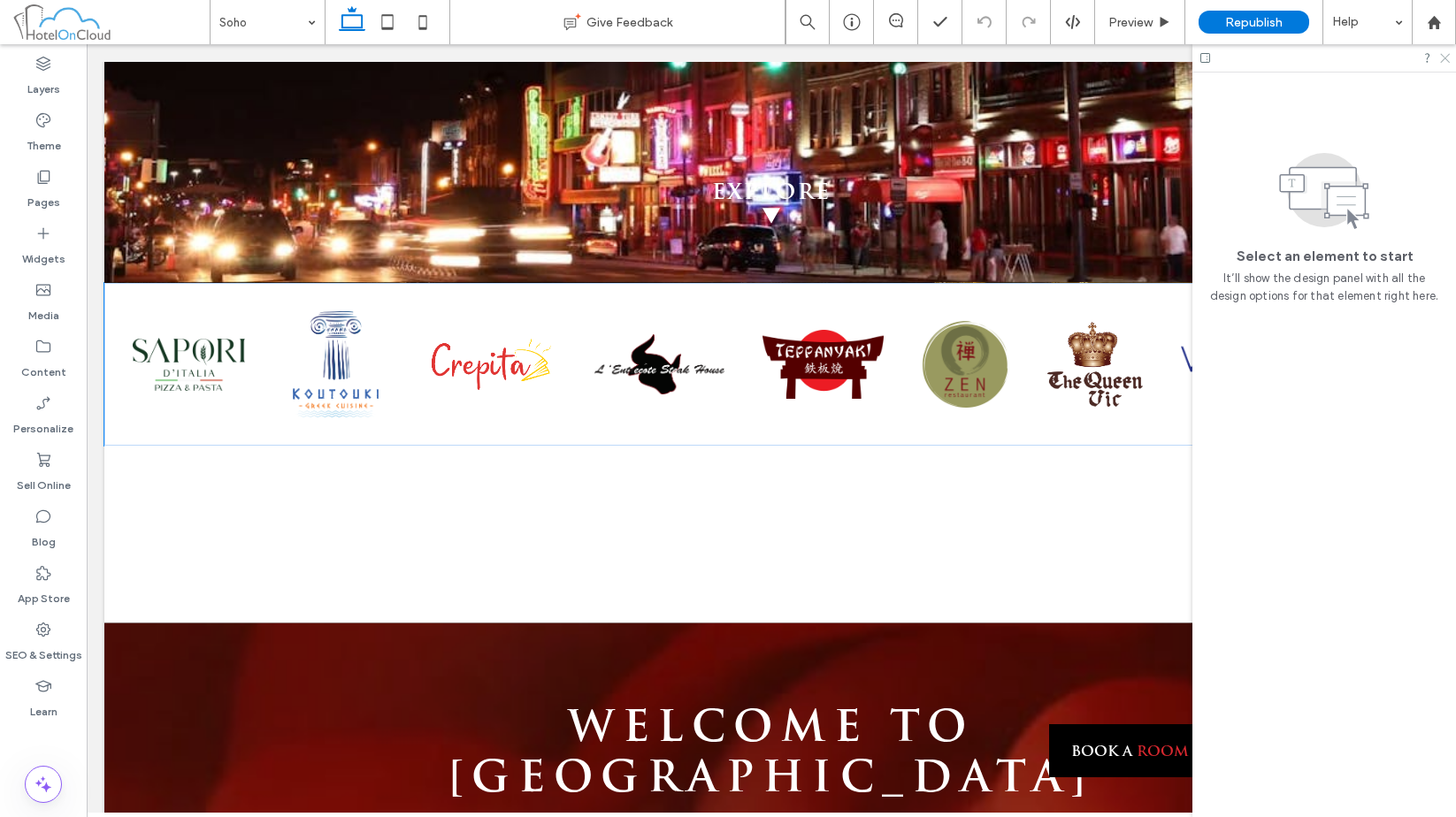
click at [1446, 60] on use at bounding box center [1445, 59] width 10 height 10
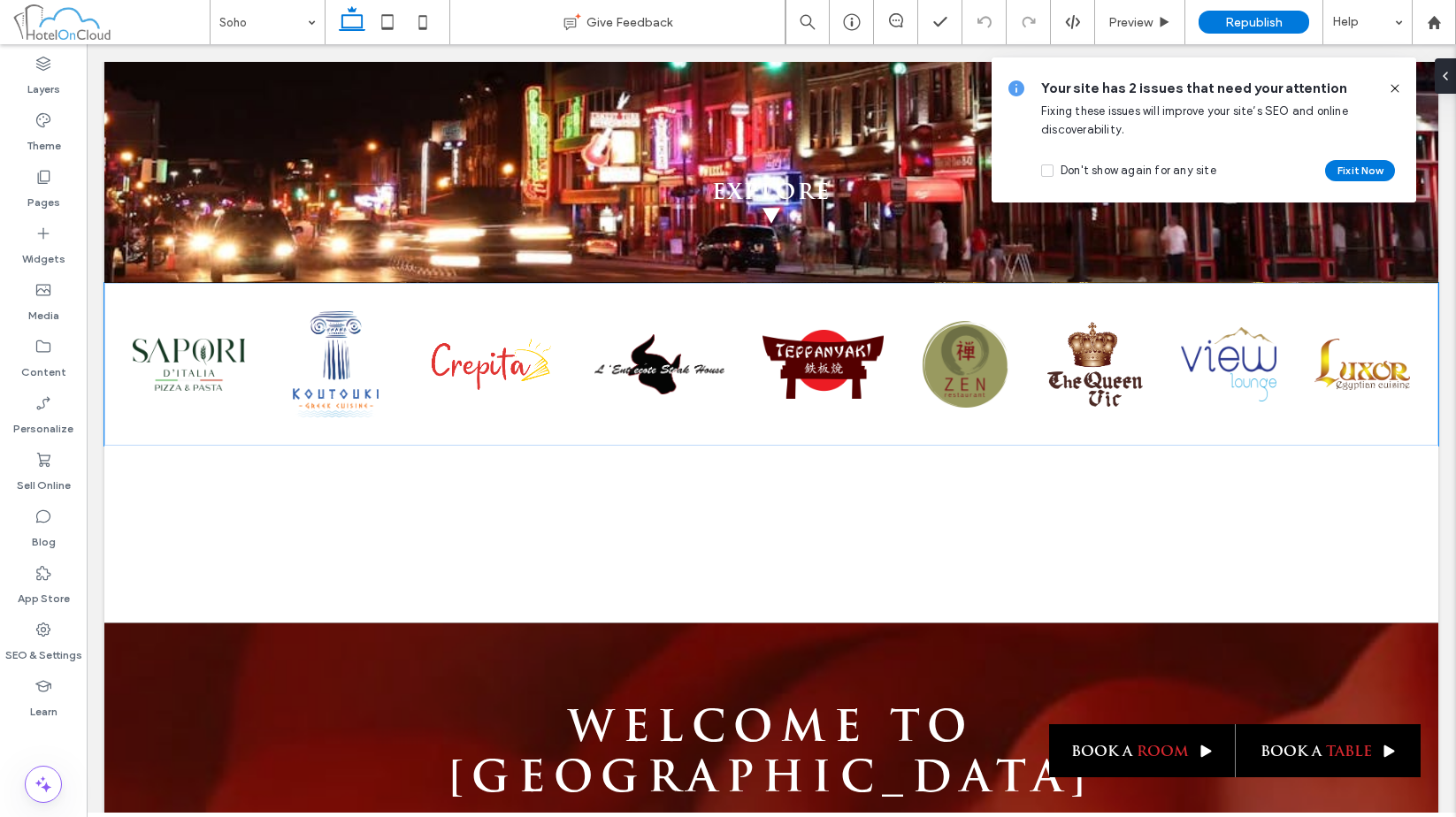
click at [1393, 89] on icon at bounding box center [1394, 88] width 14 height 14
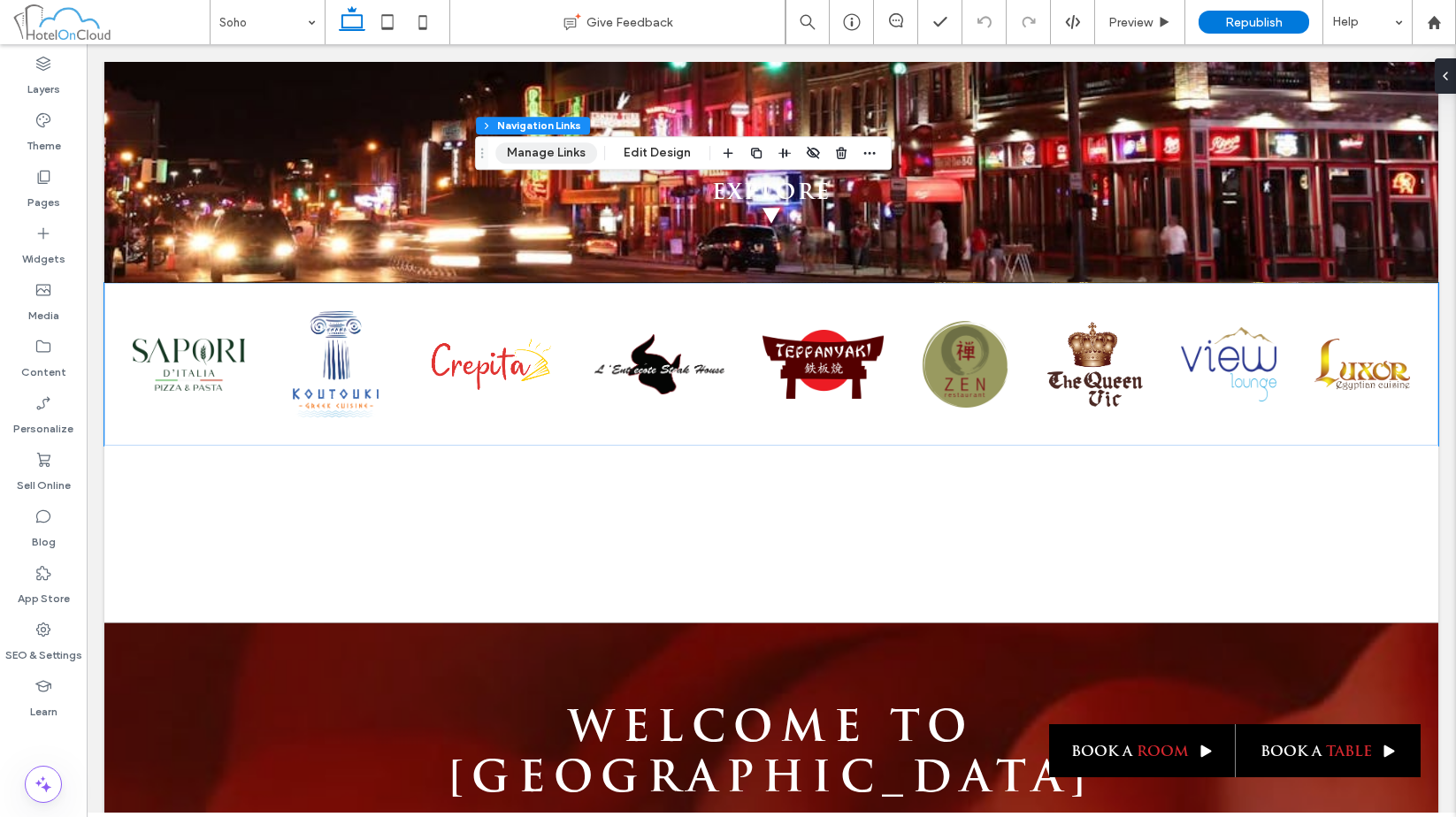
click at [537, 152] on button "Manage Links" at bounding box center [546, 152] width 101 height 21
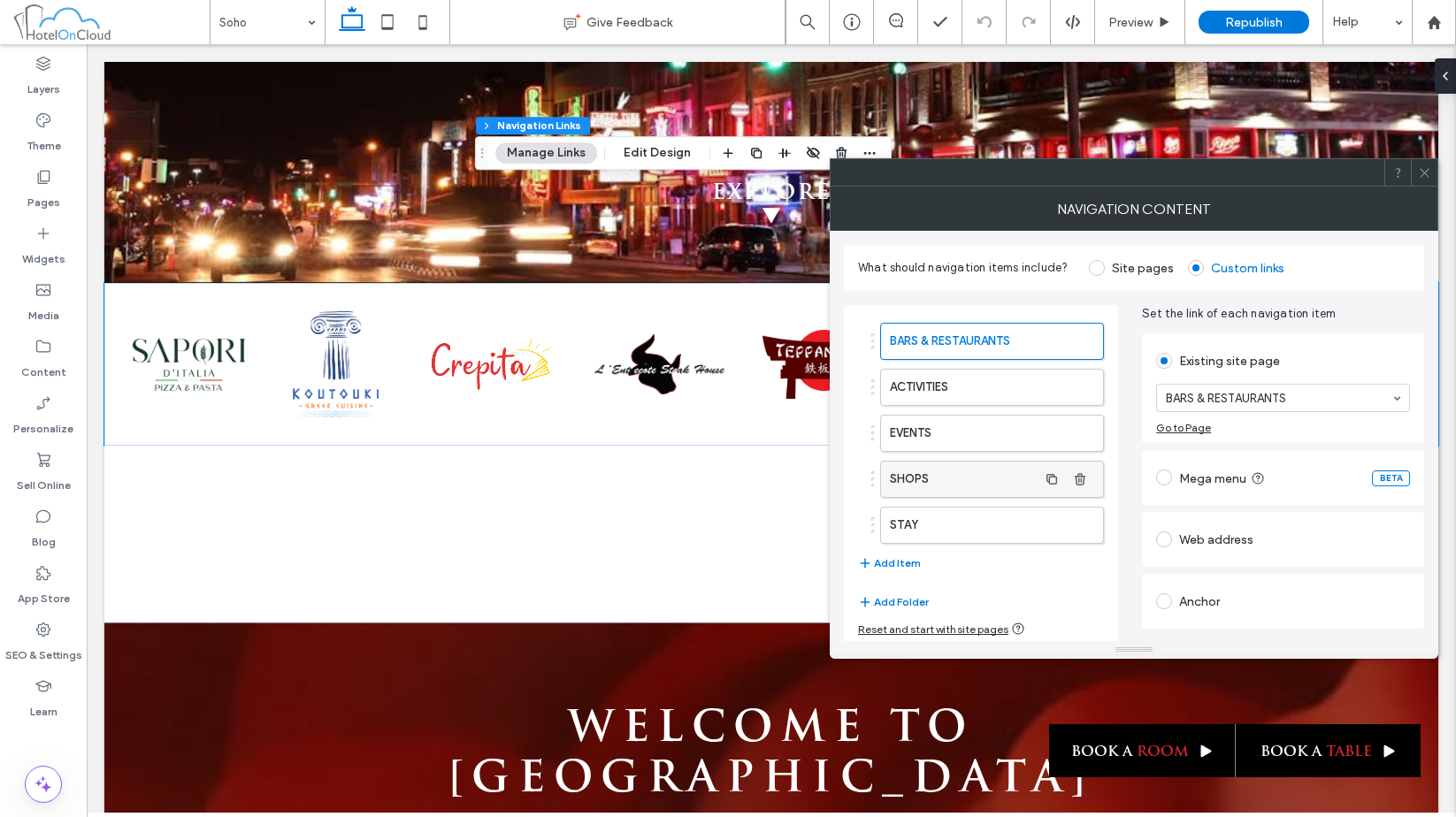
click at [973, 473] on label "SHOPS" at bounding box center [964, 479] width 148 height 36
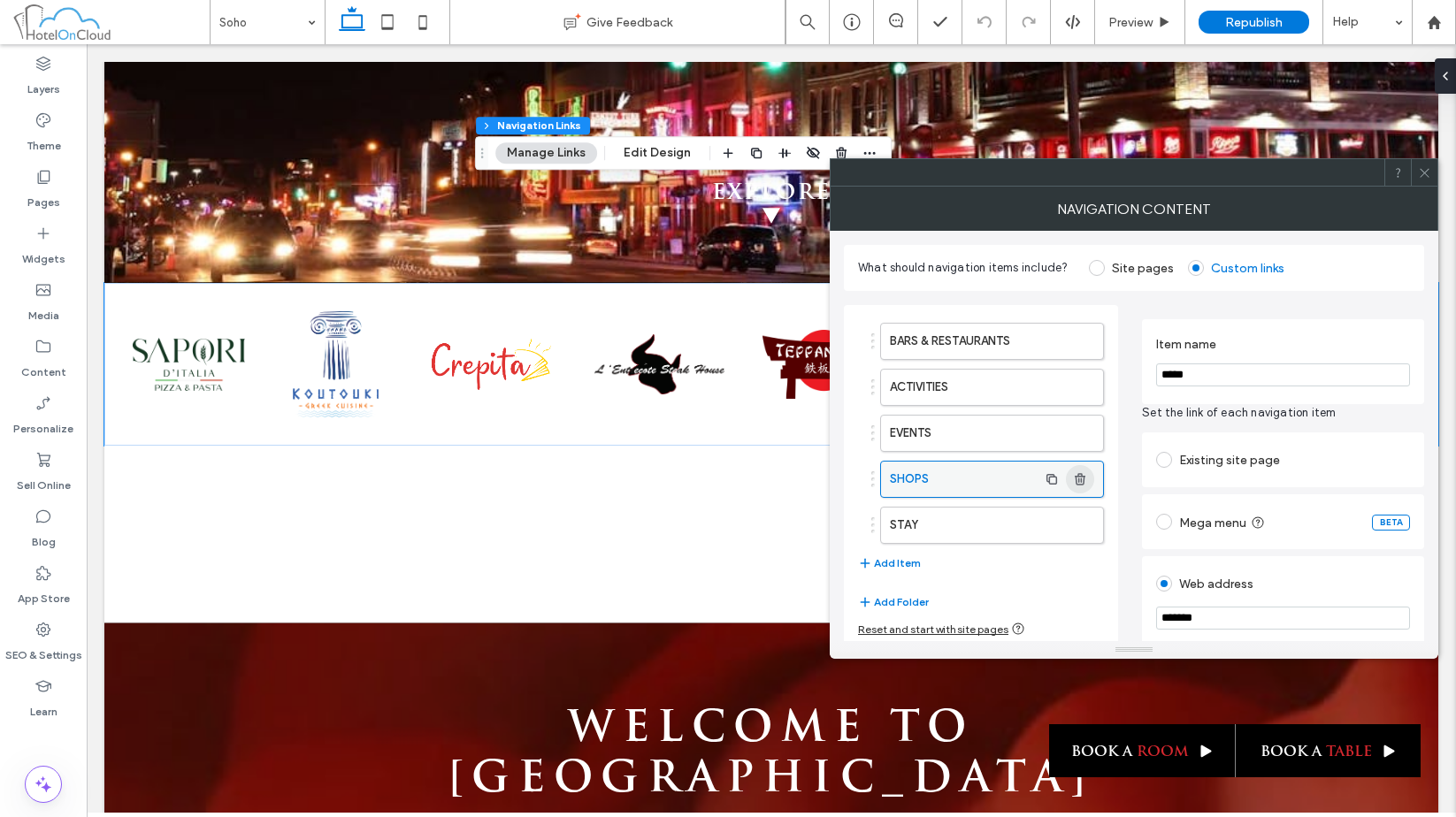
click at [1079, 481] on use "button" at bounding box center [1080, 479] width 11 height 12
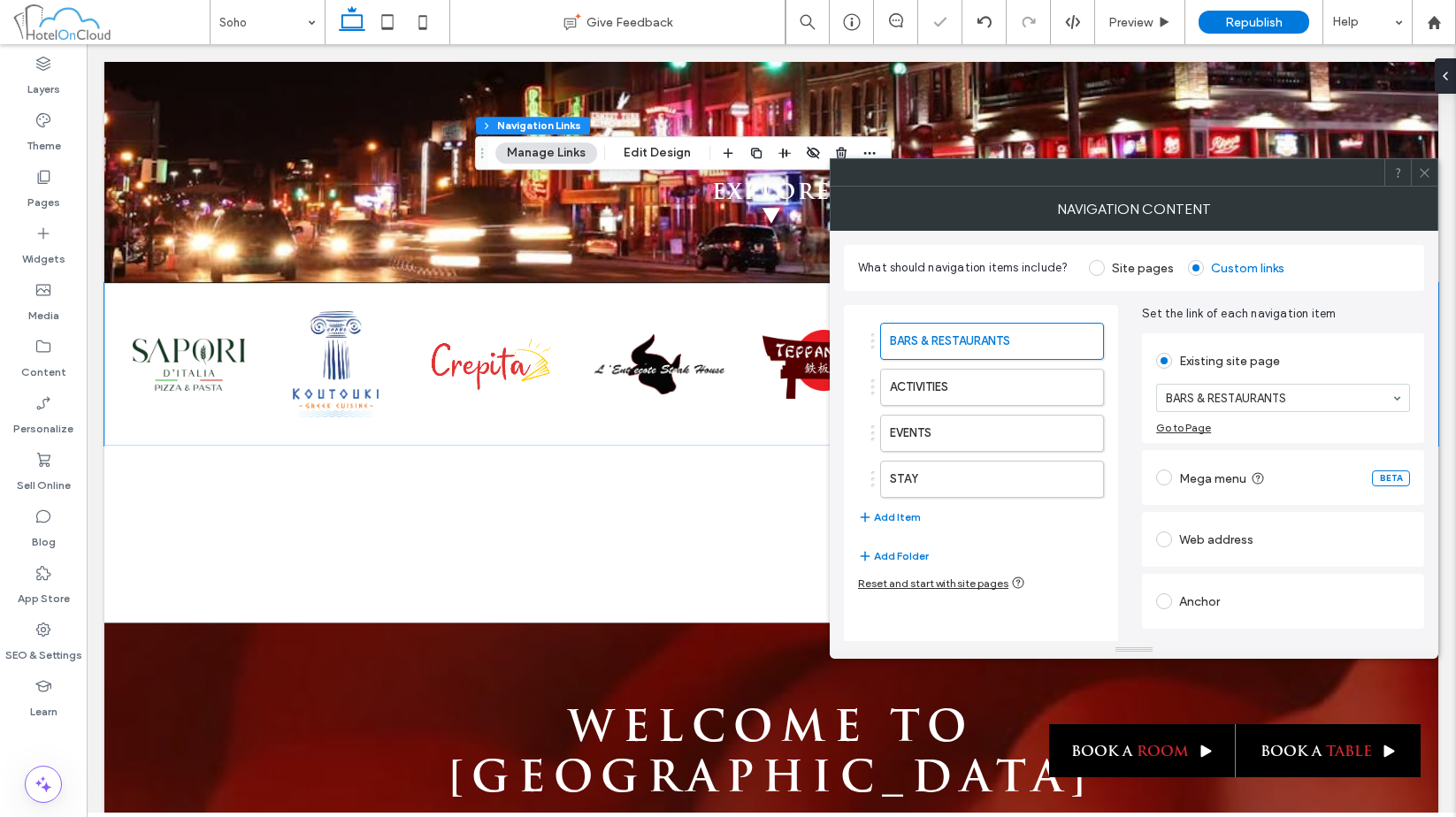
click at [1424, 171] on icon at bounding box center [1424, 173] width 13 height 13
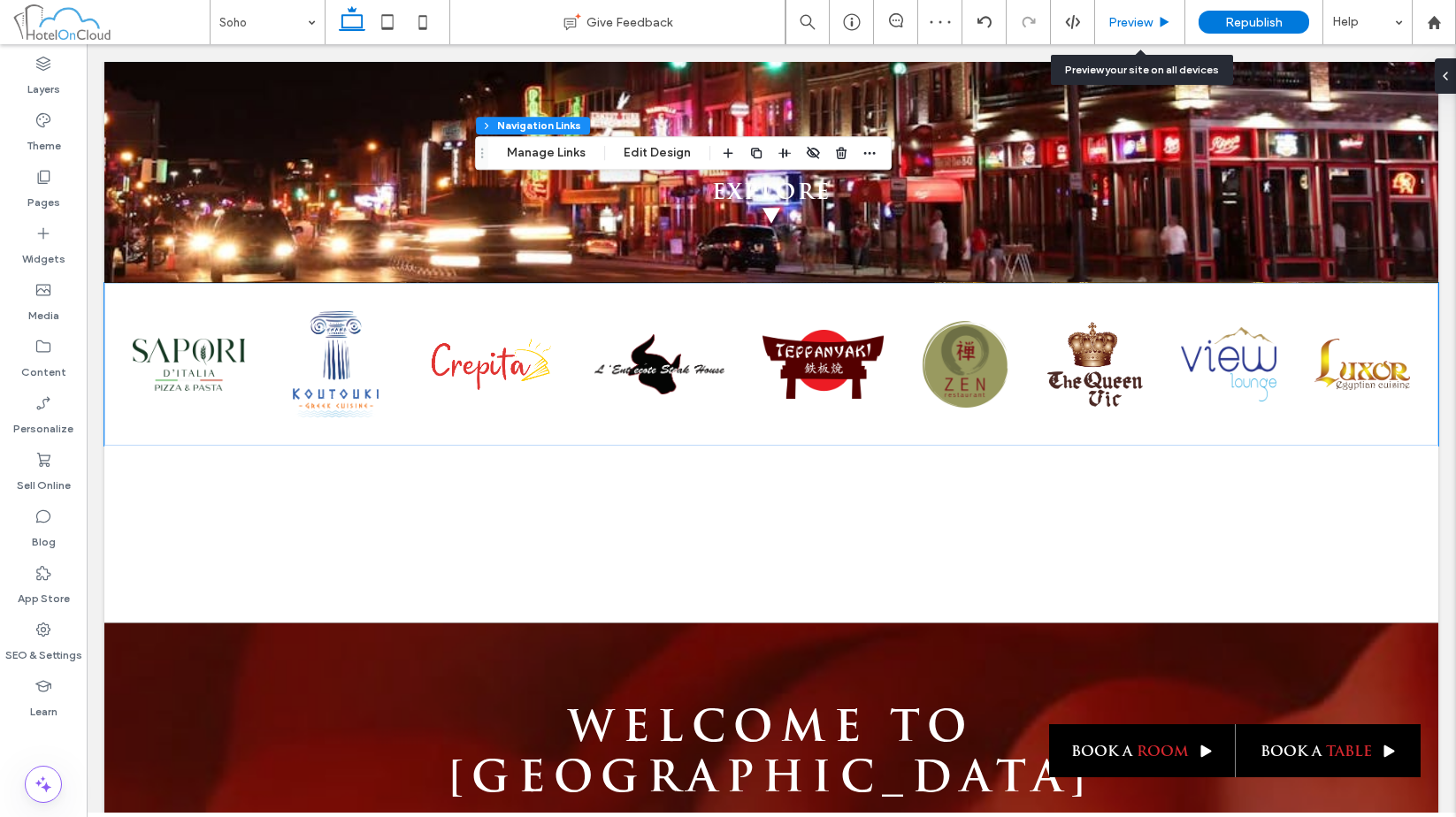
click at [1122, 16] on span "Preview" at bounding box center [1130, 22] width 45 height 15
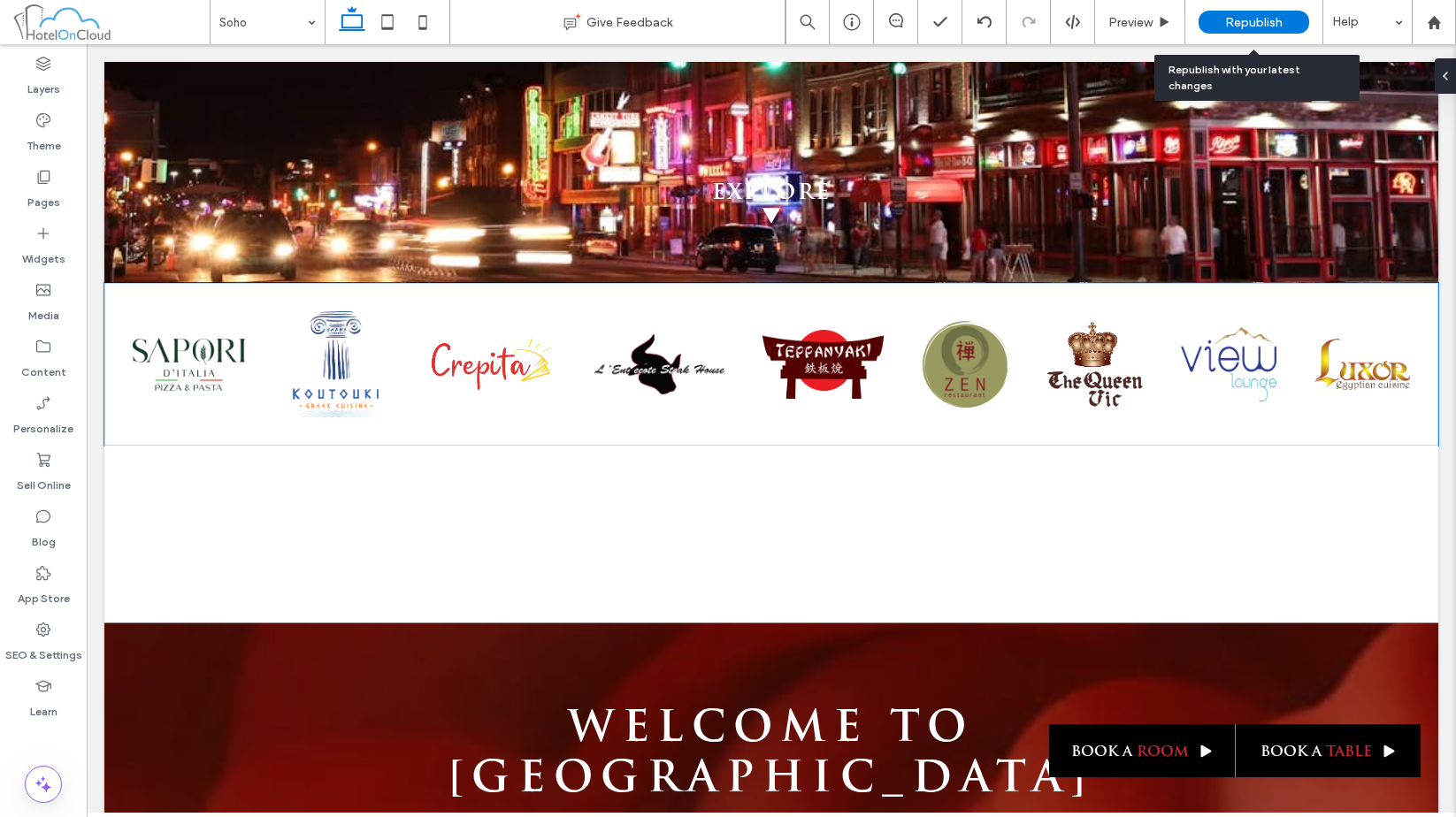
click at [1234, 27] on span "Republish" at bounding box center [1254, 22] width 58 height 15
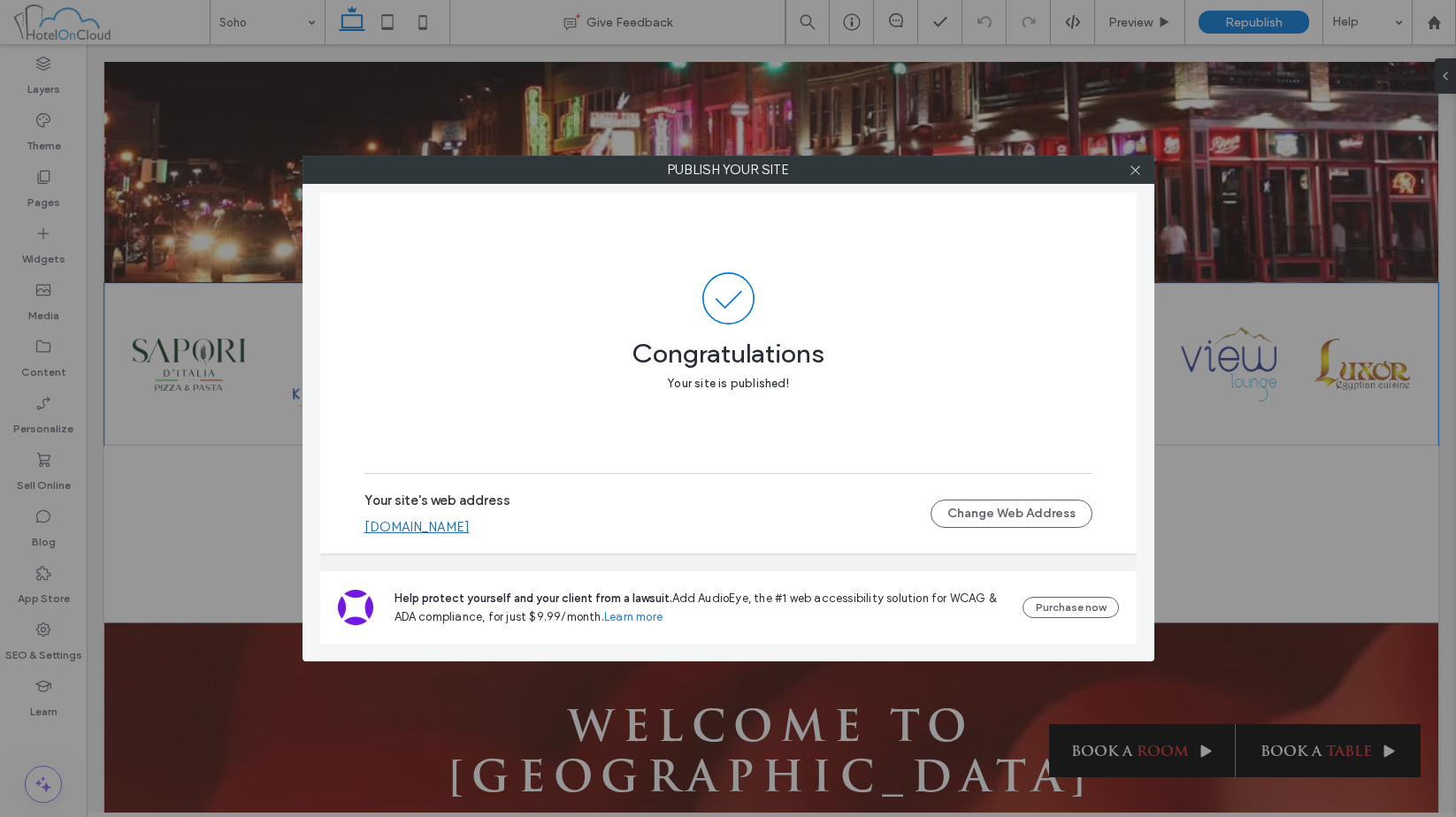
drag, startPoint x: 915, startPoint y: 322, endPoint x: 1019, endPoint y: 263, distance: 119.6
click at [915, 322] on span at bounding box center [728, 298] width 728 height 53
click at [1132, 172] on icon at bounding box center [1134, 170] width 13 height 13
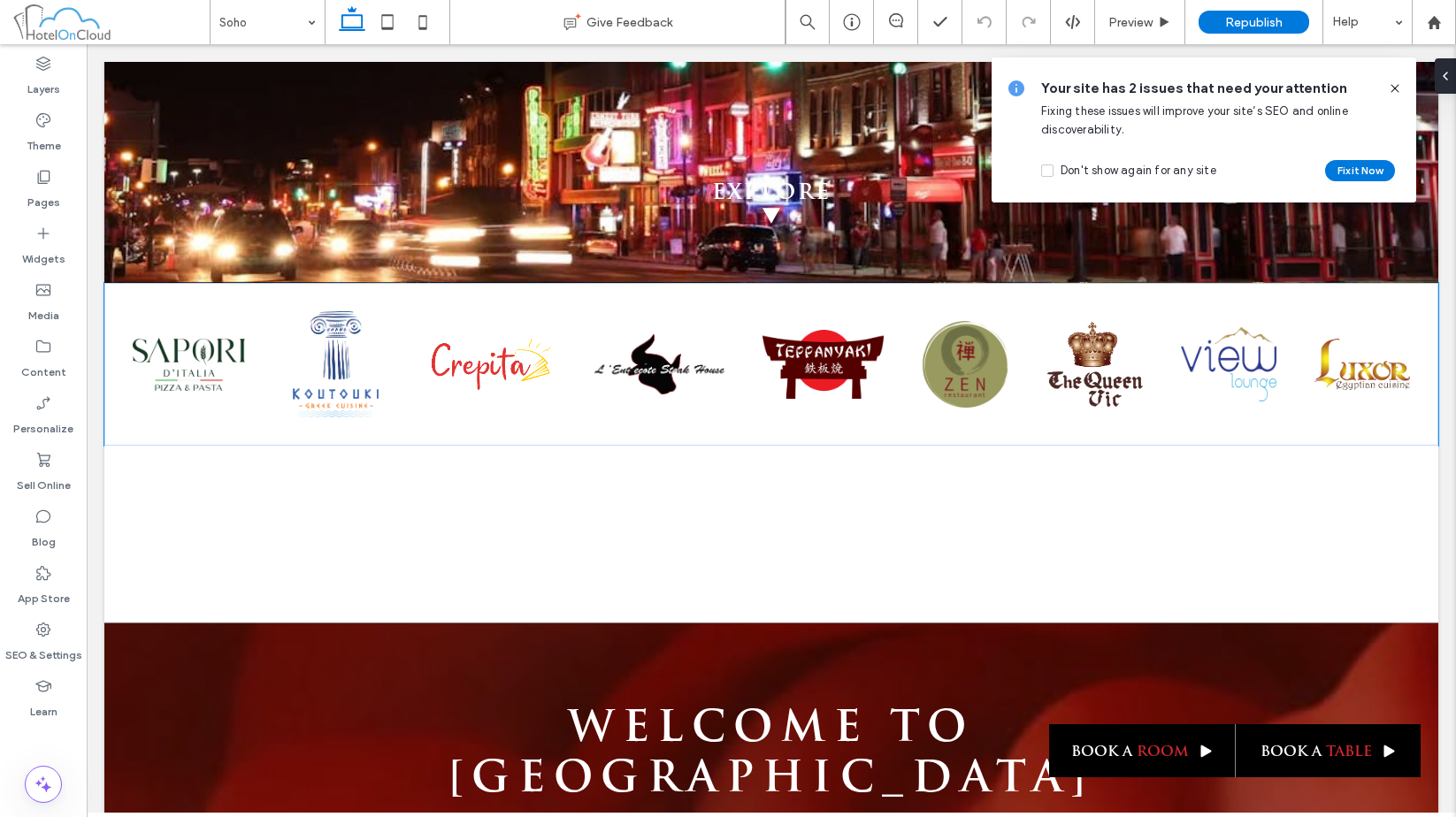
click at [1394, 86] on icon at bounding box center [1394, 88] width 14 height 14
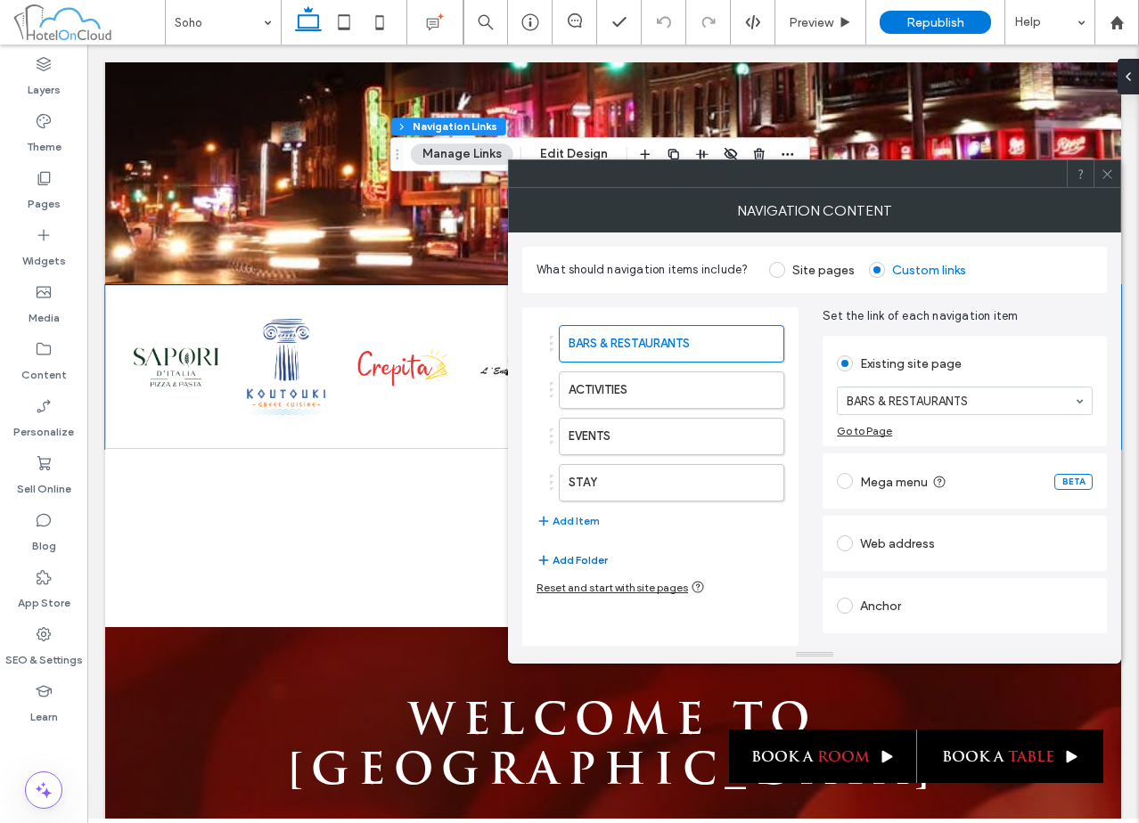
click at [583, 555] on button "Add Folder" at bounding box center [571, 560] width 71 height 21
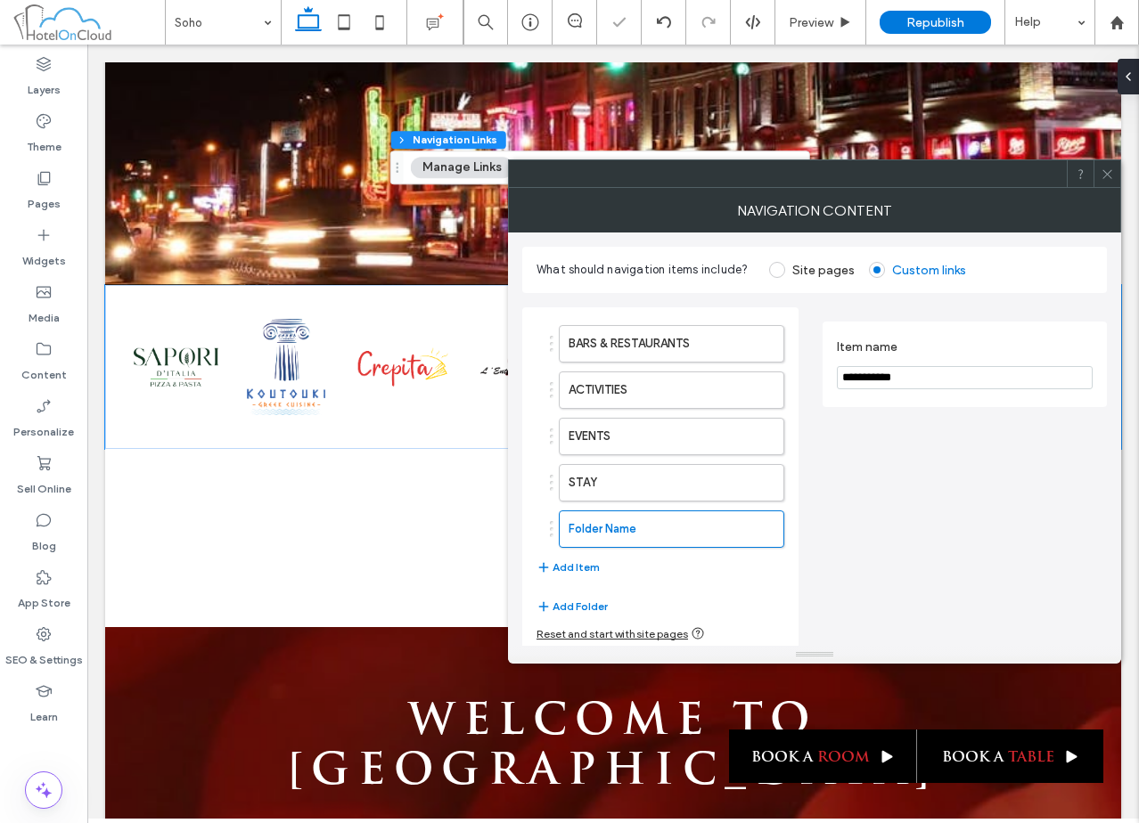
click at [932, 384] on input "**********" at bounding box center [965, 377] width 256 height 23
type input "*****"
click at [1104, 174] on icon at bounding box center [1107, 174] width 13 height 13
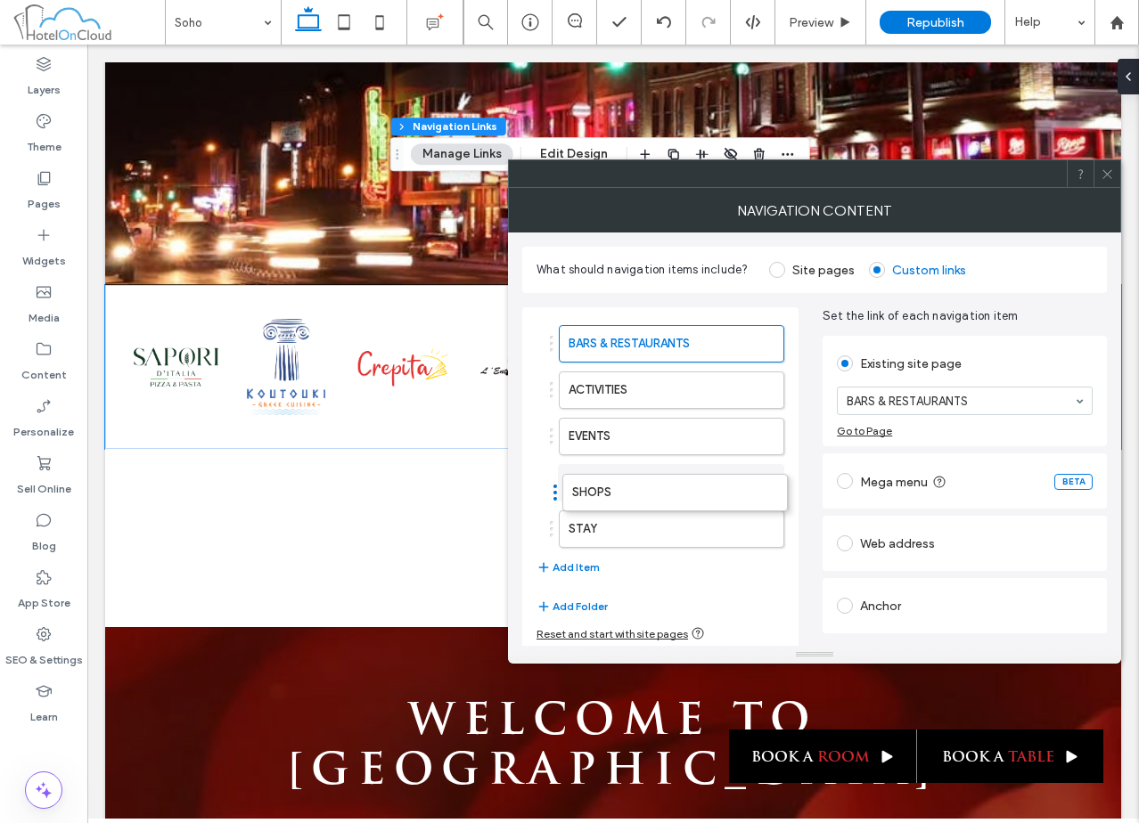
drag, startPoint x: 631, startPoint y: 511, endPoint x: 635, endPoint y: 474, distance: 36.7
click at [1109, 170] on icon at bounding box center [1107, 174] width 13 height 13
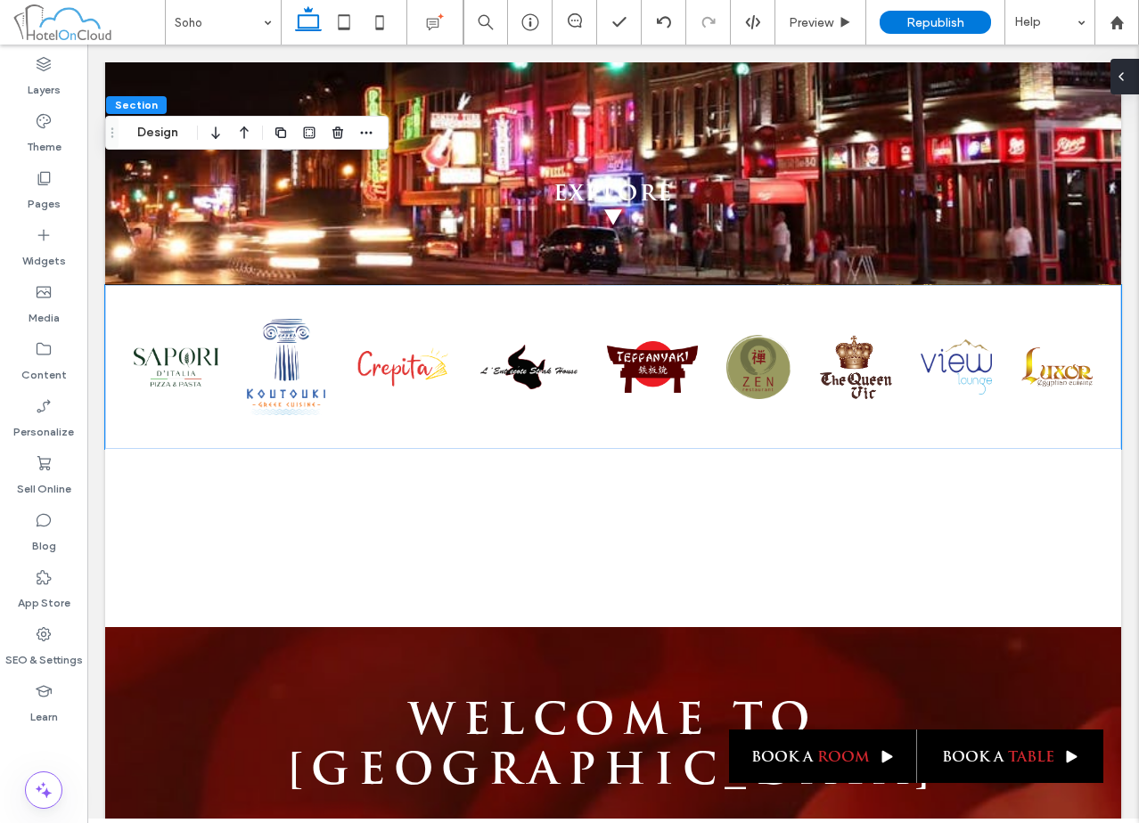
click at [1129, 75] on div at bounding box center [1124, 77] width 29 height 36
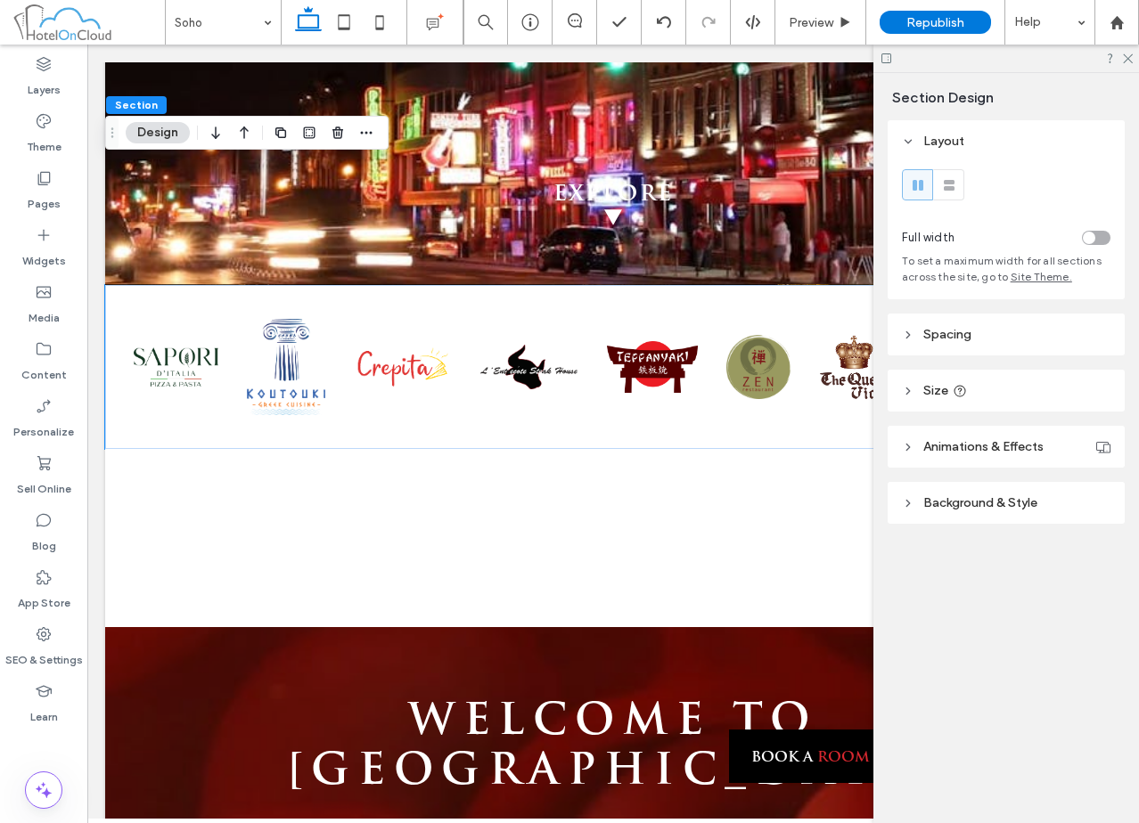
click at [973, 323] on header "Spacing" at bounding box center [1006, 335] width 237 height 42
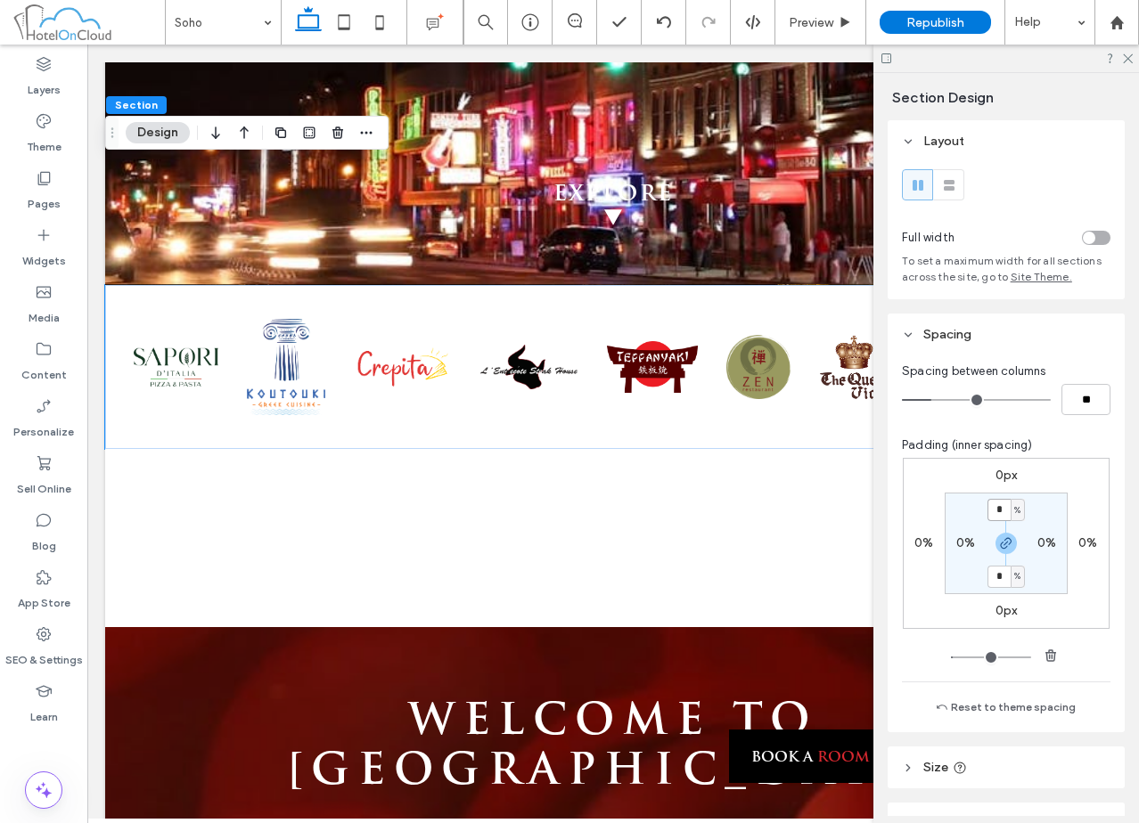
click at [1000, 507] on input "*" at bounding box center [998, 510] width 23 height 22
type input "*"
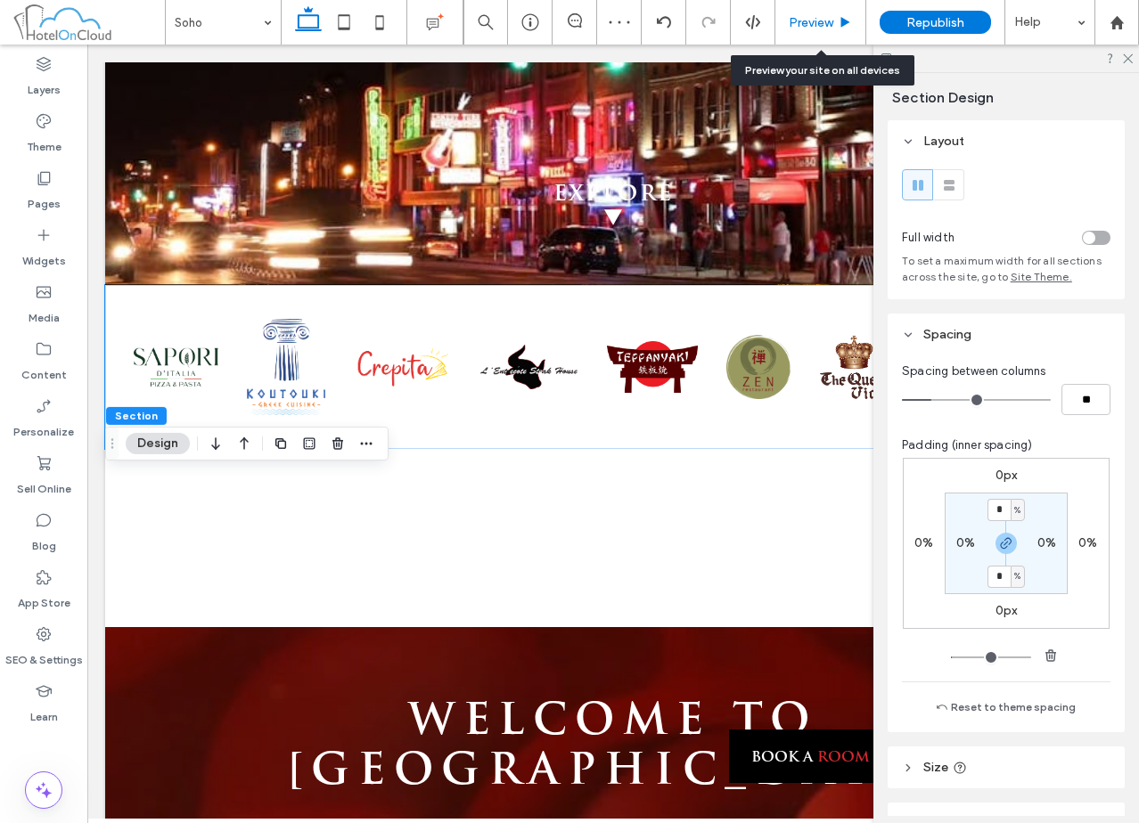
click at [820, 10] on div "Preview" at bounding box center [820, 22] width 91 height 45
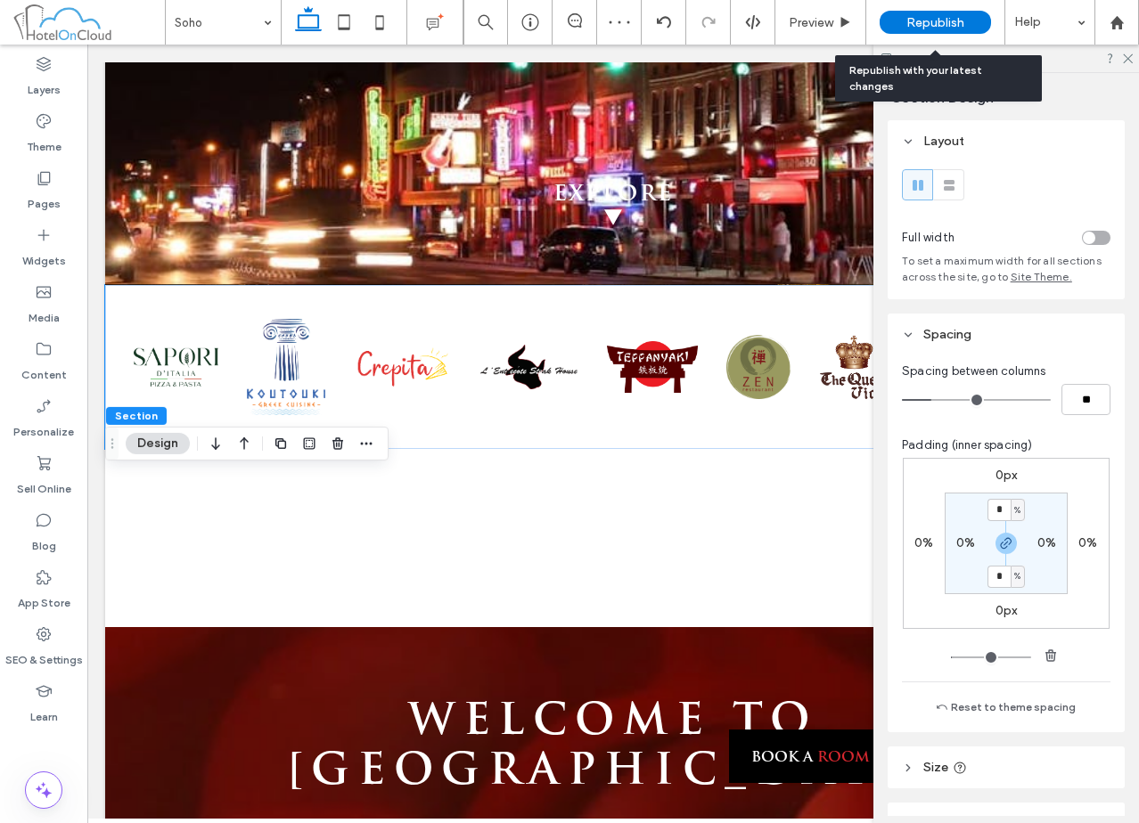
click at [945, 24] on span "Republish" at bounding box center [935, 22] width 58 height 15
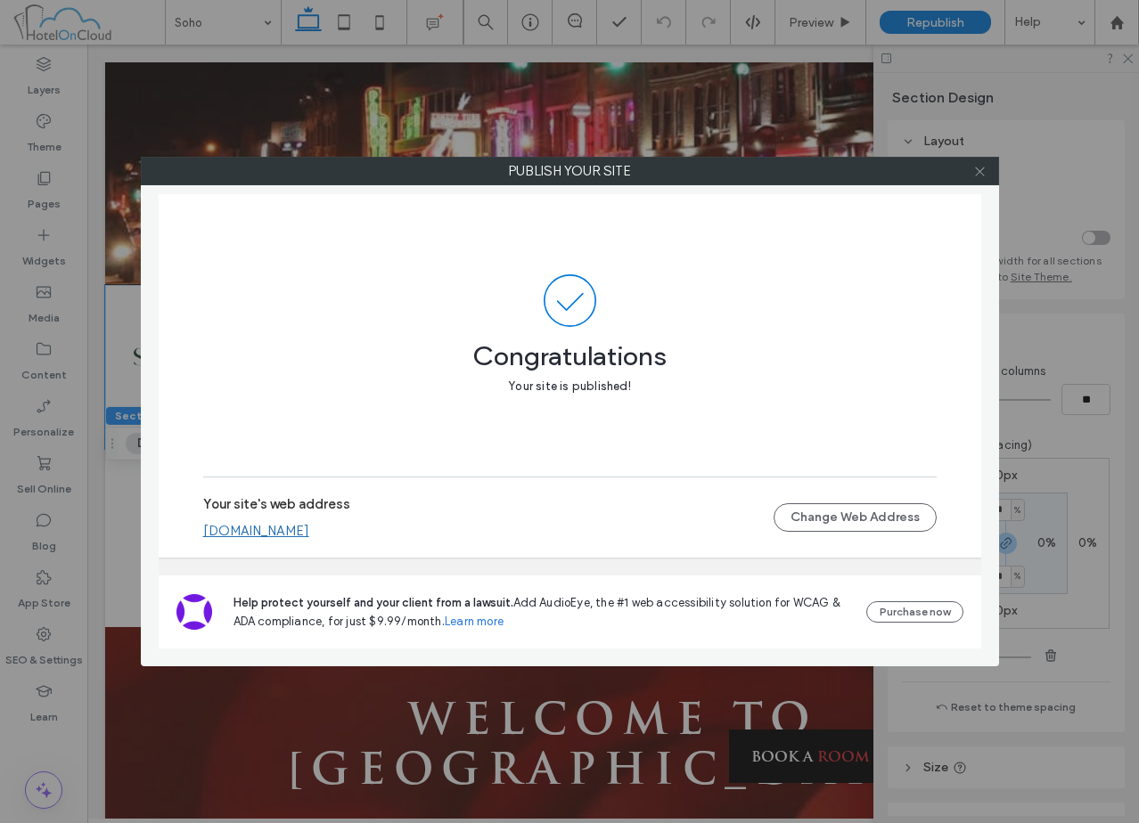
click at [983, 171] on icon at bounding box center [979, 171] width 13 height 13
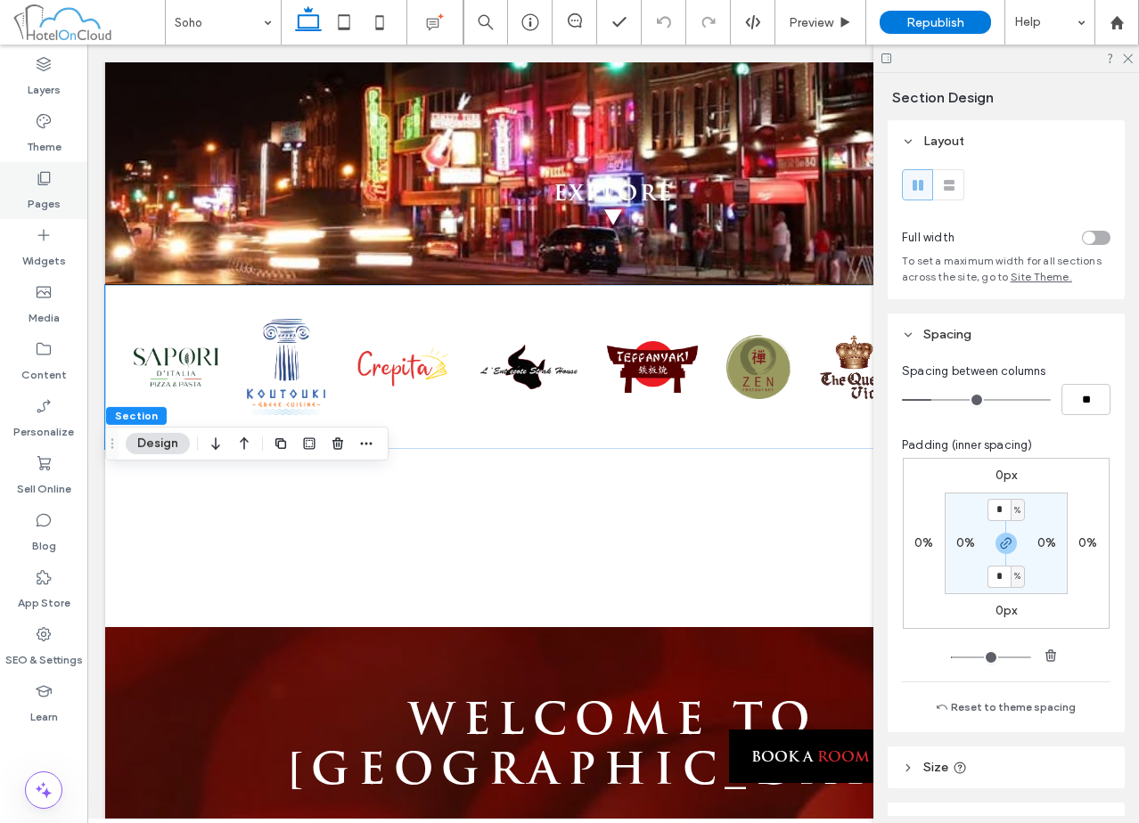
click at [68, 191] on div "Pages" at bounding box center [43, 190] width 87 height 57
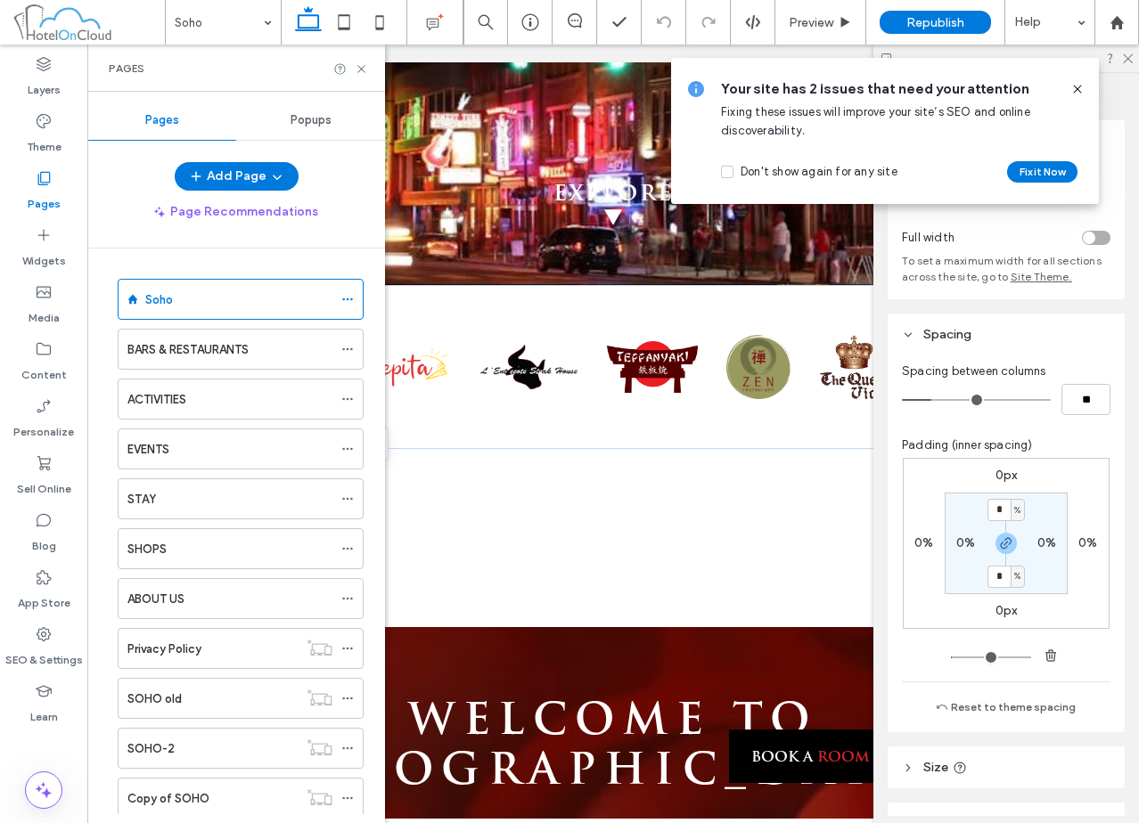
click at [259, 557] on div "SHOPS" at bounding box center [229, 549] width 205 height 19
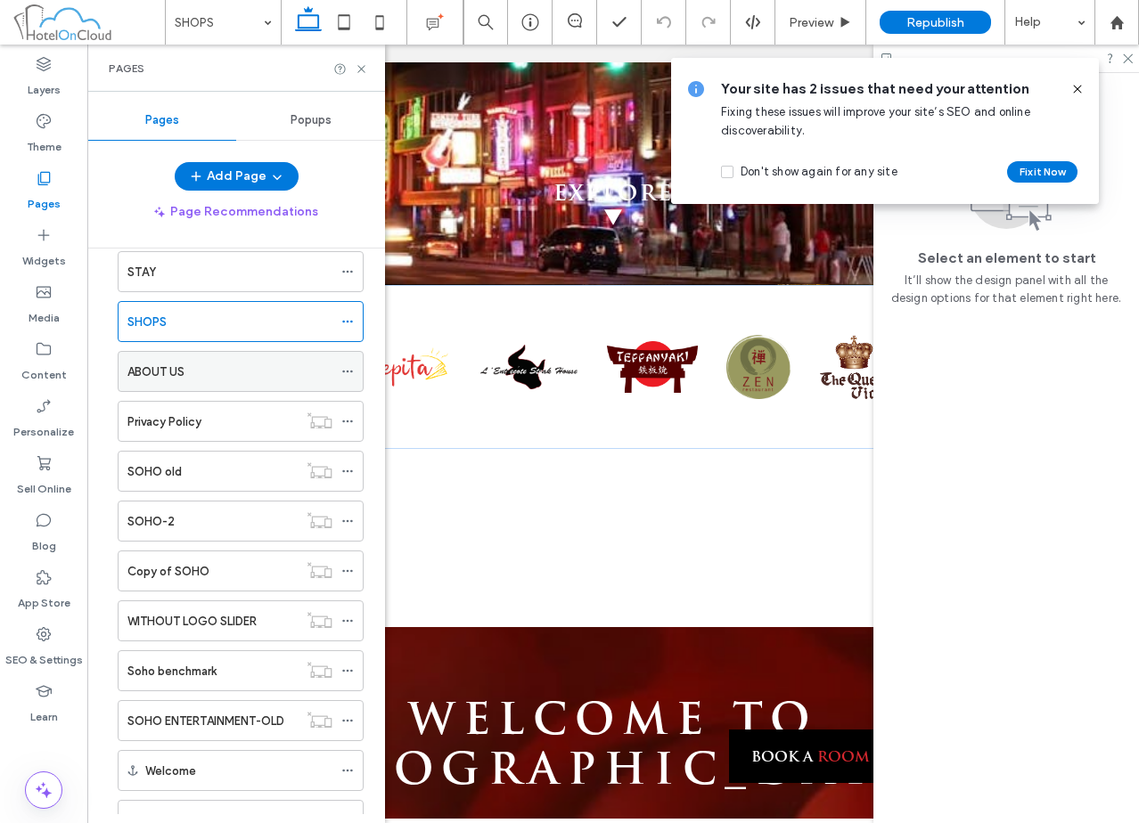
scroll to position [267, 0]
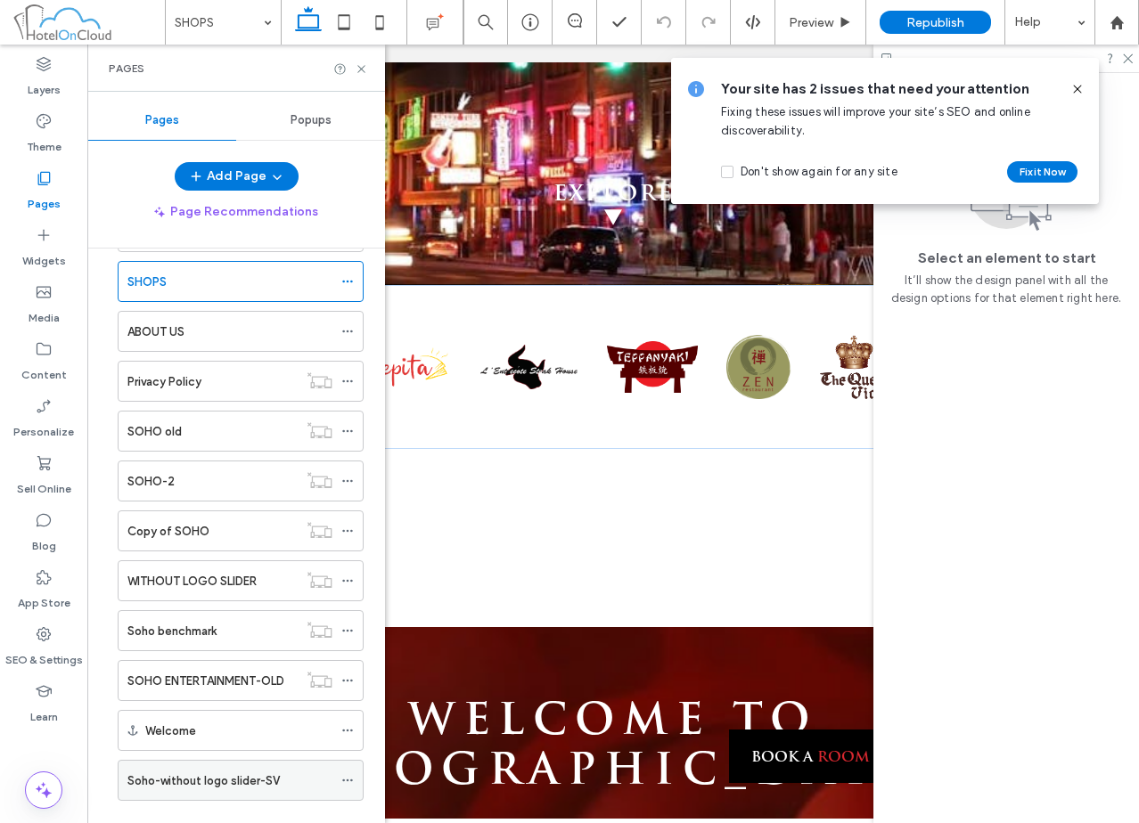
click at [346, 779] on icon at bounding box center [347, 780] width 12 height 12
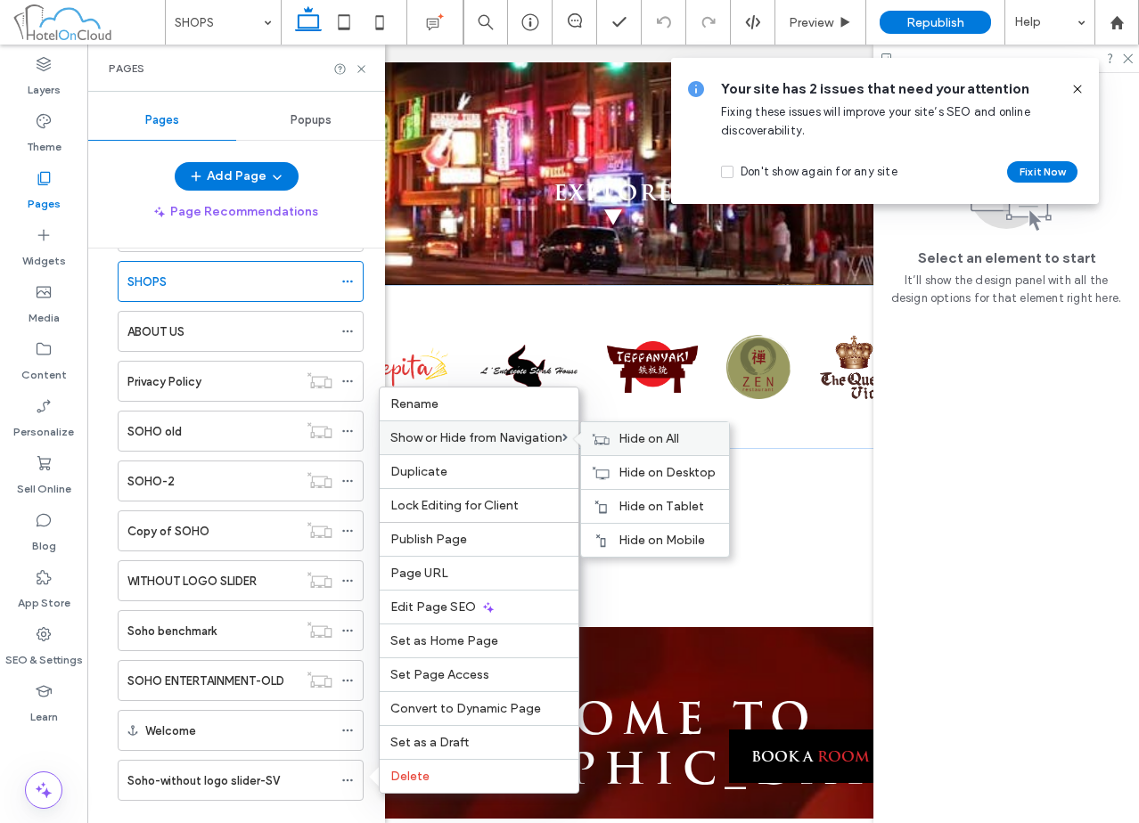
click at [629, 437] on span "Hide on All" at bounding box center [648, 438] width 61 height 15
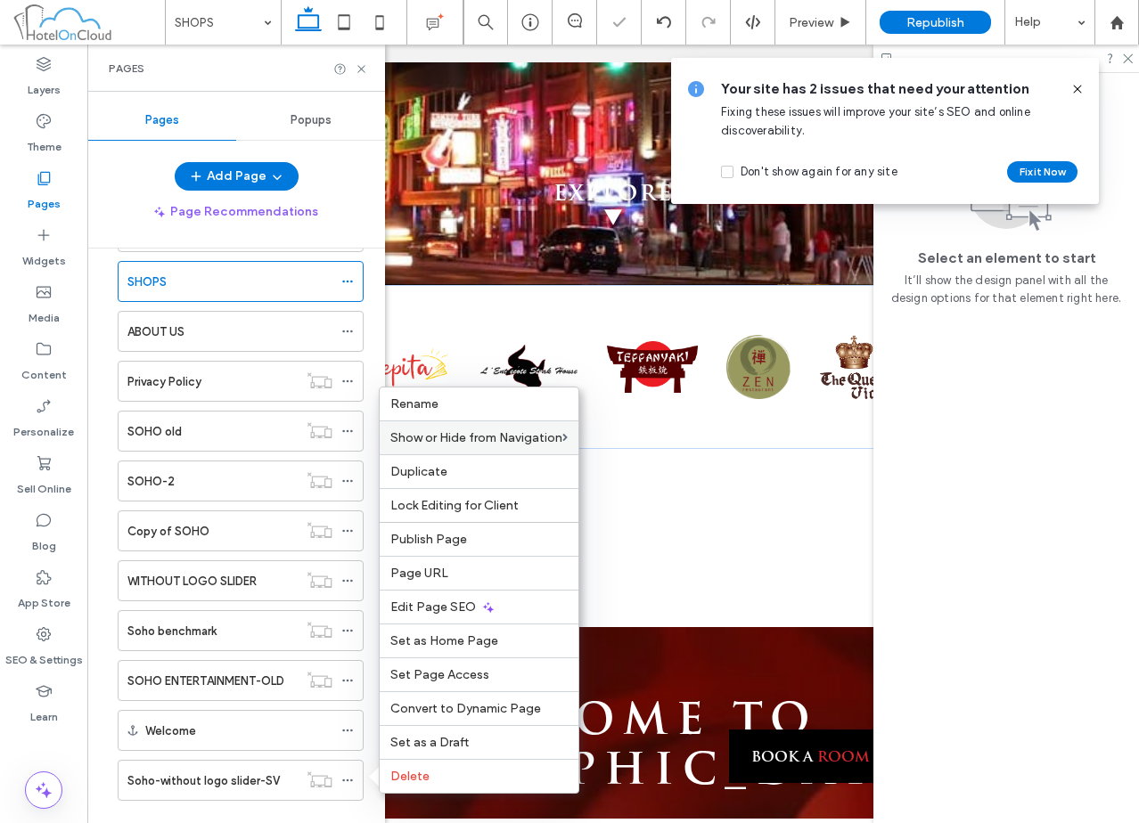
click at [225, 808] on div "Soho BARS & RESTAURANTS ACTIVITIES EVENTS STAY SHOPS ABOUT US Privacy Policy SO…" at bounding box center [229, 413] width 268 height 820
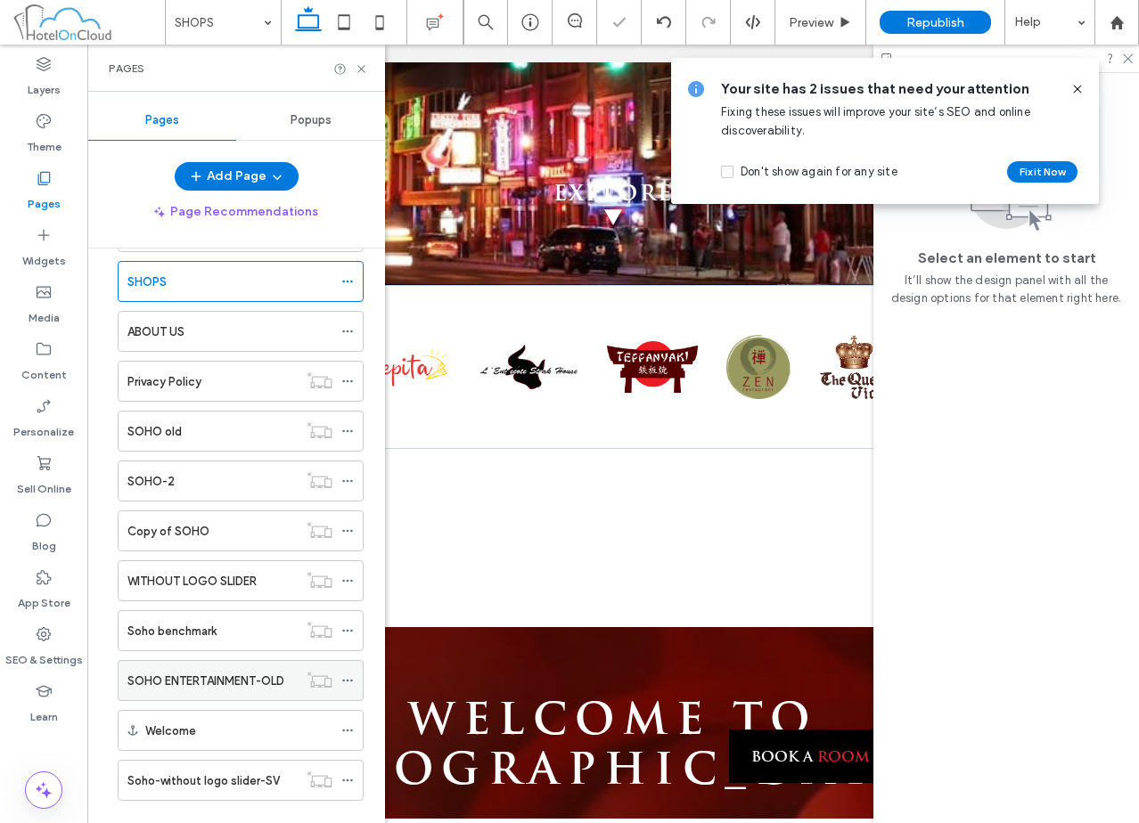
scroll to position [0, 0]
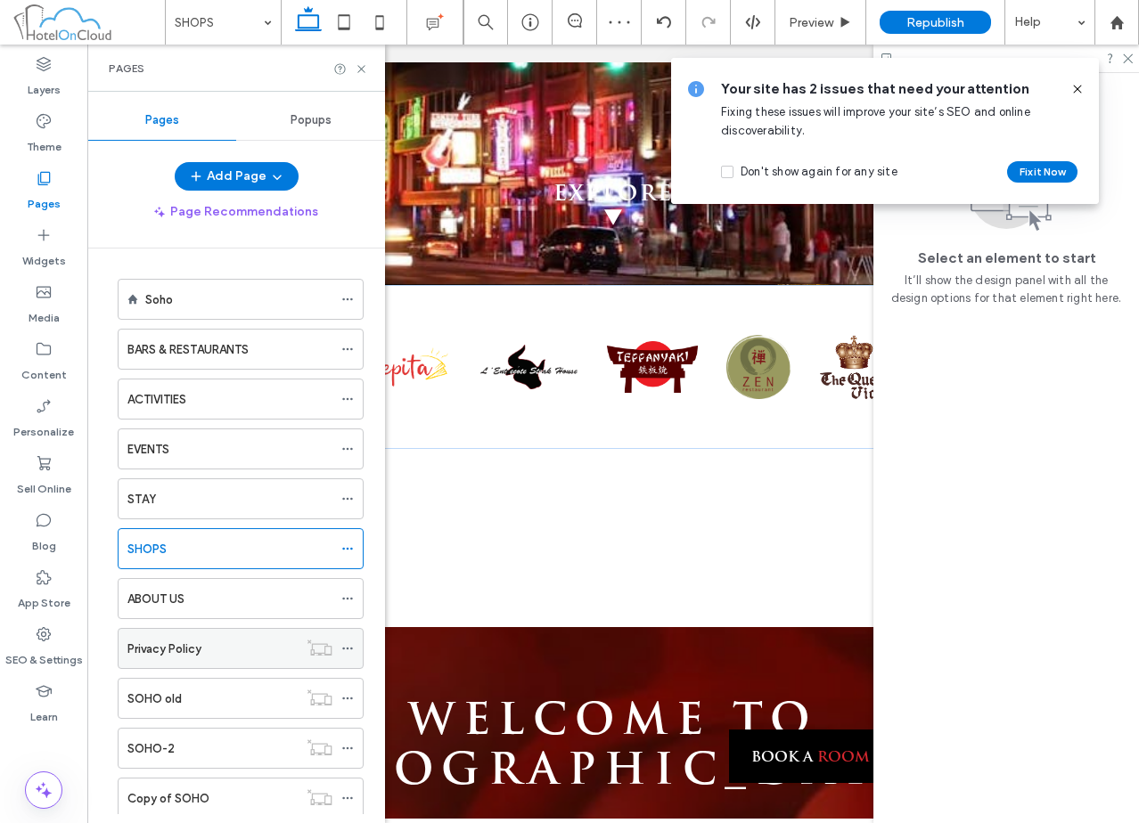
click at [228, 651] on div "Privacy Policy" at bounding box center [212, 649] width 170 height 19
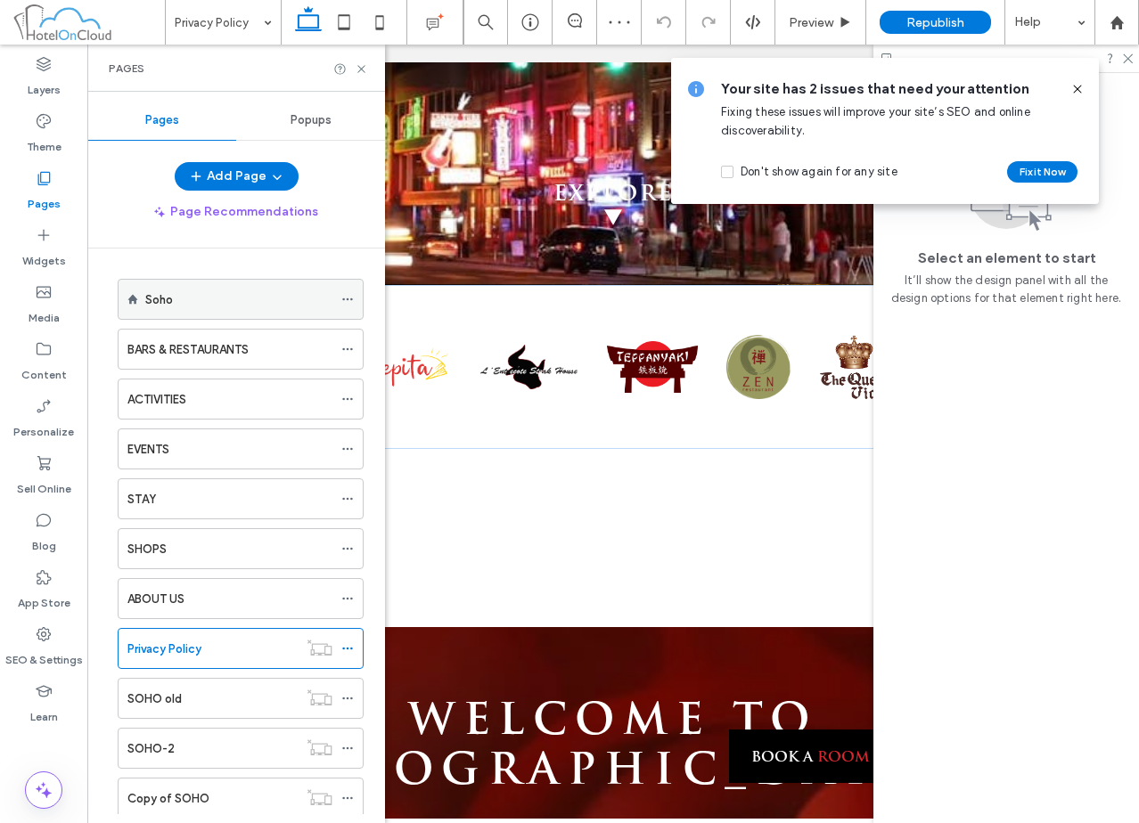
click at [276, 283] on div "Soho" at bounding box center [238, 299] width 187 height 39
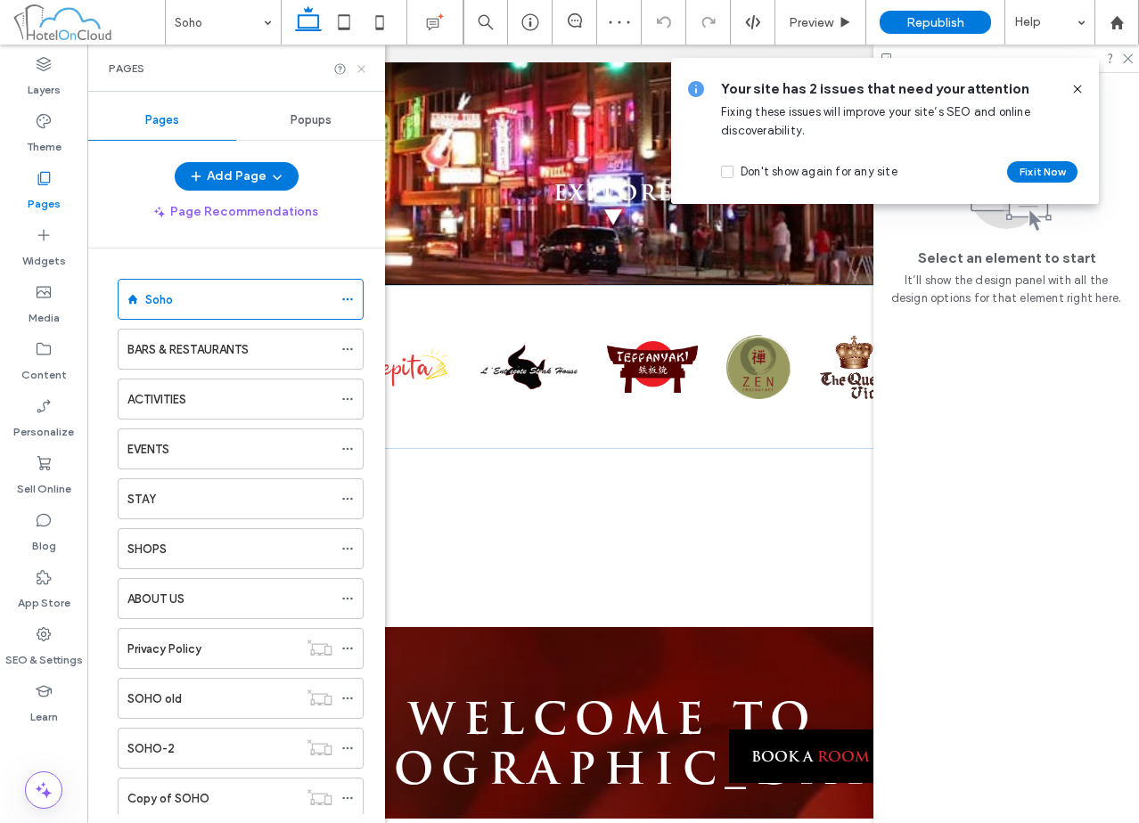
click at [363, 68] on icon at bounding box center [361, 68] width 13 height 13
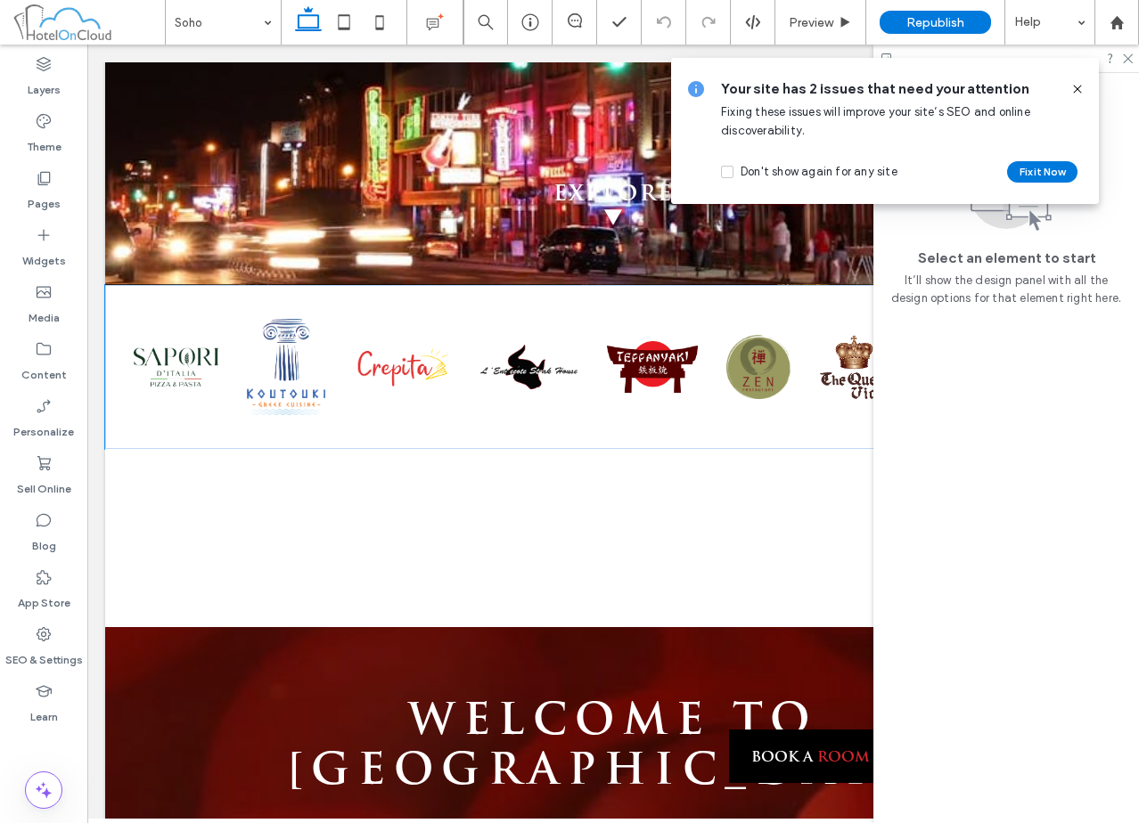
click at [1079, 86] on icon at bounding box center [1077, 89] width 14 height 14
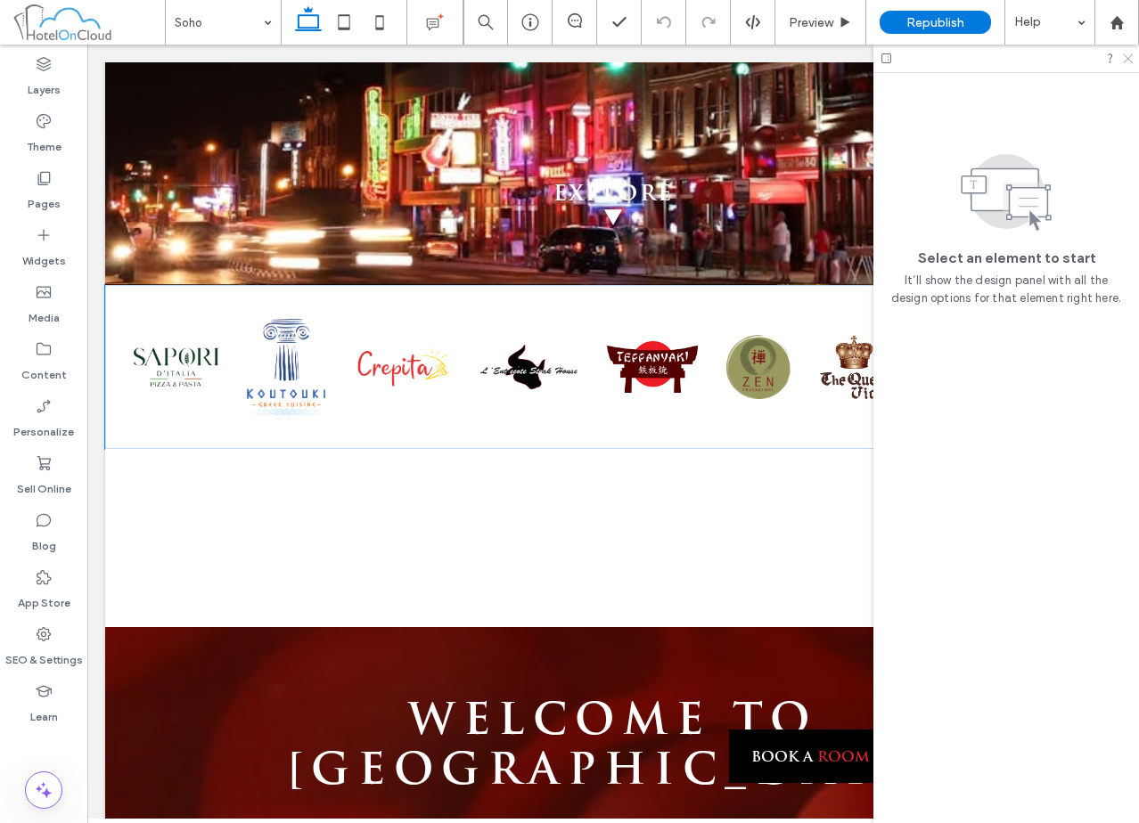
click at [1127, 59] on use at bounding box center [1128, 59] width 10 height 10
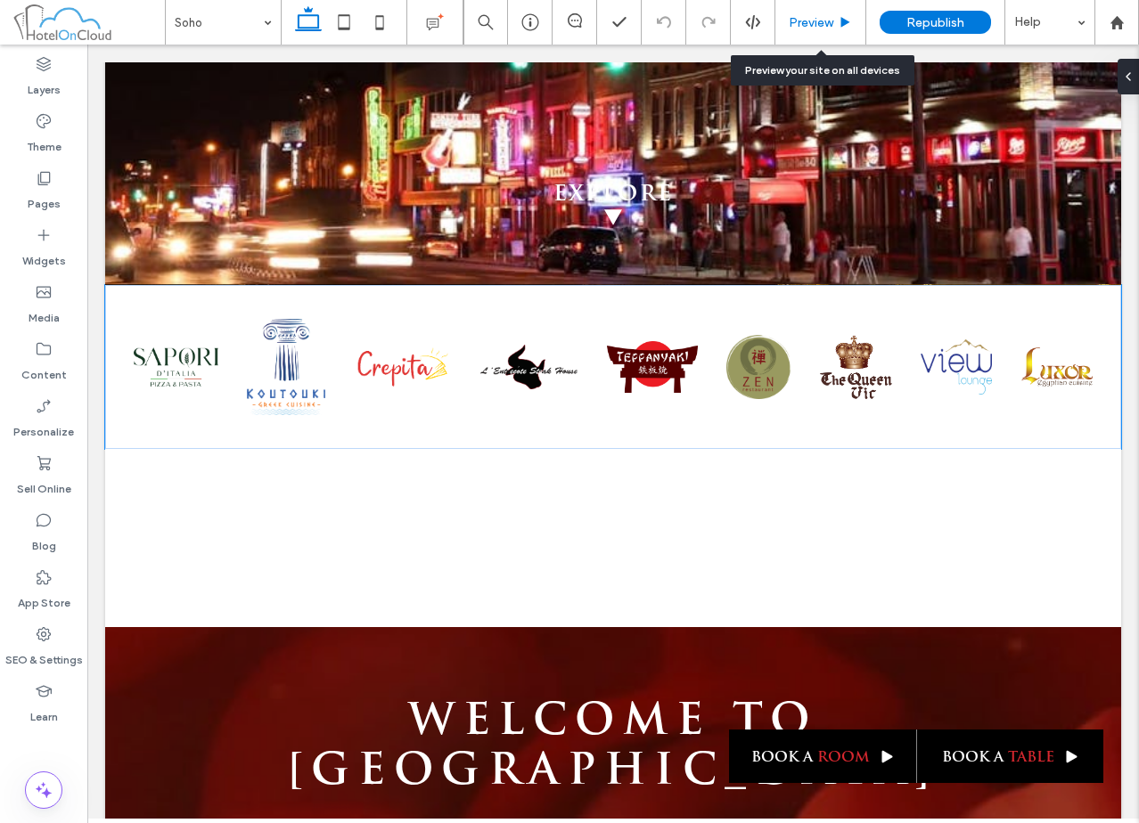
click at [831, 13] on div "Preview" at bounding box center [820, 22] width 91 height 45
click at [824, 21] on span "Preview" at bounding box center [811, 22] width 45 height 15
click at [822, 23] on span "Preview" at bounding box center [811, 22] width 45 height 15
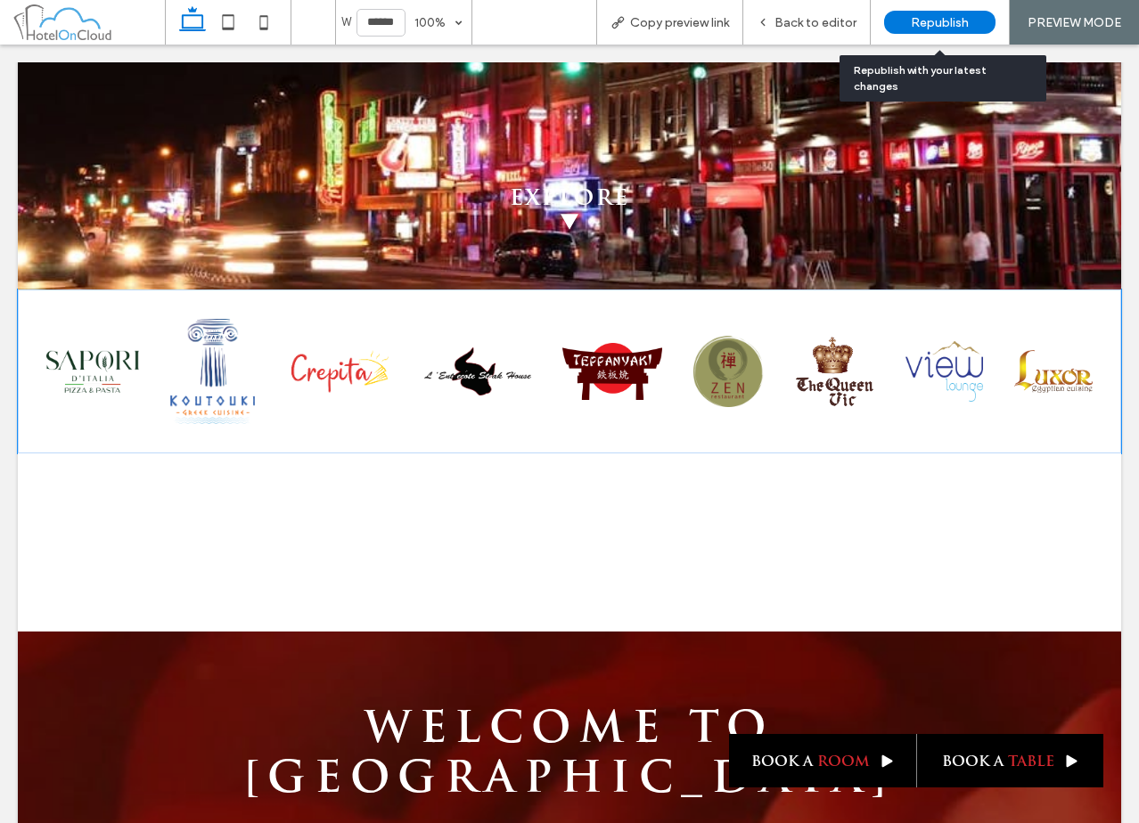
click at [921, 22] on span "Republish" at bounding box center [940, 22] width 58 height 15
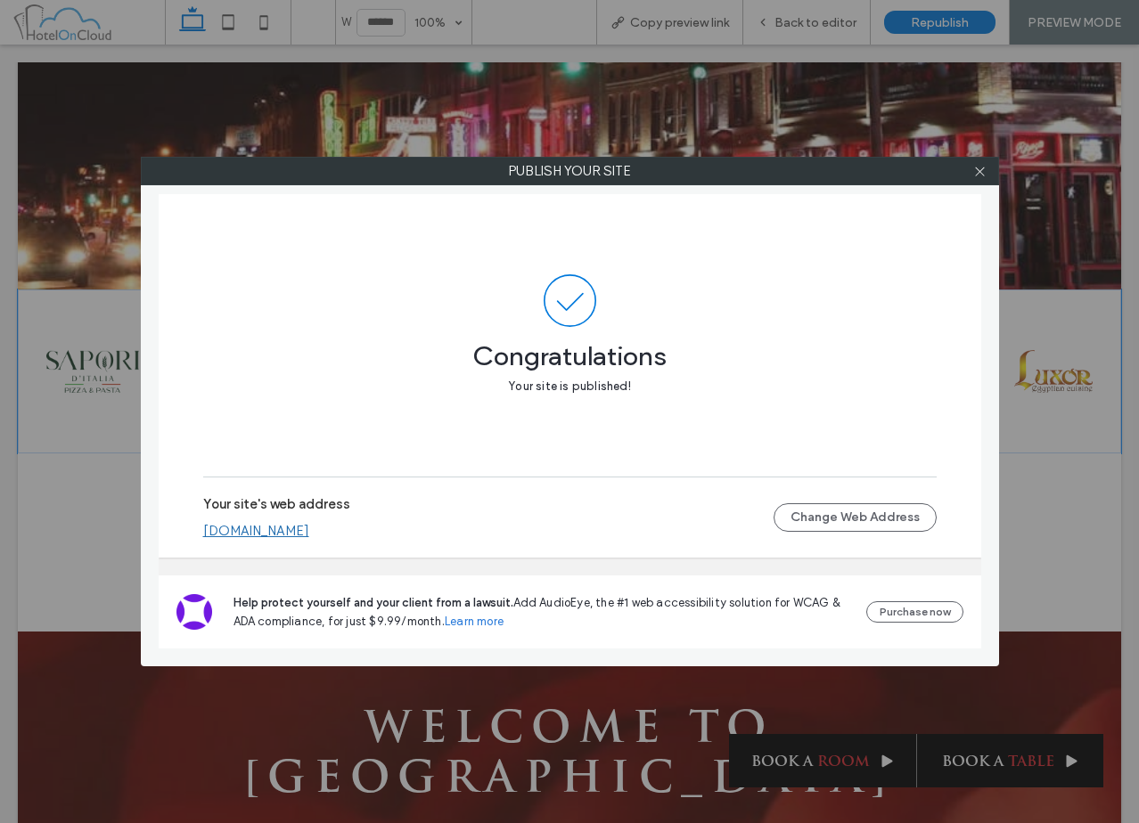
click at [989, 171] on div at bounding box center [980, 171] width 27 height 27
click at [981, 169] on icon at bounding box center [979, 171] width 13 height 13
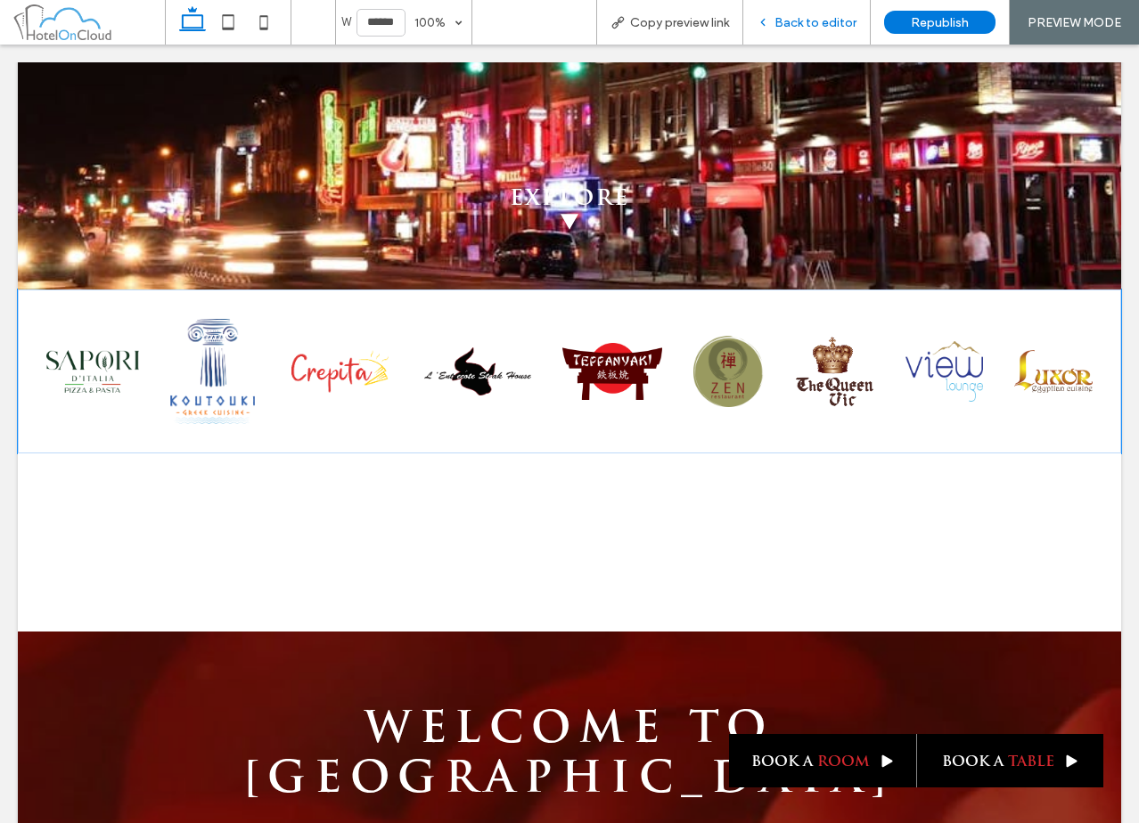
click at [797, 21] on span "Back to editor" at bounding box center [815, 22] width 82 height 15
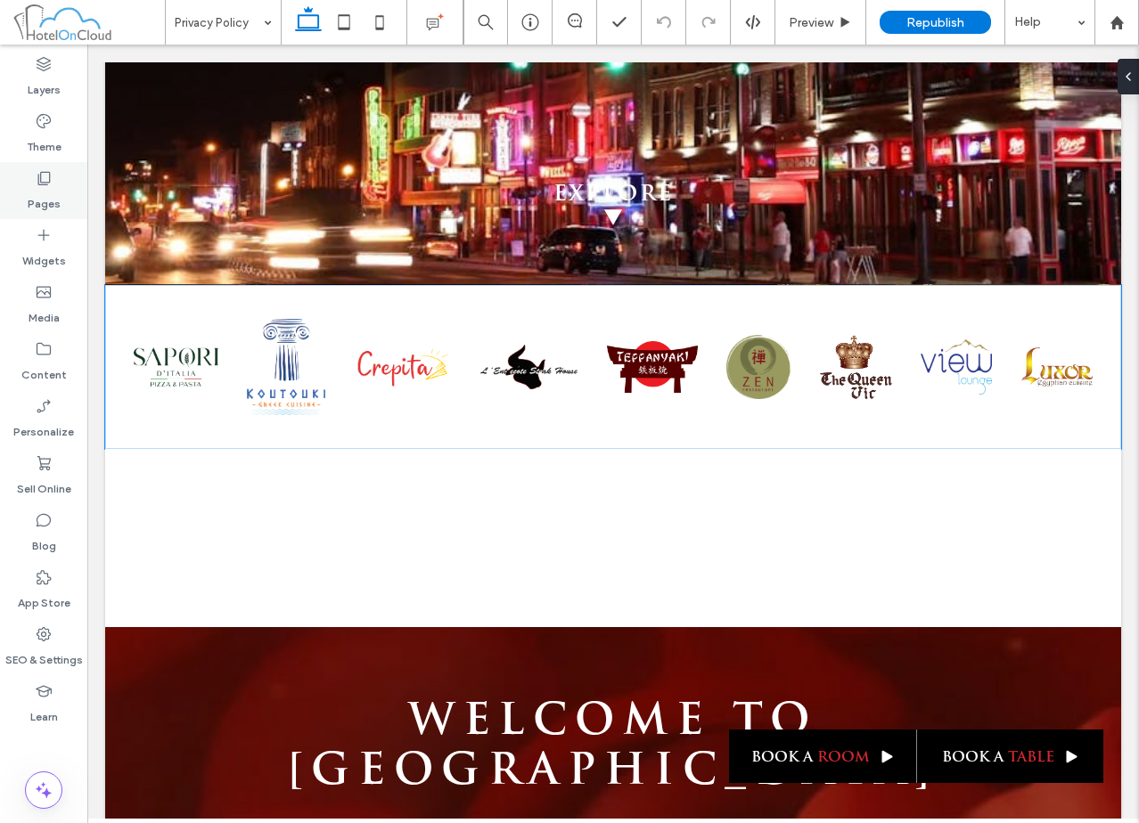
click at [50, 164] on div "Pages" at bounding box center [43, 190] width 87 height 57
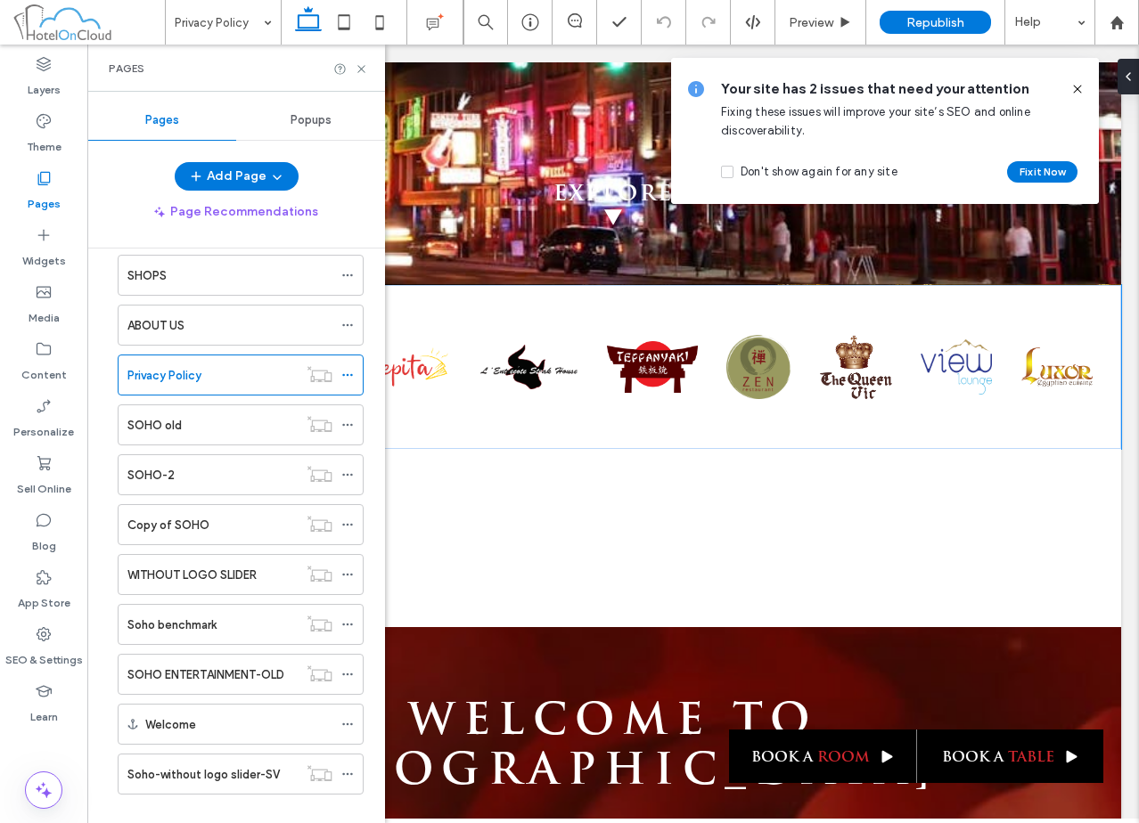
scroll to position [299, 0]
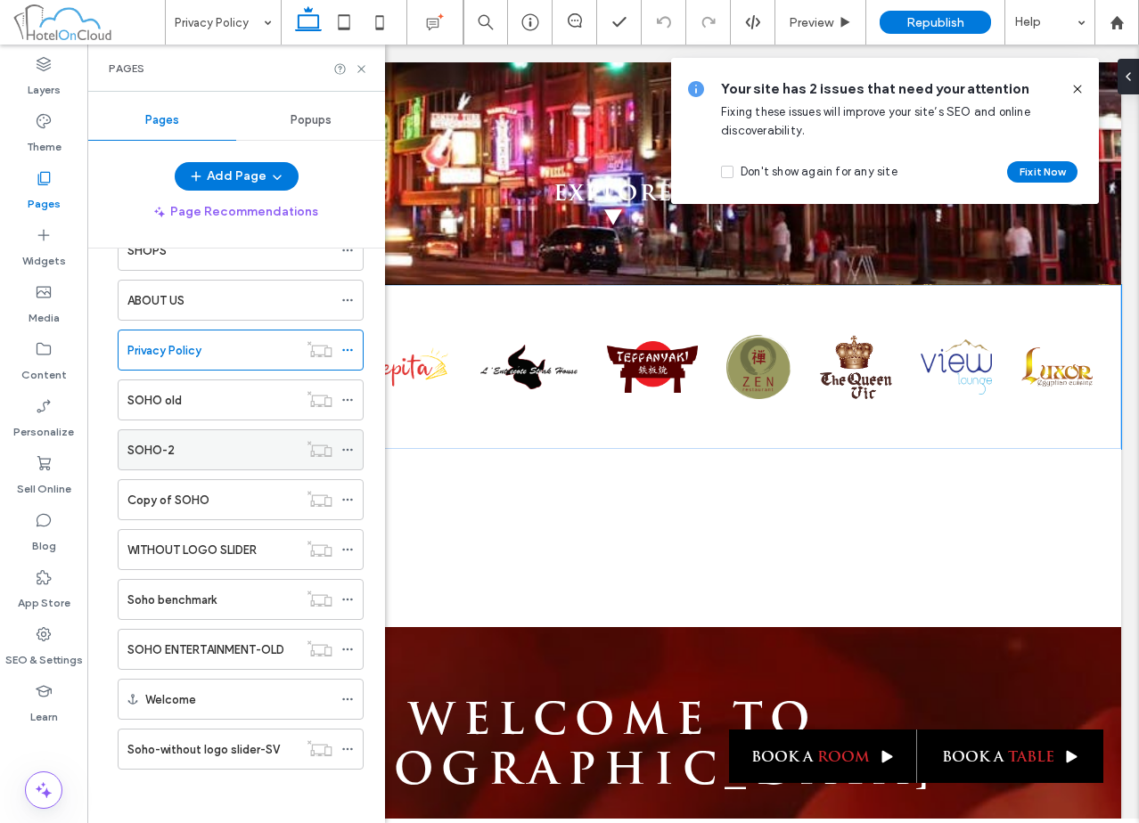
click at [236, 447] on div "SOHO-2" at bounding box center [212, 450] width 170 height 19
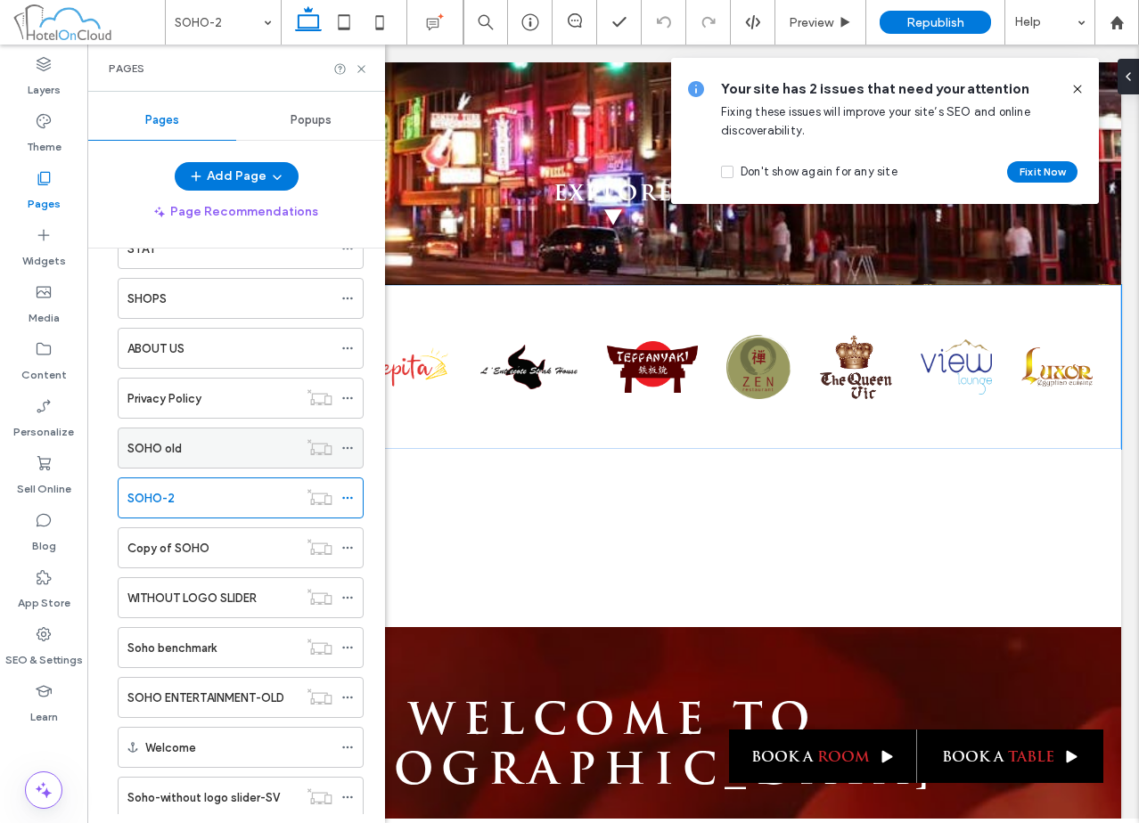
scroll to position [209, 0]
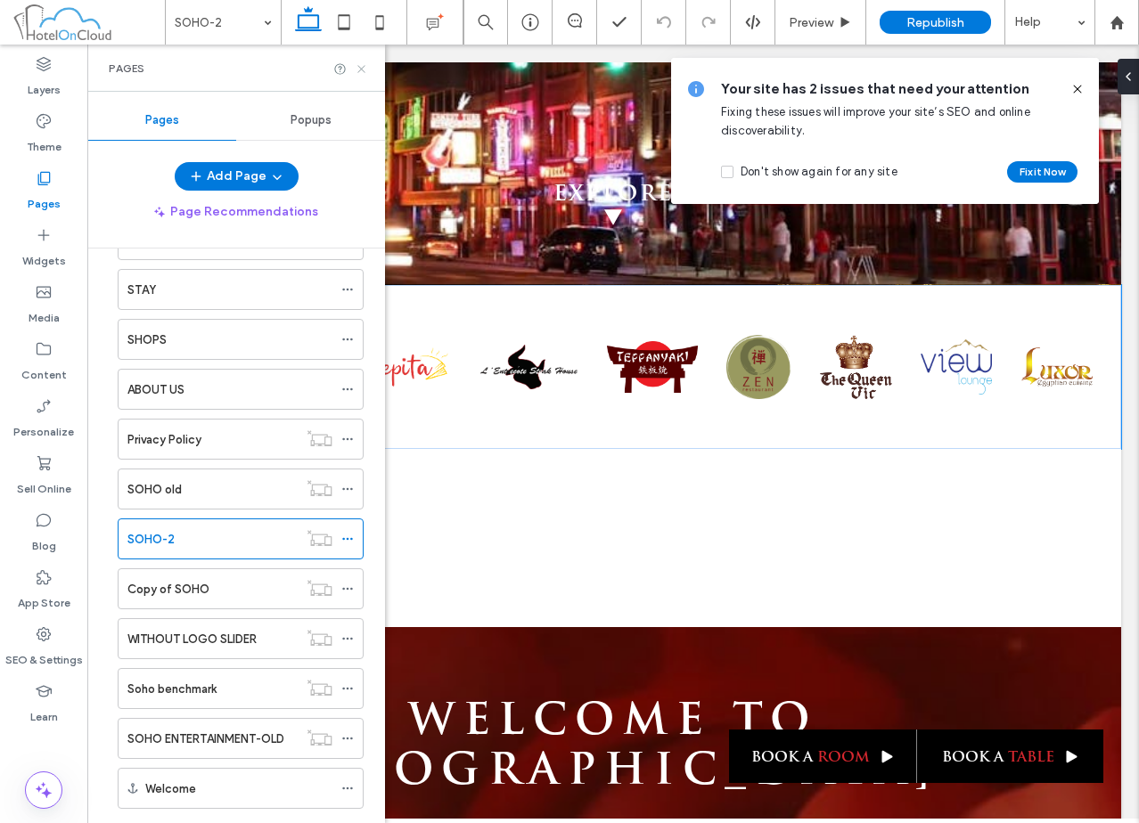
click at [362, 70] on use at bounding box center [360, 68] width 7 height 7
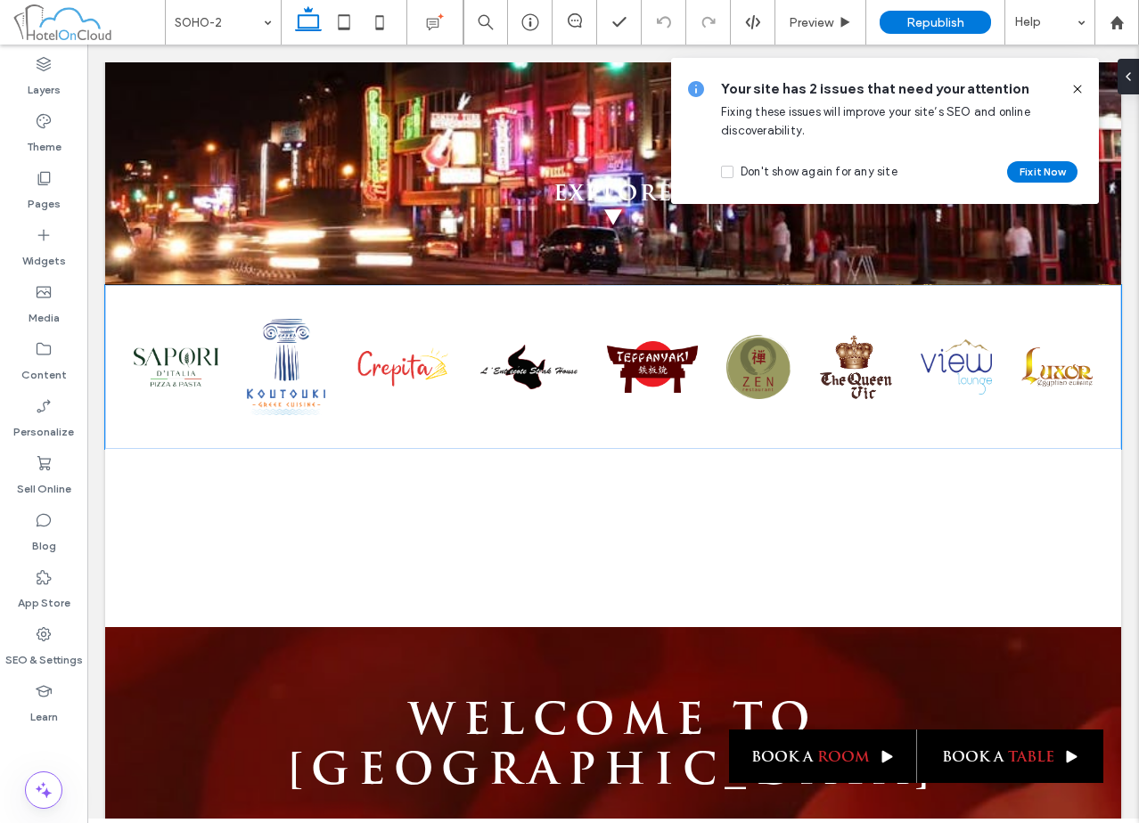
click at [1080, 89] on icon at bounding box center [1077, 89] width 14 height 14
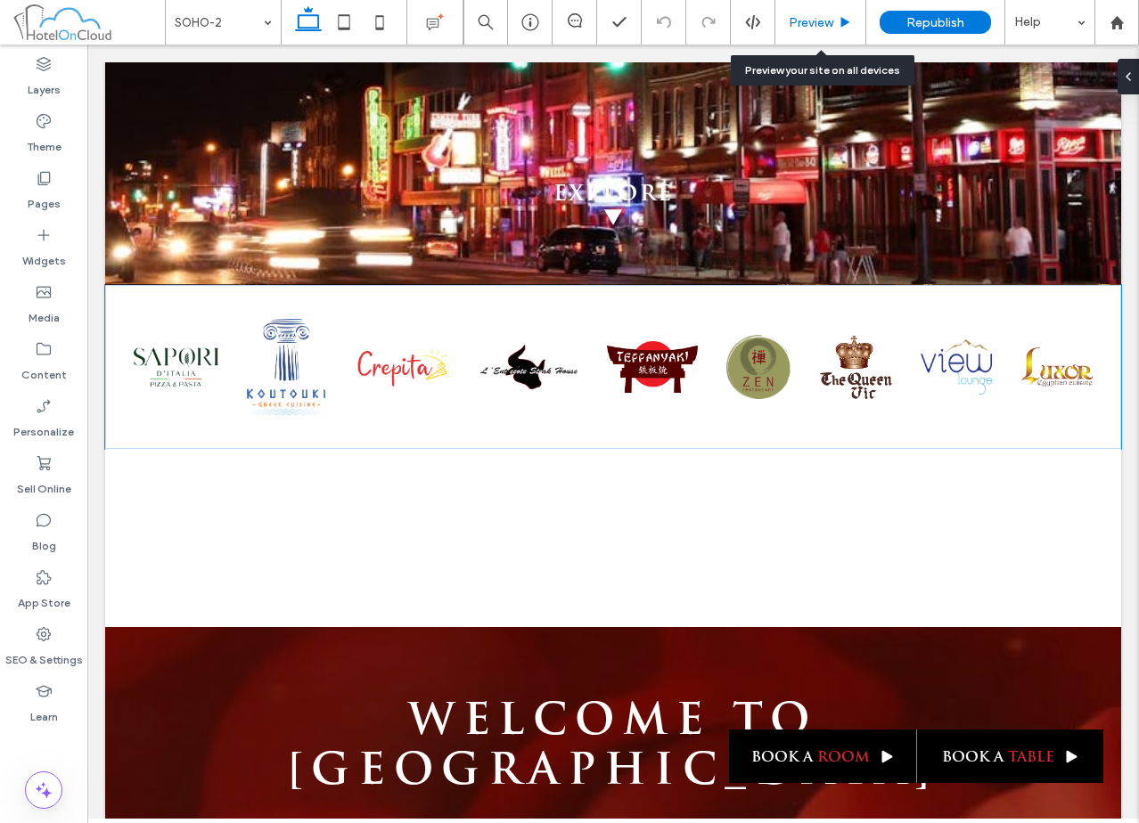
click at [837, 31] on div "Preview" at bounding box center [820, 22] width 91 height 45
click at [827, 25] on span "Preview" at bounding box center [811, 22] width 45 height 15
